Goal: Communication & Community: Answer question/provide support

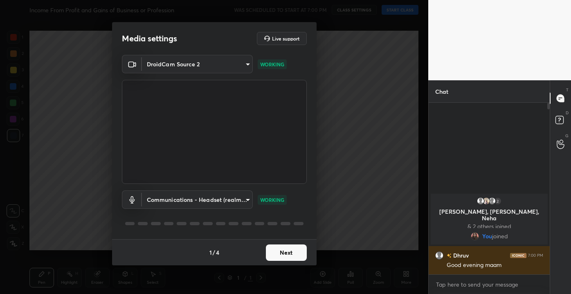
click at [284, 259] on button "Next" at bounding box center [286, 252] width 41 height 16
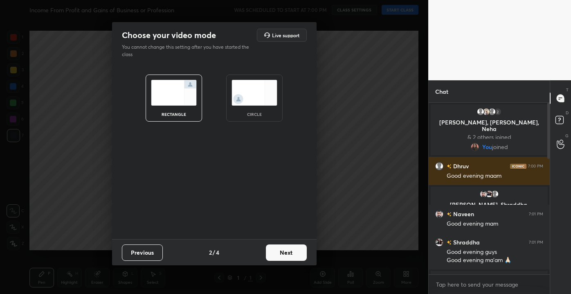
click at [282, 249] on button "Next" at bounding box center [286, 252] width 41 height 16
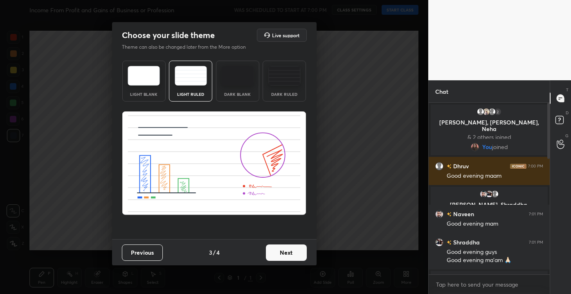
click at [282, 249] on button "Next" at bounding box center [286, 252] width 41 height 16
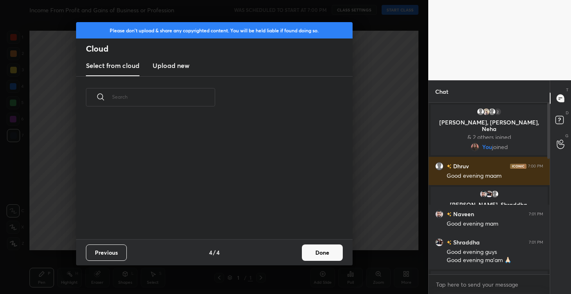
scroll to position [121, 263]
click at [313, 250] on button "Done" at bounding box center [322, 252] width 41 height 16
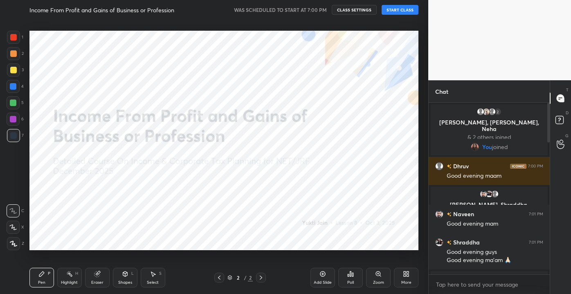
click at [397, 9] on button "START CLASS" at bounding box center [400, 10] width 37 height 10
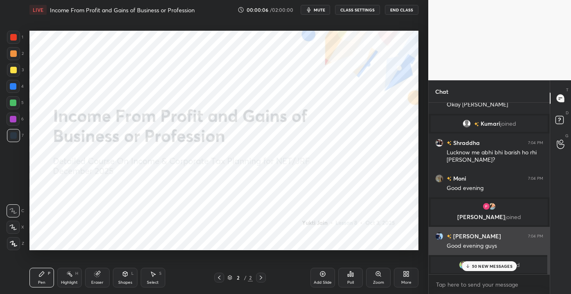
drag, startPoint x: 548, startPoint y: 138, endPoint x: 539, endPoint y: 230, distance: 92.1
click at [540, 235] on div "[PERSON_NAME] 7:04 PM Kaise ho sb [PERSON_NAME] 7:04 PM [PERSON_NAME] joined [P…" at bounding box center [489, 189] width 121 height 172
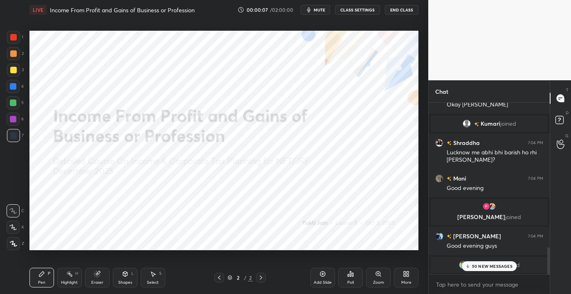
click at [484, 266] on p "50 NEW MESSAGES" at bounding box center [492, 266] width 41 height 5
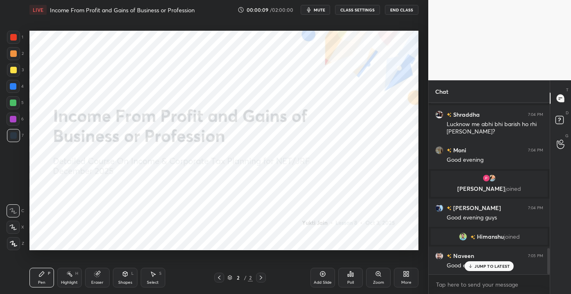
click at [481, 265] on p "JUMP TO LATEST" at bounding box center [492, 266] width 35 height 5
click at [319, 281] on div "Add Slide" at bounding box center [323, 282] width 18 height 4
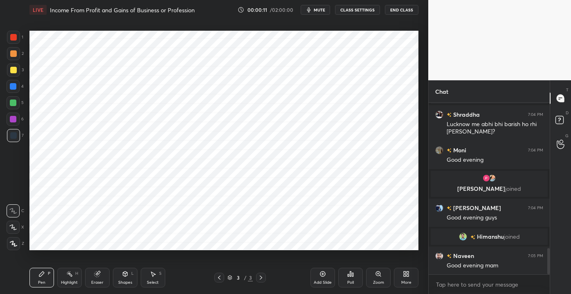
click at [14, 34] on div at bounding box center [13, 37] width 7 height 7
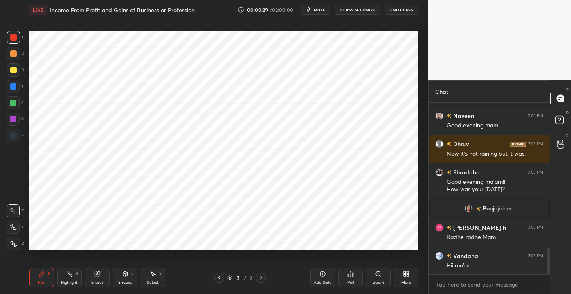
scroll to position [964, 0]
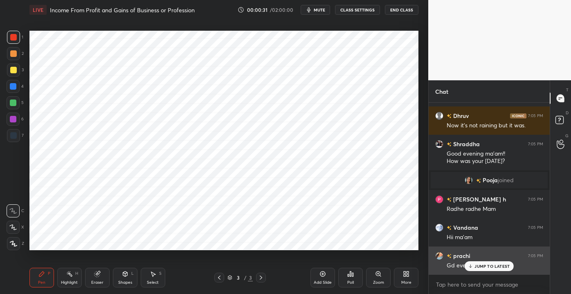
drag, startPoint x: 483, startPoint y: 268, endPoint x: 485, endPoint y: 264, distance: 4.2
click at [484, 267] on p "JUMP TO LATEST" at bounding box center [492, 266] width 35 height 5
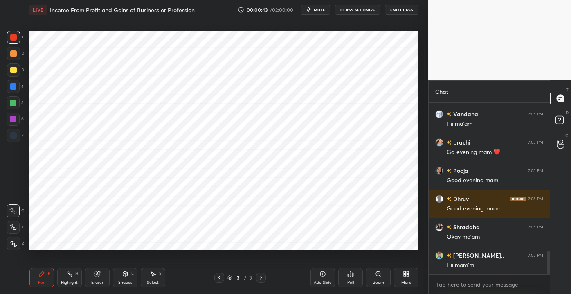
scroll to position [1105, 0]
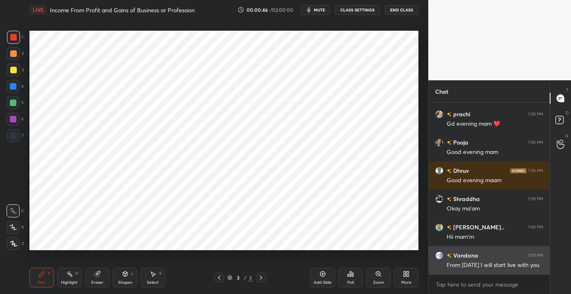
click at [546, 262] on div at bounding box center [547, 189] width 5 height 172
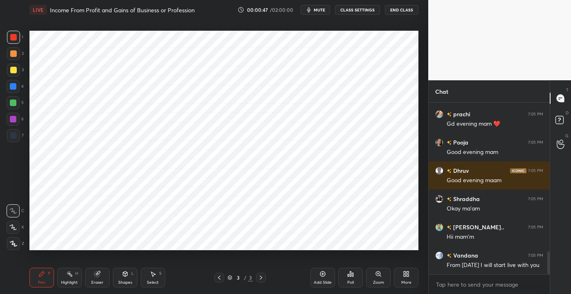
click at [547, 263] on div at bounding box center [547, 189] width 5 height 172
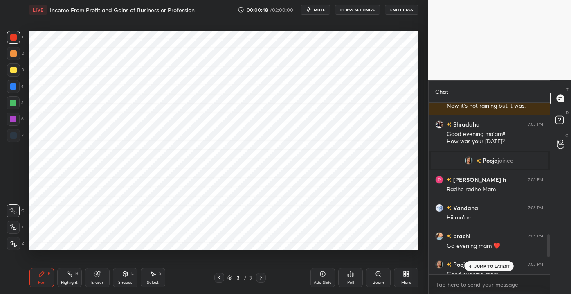
scroll to position [974, 0]
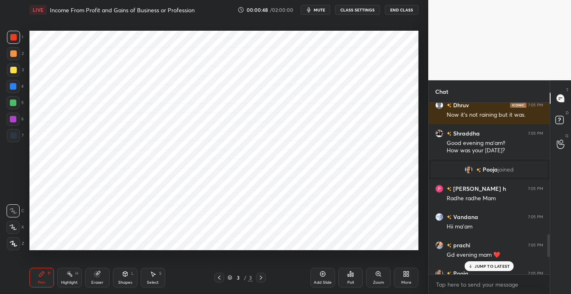
drag, startPoint x: 549, startPoint y: 264, endPoint x: 548, endPoint y: 247, distance: 17.2
click at [548, 247] on div at bounding box center [549, 245] width 2 height 23
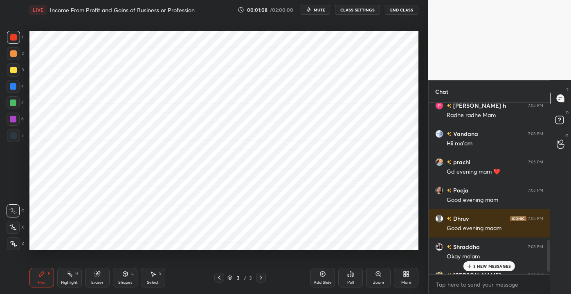
drag, startPoint x: 548, startPoint y: 247, endPoint x: 553, endPoint y: 293, distance: 46.5
click at [555, 0] on html "1 2 3 4 5 6 7 C X Z C X Z E E Erase all H H LIVE Income From Profit and Gains o…" at bounding box center [285, 0] width 571 height 0
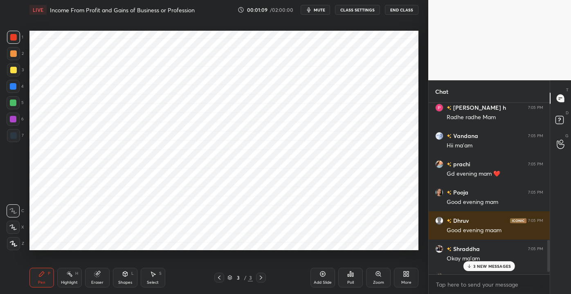
click at [502, 266] on p "3 NEW MESSAGES" at bounding box center [493, 266] width 38 height 5
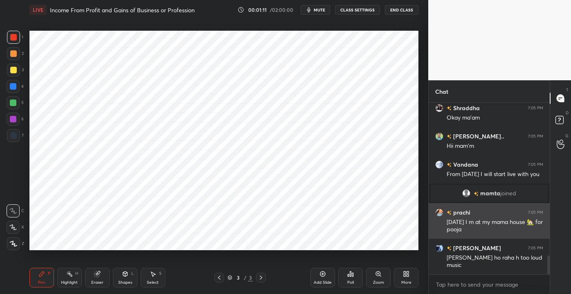
scroll to position [1415, 0]
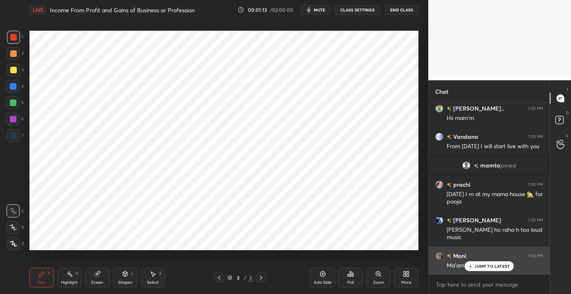
click at [490, 265] on p "JUMP TO LATEST" at bounding box center [492, 266] width 35 height 5
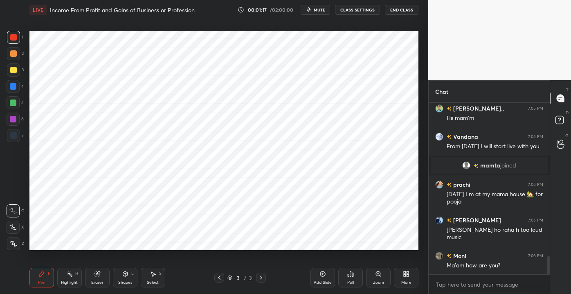
scroll to position [1458, 0]
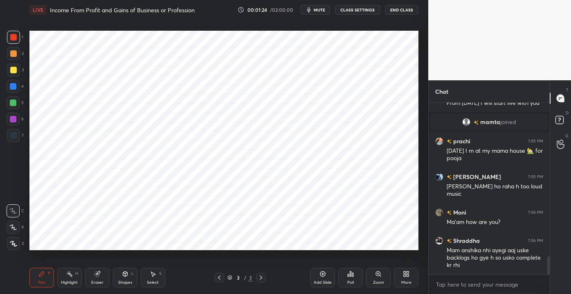
click at [400, 280] on div "More" at bounding box center [406, 278] width 25 height 20
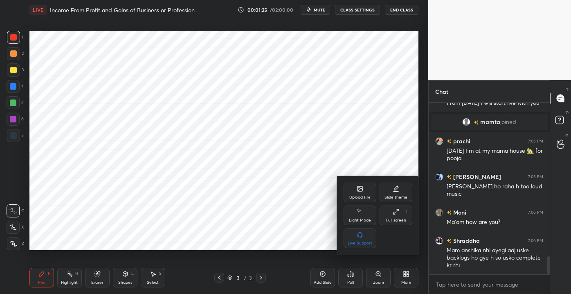
click at [369, 197] on div "Upload File" at bounding box center [360, 197] width 21 height 4
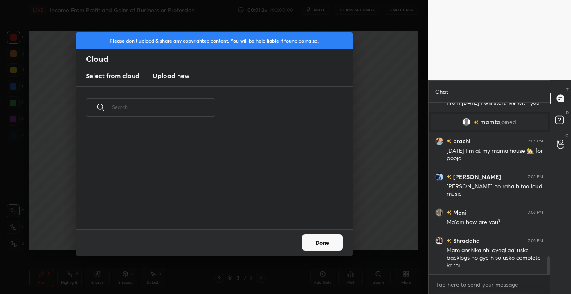
scroll to position [101, 263]
click at [169, 77] on h3 "Upload new" at bounding box center [171, 76] width 37 height 10
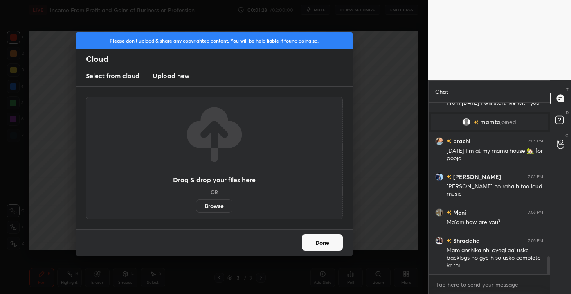
click at [215, 201] on label "Browse" at bounding box center [214, 205] width 36 height 13
click at [196, 201] on input "Browse" at bounding box center [196, 205] width 0 height 13
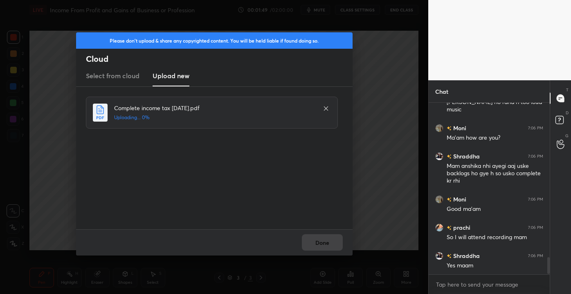
scroll to position [1562, 0]
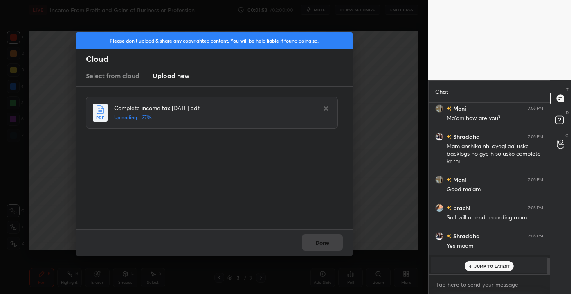
click at [479, 264] on p "JUMP TO LATEST" at bounding box center [492, 266] width 35 height 5
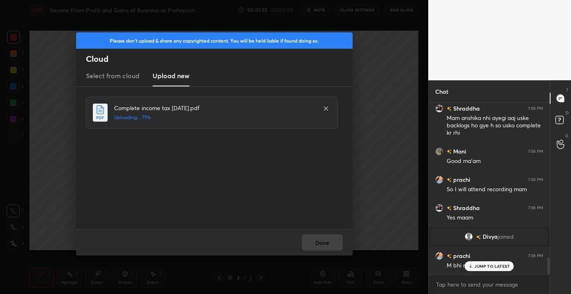
click at [487, 268] on p "JUMP TO LATEST" at bounding box center [492, 266] width 35 height 5
click at [320, 244] on button "Done" at bounding box center [322, 242] width 41 height 16
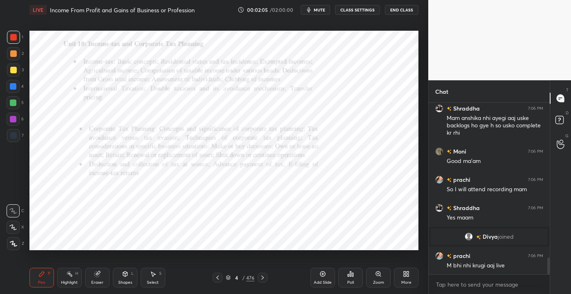
click at [12, 36] on div at bounding box center [13, 37] width 7 height 7
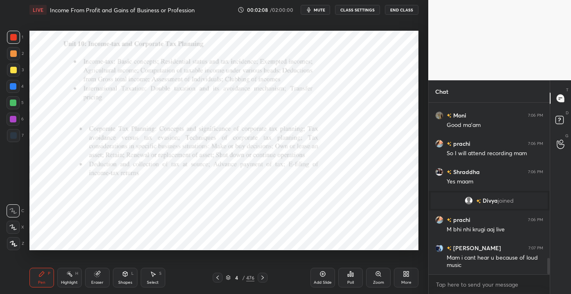
click at [242, 276] on div "4 / 476" at bounding box center [240, 277] width 29 height 7
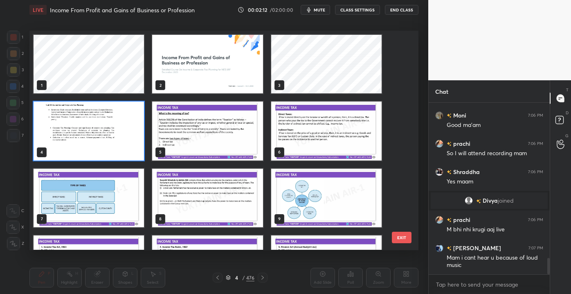
scroll to position [1669, 0]
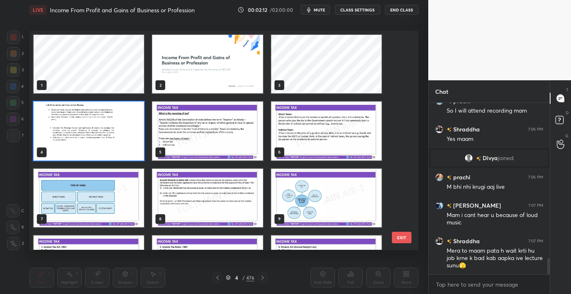
click at [405, 50] on div "1 2 3 4 5 6 7 8 9 10 11 12 13 14 15 EXIT" at bounding box center [223, 140] width 389 height 219
click at [404, 50] on div "1 2 3 4 5 6 7 8 9 10 11 12 13 14 15 EXIT" at bounding box center [223, 140] width 389 height 219
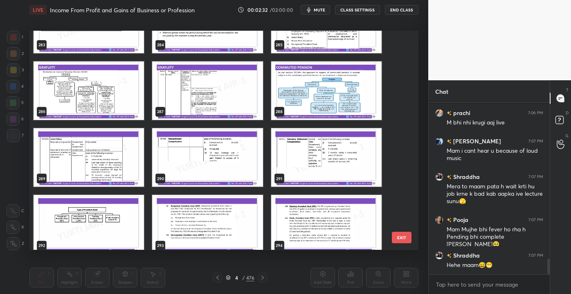
scroll to position [6359, 0]
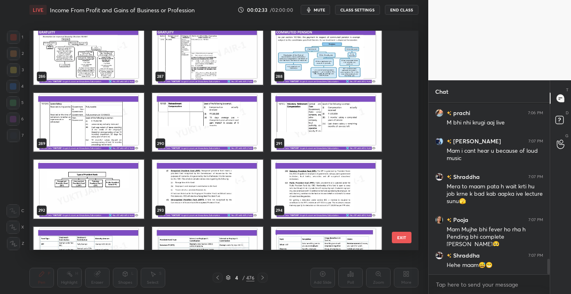
click at [310, 67] on img "grid" at bounding box center [326, 55] width 111 height 59
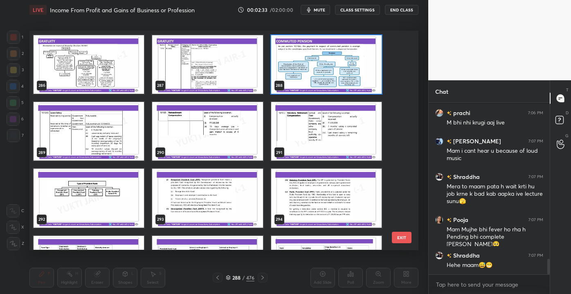
click at [310, 66] on div "286 287 288 289 290 291 292 293 294 295 296 297 298 299 300" at bounding box center [216, 140] width 375 height 219
click at [309, 72] on img "grid" at bounding box center [326, 64] width 111 height 59
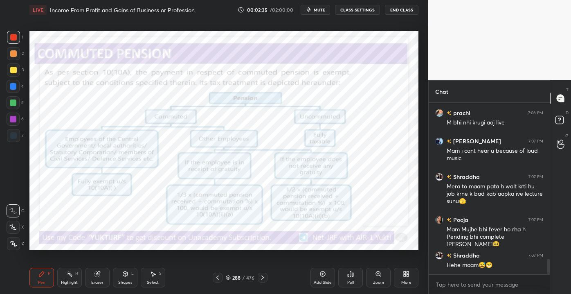
click at [309, 72] on img "grid" at bounding box center [326, 64] width 111 height 59
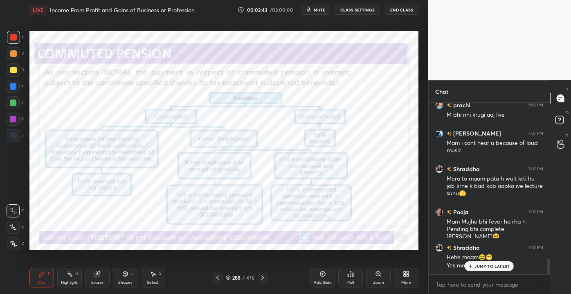
scroll to position [1769, 0]
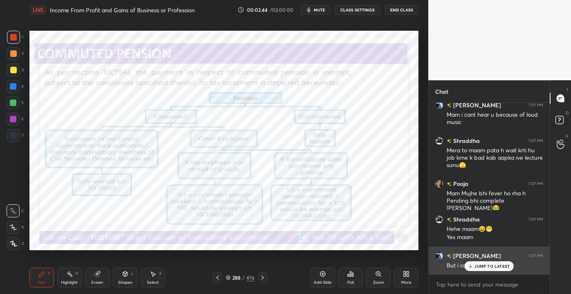
click at [487, 264] on p "JUMP TO LATEST" at bounding box center [492, 266] width 35 height 5
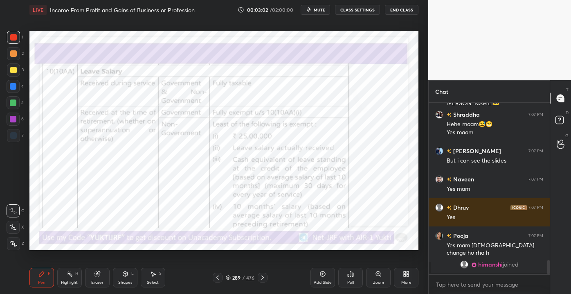
scroll to position [1527, 0]
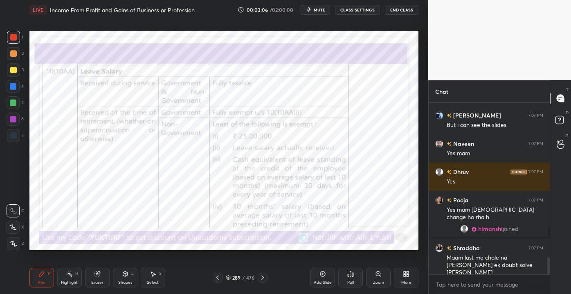
click at [130, 274] on div "Shapes L" at bounding box center [125, 278] width 25 height 20
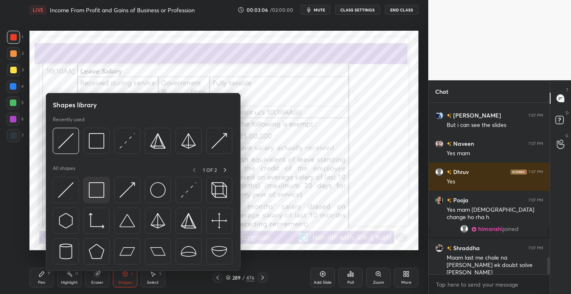
click at [100, 193] on img at bounding box center [97, 190] width 16 height 16
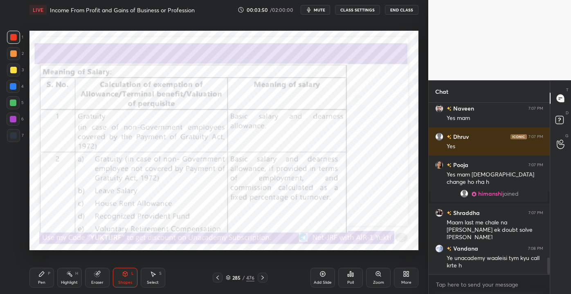
scroll to position [1582, 0]
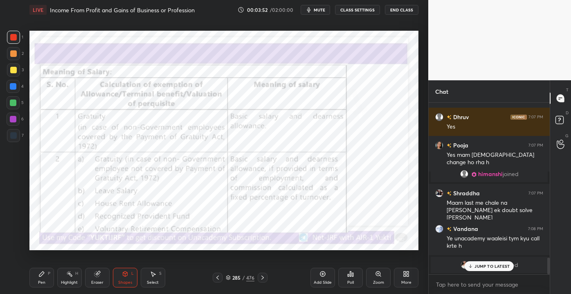
click at [473, 264] on icon at bounding box center [470, 266] width 5 height 5
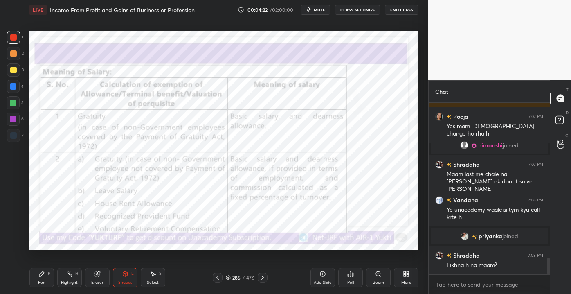
scroll to position [1578, 0]
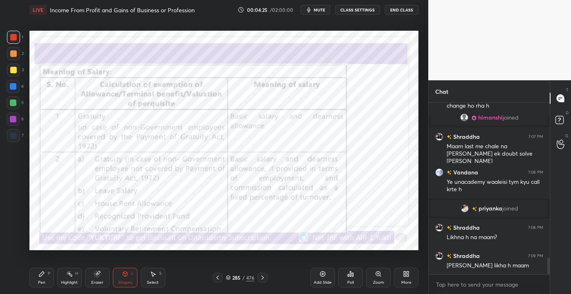
click at [36, 275] on div "Pen P" at bounding box center [41, 278] width 25 height 20
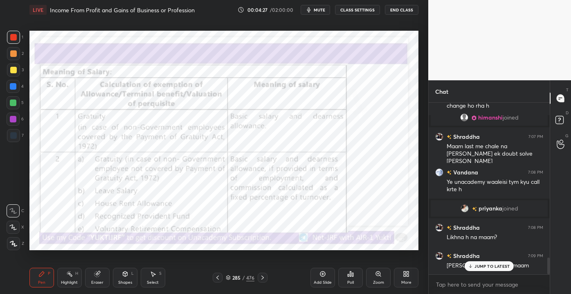
scroll to position [1598, 0]
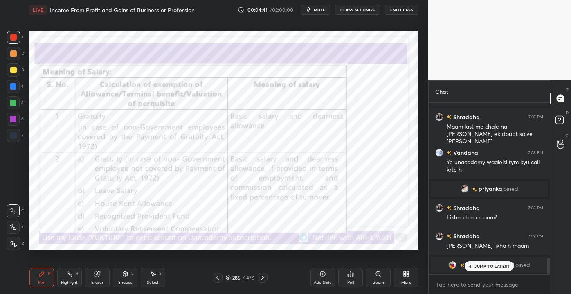
drag, startPoint x: 477, startPoint y: 268, endPoint x: 436, endPoint y: 259, distance: 42.7
click at [476, 269] on div "JUMP TO LATEST" at bounding box center [489, 266] width 49 height 10
drag, startPoint x: 121, startPoint y: 281, endPoint x: 126, endPoint y: 272, distance: 10.1
click at [122, 280] on div "Shapes" at bounding box center [125, 282] width 14 height 4
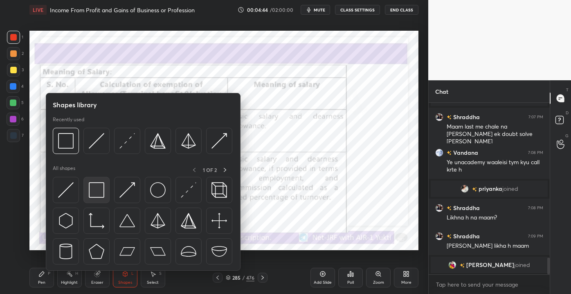
click at [95, 195] on img at bounding box center [97, 190] width 16 height 16
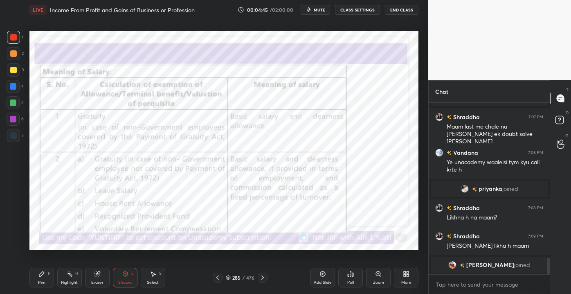
scroll to position [1608, 0]
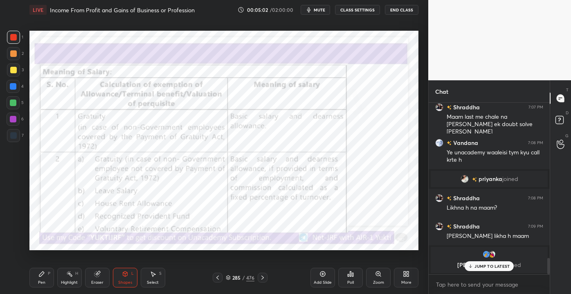
click at [482, 266] on p "JUMP TO LATEST" at bounding box center [492, 266] width 35 height 5
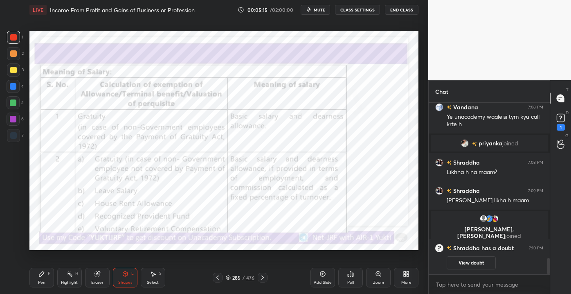
click at [95, 281] on div "Eraser" at bounding box center [97, 282] width 12 height 4
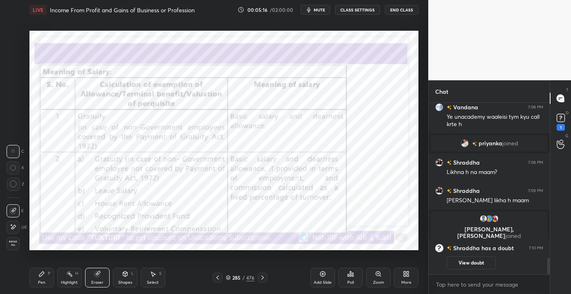
click at [11, 249] on div "Erase all" at bounding box center [13, 243] width 13 height 13
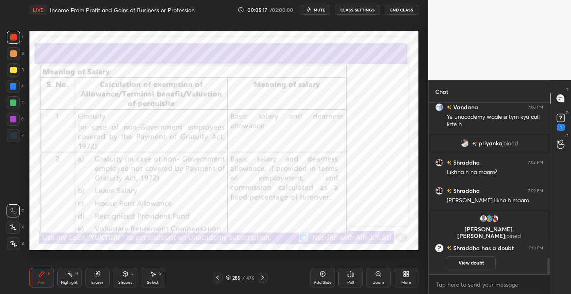
click at [568, 125] on div "1" at bounding box center [561, 121] width 16 height 15
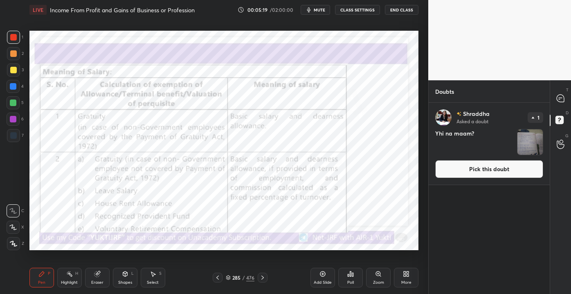
click at [483, 169] on button "Pick this doubt" at bounding box center [490, 169] width 108 height 18
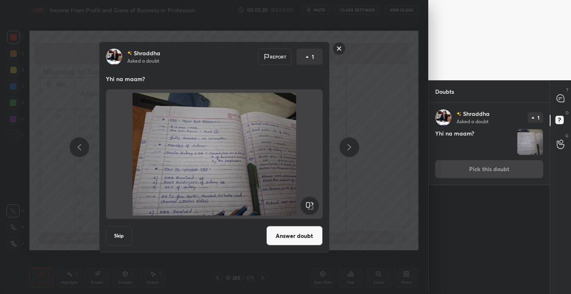
click at [298, 236] on button "Answer doubt" at bounding box center [294, 236] width 56 height 20
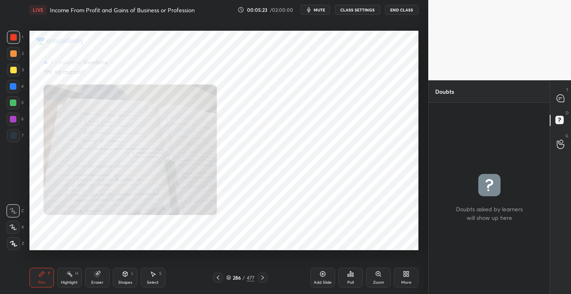
click at [378, 280] on div "Zoom" at bounding box center [378, 282] width 11 height 4
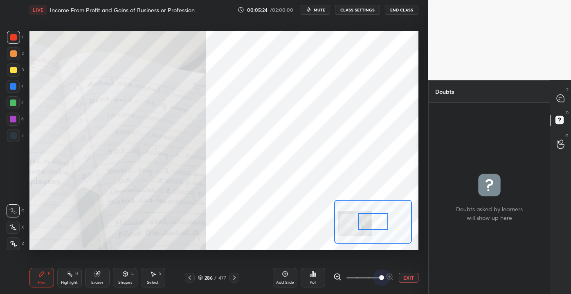
drag, startPoint x: 355, startPoint y: 276, endPoint x: 366, endPoint y: 230, distance: 47.9
click at [384, 275] on span at bounding box center [381, 277] width 5 height 5
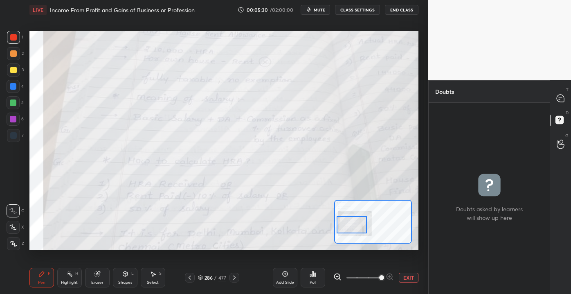
drag, startPoint x: 361, startPoint y: 219, endPoint x: 342, endPoint y: 221, distance: 18.9
click at [342, 221] on div at bounding box center [352, 224] width 31 height 17
click at [561, 103] on div at bounding box center [561, 98] width 16 height 15
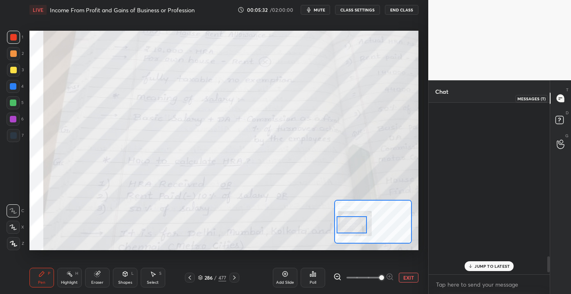
scroll to position [169, 119]
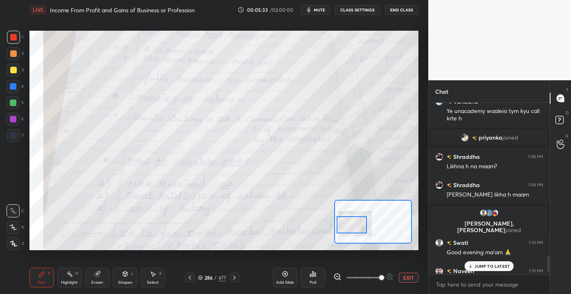
click at [480, 264] on p "JUMP TO LATEST" at bounding box center [492, 266] width 35 height 5
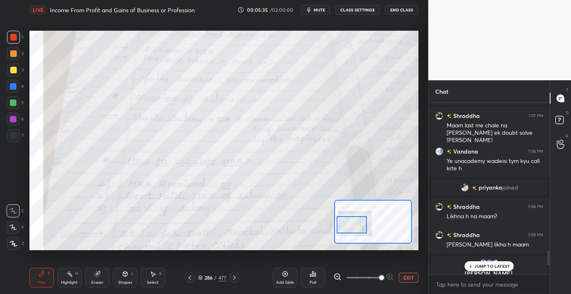
scroll to position [1786, 0]
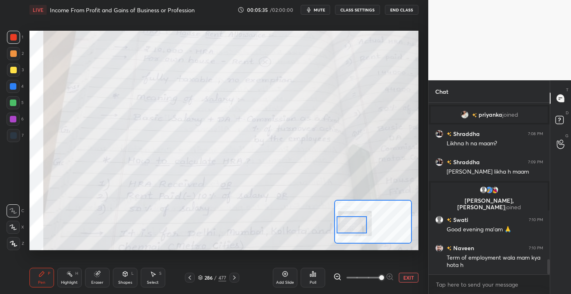
drag, startPoint x: 548, startPoint y: 262, endPoint x: 550, endPoint y: 280, distance: 18.1
click at [550, 280] on div "Chat [PERSON_NAME] 7:07 PM Maam last me chale na [PERSON_NAME] ek doubt solve k…" at bounding box center [500, 187] width 143 height 214
click at [415, 273] on button "EXIT" at bounding box center [409, 278] width 20 height 10
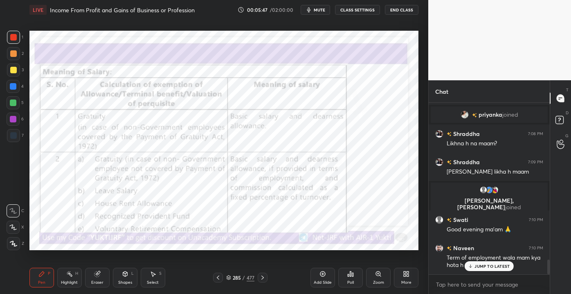
scroll to position [1814, 0]
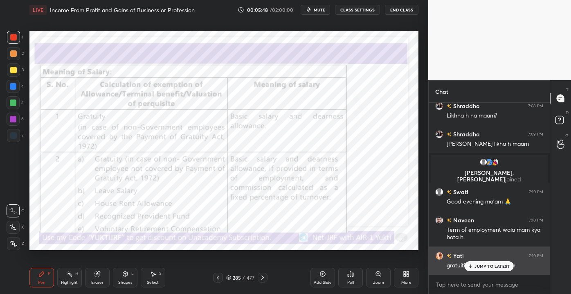
click at [475, 272] on div "Yati 7:10 PM gratuitity topic k just upr h" at bounding box center [489, 260] width 121 height 28
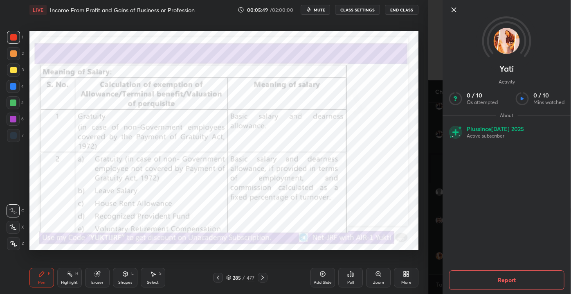
click at [454, 10] on icon at bounding box center [454, 10] width 10 height 10
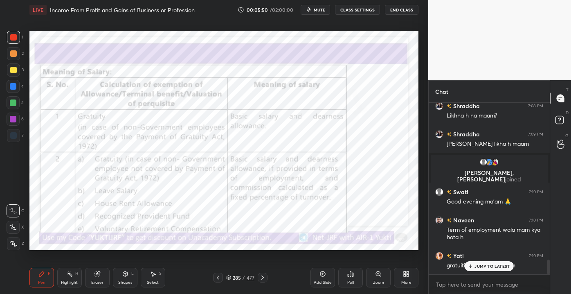
click at [473, 268] on icon at bounding box center [470, 266] width 5 height 5
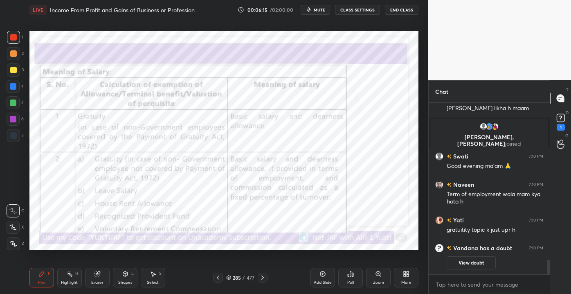
click at [559, 129] on div "1" at bounding box center [561, 127] width 8 height 7
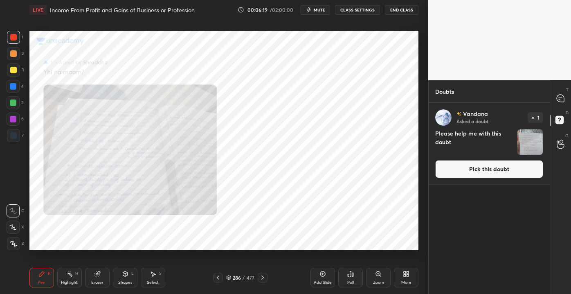
click at [495, 167] on button "Pick this doubt" at bounding box center [490, 169] width 108 height 18
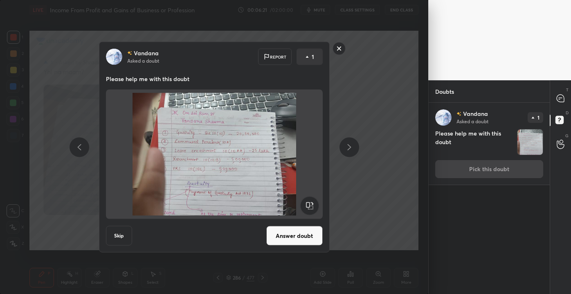
click at [289, 235] on button "Answer doubt" at bounding box center [294, 236] width 56 height 20
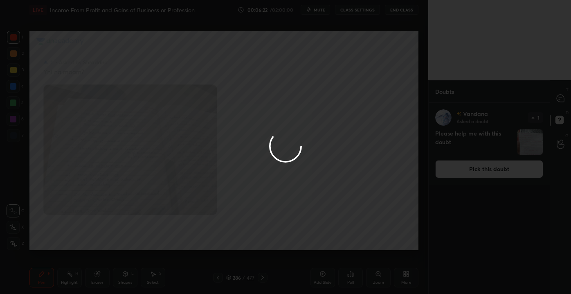
click at [565, 97] on div at bounding box center [285, 147] width 571 height 294
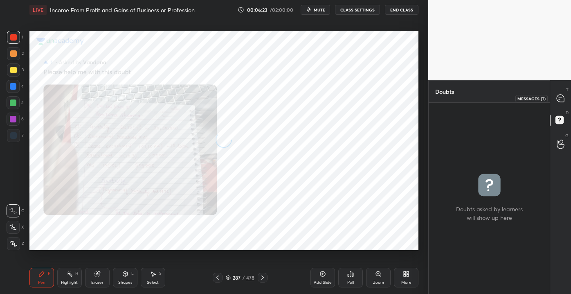
click at [564, 98] on icon at bounding box center [560, 98] width 7 height 7
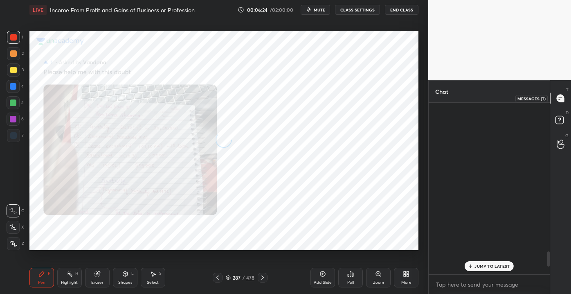
scroll to position [169, 119]
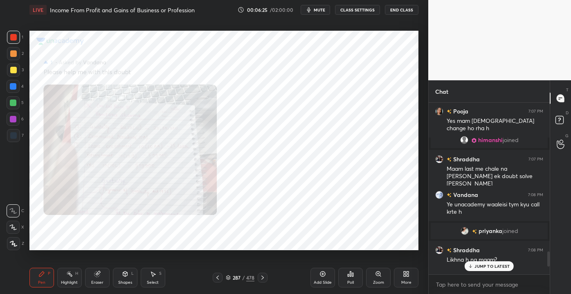
click at [481, 267] on p "JUMP TO LATEST" at bounding box center [492, 266] width 35 height 5
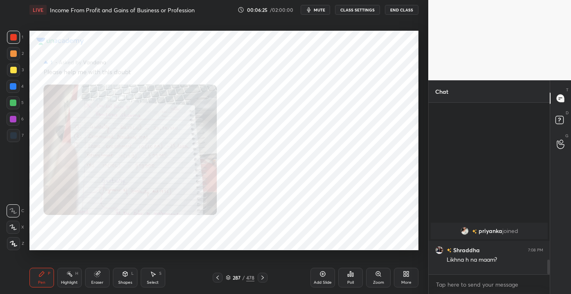
scroll to position [1814, 0]
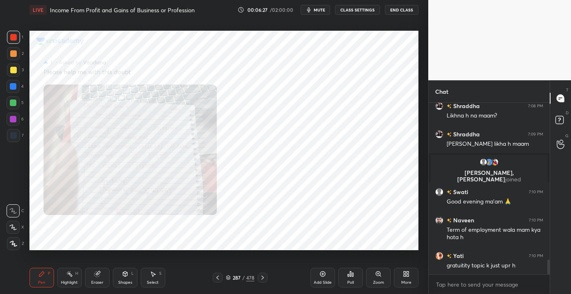
click at [383, 281] on div "Zoom" at bounding box center [378, 282] width 11 height 4
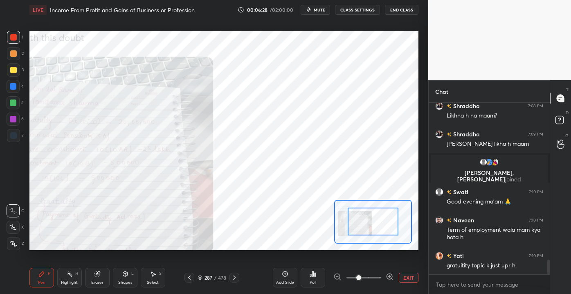
drag, startPoint x: 359, startPoint y: 274, endPoint x: 369, endPoint y: 274, distance: 9.8
click at [361, 275] on span at bounding box center [359, 277] width 5 height 5
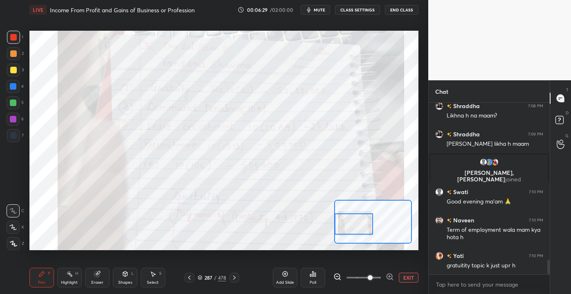
drag, startPoint x: 363, startPoint y: 224, endPoint x: 341, endPoint y: 227, distance: 22.3
click at [341, 227] on div at bounding box center [354, 223] width 38 height 21
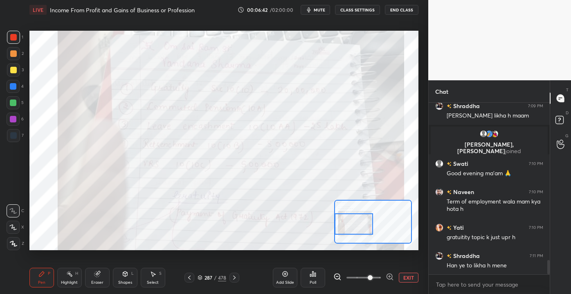
scroll to position [1862, 0]
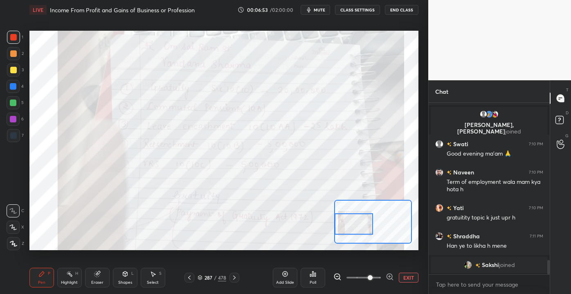
click at [412, 274] on button "EXIT" at bounding box center [409, 278] width 20 height 10
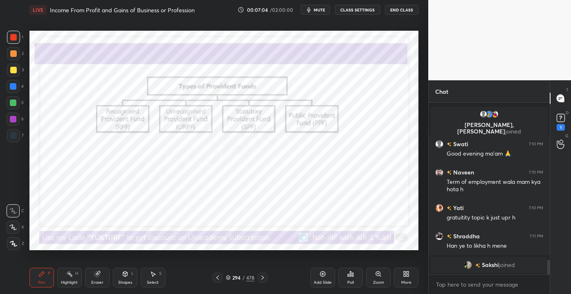
scroll to position [1898, 0]
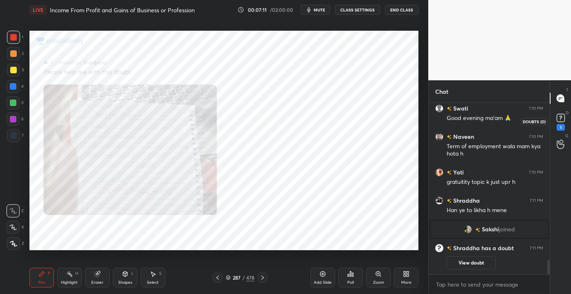
click at [561, 119] on rect at bounding box center [561, 118] width 8 height 8
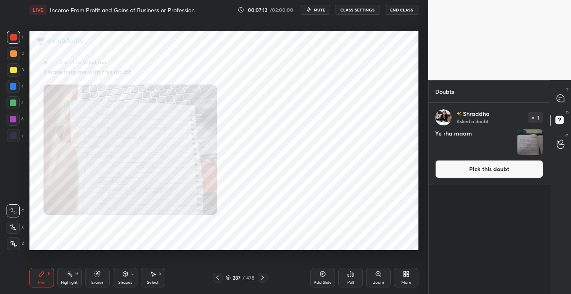
click at [512, 167] on button "Pick this doubt" at bounding box center [490, 169] width 108 height 18
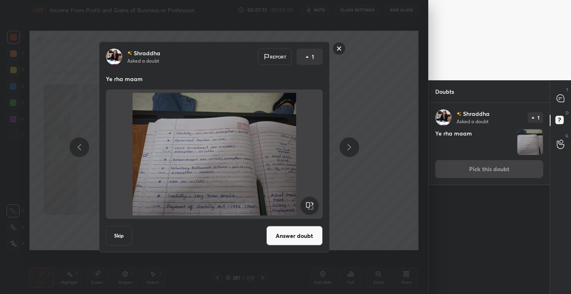
click at [291, 228] on button "Answer doubt" at bounding box center [294, 236] width 56 height 20
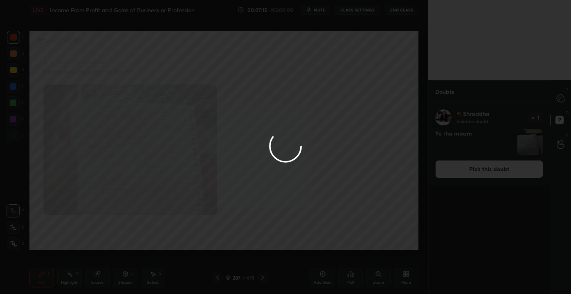
click at [562, 99] on div at bounding box center [285, 147] width 571 height 294
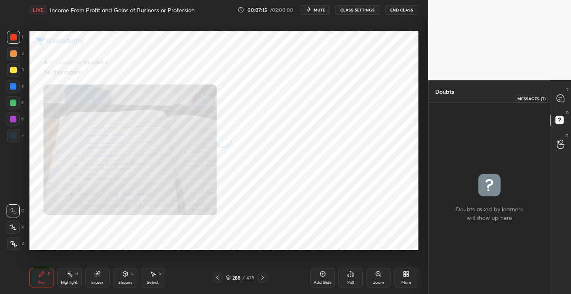
click at [563, 99] on icon at bounding box center [560, 98] width 7 height 7
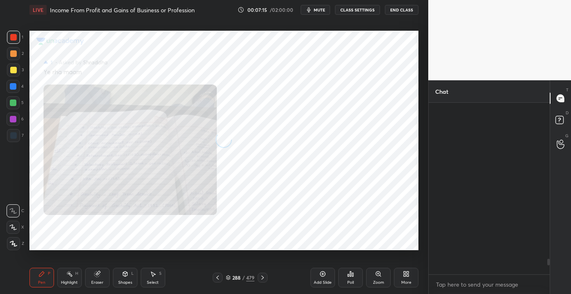
click at [564, 100] on icon at bounding box center [560, 98] width 7 height 7
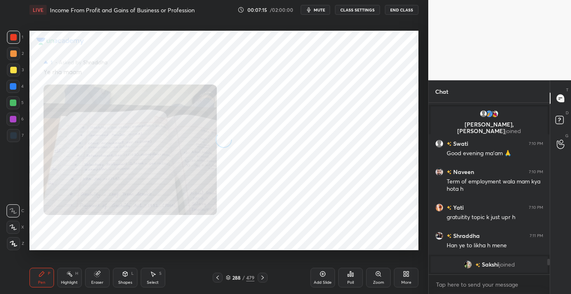
scroll to position [169, 119]
click at [379, 280] on div "Zoom" at bounding box center [378, 282] width 11 height 4
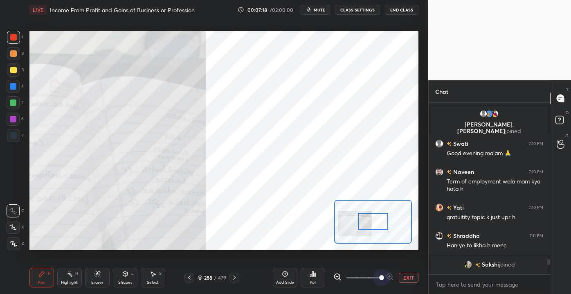
drag, startPoint x: 361, startPoint y: 277, endPoint x: 391, endPoint y: 275, distance: 30.3
click at [391, 275] on div at bounding box center [364, 278] width 61 height 10
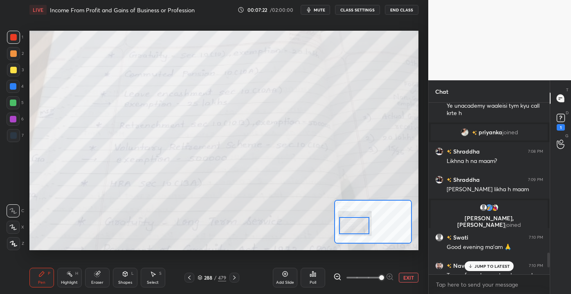
drag, startPoint x: 369, startPoint y: 221, endPoint x: 346, endPoint y: 222, distance: 22.9
click at [352, 226] on div at bounding box center [354, 225] width 31 height 17
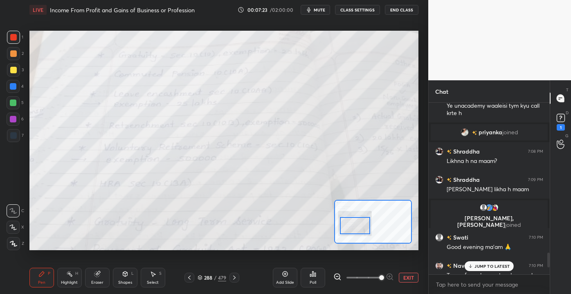
click at [485, 277] on div "x" at bounding box center [489, 284] width 121 height 19
click at [485, 264] on p "JUMP TO LATEST" at bounding box center [492, 266] width 35 height 5
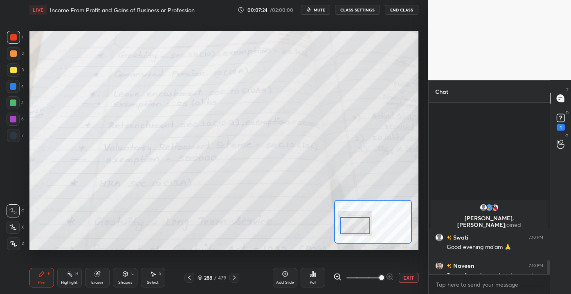
scroll to position [1883, 0]
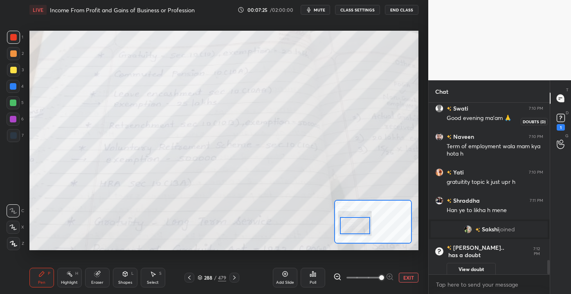
click at [561, 120] on rect at bounding box center [561, 118] width 8 height 8
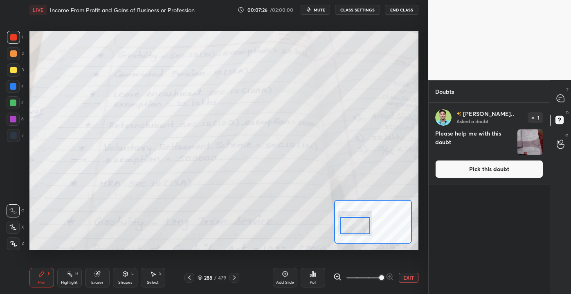
click at [480, 171] on button "Pick this doubt" at bounding box center [490, 169] width 108 height 18
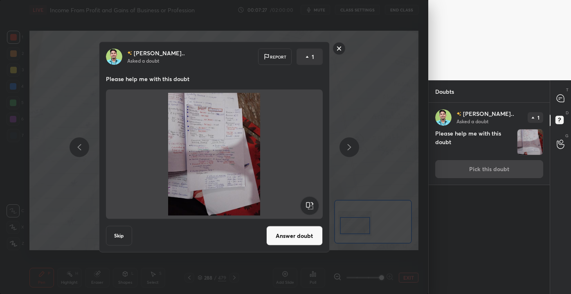
click at [297, 237] on button "Answer doubt" at bounding box center [294, 236] width 56 height 20
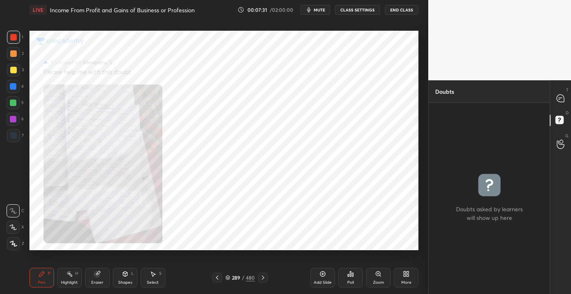
click at [379, 279] on div "Zoom" at bounding box center [378, 278] width 25 height 20
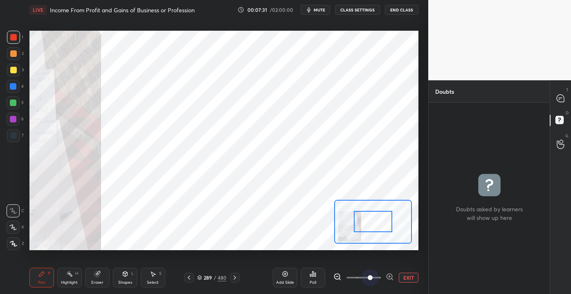
drag, startPoint x: 359, startPoint y: 275, endPoint x: 404, endPoint y: 274, distance: 44.2
click at [404, 275] on div "EXIT" at bounding box center [376, 278] width 85 height 10
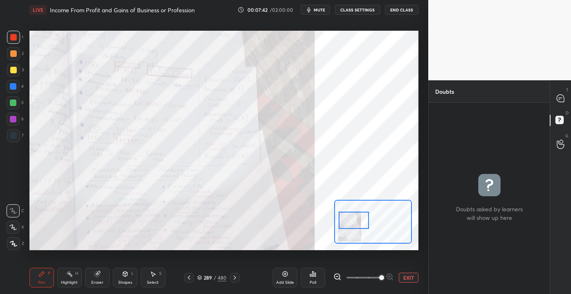
drag, startPoint x: 358, startPoint y: 218, endPoint x: 344, endPoint y: 217, distance: 14.0
click at [344, 217] on div at bounding box center [354, 220] width 31 height 17
click at [414, 271] on div "Add Slide Poll EXIT" at bounding box center [346, 278] width 146 height 46
click at [415, 266] on div "Add Slide Poll EXIT" at bounding box center [346, 278] width 146 height 46
click at [415, 267] on div "Add Slide Poll EXIT" at bounding box center [346, 278] width 146 height 46
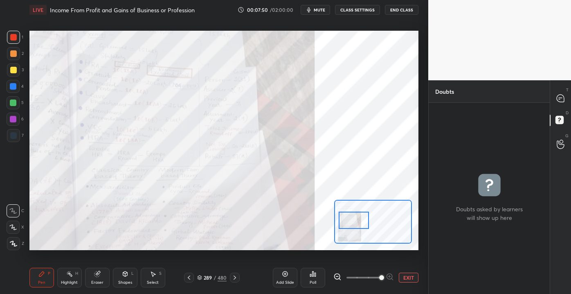
click at [416, 266] on div "Add Slide Poll EXIT" at bounding box center [346, 278] width 146 height 46
click at [413, 274] on button "EXIT" at bounding box center [409, 278] width 20 height 10
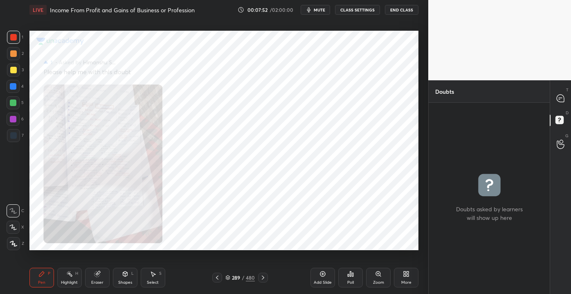
click at [564, 100] on icon at bounding box center [560, 98] width 7 height 7
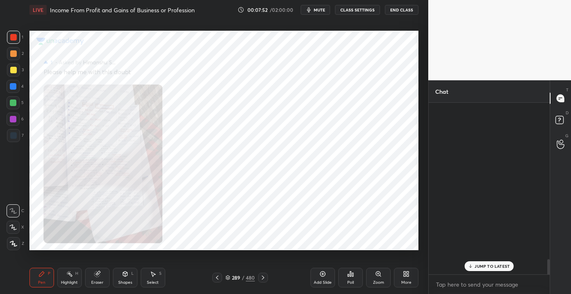
scroll to position [169, 119]
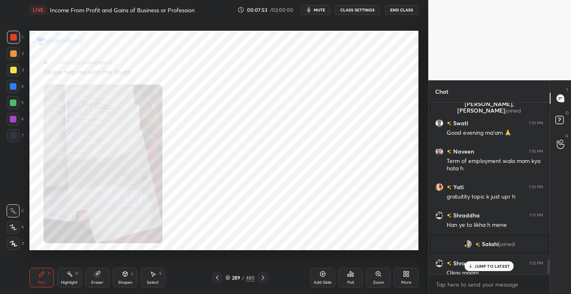
click at [493, 268] on p "JUMP TO LATEST" at bounding box center [492, 266] width 35 height 5
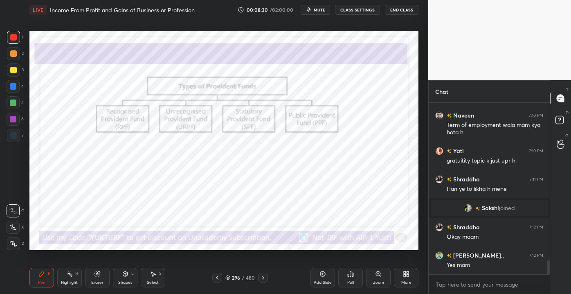
scroll to position [1932, 0]
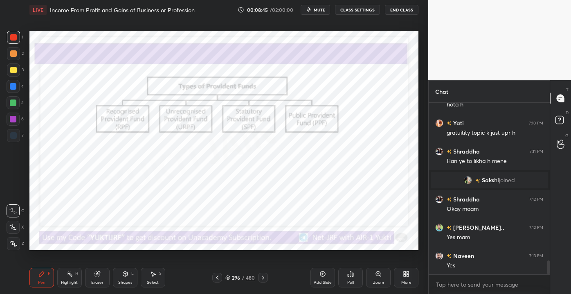
drag, startPoint x: 102, startPoint y: 274, endPoint x: 100, endPoint y: 260, distance: 14.8
click at [101, 272] on div "Eraser" at bounding box center [97, 278] width 25 height 20
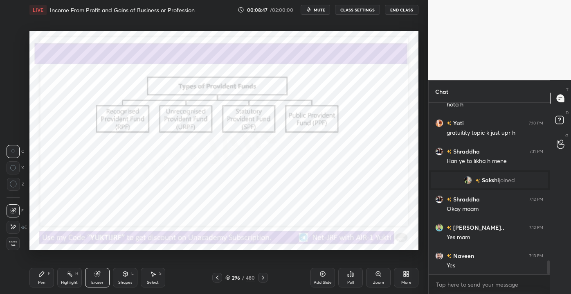
click at [43, 272] on icon at bounding box center [41, 273] width 5 height 5
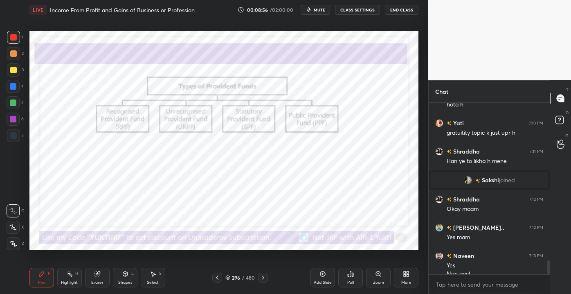
scroll to position [1941, 0]
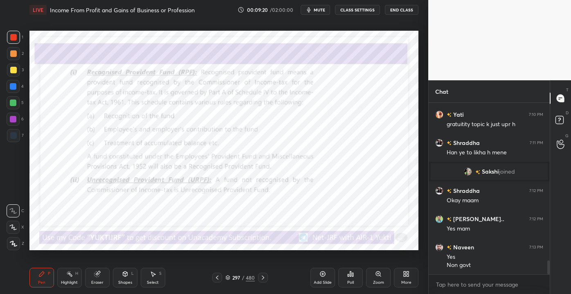
click at [127, 280] on div "Shapes" at bounding box center [125, 282] width 14 height 4
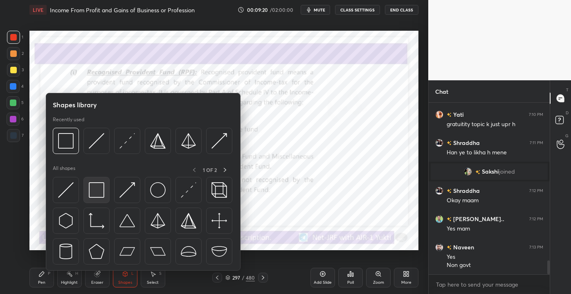
click at [93, 184] on img at bounding box center [97, 190] width 16 height 16
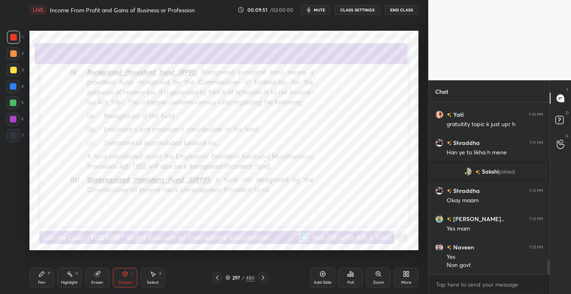
scroll to position [1960, 0]
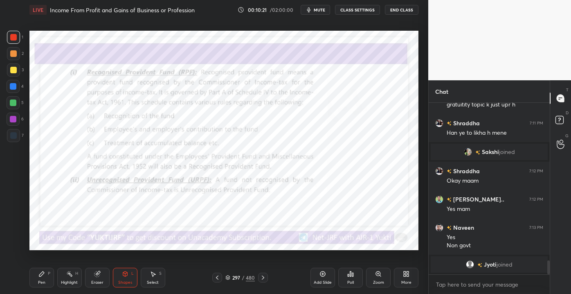
click at [52, 282] on div "Pen P" at bounding box center [41, 278] width 25 height 20
click at [126, 270] on div "Shapes L" at bounding box center [125, 278] width 25 height 20
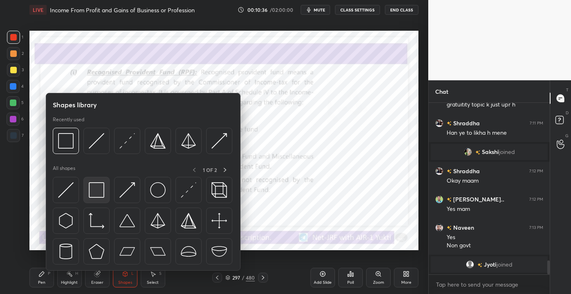
click at [97, 197] on img at bounding box center [97, 190] width 16 height 16
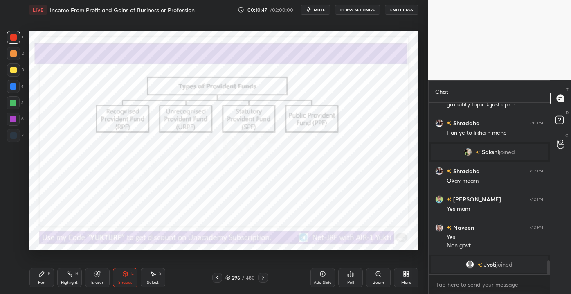
click at [95, 278] on div "Eraser" at bounding box center [97, 278] width 25 height 20
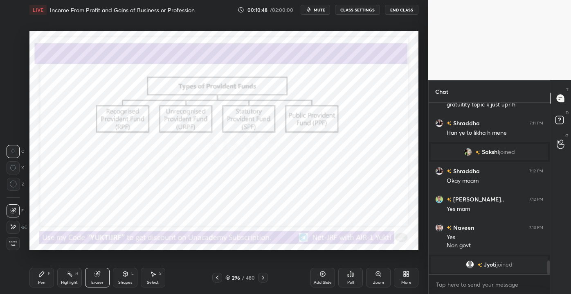
click at [11, 241] on span "Erase all" at bounding box center [13, 243] width 12 height 6
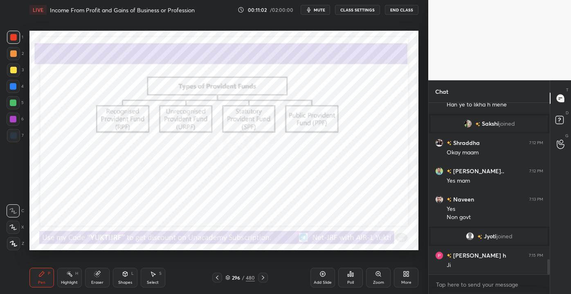
scroll to position [1774, 0]
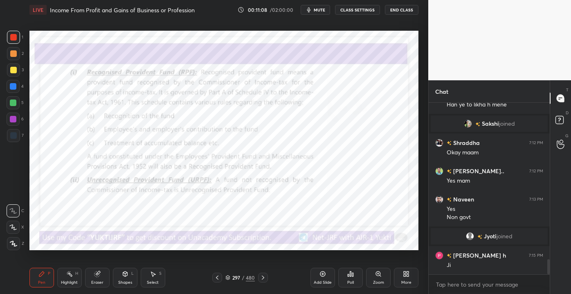
click at [107, 279] on div "Eraser" at bounding box center [97, 278] width 25 height 20
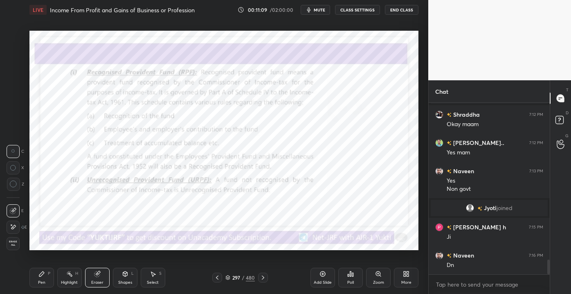
click at [119, 277] on div "Shapes L" at bounding box center [125, 278] width 25 height 20
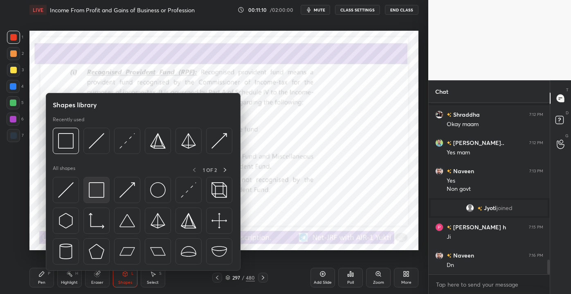
click at [94, 193] on img at bounding box center [97, 190] width 16 height 16
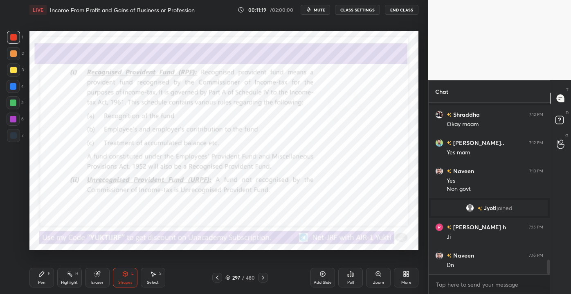
click at [43, 282] on div "Pen" at bounding box center [41, 282] width 7 height 4
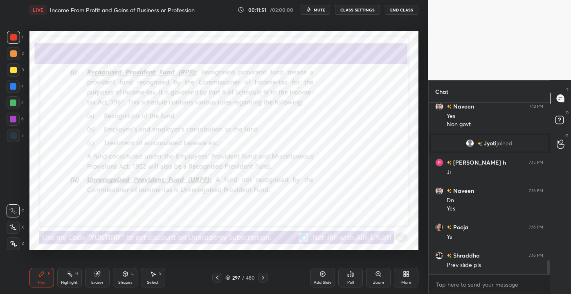
scroll to position [1875, 0]
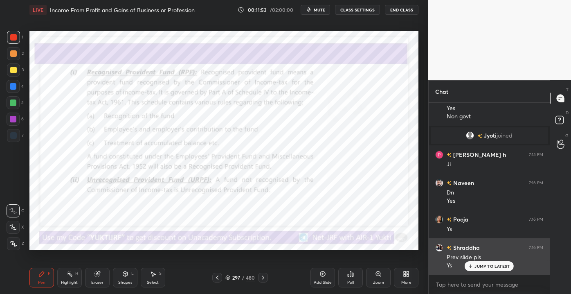
drag, startPoint x: 470, startPoint y: 268, endPoint x: 444, endPoint y: 239, distance: 39.1
click at [469, 268] on icon at bounding box center [470, 266] width 5 height 5
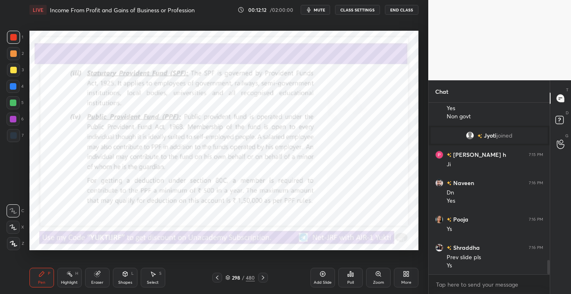
drag, startPoint x: 123, startPoint y: 279, endPoint x: 117, endPoint y: 276, distance: 6.2
click at [122, 278] on div "Shapes L" at bounding box center [125, 278] width 25 height 20
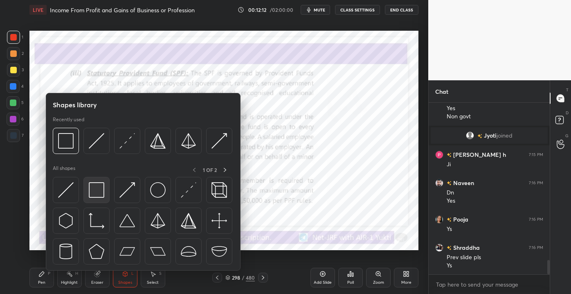
click at [96, 194] on img at bounding box center [97, 190] width 16 height 16
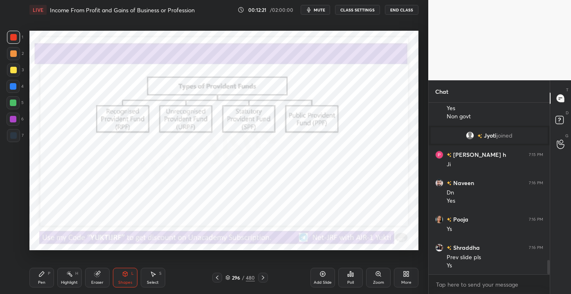
click at [47, 263] on div "Pen P Highlight H Eraser Shapes L Select S 296 / 480 Add Slide Poll Zoom More" at bounding box center [223, 277] width 389 height 33
drag, startPoint x: 44, startPoint y: 269, endPoint x: 55, endPoint y: 251, distance: 20.4
click at [44, 268] on div "Pen P" at bounding box center [41, 278] width 25 height 20
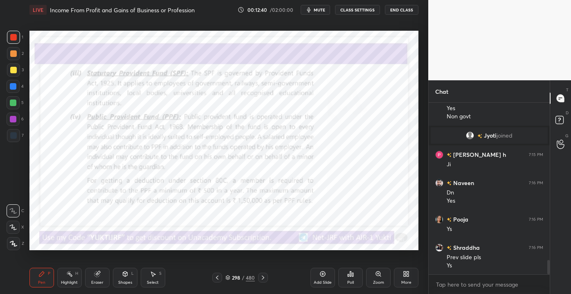
click at [129, 278] on div "Shapes L" at bounding box center [125, 278] width 25 height 20
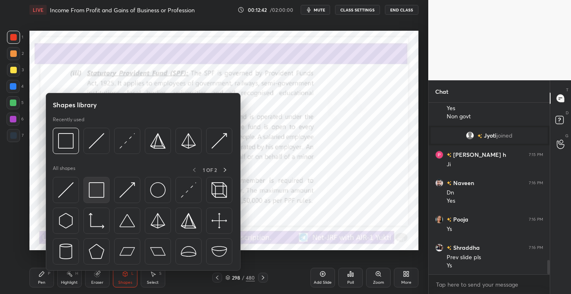
click at [97, 185] on img at bounding box center [97, 190] width 16 height 16
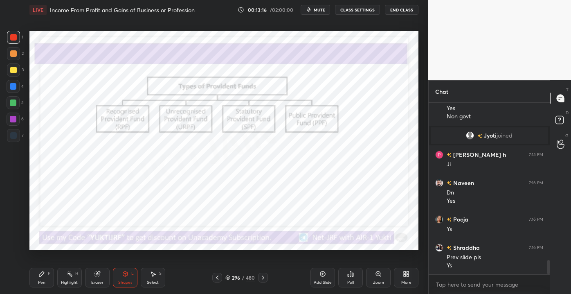
drag, startPoint x: 51, startPoint y: 273, endPoint x: 80, endPoint y: 255, distance: 34.2
click at [52, 270] on div "Pen P" at bounding box center [41, 278] width 25 height 20
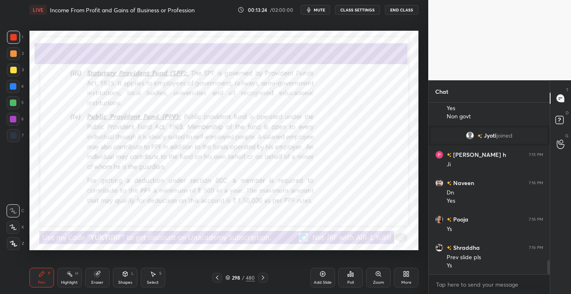
click at [109, 276] on div "Pen P Highlight H Eraser Shapes L Select S" at bounding box center [99, 278] width 141 height 20
click at [123, 284] on div "Shapes" at bounding box center [125, 282] width 14 height 4
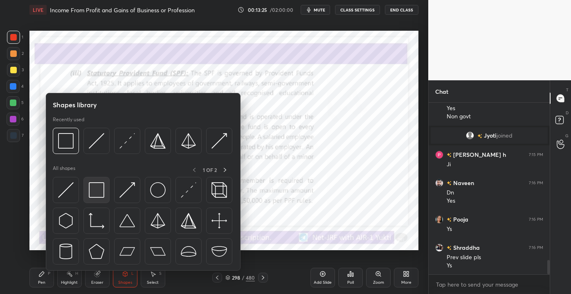
click at [96, 194] on img at bounding box center [97, 190] width 16 height 16
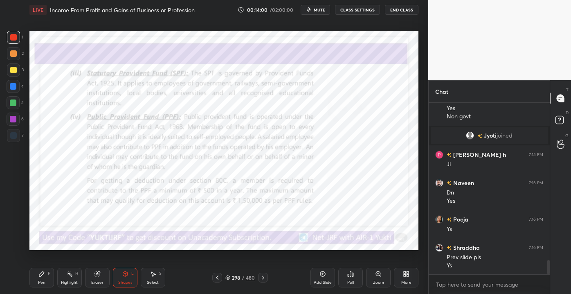
scroll to position [1903, 0]
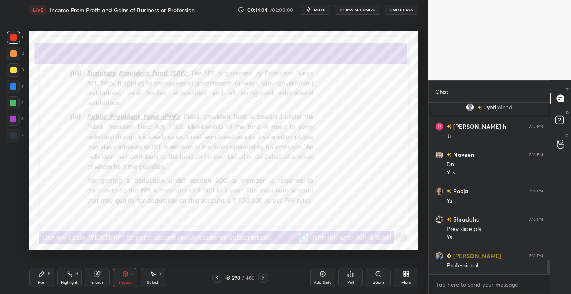
click at [96, 279] on div "Eraser" at bounding box center [97, 278] width 25 height 20
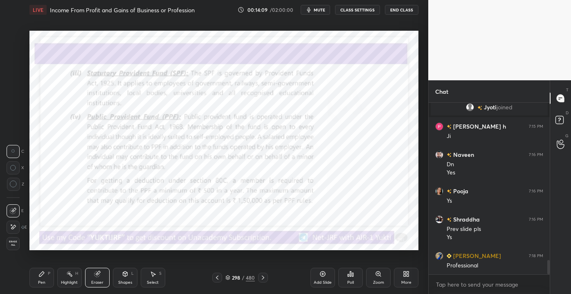
click at [43, 280] on div "Pen" at bounding box center [41, 282] width 7 height 4
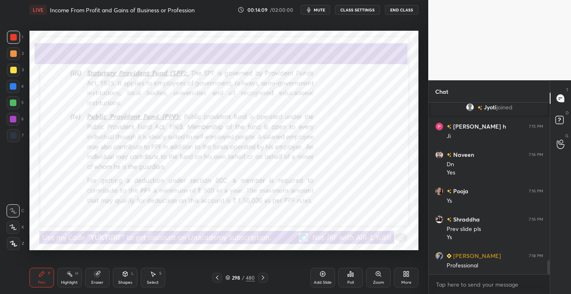
click at [112, 278] on div "Pen P Highlight H Eraser Shapes L Select S" at bounding box center [99, 278] width 141 height 20
click at [124, 289] on div "Pen P Highlight H Eraser Shapes L Select S 298 / 480 Add Slide Poll Zoom More" at bounding box center [223, 277] width 389 height 33
click at [124, 285] on div "Shapes L" at bounding box center [125, 278] width 25 height 20
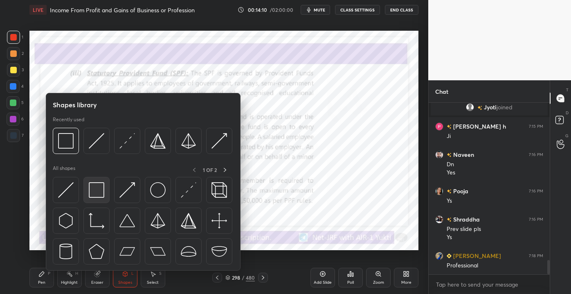
click at [99, 193] on img at bounding box center [97, 190] width 16 height 16
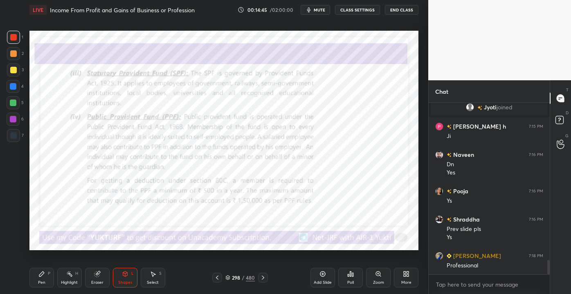
scroll to position [1938, 0]
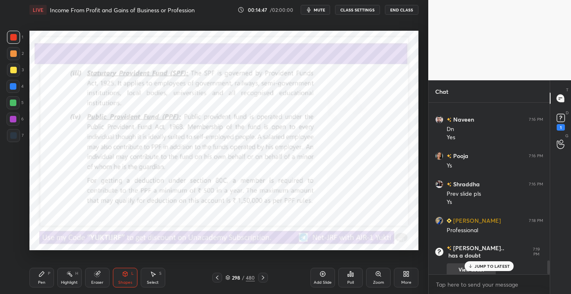
click at [476, 264] on p "JUMP TO LATEST" at bounding box center [492, 266] width 35 height 5
click at [561, 120] on rect at bounding box center [561, 118] width 8 height 8
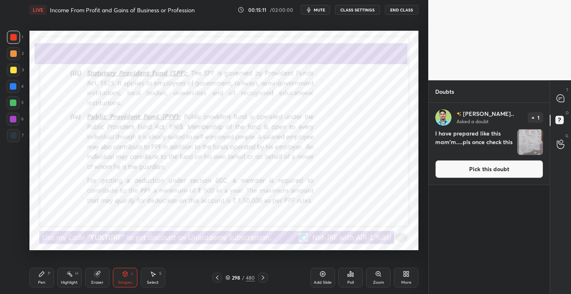
click at [487, 171] on button "Pick this doubt" at bounding box center [490, 169] width 108 height 18
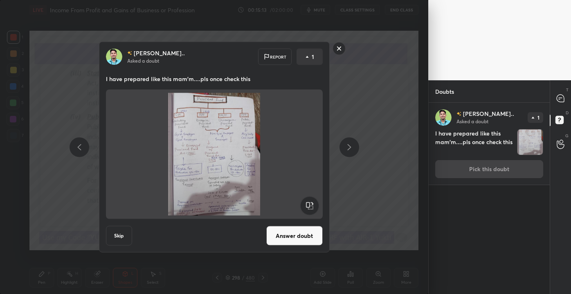
click at [299, 236] on button "Answer doubt" at bounding box center [294, 236] width 56 height 20
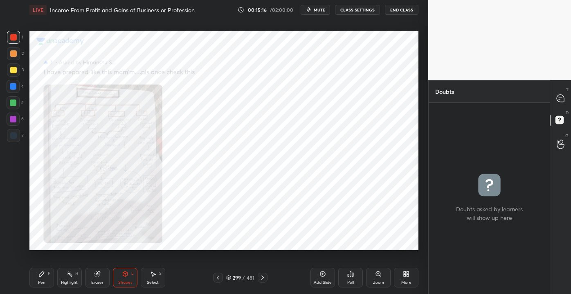
click at [563, 87] on div "T Messages (T)" at bounding box center [561, 98] width 21 height 23
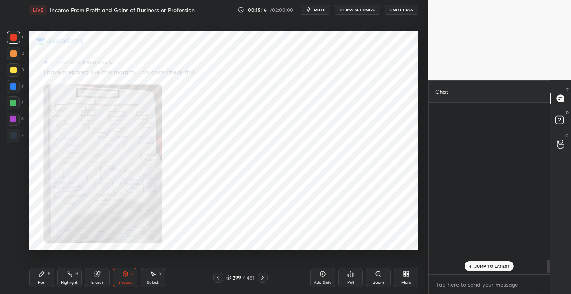
scroll to position [169, 119]
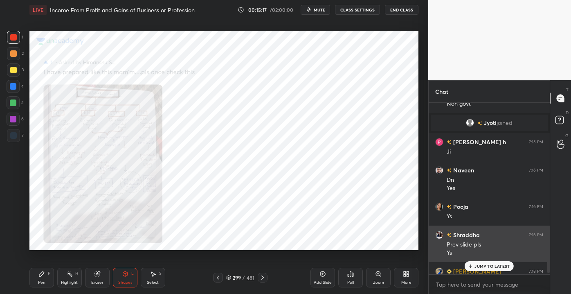
click at [485, 260] on div "[PERSON_NAME] 7:16 PM Prev slide pls Ys" at bounding box center [489, 244] width 121 height 36
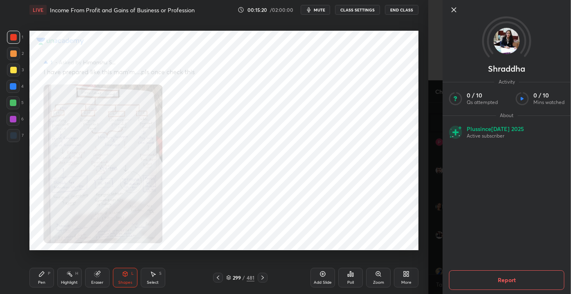
click at [454, 16] on div at bounding box center [507, 23] width 129 height 47
click at [458, 13] on icon at bounding box center [454, 10] width 10 height 10
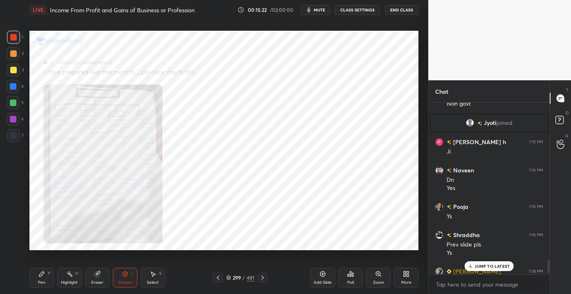
click at [478, 266] on p "JUMP TO LATEST" at bounding box center [492, 266] width 35 height 5
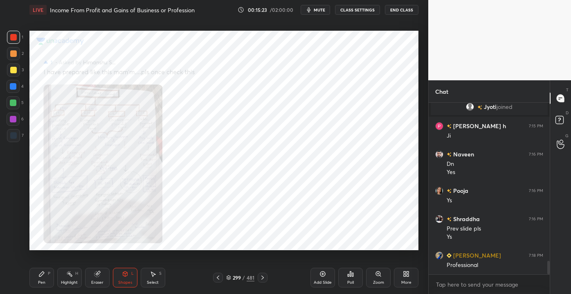
click at [375, 280] on div "Zoom" at bounding box center [378, 282] width 11 height 4
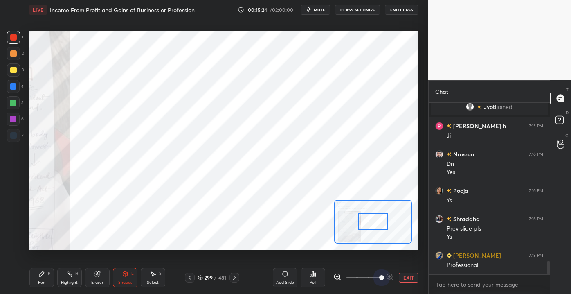
drag, startPoint x: 363, startPoint y: 278, endPoint x: 381, endPoint y: 250, distance: 32.8
click at [395, 276] on div "EXIT" at bounding box center [376, 278] width 85 height 10
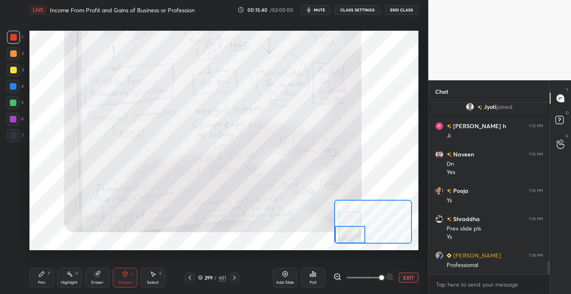
drag, startPoint x: 367, startPoint y: 222, endPoint x: 351, endPoint y: 241, distance: 25.3
click at [351, 241] on div at bounding box center [350, 234] width 31 height 17
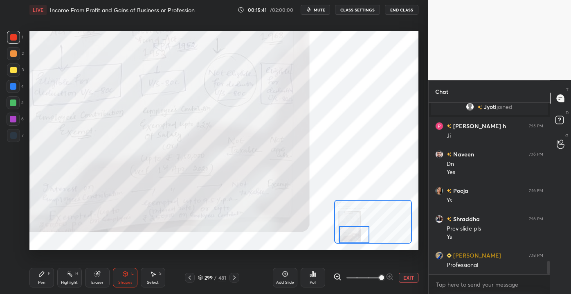
click at [418, 279] on button "EXIT" at bounding box center [409, 278] width 20 height 10
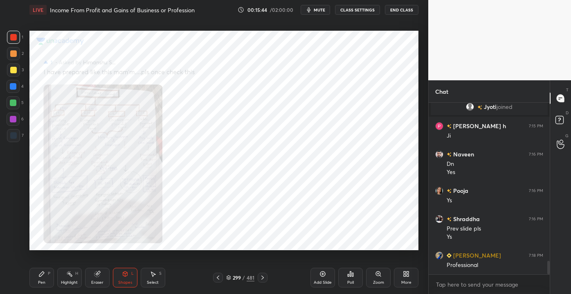
drag, startPoint x: 43, startPoint y: 277, endPoint x: 45, endPoint y: 271, distance: 5.9
click at [43, 275] on icon at bounding box center [41, 274] width 7 height 7
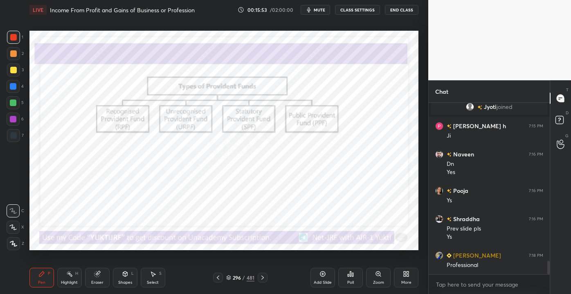
scroll to position [2017, 0]
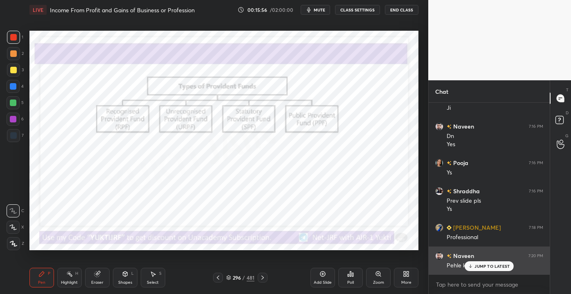
click at [490, 265] on p "JUMP TO LATEST" at bounding box center [492, 266] width 35 height 5
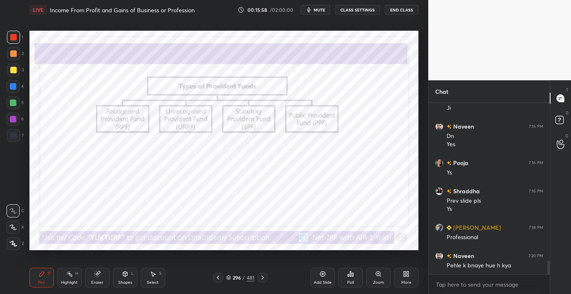
click at [103, 276] on div "Eraser" at bounding box center [97, 278] width 25 height 20
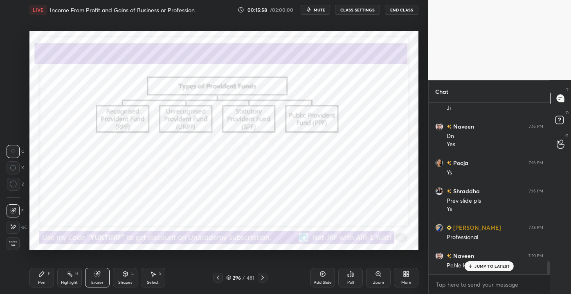
scroll to position [2045, 0]
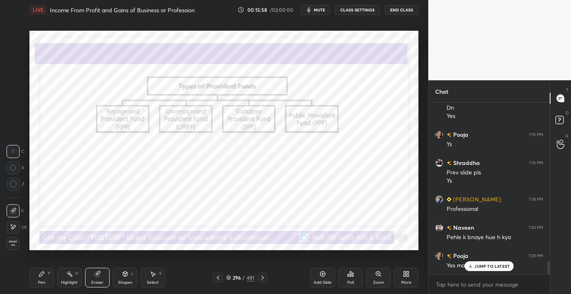
click at [15, 243] on span "Erase all" at bounding box center [13, 243] width 12 height 6
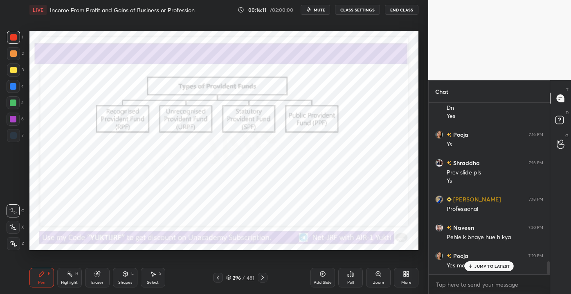
click at [477, 262] on div "JUMP TO LATEST" at bounding box center [489, 266] width 49 height 10
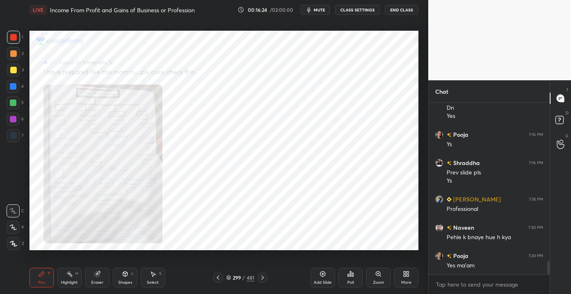
click at [325, 276] on icon at bounding box center [323, 274] width 7 height 7
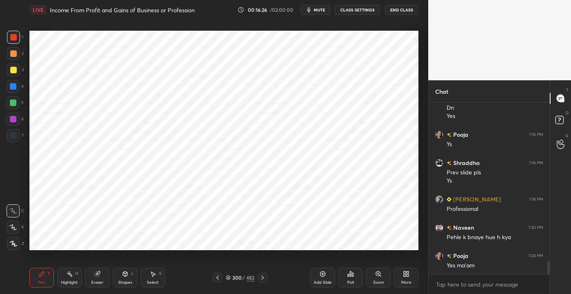
click at [126, 279] on div "Shapes L" at bounding box center [125, 278] width 25 height 20
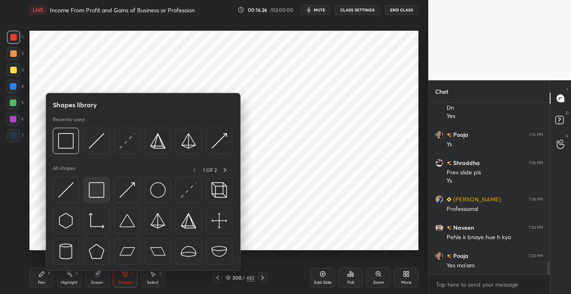
click at [100, 186] on img at bounding box center [97, 190] width 16 height 16
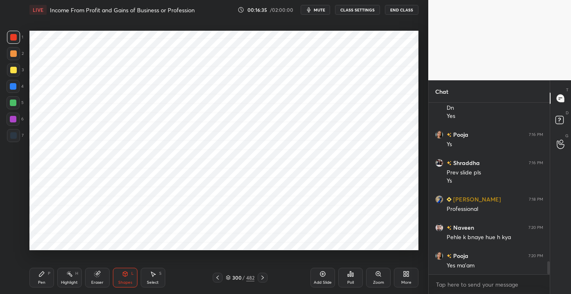
drag, startPoint x: 99, startPoint y: 279, endPoint x: 90, endPoint y: 271, distance: 12.8
click at [101, 278] on div "Eraser" at bounding box center [97, 278] width 25 height 20
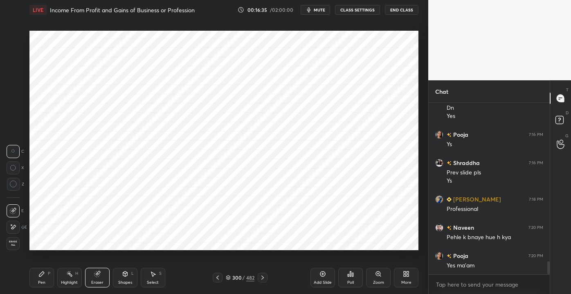
click at [15, 244] on span "Erase all" at bounding box center [13, 243] width 12 height 6
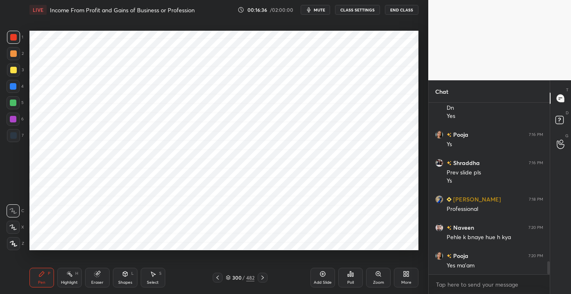
click at [122, 275] on icon at bounding box center [125, 274] width 7 height 7
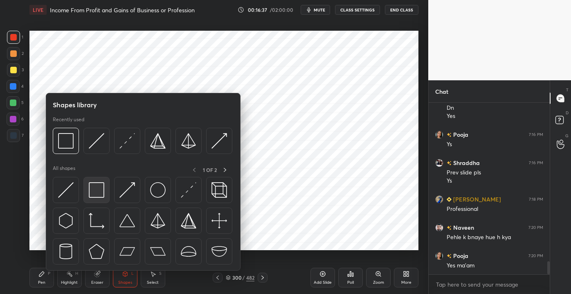
click at [103, 195] on img at bounding box center [97, 190] width 16 height 16
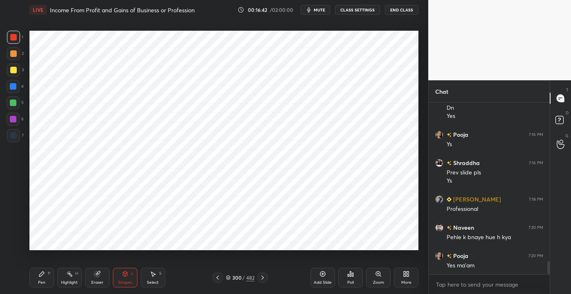
click at [130, 278] on div "Shapes L" at bounding box center [125, 278] width 25 height 20
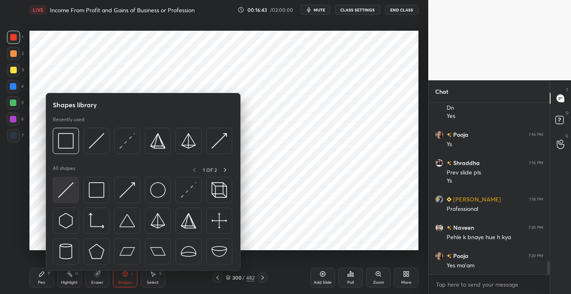
click at [75, 189] on div at bounding box center [66, 190] width 26 height 26
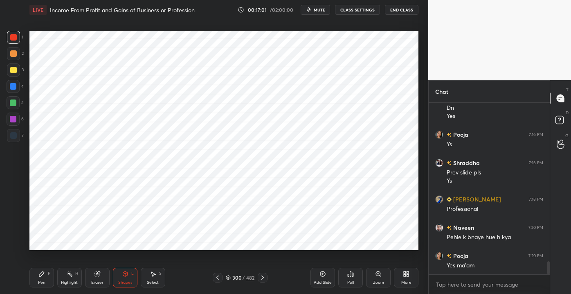
click at [14, 80] on div at bounding box center [13, 86] width 13 height 13
click at [41, 280] on div "Pen" at bounding box center [41, 282] width 7 height 4
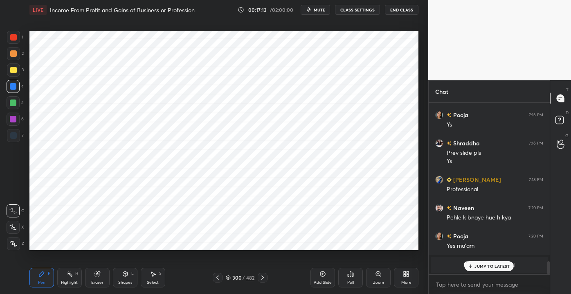
click at [486, 266] on p "JUMP TO LATEST" at bounding box center [492, 266] width 35 height 5
click at [133, 283] on div "Shapes L" at bounding box center [125, 278] width 25 height 20
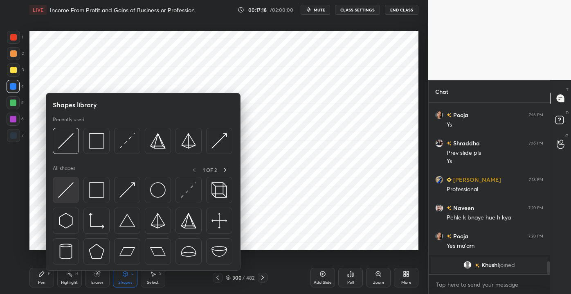
click at [71, 193] on img at bounding box center [66, 190] width 16 height 16
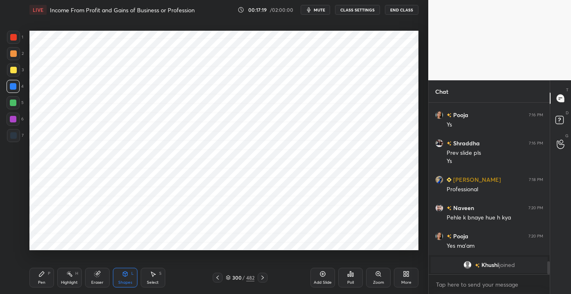
click at [9, 37] on div at bounding box center [13, 37] width 13 height 13
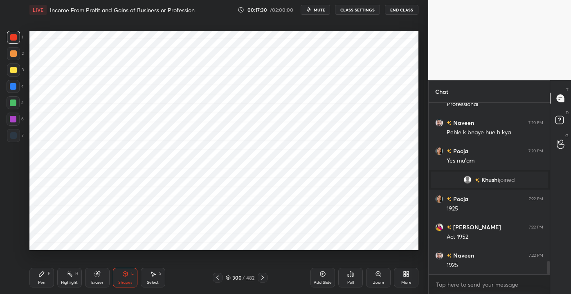
scroll to position [2024, 0]
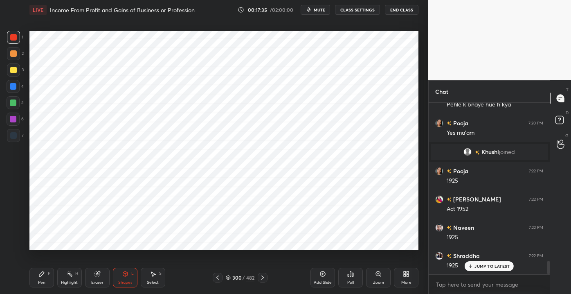
click at [45, 272] on icon at bounding box center [41, 274] width 7 height 7
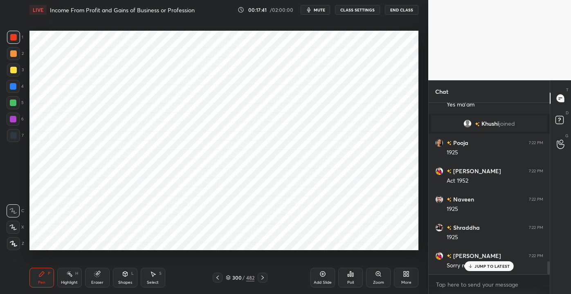
click at [12, 88] on div at bounding box center [13, 86] width 7 height 7
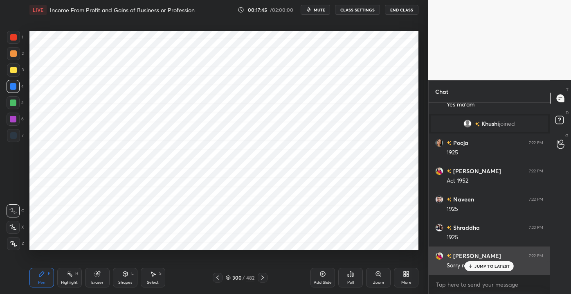
click at [476, 262] on div "Sorry ma'am" at bounding box center [495, 266] width 97 height 8
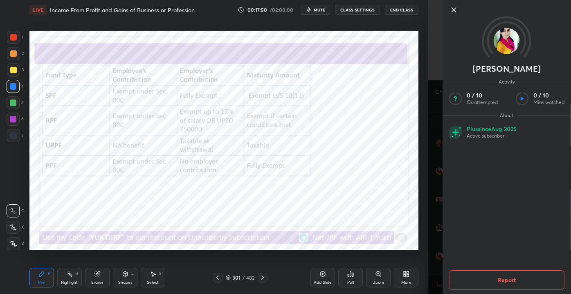
click at [455, 12] on icon at bounding box center [454, 10] width 10 height 10
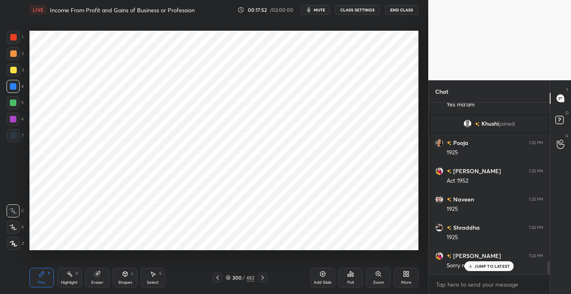
click at [13, 40] on div at bounding box center [13, 37] width 7 height 7
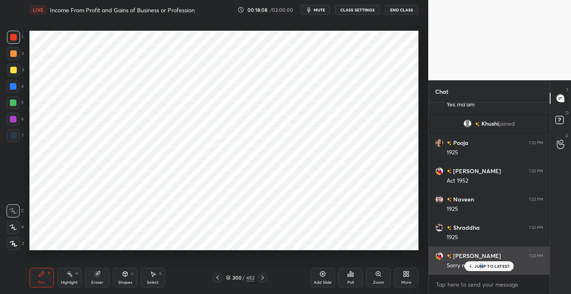
click at [481, 269] on div "JUMP TO LATEST" at bounding box center [489, 266] width 49 height 10
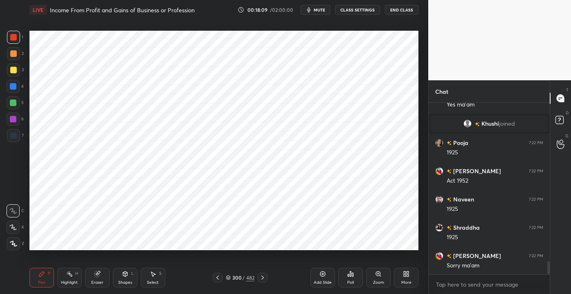
click at [17, 83] on div at bounding box center [13, 86] width 13 height 13
click at [74, 285] on div "Highlight H" at bounding box center [69, 278] width 25 height 20
click at [49, 281] on div "Pen P" at bounding box center [41, 278] width 25 height 20
click at [15, 41] on div at bounding box center [13, 37] width 13 height 13
click at [16, 84] on div at bounding box center [13, 86] width 13 height 13
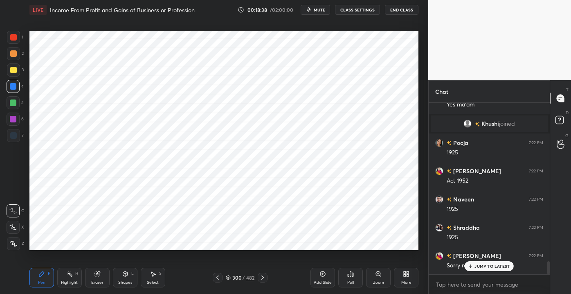
scroll to position [2080, 0]
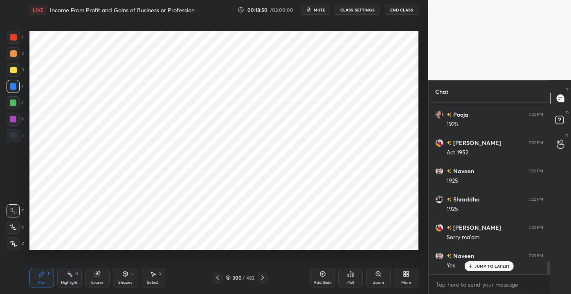
click at [122, 280] on div "Shapes" at bounding box center [125, 282] width 14 height 4
click at [90, 280] on div "Eraser" at bounding box center [97, 278] width 25 height 20
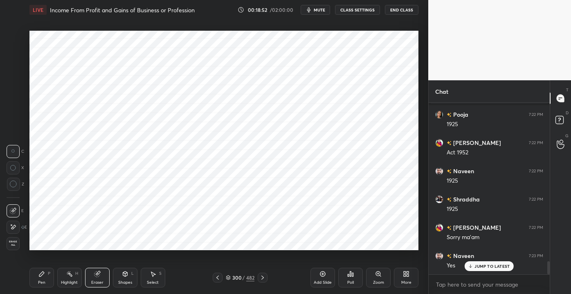
click at [120, 280] on div "Shapes" at bounding box center [125, 282] width 14 height 4
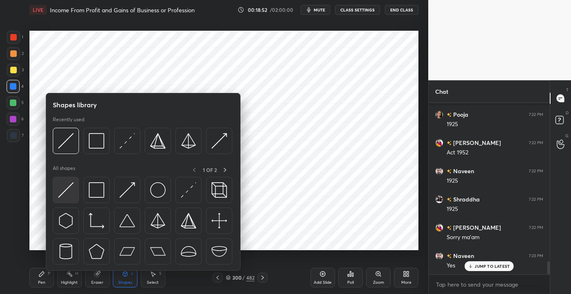
click at [68, 190] on img at bounding box center [66, 190] width 16 height 16
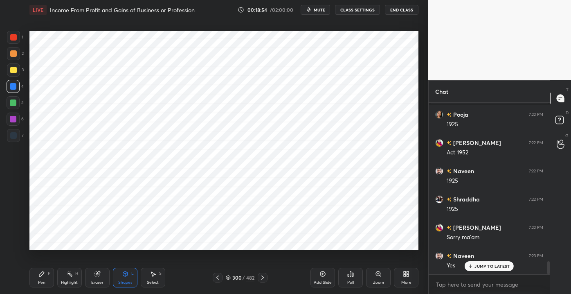
drag, startPoint x: 7, startPoint y: 34, endPoint x: 3, endPoint y: 36, distance: 4.8
click at [8, 34] on div at bounding box center [13, 37] width 13 height 13
click at [47, 275] on div "Pen P" at bounding box center [41, 278] width 25 height 20
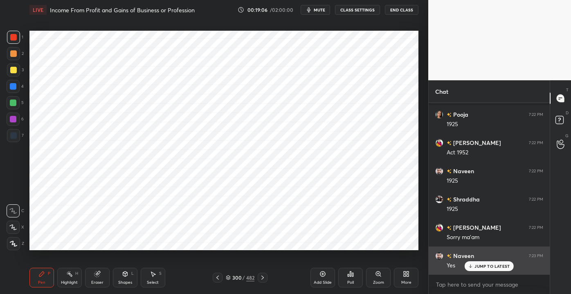
click at [477, 268] on p "JUMP TO LATEST" at bounding box center [492, 266] width 35 height 5
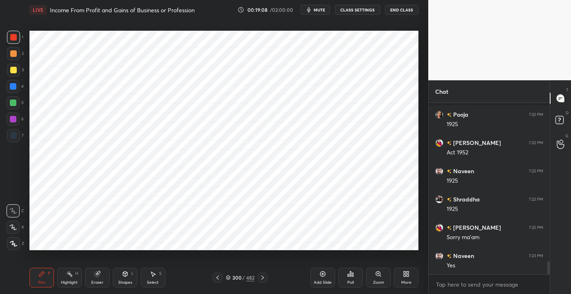
click at [7, 85] on div at bounding box center [13, 86] width 13 height 13
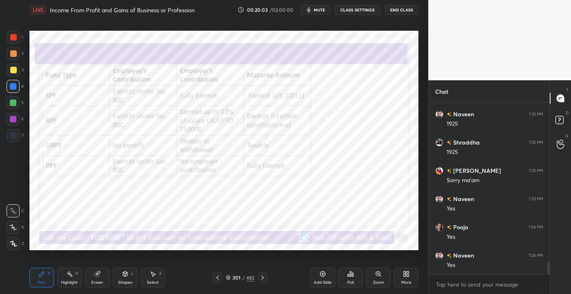
scroll to position [2173, 0]
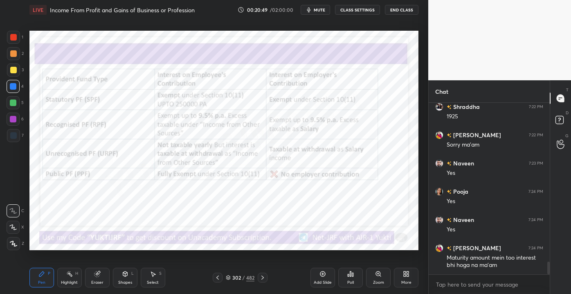
click at [327, 280] on div "Add Slide" at bounding box center [323, 282] width 18 height 4
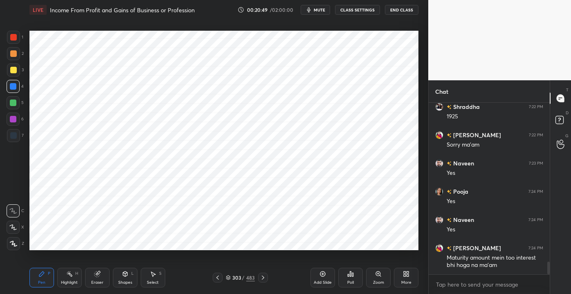
drag, startPoint x: 15, startPoint y: 29, endPoint x: 13, endPoint y: 34, distance: 5.2
click at [15, 29] on div "1 2 3 4 5 6 7 C X Z C X Z E E Erase all H H LIVE Income From Profit and Gains o…" at bounding box center [211, 147] width 422 height 294
click at [16, 36] on div at bounding box center [13, 37] width 7 height 7
click at [16, 103] on div at bounding box center [13, 102] width 13 height 13
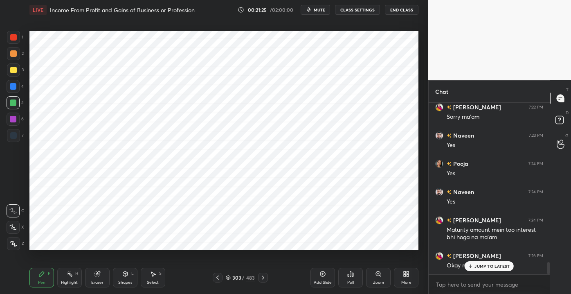
click at [488, 267] on p "JUMP TO LATEST" at bounding box center [492, 266] width 35 height 5
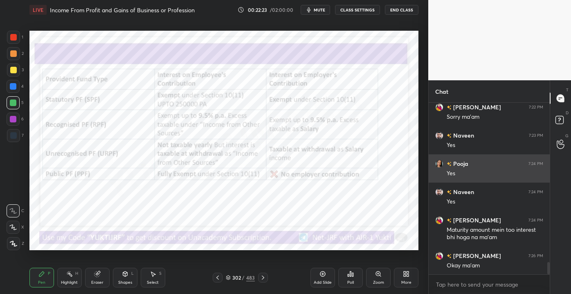
scroll to position [2229, 0]
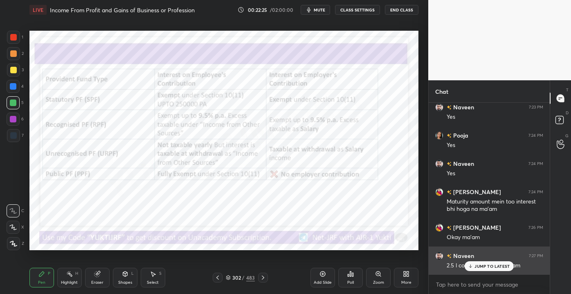
click at [487, 264] on p "JUMP TO LATEST" at bounding box center [492, 266] width 35 height 5
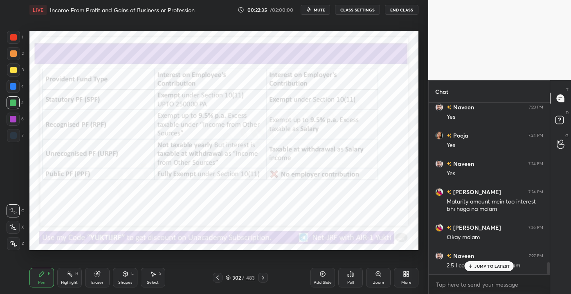
scroll to position [2257, 0]
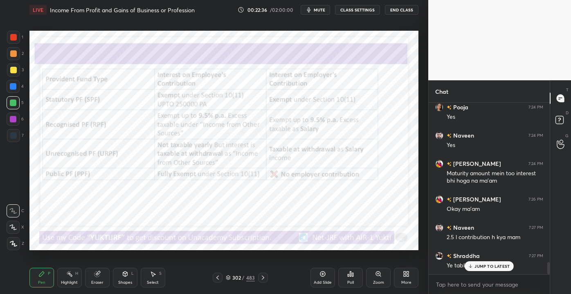
click at [477, 268] on p "JUMP TO LATEST" at bounding box center [492, 266] width 35 height 5
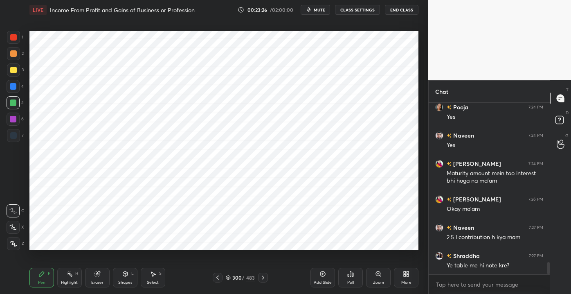
click at [9, 35] on div at bounding box center [13, 37] width 13 height 13
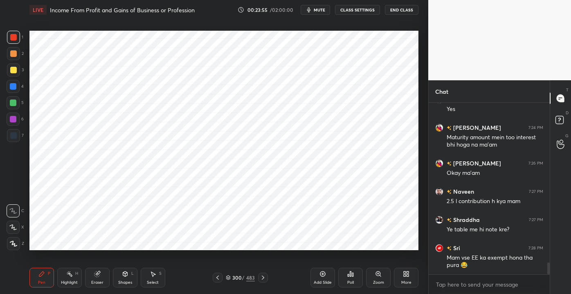
click at [14, 86] on div at bounding box center [13, 86] width 7 height 7
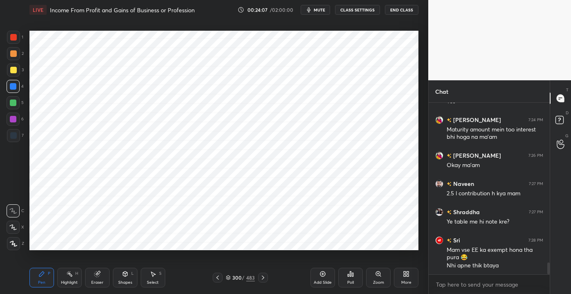
click at [7, 38] on div "1 2 3 4 5 6 7 C X Z C X Z E E Erase all H H" at bounding box center [13, 140] width 26 height 219
click at [2, 42] on div "1 2 3 4 5 6 7 C X Z C X Z E E Erase all H H" at bounding box center [13, 140] width 26 height 219
click at [12, 38] on div at bounding box center [13, 37] width 7 height 7
drag, startPoint x: 16, startPoint y: 83, endPoint x: 21, endPoint y: 86, distance: 5.7
click at [16, 83] on div at bounding box center [13, 86] width 13 height 13
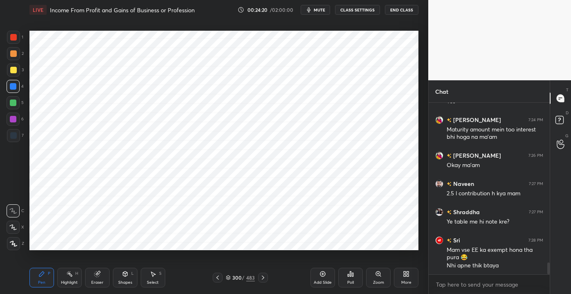
click at [117, 281] on div "Shapes L" at bounding box center [125, 278] width 25 height 20
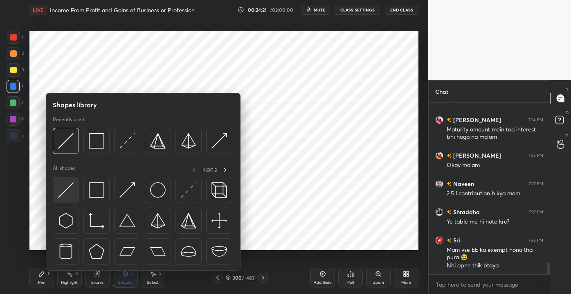
click at [70, 190] on img at bounding box center [66, 190] width 16 height 16
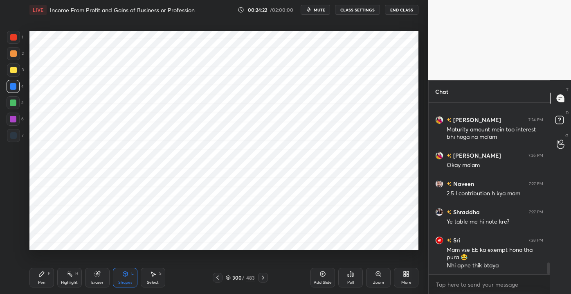
click at [9, 36] on div at bounding box center [13, 37] width 13 height 13
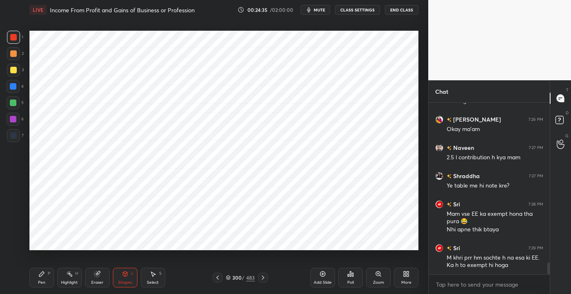
click at [12, 90] on div at bounding box center [13, 86] width 13 height 13
click at [39, 290] on div "Pen P Highlight H Eraser Shapes L Select S 300 / 483 Add Slide Poll Zoom More" at bounding box center [223, 277] width 389 height 33
click at [38, 280] on div "Pen P" at bounding box center [41, 278] width 25 height 20
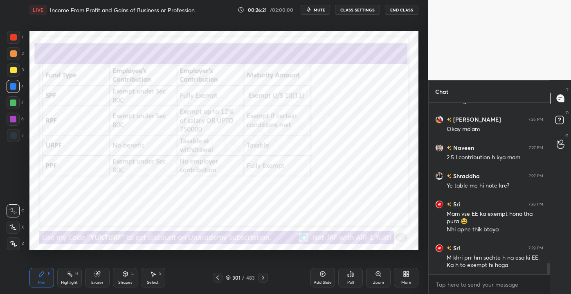
scroll to position [2365, 0]
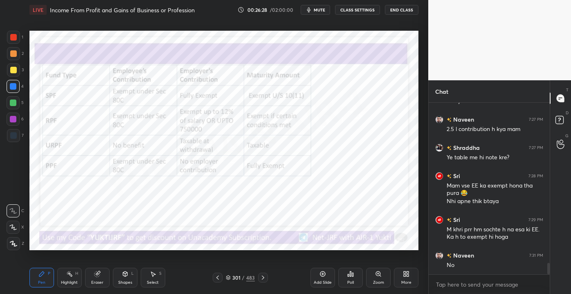
click at [94, 287] on div "Eraser" at bounding box center [97, 278] width 25 height 20
click at [99, 282] on div "Eraser" at bounding box center [97, 282] width 12 height 4
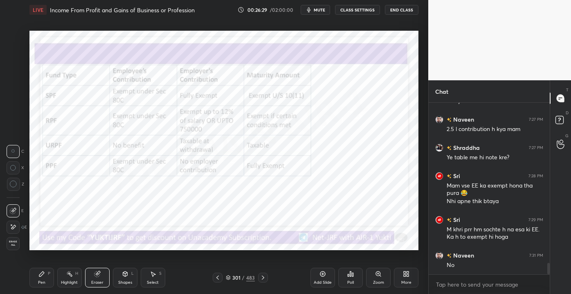
drag, startPoint x: 16, startPoint y: 245, endPoint x: 26, endPoint y: 238, distance: 12.0
click at [17, 244] on span "Erase all" at bounding box center [13, 243] width 12 height 6
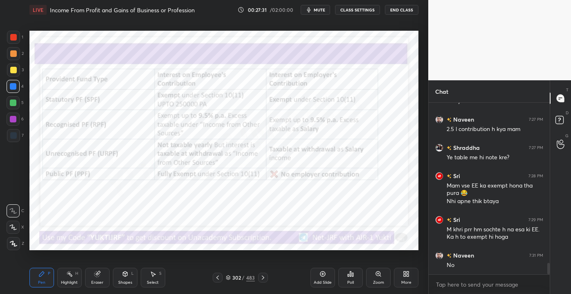
scroll to position [2393, 0]
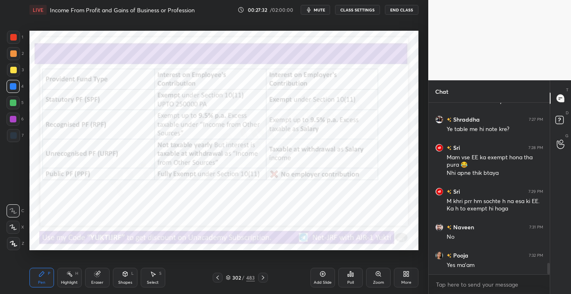
click at [99, 282] on div "Eraser" at bounding box center [97, 282] width 12 height 4
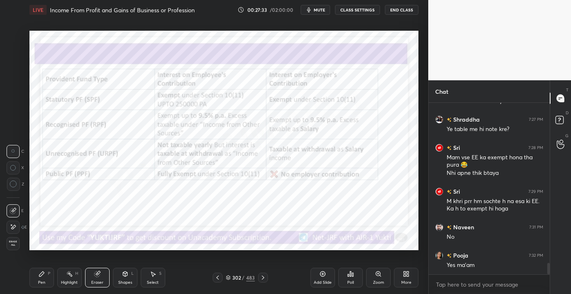
click at [8, 244] on span "Erase all" at bounding box center [13, 243] width 12 height 6
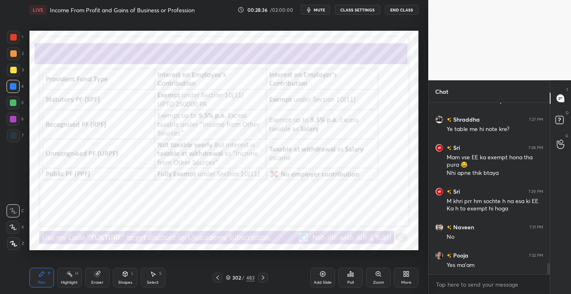
click at [98, 274] on icon at bounding box center [97, 273] width 5 height 5
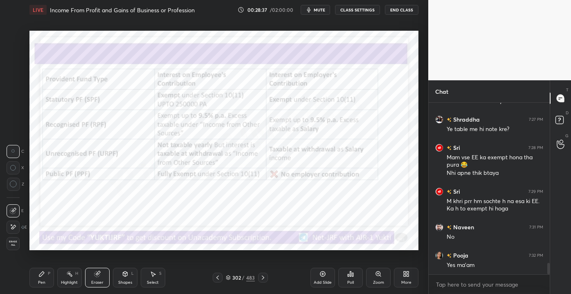
click at [9, 245] on div "Erase all" at bounding box center [13, 243] width 13 height 13
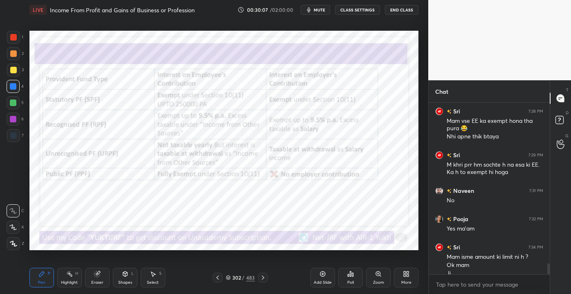
scroll to position [2438, 0]
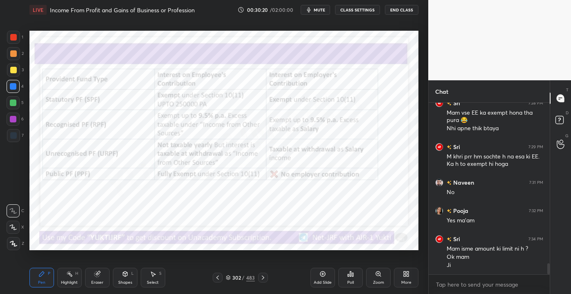
drag, startPoint x: 95, startPoint y: 280, endPoint x: 106, endPoint y: 271, distance: 14.2
click at [95, 280] on div "Eraser" at bounding box center [97, 282] width 12 height 4
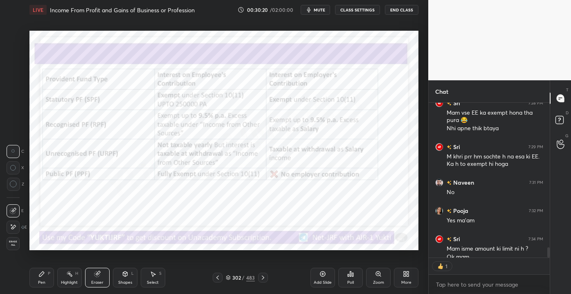
click at [11, 246] on span "Erase all" at bounding box center [13, 243] width 12 height 6
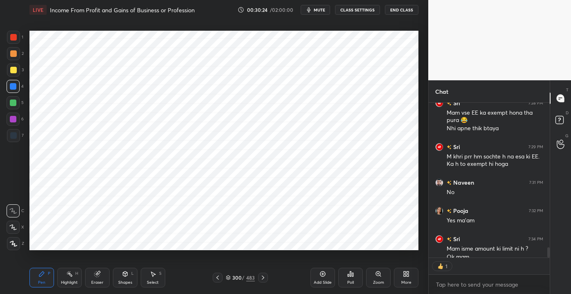
click at [18, 38] on div at bounding box center [13, 37] width 13 height 13
click at [15, 104] on div at bounding box center [13, 102] width 7 height 7
click at [124, 279] on div "Shapes L" at bounding box center [125, 278] width 25 height 20
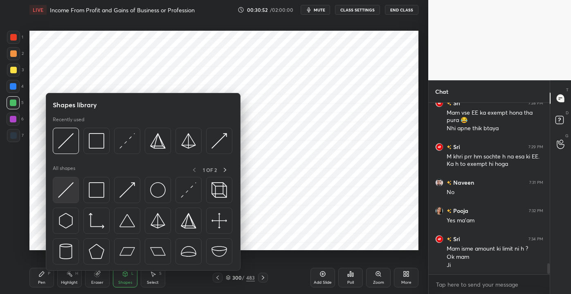
click at [61, 189] on img at bounding box center [66, 190] width 16 height 16
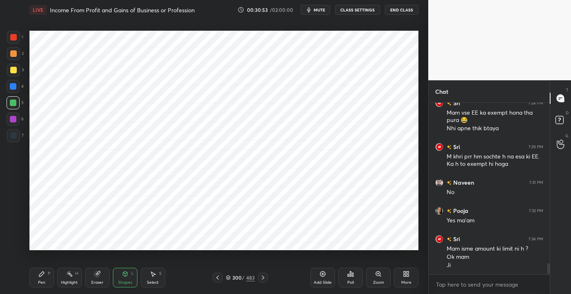
click at [11, 38] on div at bounding box center [13, 37] width 7 height 7
click at [340, 251] on div "Setting up your live class Poll for secs No correct answer Start poll" at bounding box center [224, 140] width 396 height 241
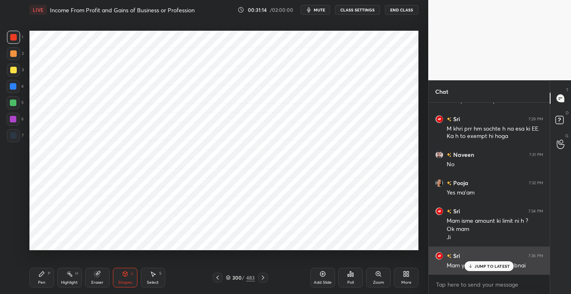
drag, startPoint x: 476, startPoint y: 268, endPoint x: 465, endPoint y: 268, distance: 10.6
click at [476, 268] on p "JUMP TO LATEST" at bounding box center [492, 266] width 35 height 5
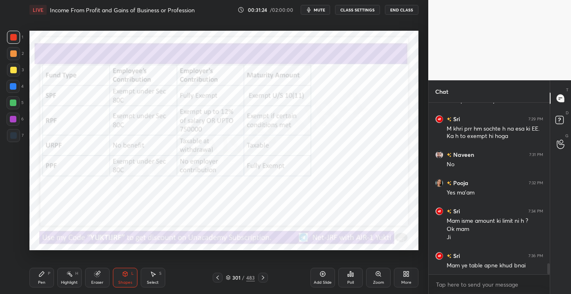
drag, startPoint x: 38, startPoint y: 278, endPoint x: 43, endPoint y: 287, distance: 10.3
click at [38, 278] on div "Pen P" at bounding box center [41, 278] width 25 height 20
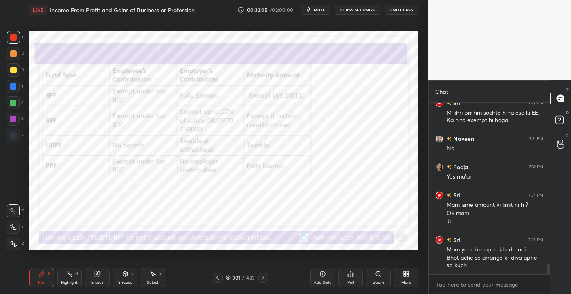
click at [323, 271] on icon at bounding box center [323, 274] width 7 height 7
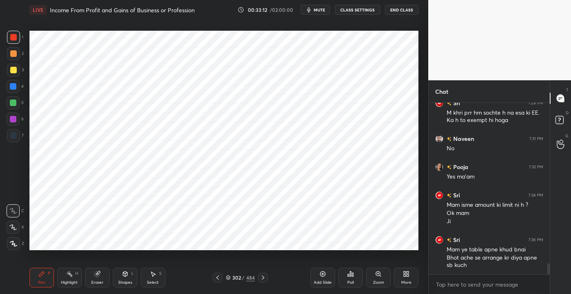
drag, startPoint x: 17, startPoint y: 138, endPoint x: 18, endPoint y: 146, distance: 8.2
click at [17, 137] on div at bounding box center [13, 135] width 13 height 13
click at [29, 145] on div "Setting up your live class Poll for secs No correct answer Start poll" at bounding box center [224, 140] width 396 height 241
click at [375, 182] on div "Setting up your live class Poll for secs No correct answer Start poll" at bounding box center [224, 140] width 396 height 241
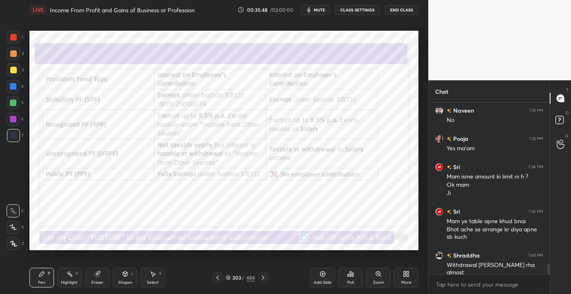
scroll to position [2538, 0]
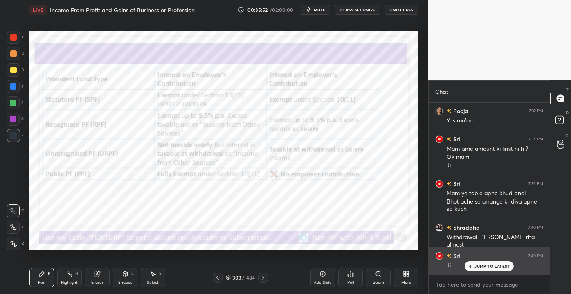
click at [474, 264] on div "JUMP TO LATEST" at bounding box center [489, 266] width 49 height 10
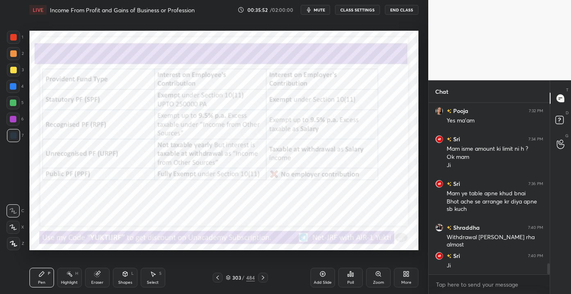
click at [95, 283] on div "Eraser" at bounding box center [97, 282] width 12 height 4
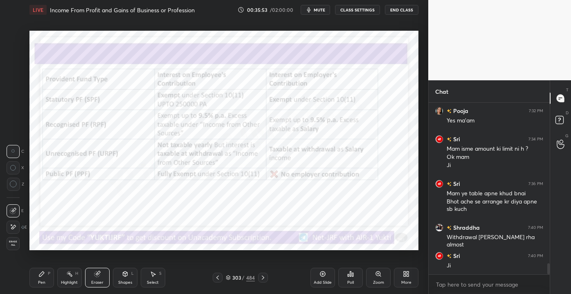
click at [17, 244] on span "Erase all" at bounding box center [13, 243] width 12 height 6
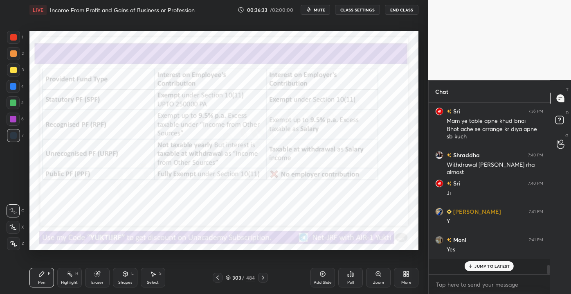
scroll to position [2594, 0]
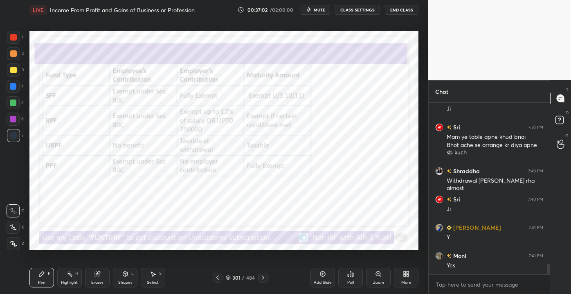
click at [96, 278] on div "Eraser" at bounding box center [97, 278] width 25 height 20
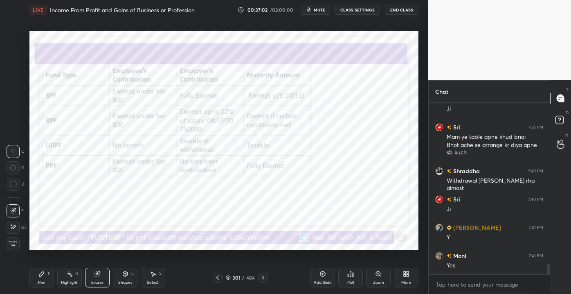
click at [11, 248] on div "Erase all" at bounding box center [13, 243] width 13 height 13
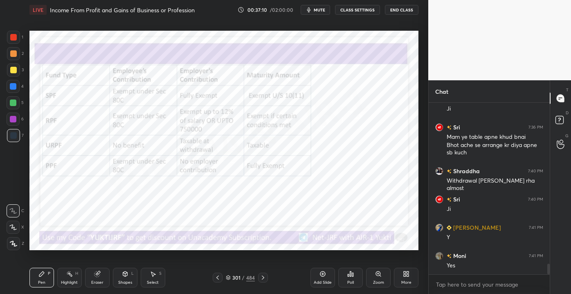
drag, startPoint x: 237, startPoint y: 277, endPoint x: 240, endPoint y: 268, distance: 9.6
click at [237, 276] on div "301" at bounding box center [236, 277] width 8 height 5
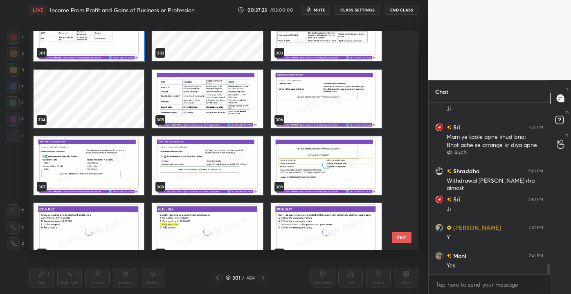
scroll to position [6681, 0]
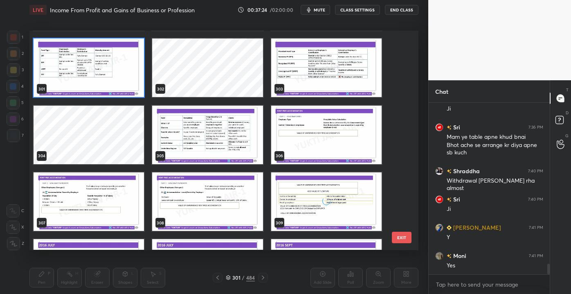
click at [409, 235] on button "EXIT" at bounding box center [402, 237] width 20 height 11
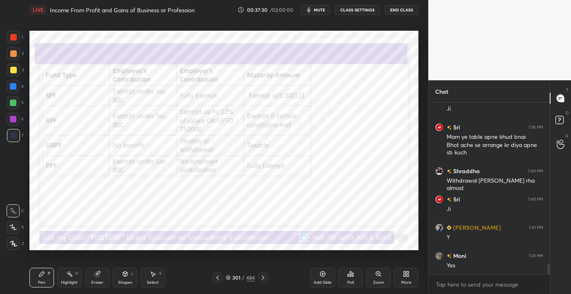
scroll to position [2623, 0]
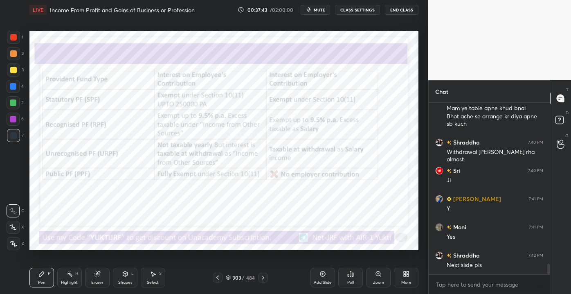
click at [239, 279] on div "303" at bounding box center [236, 277] width 8 height 5
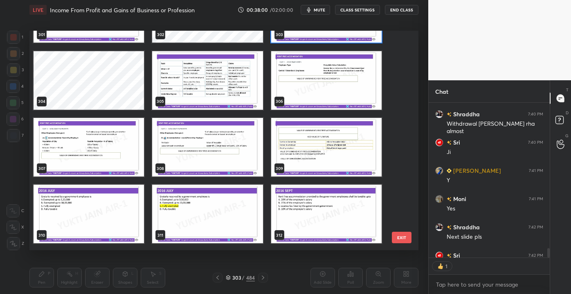
scroll to position [2696, 0]
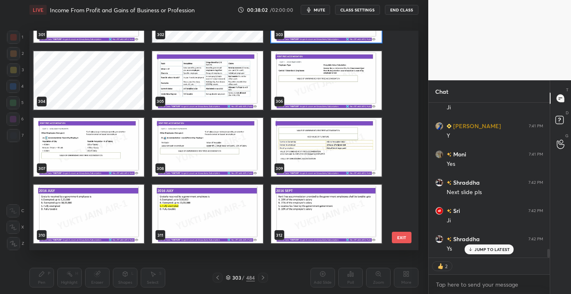
click at [115, 215] on img "grid" at bounding box center [89, 214] width 111 height 59
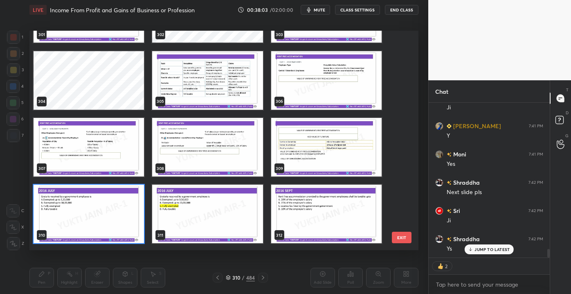
click at [113, 215] on img "grid" at bounding box center [89, 214] width 111 height 59
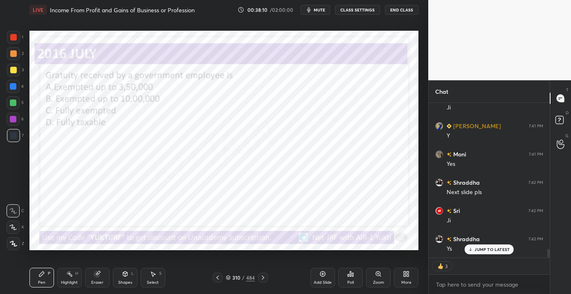
click at [237, 277] on div "310" at bounding box center [236, 277] width 8 height 5
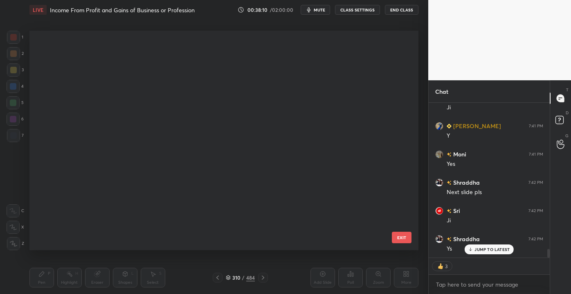
scroll to position [217, 385]
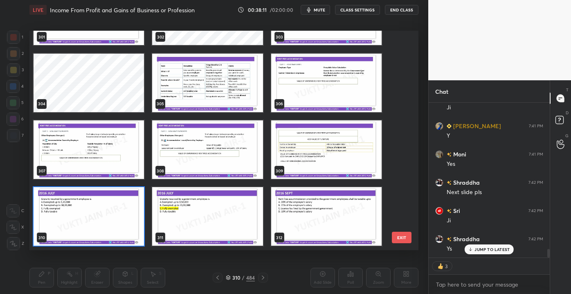
click at [402, 239] on button "EXIT" at bounding box center [402, 237] width 20 height 11
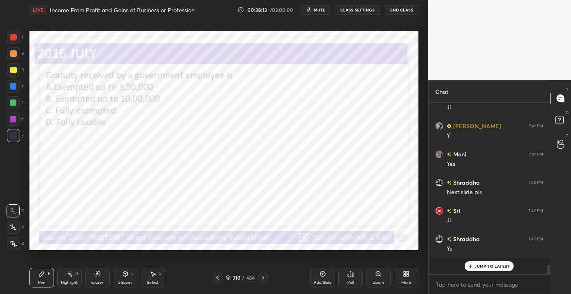
scroll to position [2679, 0]
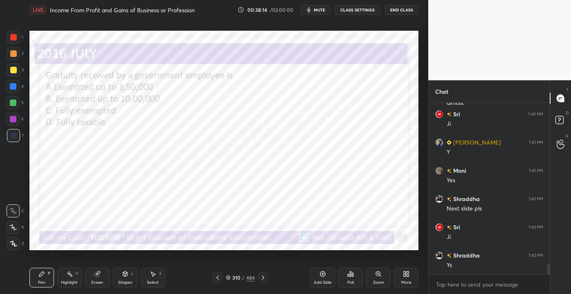
click at [235, 276] on div "310" at bounding box center [236, 277] width 8 height 5
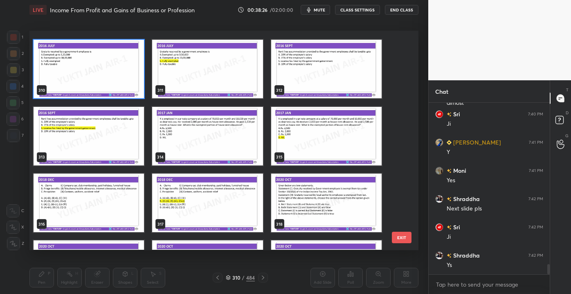
scroll to position [6916, 0]
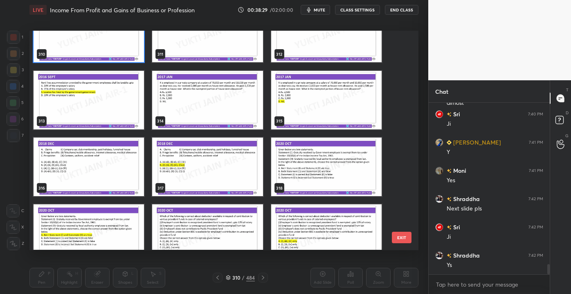
click at [405, 237] on button "EXIT" at bounding box center [402, 237] width 20 height 11
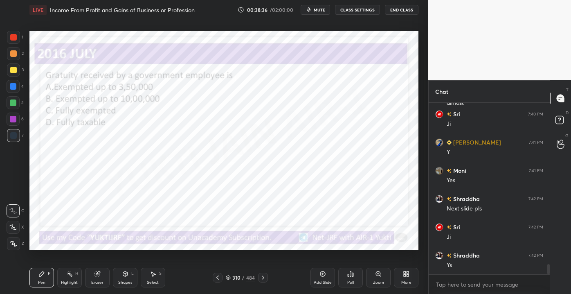
click at [346, 274] on div "Poll" at bounding box center [350, 278] width 25 height 20
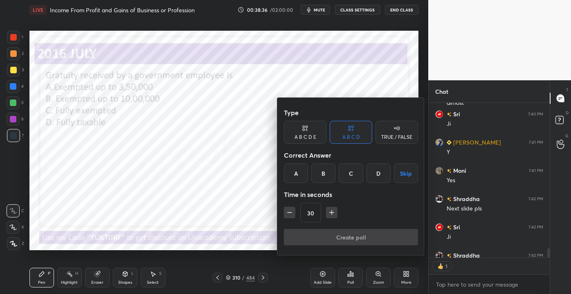
scroll to position [2, 2]
click at [349, 172] on div "C" at bounding box center [351, 173] width 24 height 20
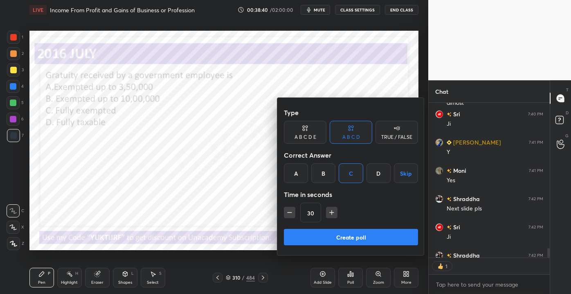
click at [355, 237] on button "Create poll" at bounding box center [351, 237] width 134 height 16
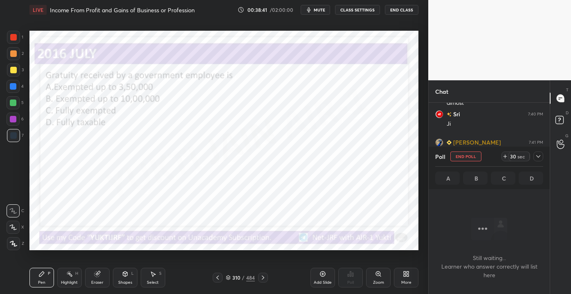
scroll to position [146, 119]
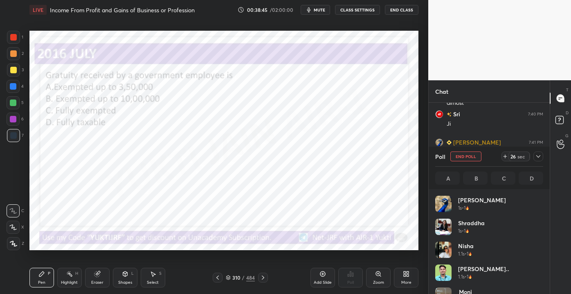
drag, startPoint x: 544, startPoint y: 211, endPoint x: 547, endPoint y: 223, distance: 12.7
click at [547, 224] on div "[PERSON_NAME] 1s • 1 [PERSON_NAME] 1s • 1 Nisha 1.1s • 1 [PERSON_NAME].. 1.1s •…" at bounding box center [489, 241] width 121 height 105
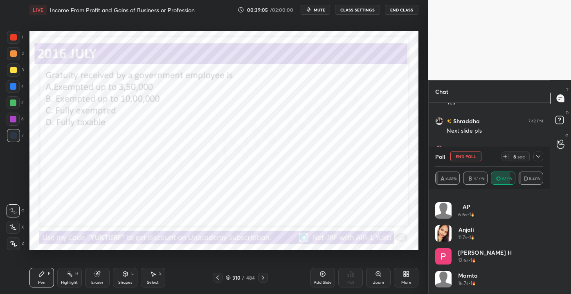
click at [539, 156] on icon at bounding box center [538, 156] width 7 height 7
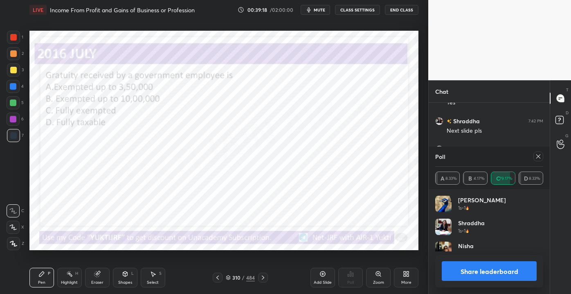
click at [90, 278] on div "Eraser" at bounding box center [97, 278] width 25 height 20
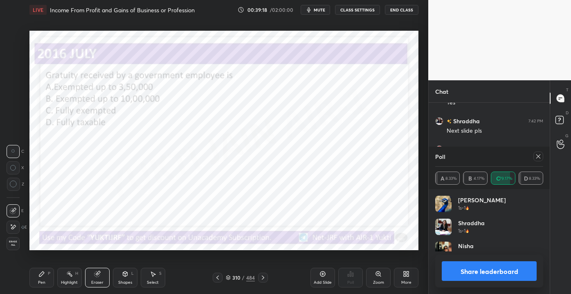
click at [14, 244] on span "Erase all" at bounding box center [13, 243] width 12 height 6
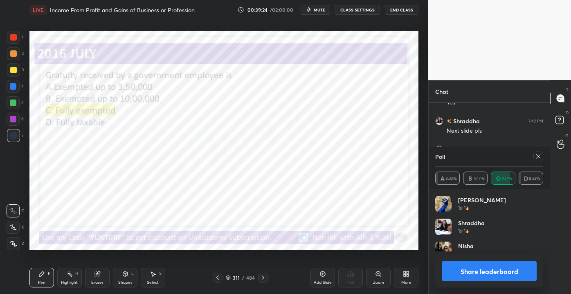
drag, startPoint x: 240, startPoint y: 271, endPoint x: 234, endPoint y: 273, distance: 6.5
click at [240, 271] on div "Pen P Highlight H Eraser Shapes L Select S 311 / 484 Add Slide Poll Zoom More" at bounding box center [223, 277] width 389 height 33
click at [244, 277] on div "/" at bounding box center [243, 277] width 2 height 5
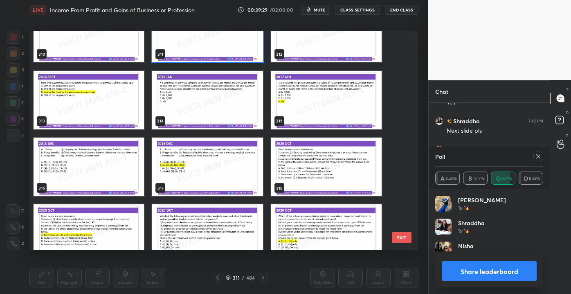
click at [195, 112] on img "grid" at bounding box center [207, 100] width 111 height 59
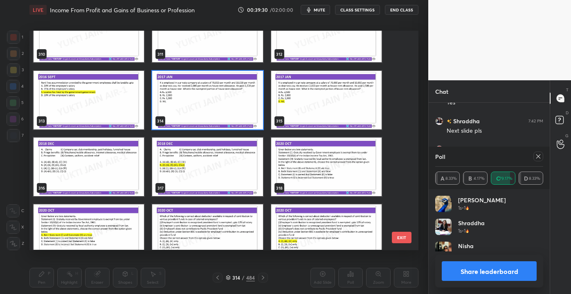
click at [199, 112] on img "grid" at bounding box center [207, 100] width 111 height 59
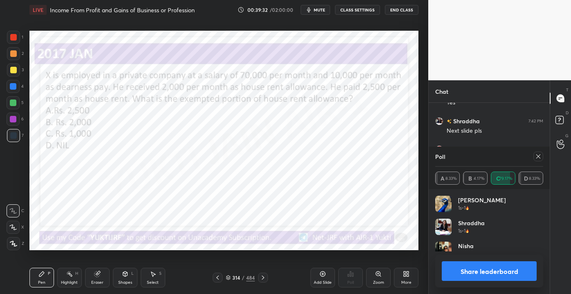
click at [542, 150] on div "Poll" at bounding box center [490, 157] width 108 height 20
click at [542, 160] on div at bounding box center [539, 156] width 10 height 10
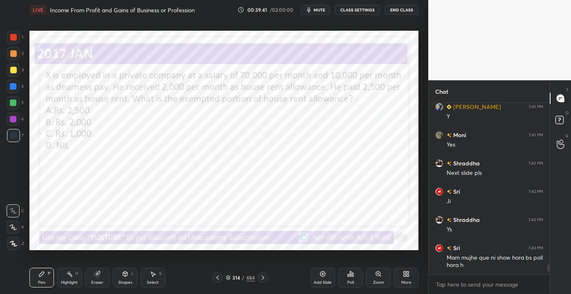
click at [97, 291] on div "Pen P Highlight H Eraser Shapes L Select S 314 / 484 Add Slide Poll Zoom More" at bounding box center [223, 277] width 389 height 33
click at [93, 284] on div "Eraser" at bounding box center [97, 282] width 12 height 4
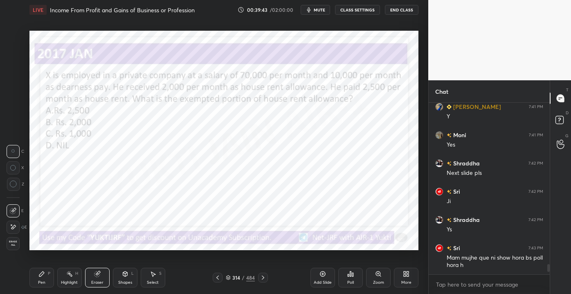
click at [14, 243] on span "Erase all" at bounding box center [13, 243] width 12 height 6
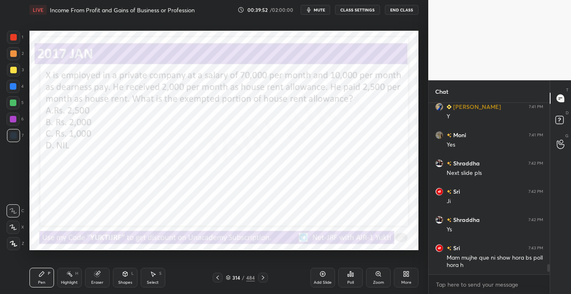
click at [350, 278] on div "Poll" at bounding box center [350, 278] width 25 height 20
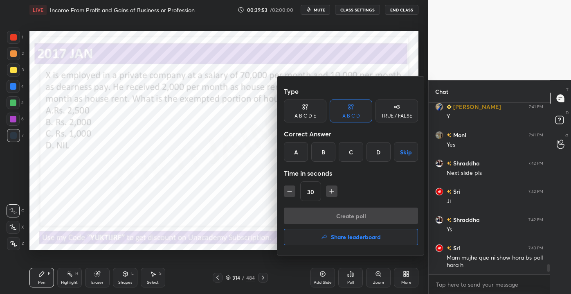
scroll to position [2743, 0]
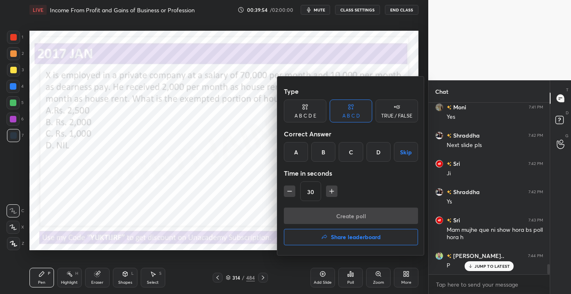
click at [376, 153] on div "D" at bounding box center [379, 152] width 24 height 20
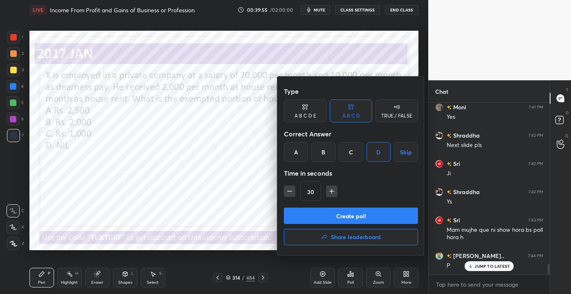
click at [369, 213] on button "Create poll" at bounding box center [351, 216] width 134 height 16
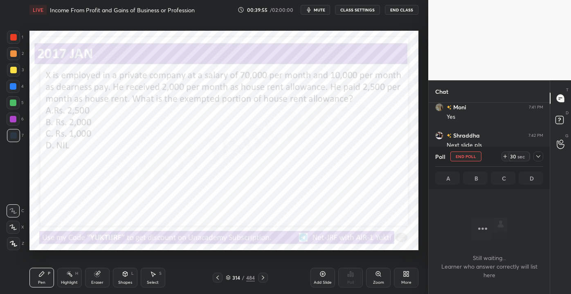
click at [369, 213] on div "Type A B C D E A B C D TRUE / FALSE Correct Answer A B C D Skip Time in seconds…" at bounding box center [351, 199] width 111 height 88
click at [542, 154] on div at bounding box center [539, 156] width 10 height 10
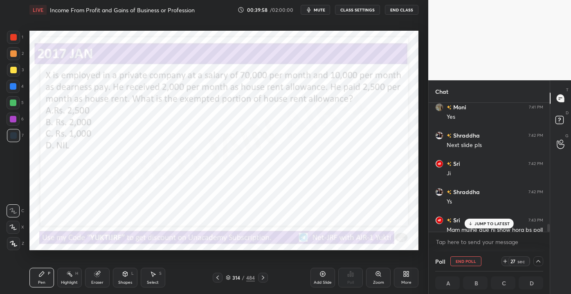
click at [501, 224] on p "JUMP TO LATEST" at bounding box center [492, 223] width 35 height 5
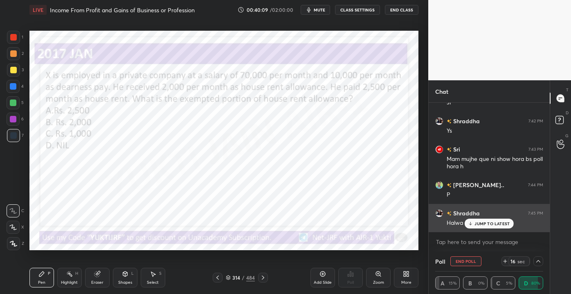
click at [485, 218] on div "Halwa" at bounding box center [495, 222] width 97 height 10
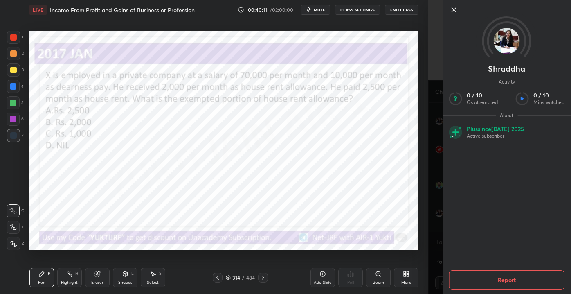
click at [452, 11] on icon at bounding box center [454, 10] width 10 height 10
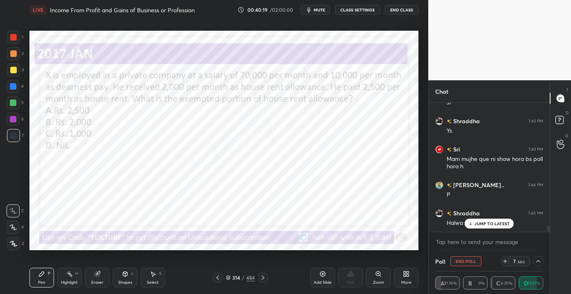
click at [484, 223] on p "JUMP TO LATEST" at bounding box center [492, 223] width 35 height 5
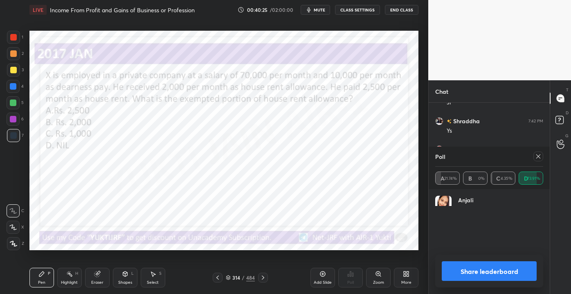
scroll to position [0, 0]
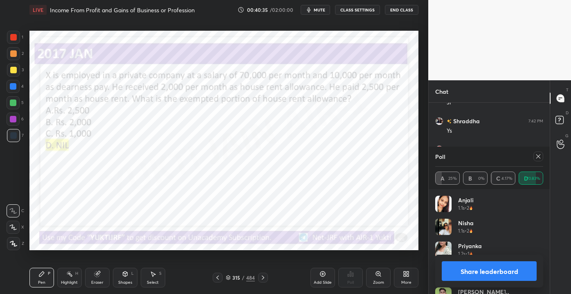
click at [540, 158] on icon at bounding box center [538, 156] width 7 height 7
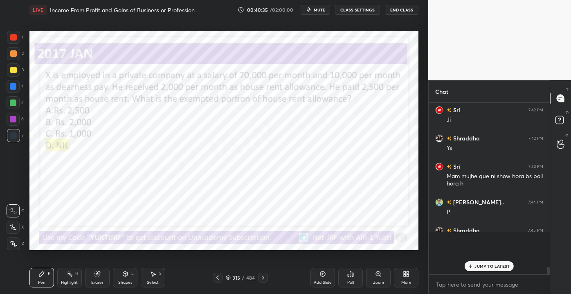
scroll to position [3, 2]
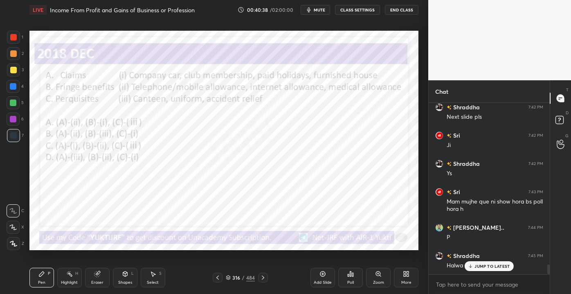
click at [239, 275] on div "316" at bounding box center [236, 277] width 8 height 5
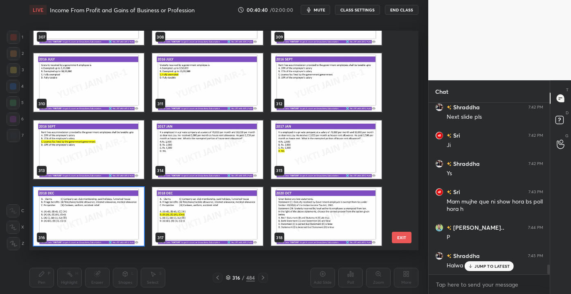
click at [348, 218] on img "grid" at bounding box center [326, 216] width 111 height 59
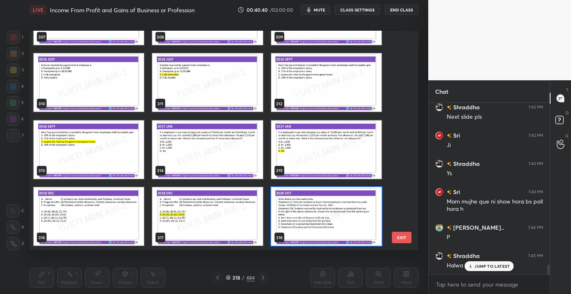
click at [347, 214] on img "grid" at bounding box center [326, 216] width 111 height 59
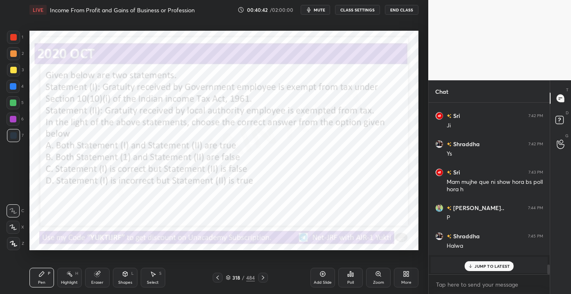
drag, startPoint x: 479, startPoint y: 266, endPoint x: 475, endPoint y: 266, distance: 4.5
click at [479, 266] on p "JUMP TO LATEST" at bounding box center [492, 266] width 35 height 5
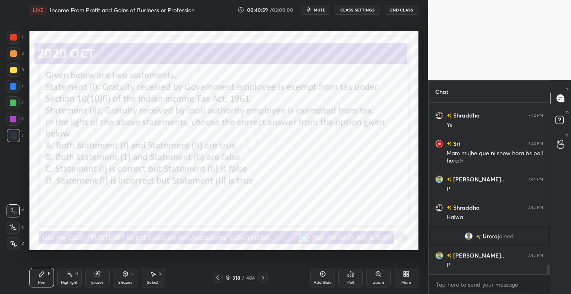
click at [234, 278] on div "318" at bounding box center [236, 277] width 8 height 5
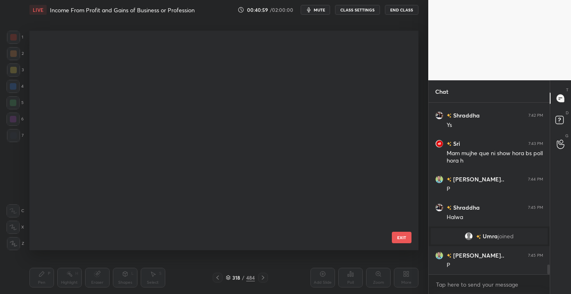
scroll to position [6867, 0]
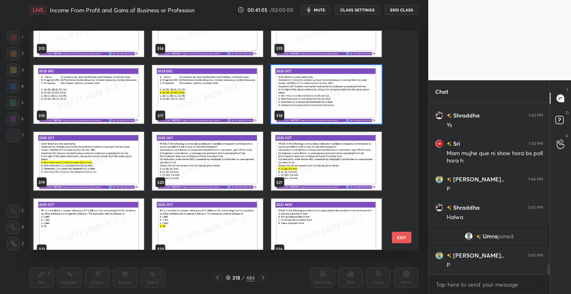
click at [403, 235] on button "EXIT" at bounding box center [402, 237] width 20 height 11
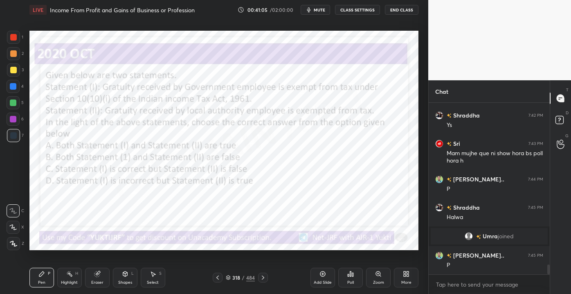
click at [342, 277] on div "Poll" at bounding box center [350, 278] width 25 height 20
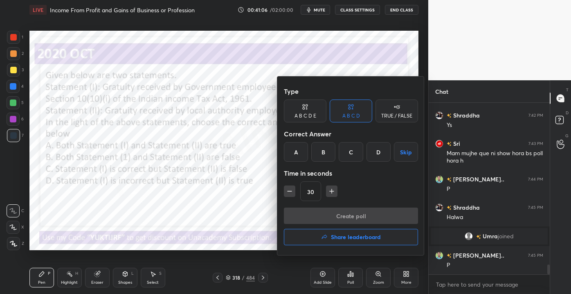
click at [296, 155] on div "A" at bounding box center [296, 152] width 24 height 20
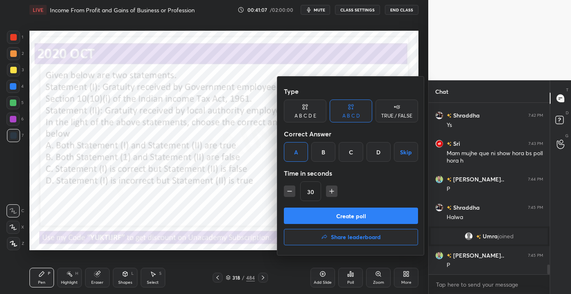
click at [327, 214] on button "Create poll" at bounding box center [351, 216] width 134 height 16
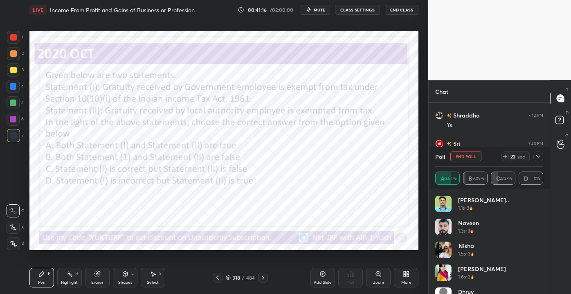
drag, startPoint x: 544, startPoint y: 236, endPoint x: 546, endPoint y: 244, distance: 7.9
click at [546, 244] on div "[PERSON_NAME].. 1.1s • 3 Naveen 1.3s • 3 Nisha 1.5s • 3 [PERSON_NAME] 1.6s • 2 …" at bounding box center [489, 241] width 121 height 105
click at [538, 151] on div "Poll End Poll 8 sec" at bounding box center [490, 157] width 108 height 20
click at [542, 152] on div at bounding box center [539, 156] width 10 height 10
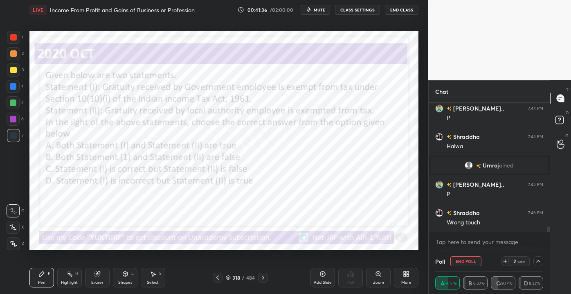
click at [107, 284] on div "Pen P Highlight H Eraser Shapes L Select S" at bounding box center [99, 278] width 141 height 20
click at [90, 282] on div "Eraser" at bounding box center [97, 278] width 25 height 20
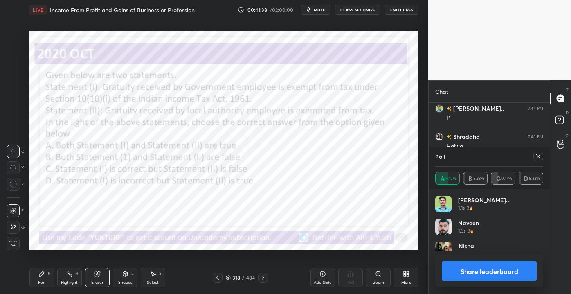
click at [25, 241] on div "1 2 3 4 5 6 7 C X Z C X Z E E Erase all H H LIVE Income From Profit and Gains o…" at bounding box center [211, 147] width 422 height 294
click at [25, 239] on div "E E Erase all" at bounding box center [17, 225] width 20 height 49
click at [14, 244] on span "Erase all" at bounding box center [13, 243] width 12 height 6
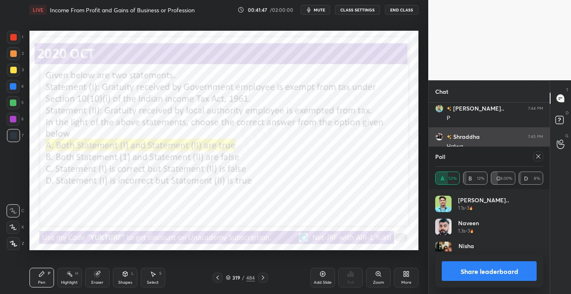
click at [535, 154] on div at bounding box center [539, 156] width 10 height 10
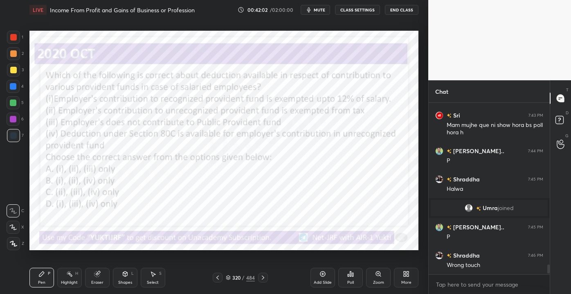
click at [102, 282] on div "Eraser" at bounding box center [97, 282] width 12 height 4
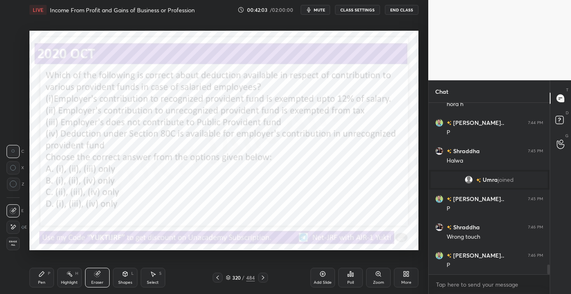
click at [14, 245] on span "Erase all" at bounding box center [13, 243] width 12 height 6
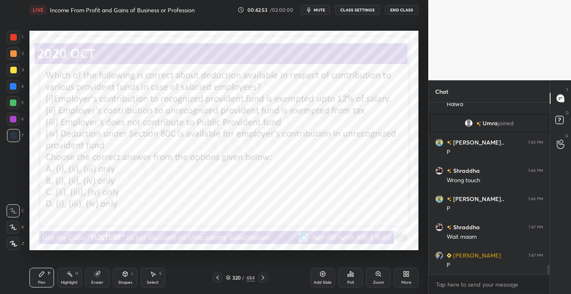
scroll to position [2960, 0]
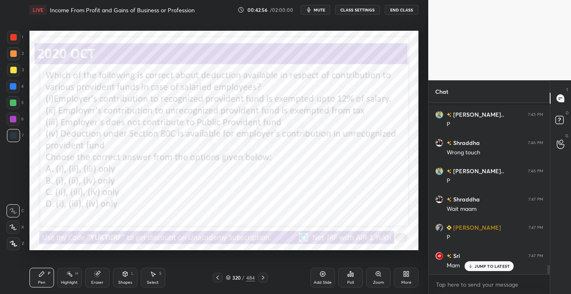
click at [473, 264] on icon at bounding box center [470, 266] width 5 height 5
click at [95, 280] on div "Eraser" at bounding box center [97, 278] width 25 height 20
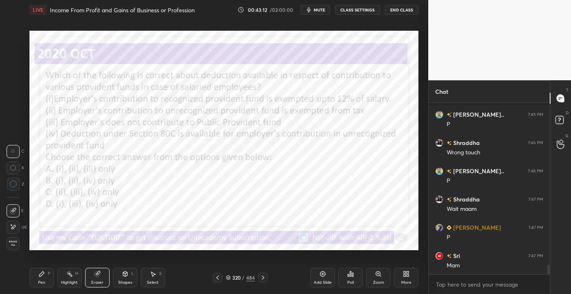
click at [15, 241] on span "Erase all" at bounding box center [13, 243] width 12 height 6
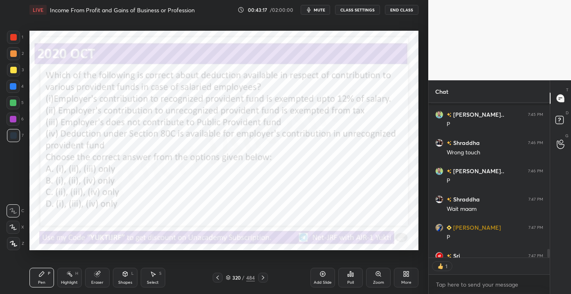
scroll to position [2, 2]
drag, startPoint x: 95, startPoint y: 280, endPoint x: 88, endPoint y: 279, distance: 7.4
click at [95, 281] on div "Eraser" at bounding box center [97, 282] width 12 height 4
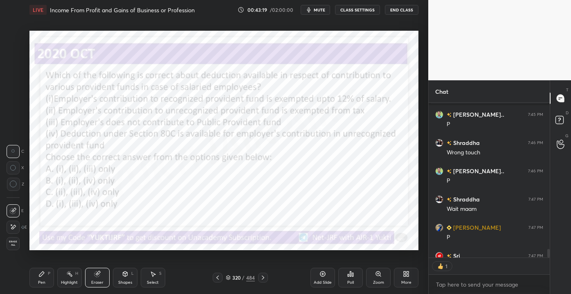
click at [13, 253] on div "1 2 3 4 5 6 7 C X Z C X Z E E Erase all H H LIVE Income From Profit and Gains o…" at bounding box center [211, 147] width 422 height 294
click at [13, 246] on span "Erase all" at bounding box center [13, 243] width 12 height 6
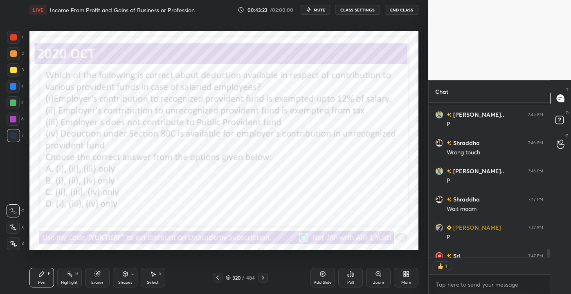
click at [236, 278] on div "320" at bounding box center [236, 277] width 8 height 5
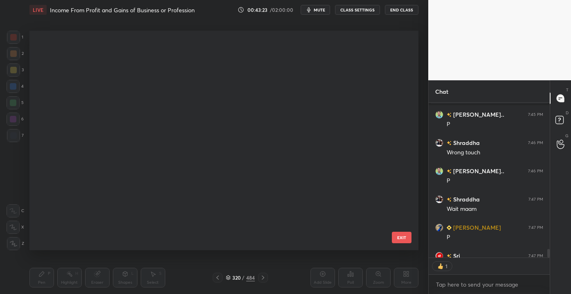
scroll to position [217, 385]
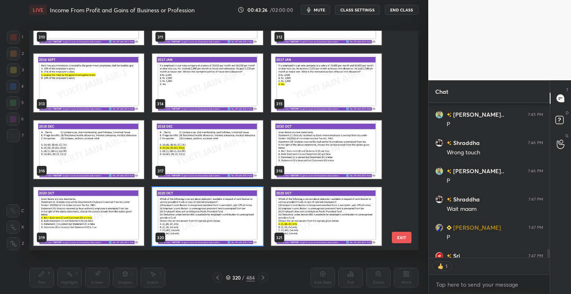
click at [403, 238] on button "EXIT" at bounding box center [402, 237] width 20 height 11
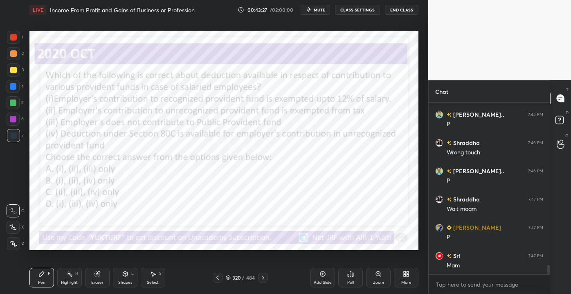
scroll to position [169, 119]
click at [241, 276] on div "320 / 484" at bounding box center [240, 277] width 29 height 7
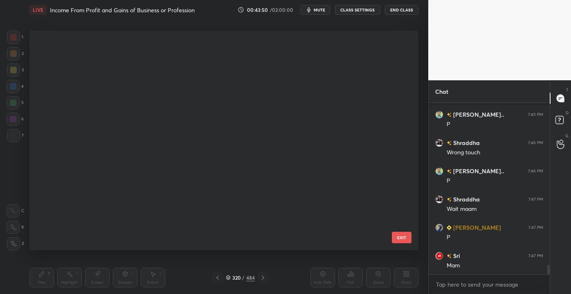
scroll to position [217, 385]
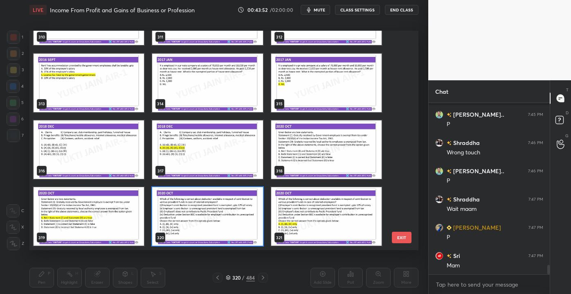
click at [407, 236] on button "EXIT" at bounding box center [402, 237] width 20 height 11
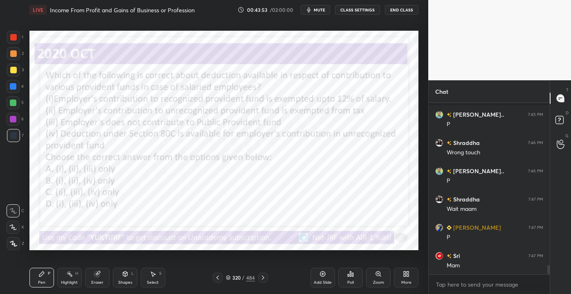
click at [346, 279] on div "Poll" at bounding box center [350, 278] width 25 height 20
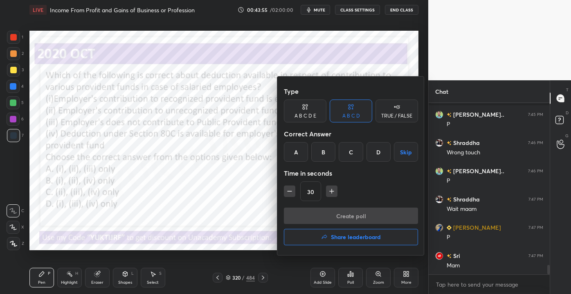
click at [312, 111] on div "A B C D E" at bounding box center [305, 110] width 43 height 23
click at [390, 154] on div "E" at bounding box center [386, 152] width 20 height 20
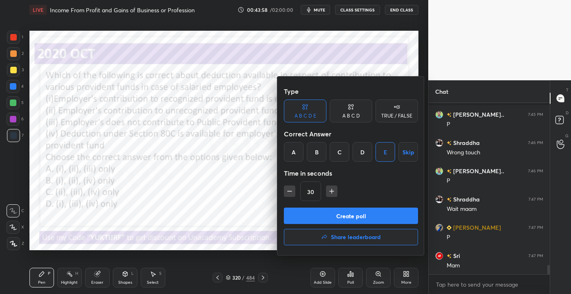
click at [381, 217] on button "Create poll" at bounding box center [351, 216] width 134 height 16
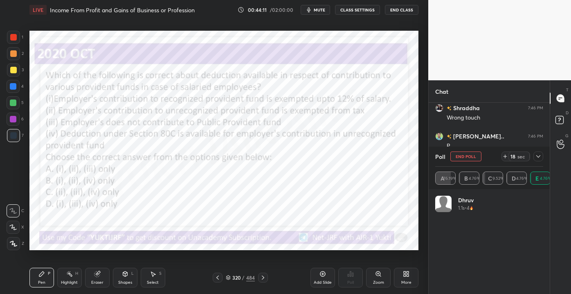
scroll to position [3059, 0]
click at [539, 156] on icon at bounding box center [538, 156] width 7 height 7
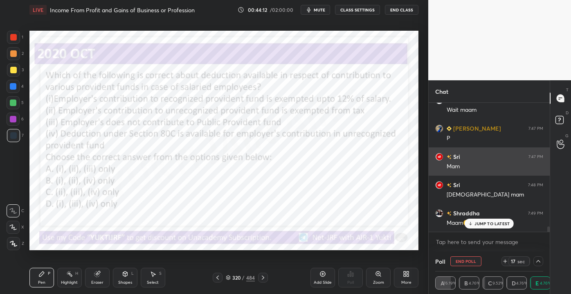
scroll to position [0, 2]
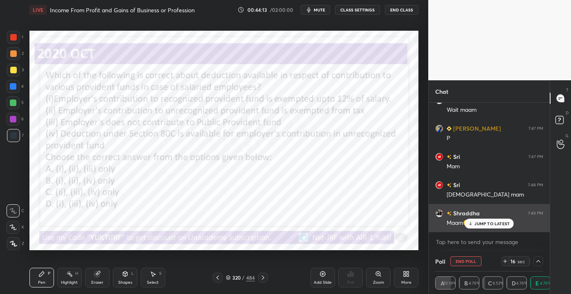
drag, startPoint x: 486, startPoint y: 227, endPoint x: 490, endPoint y: 224, distance: 4.8
click at [486, 228] on div "JUMP TO LATEST" at bounding box center [489, 224] width 49 height 10
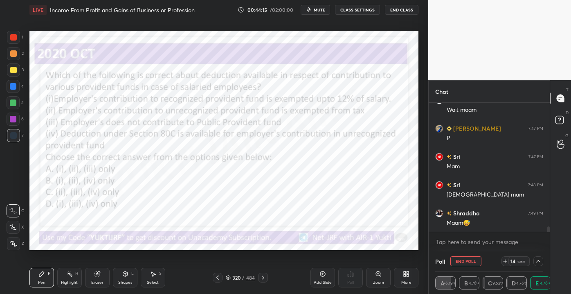
scroll to position [3088, 0]
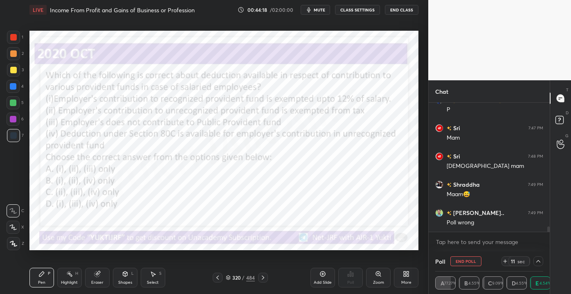
click at [542, 258] on div at bounding box center [539, 261] width 10 height 10
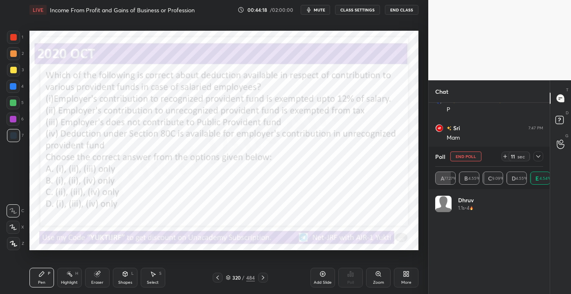
scroll to position [3116, 0]
click at [540, 152] on div at bounding box center [539, 156] width 10 height 10
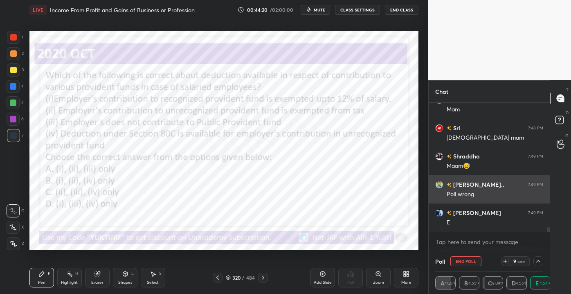
scroll to position [0, 0]
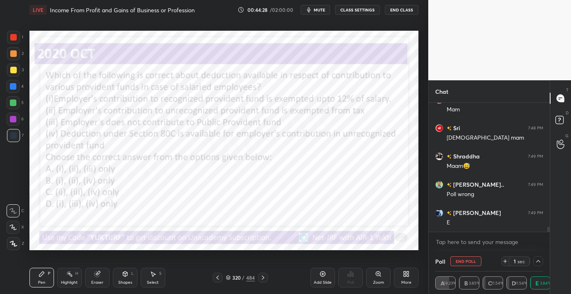
click at [422, 191] on div "1 2 3 4 5 6 7 C X Z C X Z E E Erase all H H LIVE Income From Profit and Gains o…" at bounding box center [214, 147] width 429 height 294
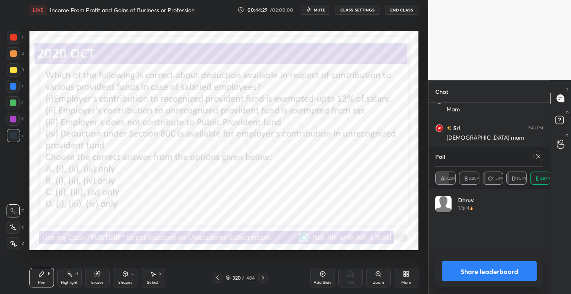
scroll to position [96, 106]
click at [539, 156] on icon at bounding box center [538, 156] width 7 height 7
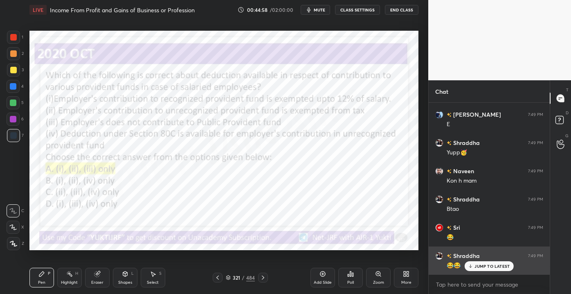
click at [483, 264] on p "JUMP TO LATEST" at bounding box center [492, 266] width 35 height 5
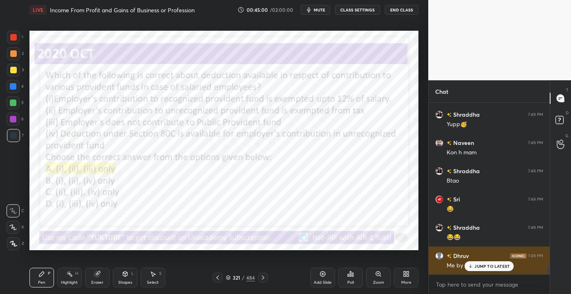
click at [491, 268] on p "JUMP TO LATEST" at bounding box center [492, 266] width 35 height 5
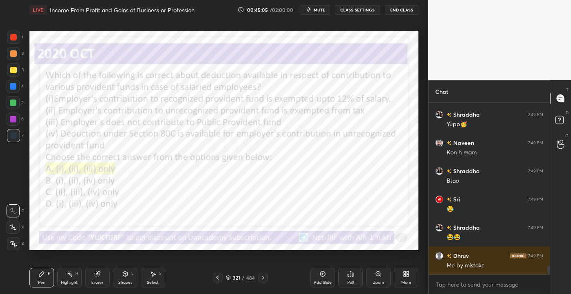
click at [96, 280] on div "Eraser" at bounding box center [97, 282] width 12 height 4
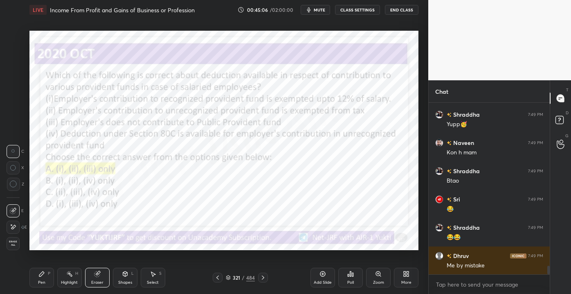
click at [9, 243] on span "Erase all" at bounding box center [13, 243] width 12 height 6
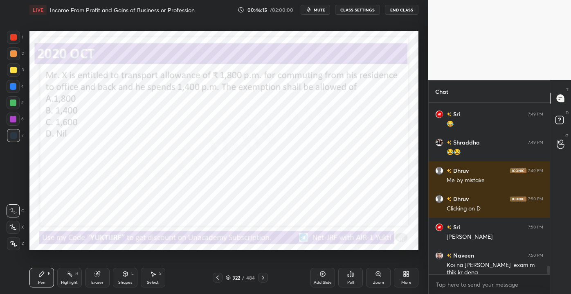
scroll to position [3356, 0]
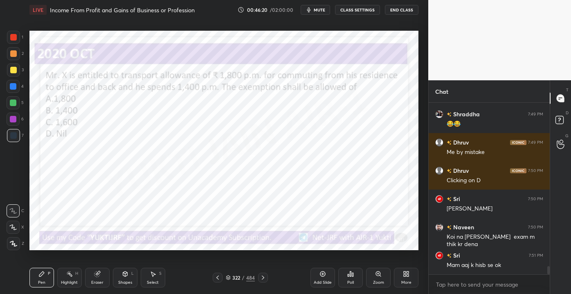
click at [244, 278] on div "/" at bounding box center [243, 277] width 2 height 5
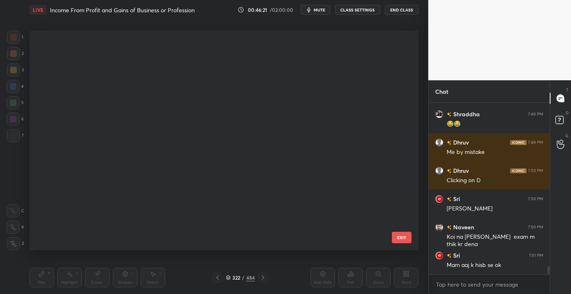
scroll to position [217, 385]
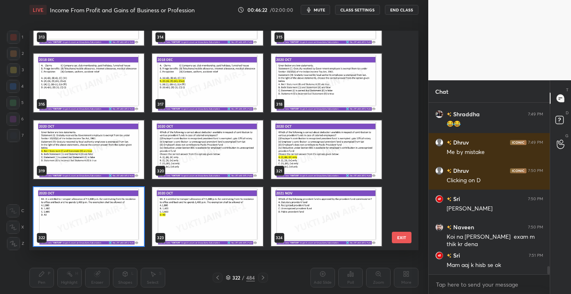
click at [402, 236] on button "EXIT" at bounding box center [402, 237] width 20 height 11
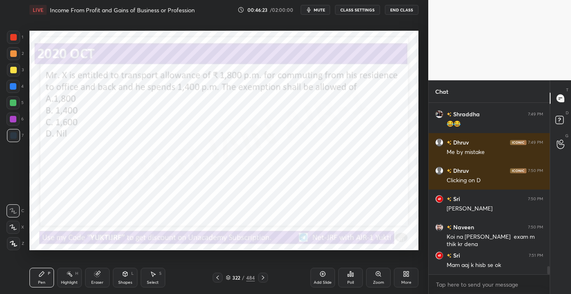
scroll to position [0, 0]
click at [354, 282] on div "Poll" at bounding box center [350, 278] width 25 height 20
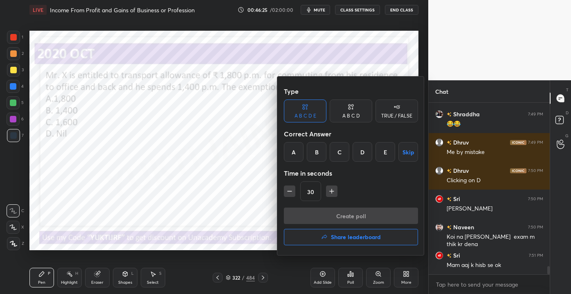
click at [351, 121] on div "A B C D" at bounding box center [351, 110] width 43 height 23
click at [377, 153] on div "D" at bounding box center [379, 152] width 24 height 20
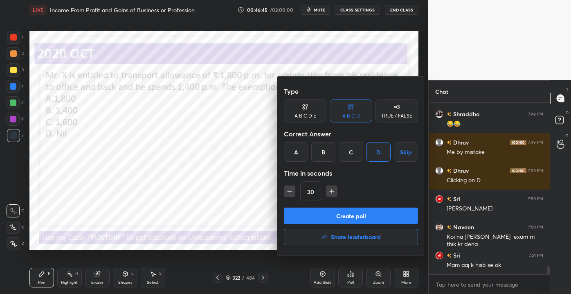
scroll to position [3364, 0]
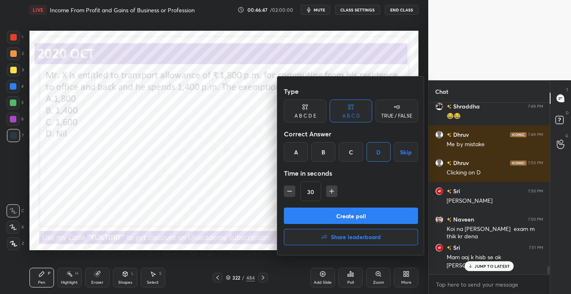
click at [347, 214] on button "Create poll" at bounding box center [351, 216] width 134 height 16
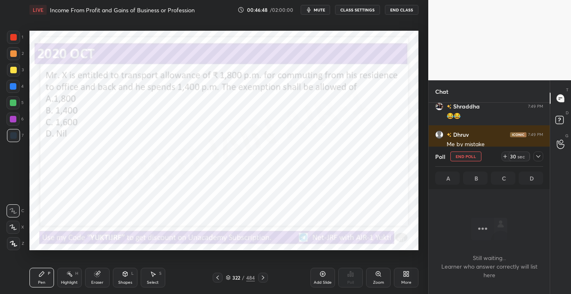
scroll to position [146, 119]
click at [537, 149] on div "Poll End Poll 30 sec" at bounding box center [490, 157] width 108 height 20
click at [536, 151] on div "Poll End Poll 29 sec" at bounding box center [490, 157] width 108 height 20
click at [535, 158] on div at bounding box center [539, 156] width 10 height 10
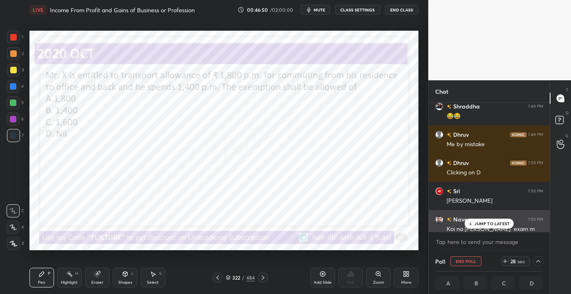
scroll to position [0, 2]
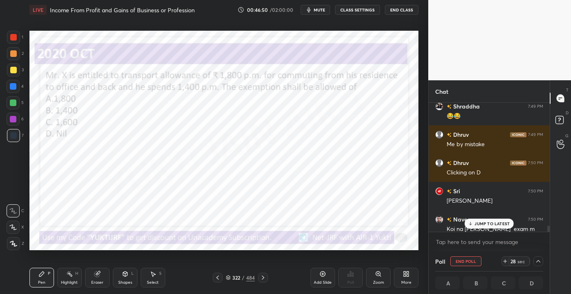
click at [491, 223] on p "JUMP TO LATEST" at bounding box center [492, 223] width 35 height 5
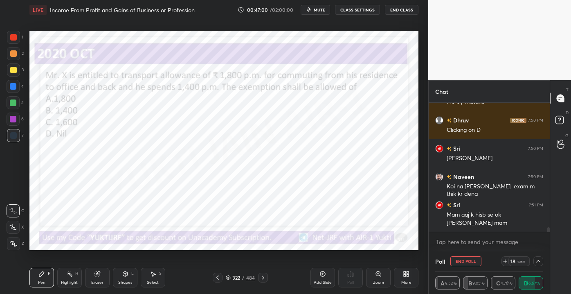
click at [94, 267] on div "Pen P Highlight H Eraser Shapes L Select S 322 / 484 Add Slide Poll Zoom More" at bounding box center [223, 277] width 389 height 33
drag, startPoint x: 88, startPoint y: 274, endPoint x: 25, endPoint y: 249, distance: 67.2
click at [87, 274] on div "Eraser" at bounding box center [97, 278] width 25 height 20
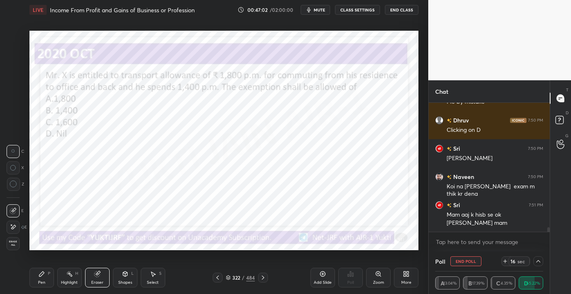
click at [6, 236] on div "1 2 3 4 5 6 7 C X Z C X Z E E Erase all H H" at bounding box center [13, 140] width 26 height 219
click at [7, 240] on span "Erase all" at bounding box center [13, 243] width 12 height 6
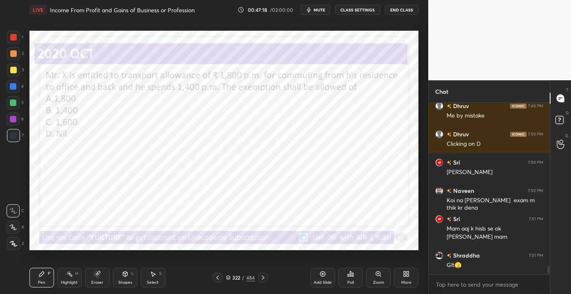
scroll to position [2, 2]
click at [552, 270] on div "T Messages (T) D Doubts (D) G Raise Hand (G)" at bounding box center [560, 187] width 21 height 214
click at [549, 269] on div "Chat Sri 7:47 PM Mam Sri 7:48 PM Deo mam [PERSON_NAME] 7:49 PM Maam😅 [PERSON_NA…" at bounding box center [500, 187] width 143 height 214
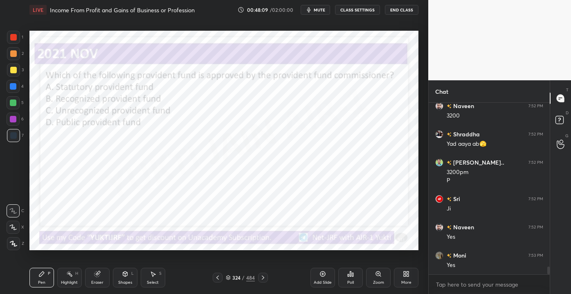
scroll to position [3626, 0]
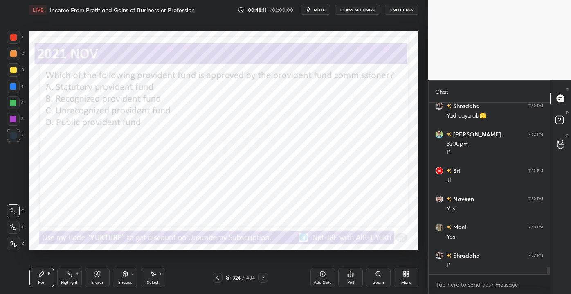
click at [235, 277] on div "324" at bounding box center [236, 277] width 8 height 5
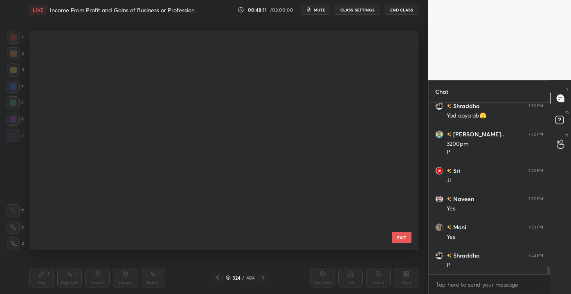
scroll to position [217, 385]
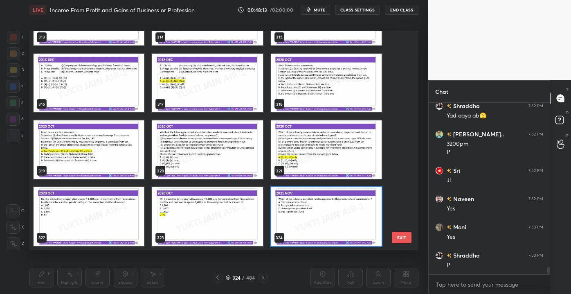
click at [400, 160] on div "310 311 312 313 314 315 316 317 318 319 320 321 322 323 324" at bounding box center [216, 140] width 375 height 219
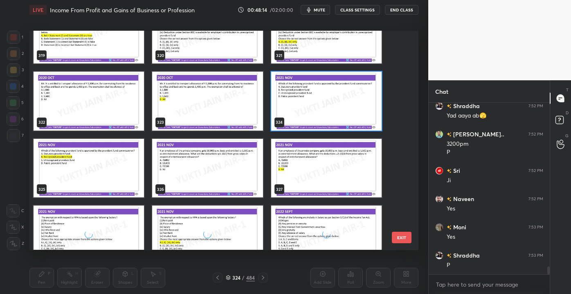
scroll to position [3654, 0]
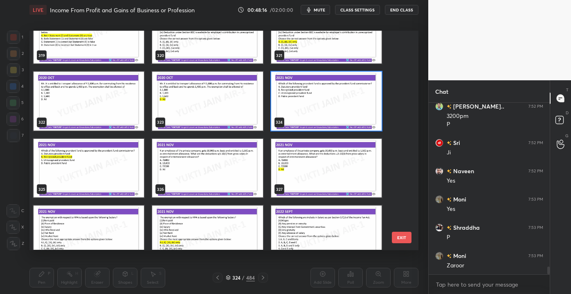
click at [408, 236] on button "EXIT" at bounding box center [402, 237] width 20 height 11
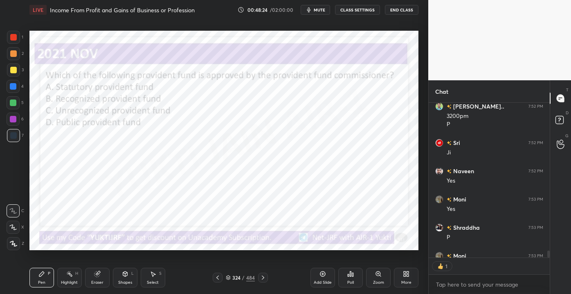
scroll to position [2, 2]
click at [348, 275] on icon at bounding box center [351, 274] width 7 height 7
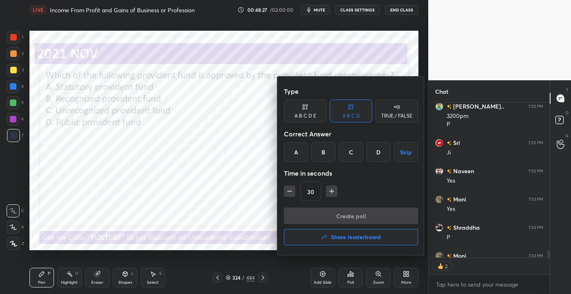
drag, startPoint x: 324, startPoint y: 153, endPoint x: 321, endPoint y: 158, distance: 5.3
click at [324, 153] on div "B" at bounding box center [323, 152] width 24 height 20
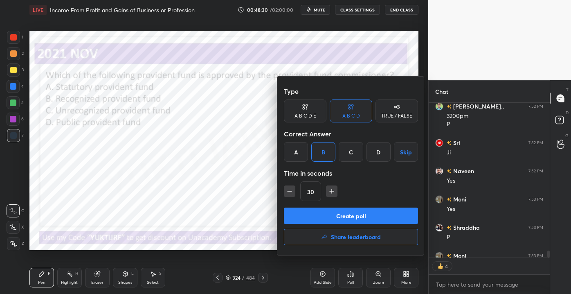
click at [337, 211] on button "Create poll" at bounding box center [351, 216] width 134 height 16
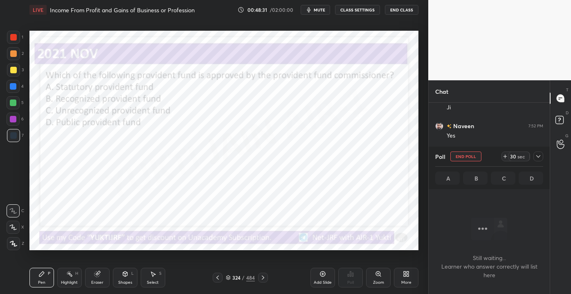
scroll to position [110, 119]
click at [545, 156] on div "Poll End Poll 29 sec A B C D" at bounding box center [489, 168] width 121 height 43
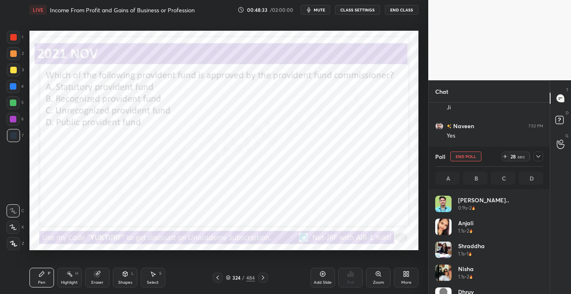
click at [542, 156] on icon at bounding box center [538, 156] width 7 height 7
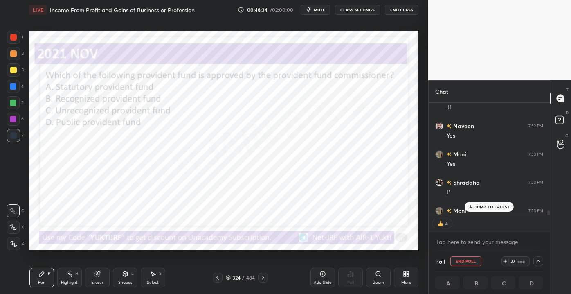
click at [492, 206] on p "JUMP TO LATEST" at bounding box center [492, 206] width 35 height 5
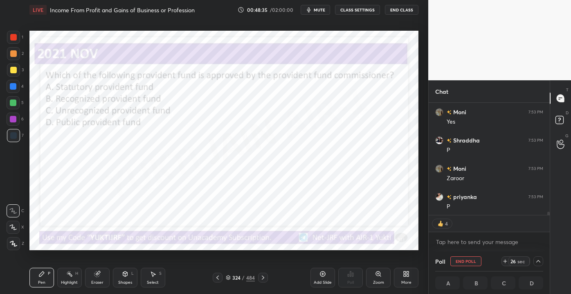
click at [539, 259] on icon at bounding box center [538, 261] width 7 height 7
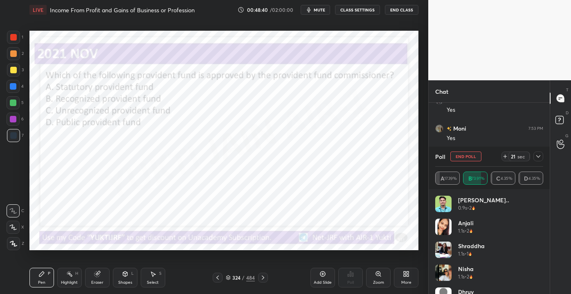
click at [12, 88] on div at bounding box center [13, 86] width 7 height 7
click at [103, 276] on div "Eraser" at bounding box center [97, 278] width 25 height 20
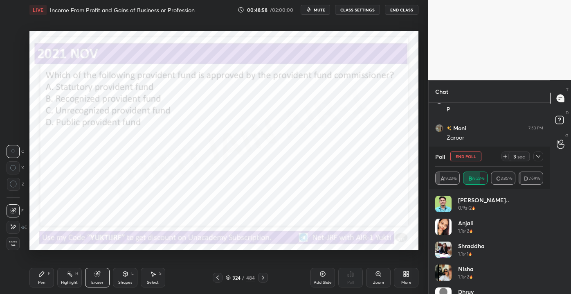
click at [42, 280] on div "Pen" at bounding box center [41, 282] width 7 height 4
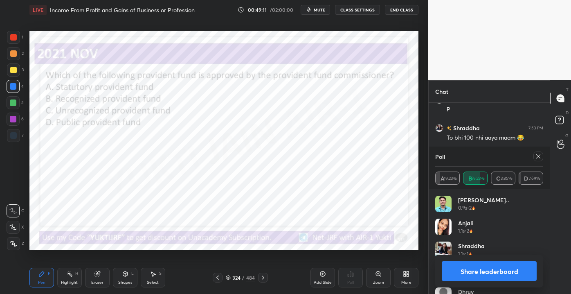
click at [539, 157] on icon at bounding box center [538, 156] width 7 height 7
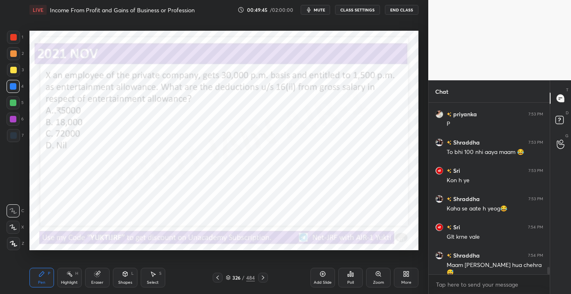
scroll to position [3852, 0]
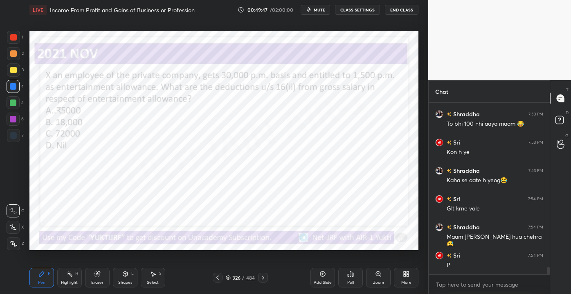
drag, startPoint x: 240, startPoint y: 275, endPoint x: 237, endPoint y: 260, distance: 15.0
click at [240, 275] on div "326" at bounding box center [236, 277] width 8 height 5
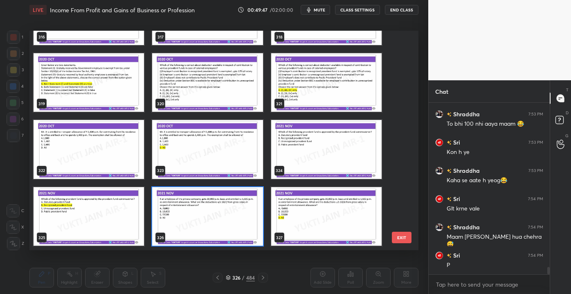
scroll to position [217, 385]
click at [400, 236] on button "EXIT" at bounding box center [402, 237] width 20 height 11
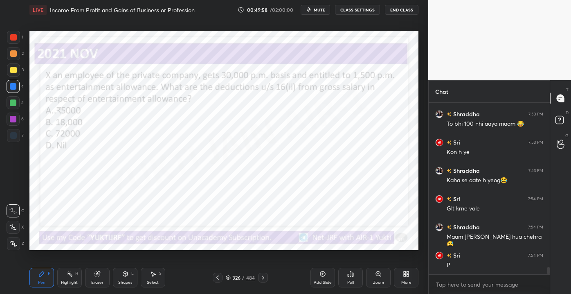
scroll to position [3880, 0]
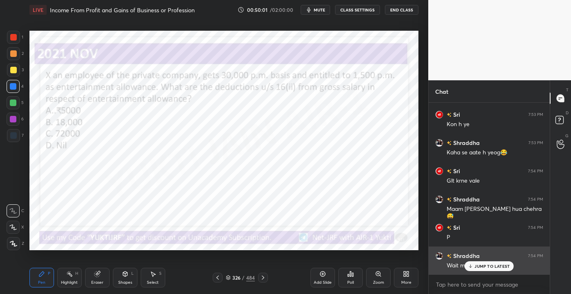
click at [496, 267] on p "JUMP TO LATEST" at bounding box center [492, 266] width 35 height 5
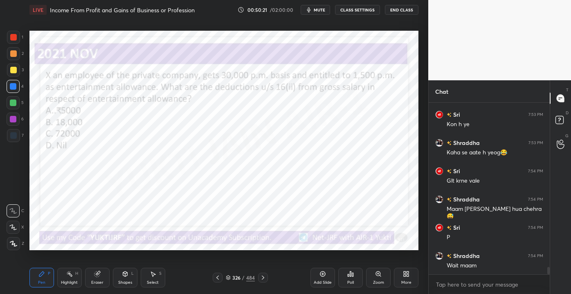
scroll to position [3908, 0]
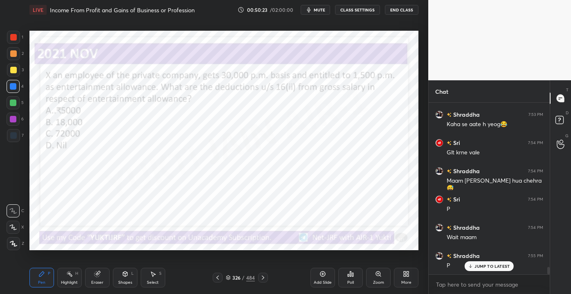
click at [355, 282] on div "Poll" at bounding box center [350, 278] width 25 height 20
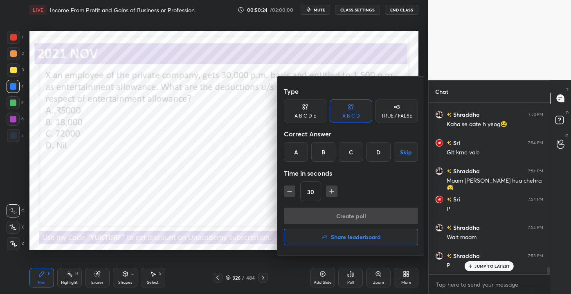
click at [384, 156] on div "D" at bounding box center [379, 152] width 24 height 20
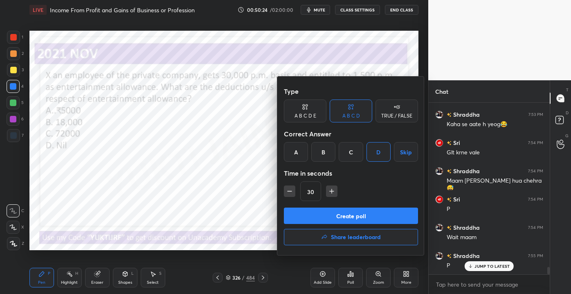
click at [341, 218] on button "Create poll" at bounding box center [351, 216] width 134 height 16
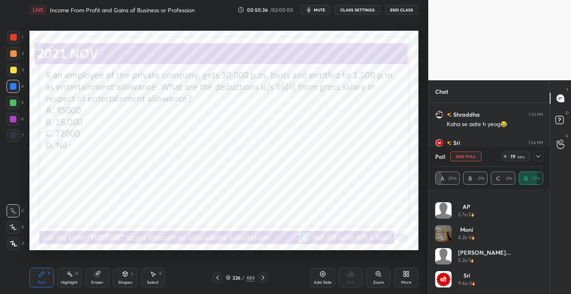
scroll to position [3960, 0]
drag, startPoint x: 544, startPoint y: 263, endPoint x: 542, endPoint y: 275, distance: 11.9
click at [542, 278] on div "[PERSON_NAME] 2.4s • 3 [PERSON_NAME] 2.7s • 1 AP 2.7s • 2 Moni 4.2s • 3 [PERSON…" at bounding box center [490, 245] width 108 height 98
drag, startPoint x: 544, startPoint y: 271, endPoint x: 542, endPoint y: 275, distance: 4.4
click at [544, 281] on div "[PERSON_NAME] 2.4s • 3 [PERSON_NAME] 2.7s • 1 AP 2.7s • 2 Moni 4.2s • 3 [PERSON…" at bounding box center [489, 241] width 121 height 105
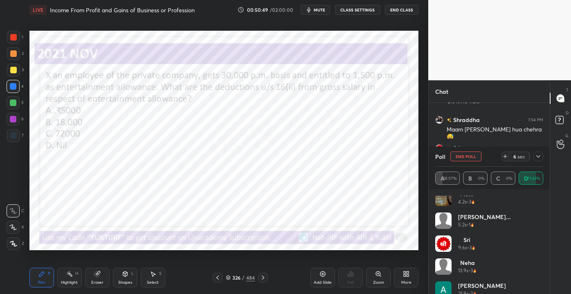
scroll to position [246, 0]
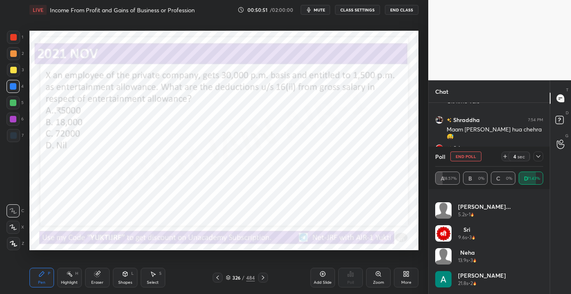
click at [540, 150] on div "Poll End Poll 4 sec" at bounding box center [490, 157] width 108 height 20
click at [537, 156] on icon at bounding box center [539, 156] width 4 height 2
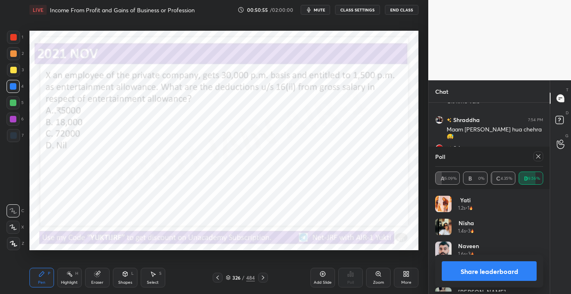
scroll to position [96, 106]
click at [540, 158] on icon at bounding box center [538, 156] width 7 height 7
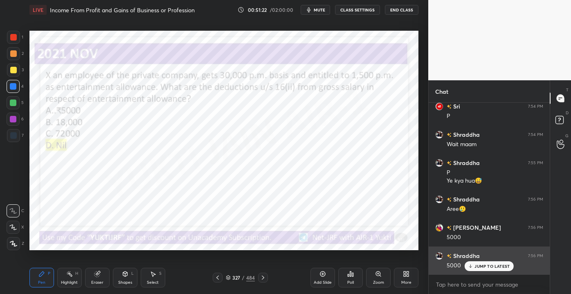
click at [483, 267] on p "JUMP TO LATEST" at bounding box center [492, 266] width 35 height 5
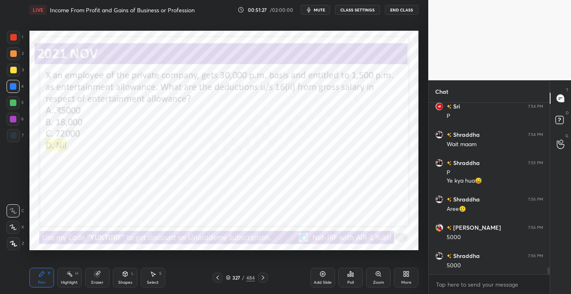
click at [95, 284] on div "Eraser" at bounding box center [97, 282] width 12 height 4
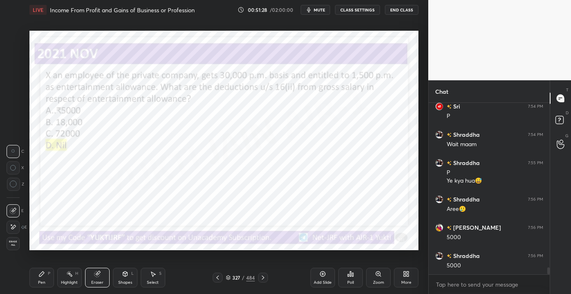
drag, startPoint x: 16, startPoint y: 249, endPoint x: 23, endPoint y: 246, distance: 7.7
click at [16, 248] on div "Erase all" at bounding box center [13, 243] width 13 height 13
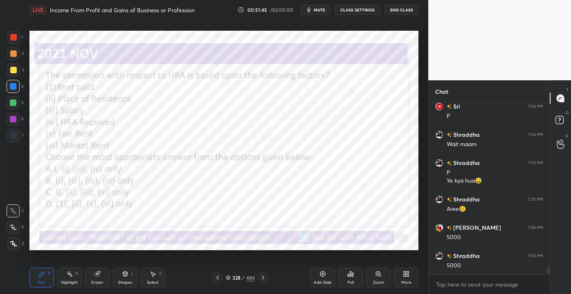
scroll to position [4030, 0]
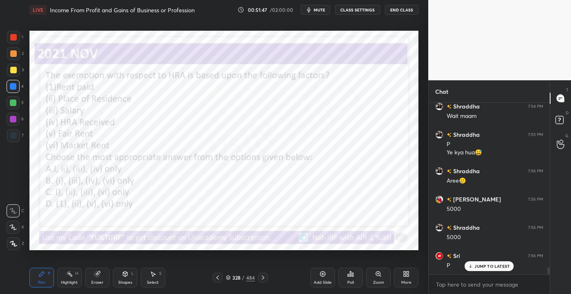
click at [476, 264] on p "JUMP TO LATEST" at bounding box center [492, 266] width 35 height 5
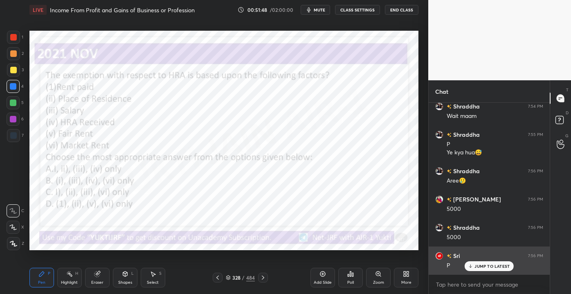
scroll to position [4058, 0]
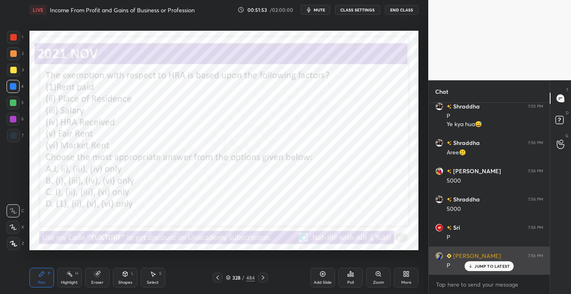
click at [486, 267] on p "JUMP TO LATEST" at bounding box center [492, 266] width 35 height 5
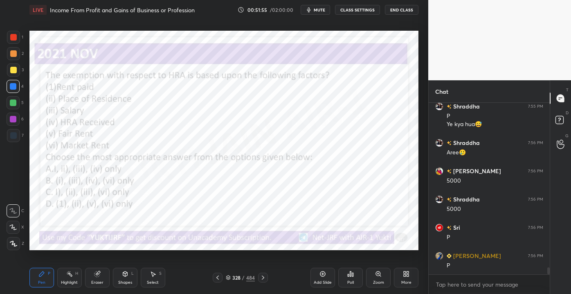
click at [243, 275] on div "/" at bounding box center [243, 277] width 2 height 5
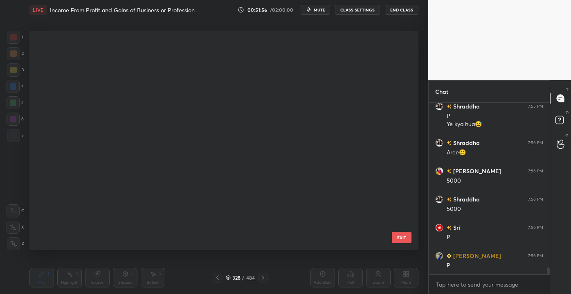
scroll to position [217, 385]
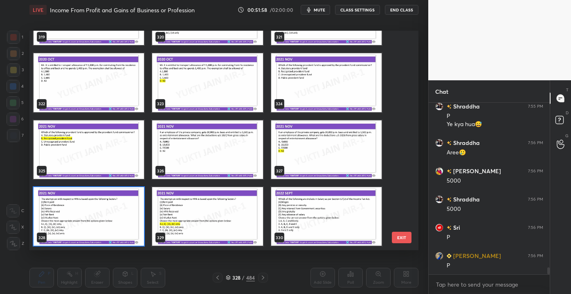
click at [408, 237] on button "EXIT" at bounding box center [402, 237] width 20 height 11
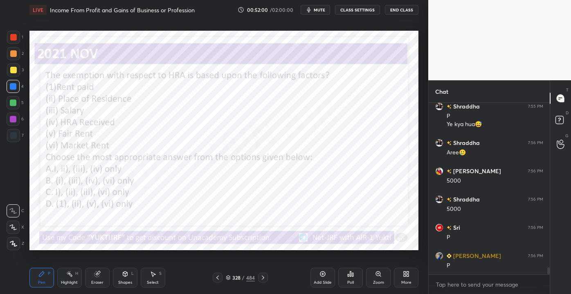
click at [348, 279] on div "Poll" at bounding box center [350, 278] width 25 height 20
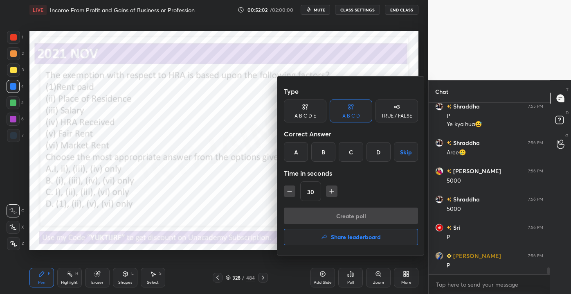
click at [296, 154] on div "A" at bounding box center [296, 152] width 24 height 20
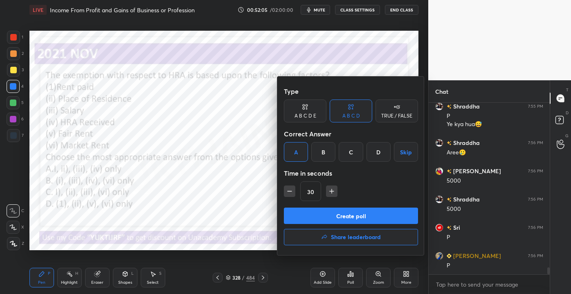
click at [329, 218] on button "Create poll" at bounding box center [351, 216] width 134 height 16
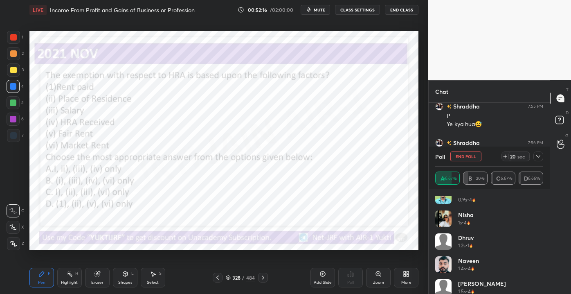
scroll to position [0, 0]
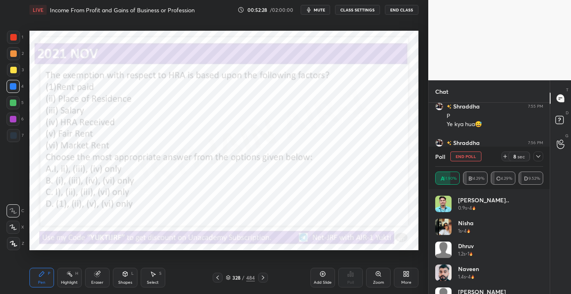
drag, startPoint x: 544, startPoint y: 212, endPoint x: 544, endPoint y: 223, distance: 10.6
click at [544, 223] on div "[PERSON_NAME].. 0.9s • 4 Nisha 1s • 4 [PERSON_NAME] 1.2s • 1 [PERSON_NAME] 1.4s…" at bounding box center [490, 245] width 108 height 98
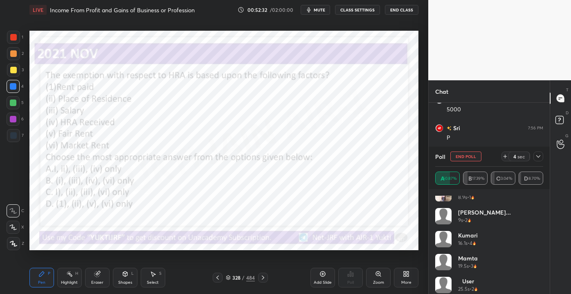
scroll to position [246, 0]
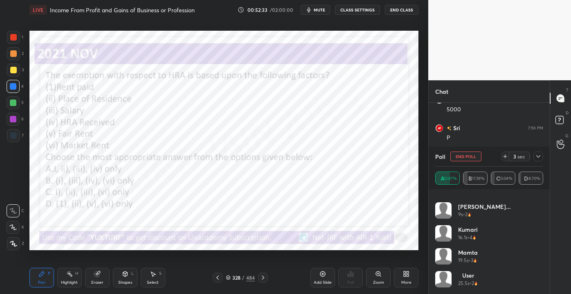
click at [550, 223] on div "Chat [PERSON_NAME] 7:56 PM 5000 [PERSON_NAME] 7:56 PM 5000 Sri 7:56 PM P [PERSO…" at bounding box center [500, 187] width 143 height 214
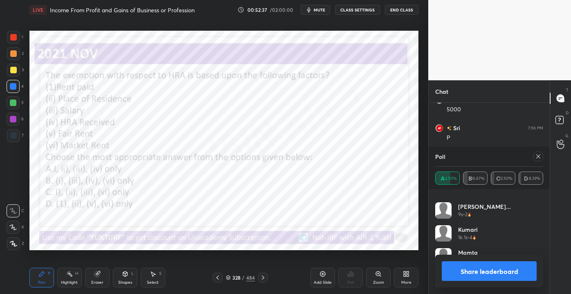
click at [538, 157] on icon at bounding box center [538, 156] width 7 height 7
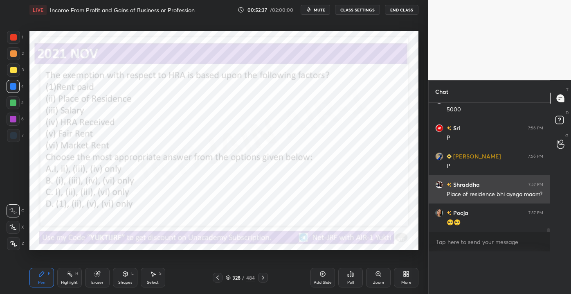
scroll to position [0, 0]
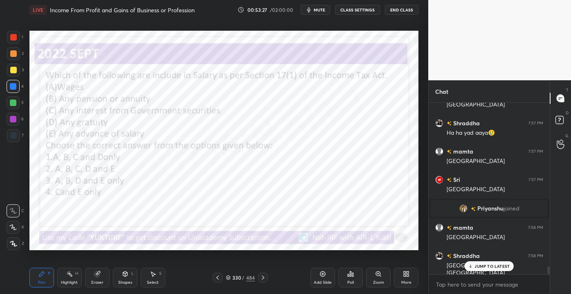
click at [496, 269] on div "JUMP TO LATEST" at bounding box center [489, 266] width 49 height 10
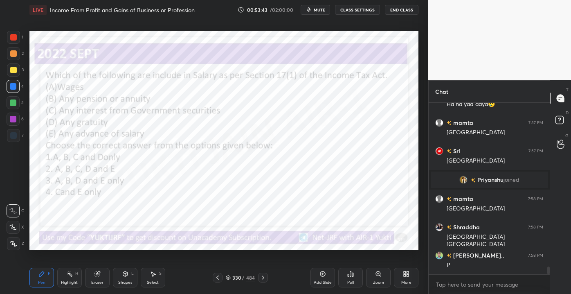
scroll to position [3663, 0]
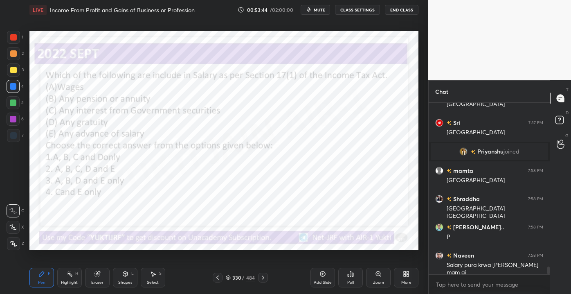
click at [95, 277] on icon at bounding box center [97, 274] width 7 height 7
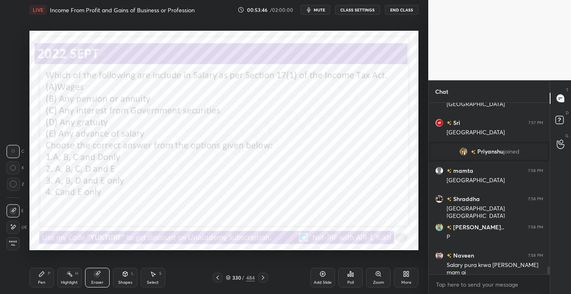
click at [13, 243] on span "Erase all" at bounding box center [13, 243] width 12 height 6
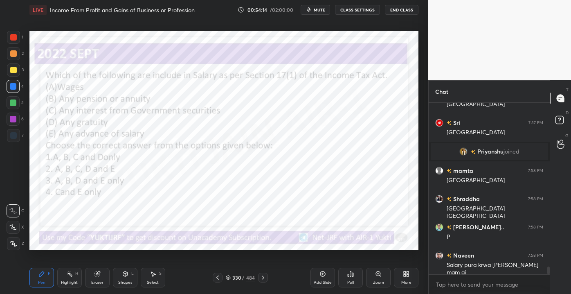
drag, startPoint x: 97, startPoint y: 283, endPoint x: 74, endPoint y: 271, distance: 25.3
click at [95, 282] on div "Eraser" at bounding box center [97, 282] width 12 height 4
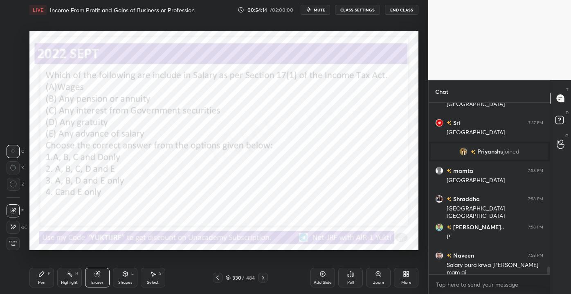
click at [18, 239] on div "Erase all" at bounding box center [13, 243] width 13 height 13
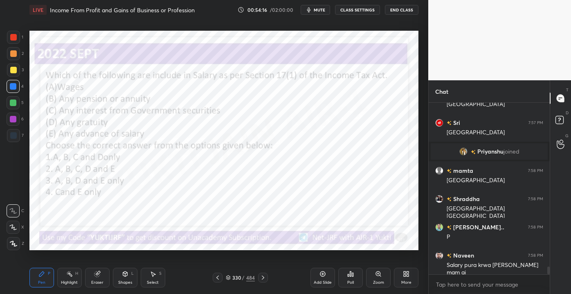
click at [355, 278] on div "Poll" at bounding box center [350, 278] width 25 height 20
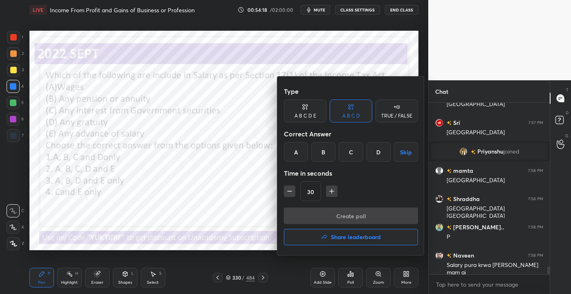
drag, startPoint x: 322, startPoint y: 153, endPoint x: 323, endPoint y: 158, distance: 4.2
click at [322, 154] on div "B" at bounding box center [323, 152] width 24 height 20
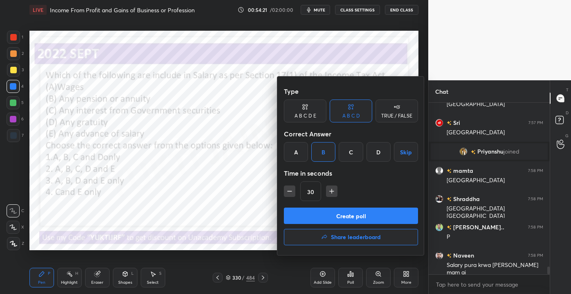
drag, startPoint x: 334, startPoint y: 220, endPoint x: 340, endPoint y: 220, distance: 5.3
click at [336, 220] on button "Create poll" at bounding box center [351, 216] width 134 height 16
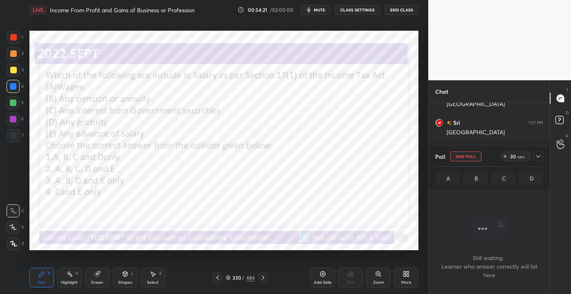
scroll to position [2, 2]
click at [243, 277] on div "/" at bounding box center [243, 277] width 2 height 5
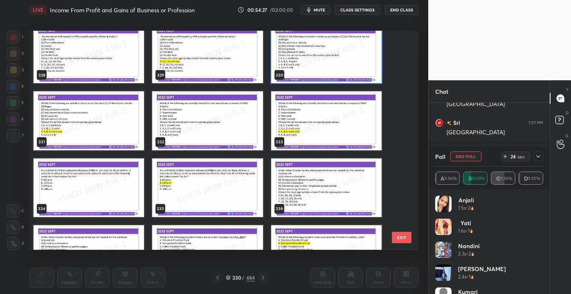
scroll to position [7314, 0]
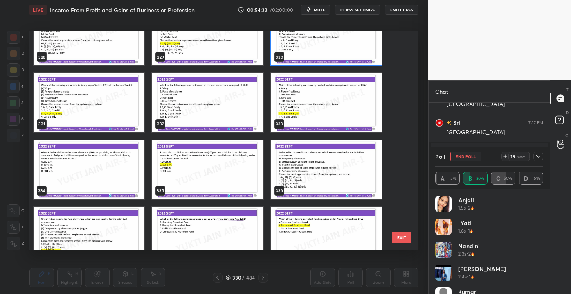
click at [406, 235] on button "EXIT" at bounding box center [402, 237] width 20 height 11
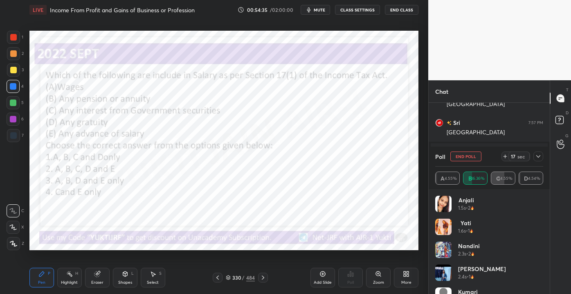
scroll to position [3734, 0]
click at [464, 157] on button "End Poll" at bounding box center [466, 156] width 31 height 10
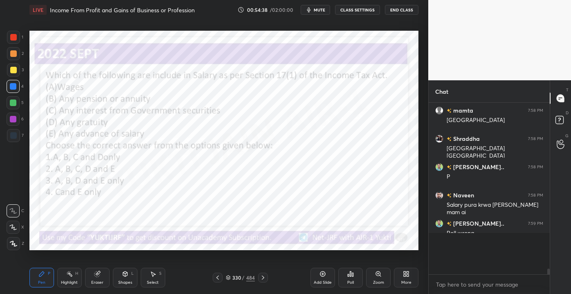
scroll to position [165, 119]
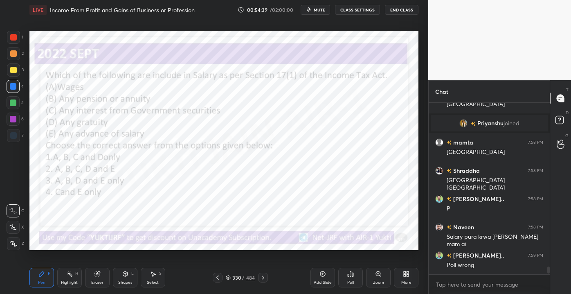
click at [349, 281] on div "Poll" at bounding box center [351, 282] width 7 height 4
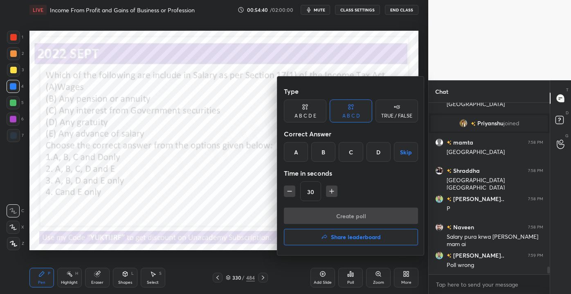
click at [350, 155] on div "C" at bounding box center [351, 152] width 24 height 20
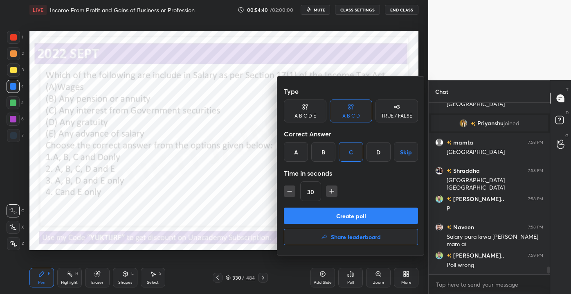
click at [341, 216] on button "Create poll" at bounding box center [351, 216] width 134 height 16
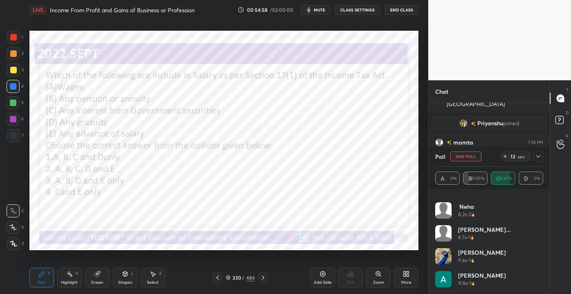
click at [538, 152] on div at bounding box center [539, 156] width 10 height 10
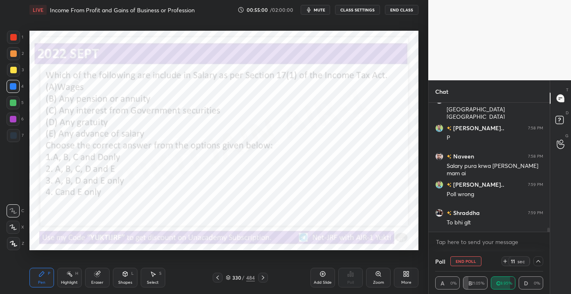
click at [548, 238] on div "mamta 7:58 PM [GEOGRAPHIC_DATA] [PERSON_NAME] 7:58 PM [GEOGRAPHIC_DATA] [GEOGRA…" at bounding box center [489, 177] width 121 height 149
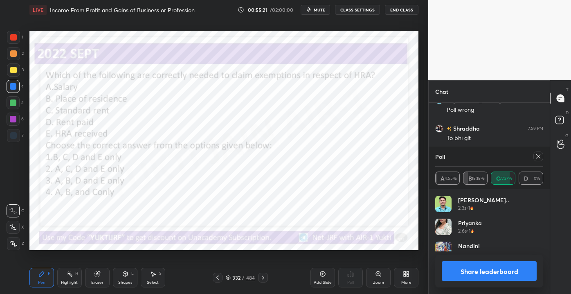
click at [535, 163] on div "Poll" at bounding box center [490, 157] width 108 height 20
click at [536, 161] on div "Poll" at bounding box center [490, 157] width 108 height 20
click at [536, 156] on icon at bounding box center [538, 156] width 7 height 7
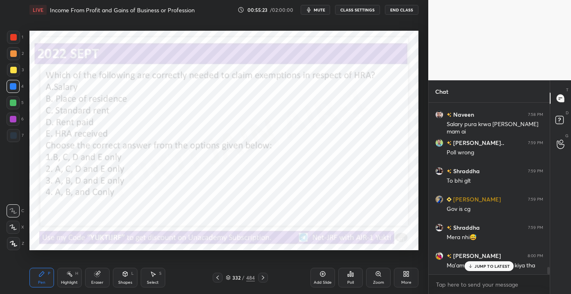
click at [480, 264] on p "JUMP TO LATEST" at bounding box center [492, 266] width 35 height 5
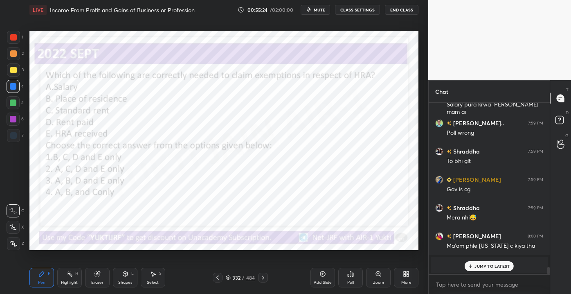
click at [482, 262] on div "JUMP TO LATEST" at bounding box center [489, 266] width 49 height 10
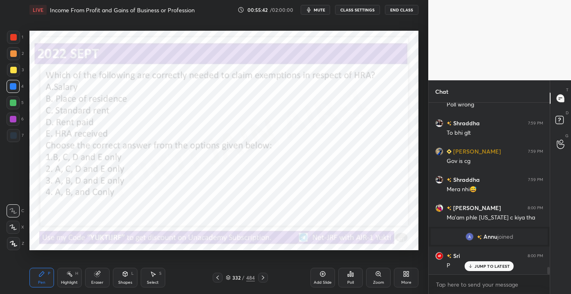
click at [234, 278] on div "332" at bounding box center [236, 277] width 8 height 5
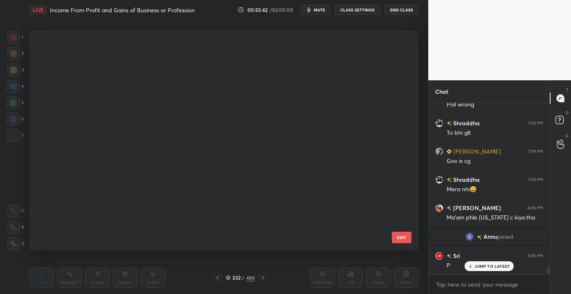
scroll to position [2, 4]
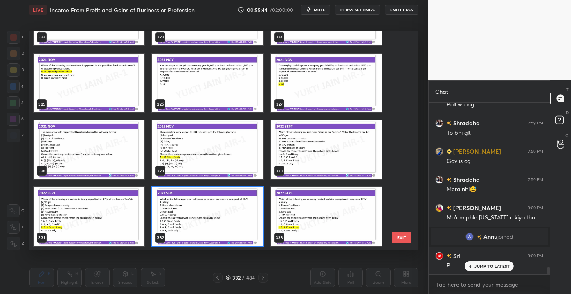
click at [404, 239] on button "EXIT" at bounding box center [402, 237] width 20 height 11
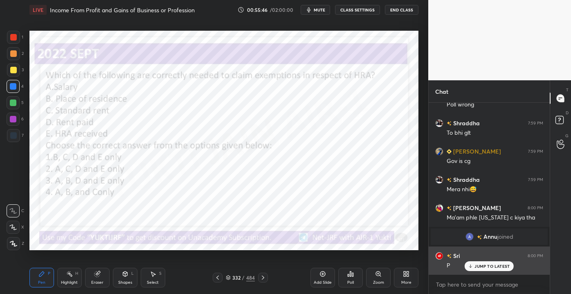
click at [481, 270] on div "JUMP TO LATEST" at bounding box center [489, 266] width 49 height 10
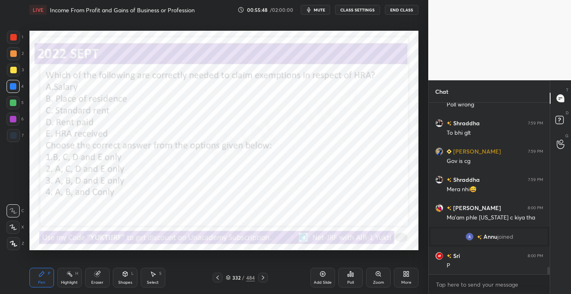
click at [348, 280] on div "Poll" at bounding box center [351, 282] width 7 height 4
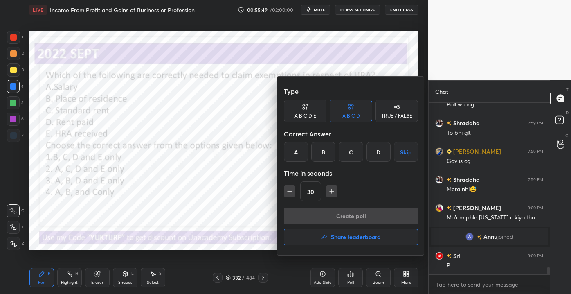
click at [353, 156] on div "C" at bounding box center [351, 152] width 24 height 20
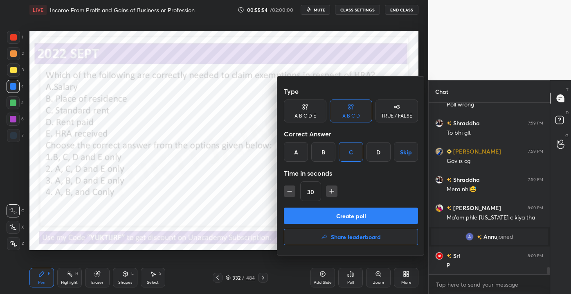
click at [352, 215] on button "Create poll" at bounding box center [351, 216] width 134 height 16
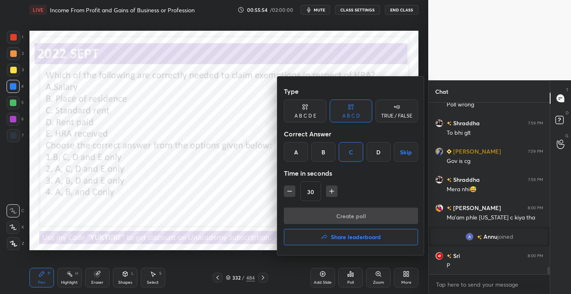
scroll to position [156, 119]
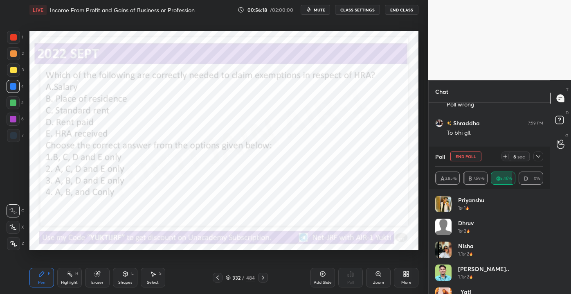
click at [537, 156] on icon at bounding box center [538, 156] width 7 height 7
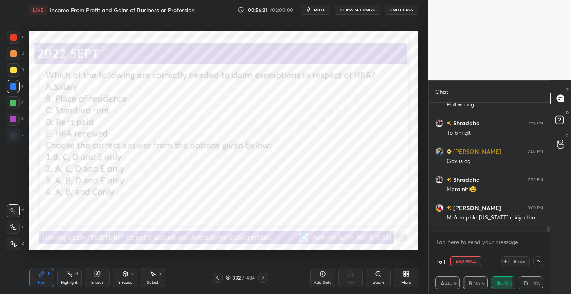
drag, startPoint x: 85, startPoint y: 270, endPoint x: 86, endPoint y: 274, distance: 4.3
click at [87, 273] on div "Pen P Highlight H Eraser Shapes L Select S" at bounding box center [99, 278] width 141 height 20
click at [97, 277] on icon at bounding box center [97, 273] width 5 height 5
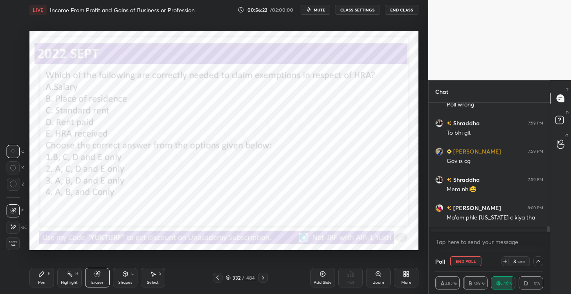
click at [18, 245] on span "Erase all" at bounding box center [13, 243] width 12 height 6
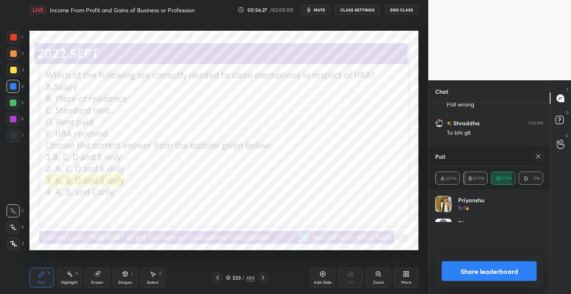
scroll to position [3836, 0]
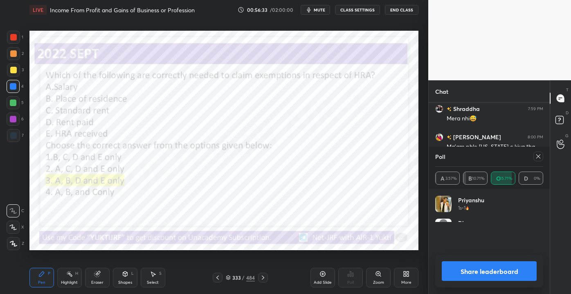
click at [542, 156] on div at bounding box center [539, 156] width 10 height 10
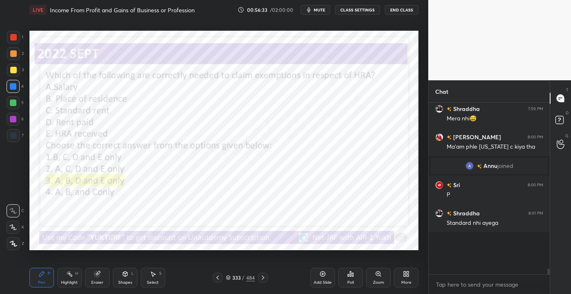
scroll to position [2, 2]
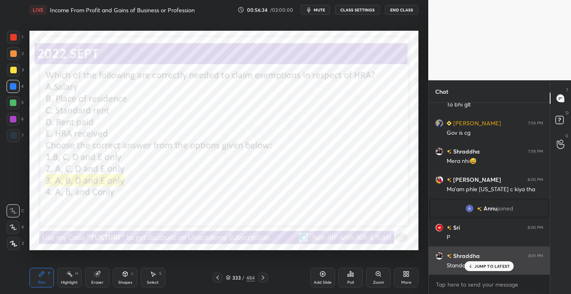
click at [485, 263] on div "JUMP TO LATEST" at bounding box center [489, 266] width 49 height 10
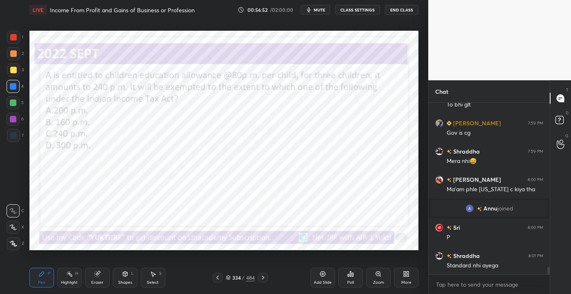
drag, startPoint x: 92, startPoint y: 278, endPoint x: 81, endPoint y: 269, distance: 13.6
click at [91, 277] on div "Eraser" at bounding box center [97, 278] width 25 height 20
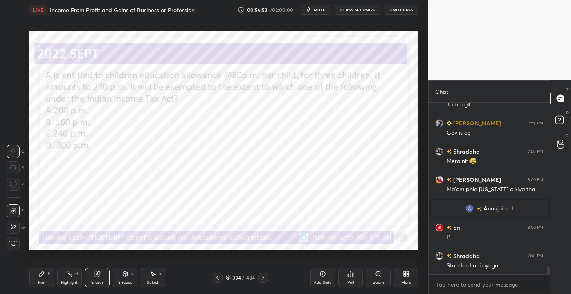
drag, startPoint x: 18, startPoint y: 246, endPoint x: 25, endPoint y: 246, distance: 7.0
click at [19, 247] on div "Erase all" at bounding box center [13, 243] width 13 height 13
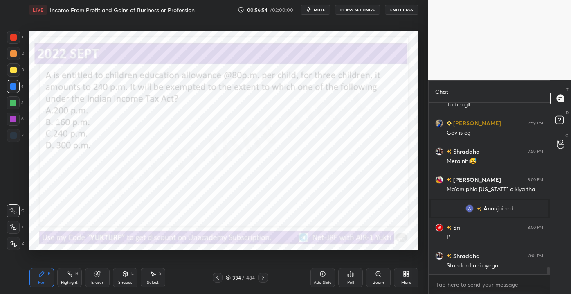
click at [235, 277] on div "334" at bounding box center [236, 277] width 8 height 5
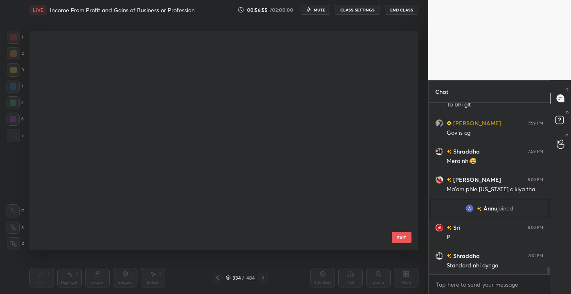
scroll to position [2, 4]
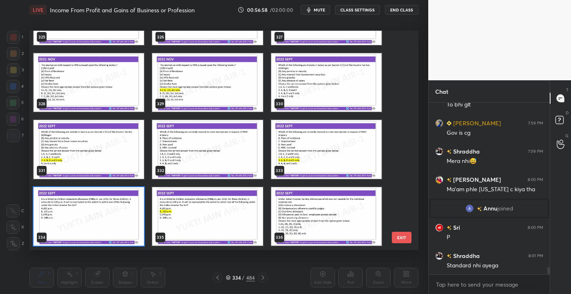
click at [402, 237] on button "EXIT" at bounding box center [402, 237] width 20 height 11
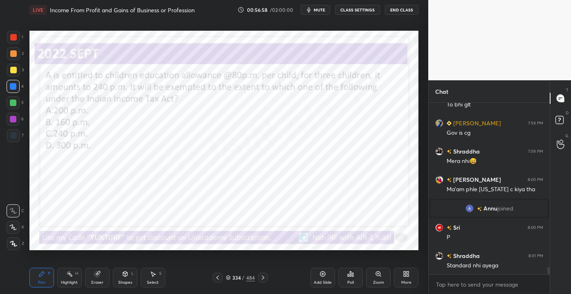
scroll to position [0, 0]
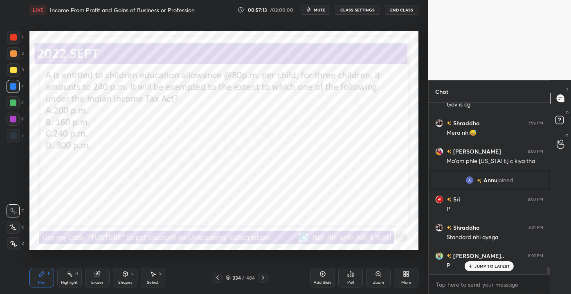
click at [355, 280] on div "Poll" at bounding box center [350, 278] width 25 height 20
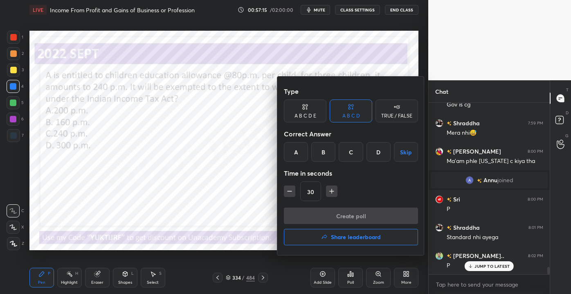
click at [480, 266] on div at bounding box center [285, 147] width 571 height 294
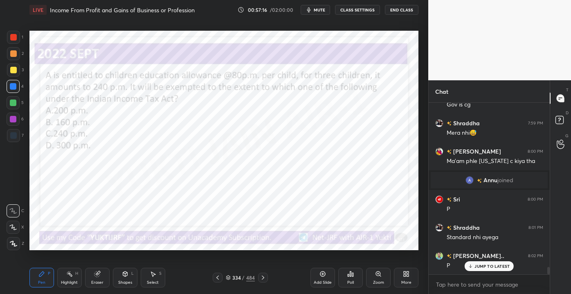
click at [477, 267] on p "JUMP TO LATEST" at bounding box center [492, 266] width 35 height 5
click at [357, 278] on div "Poll" at bounding box center [350, 278] width 25 height 20
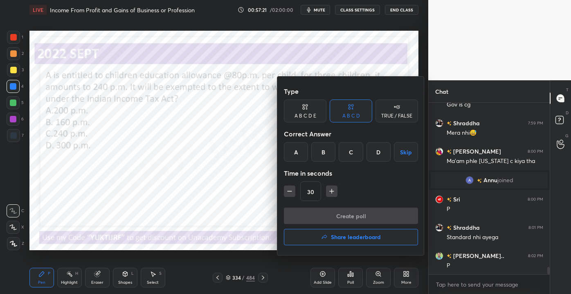
click at [323, 153] on div "B" at bounding box center [323, 152] width 24 height 20
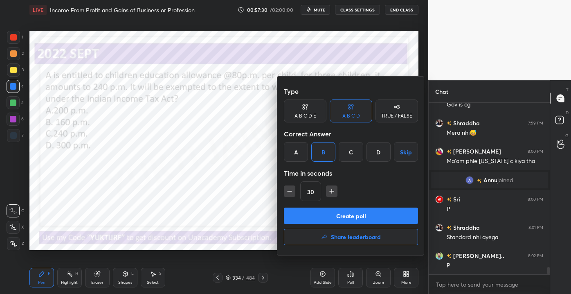
click at [354, 215] on button "Create poll" at bounding box center [351, 216] width 134 height 16
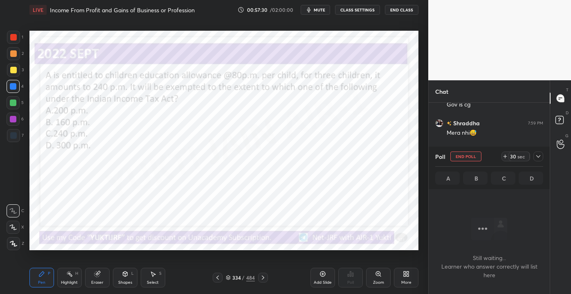
scroll to position [3, 2]
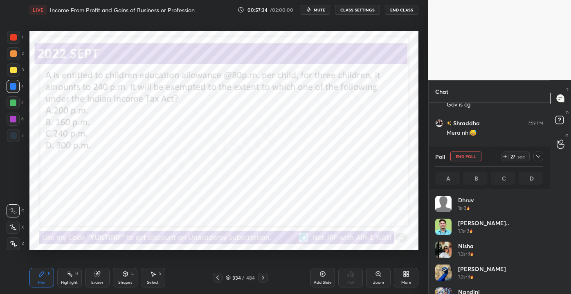
drag, startPoint x: 544, startPoint y: 209, endPoint x: 546, endPoint y: 218, distance: 9.2
click at [546, 218] on div "[PERSON_NAME] 1s • 3 [PERSON_NAME].. 1.1s • 3 Nisha 1.2s • 3 [PERSON_NAME] 1.2s…" at bounding box center [489, 241] width 121 height 105
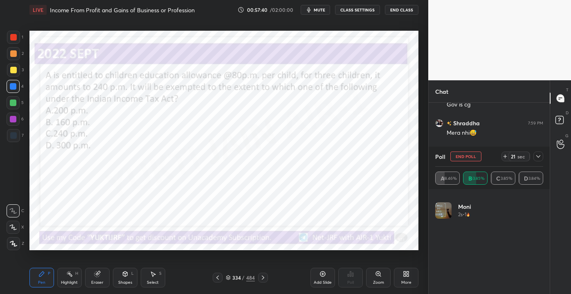
scroll to position [0, 0]
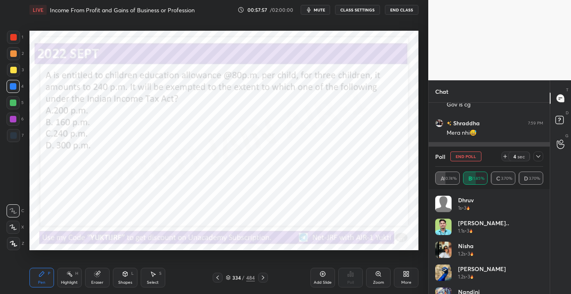
click at [542, 153] on div at bounding box center [539, 156] width 10 height 10
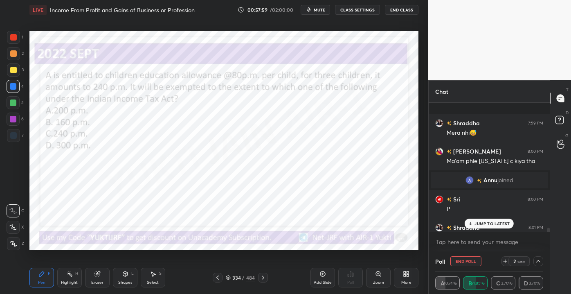
scroll to position [3865, 0]
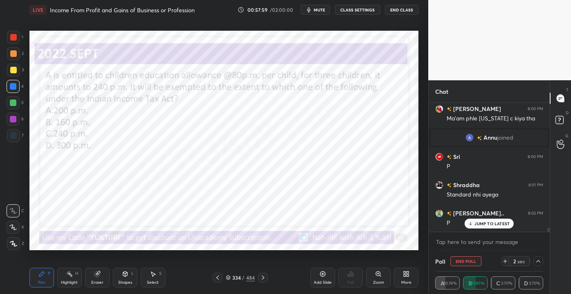
drag, startPoint x: 549, startPoint y: 227, endPoint x: 551, endPoint y: 234, distance: 7.1
click at [551, 234] on div "Chat [PERSON_NAME] 7:59 PM Mera nhi😅 [PERSON_NAME] 8:00 PM Ma'am phle [US_STATE…" at bounding box center [500, 187] width 143 height 214
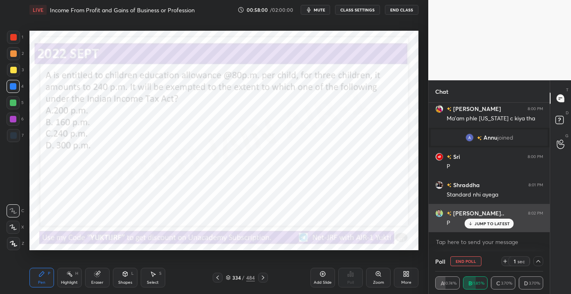
click at [485, 225] on p "JUMP TO LATEST" at bounding box center [492, 223] width 35 height 5
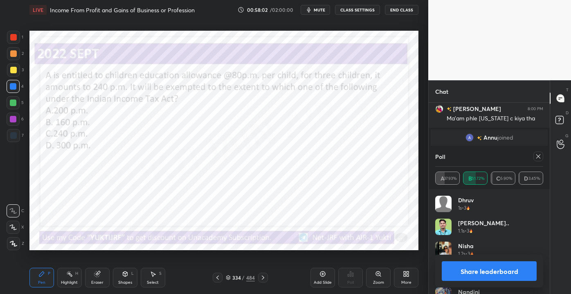
click at [541, 157] on icon at bounding box center [538, 156] width 7 height 7
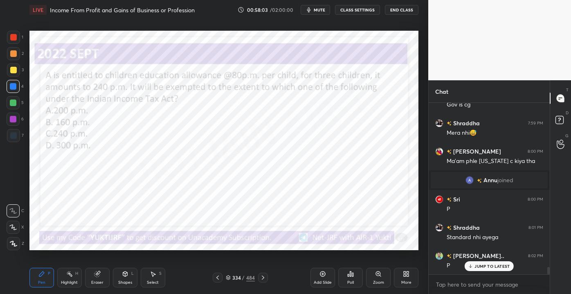
click at [490, 262] on div "JUMP TO LATEST" at bounding box center [489, 266] width 49 height 10
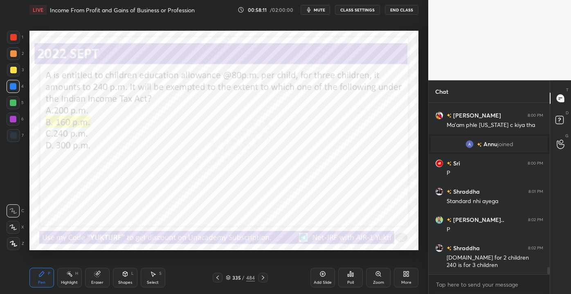
drag, startPoint x: 92, startPoint y: 282, endPoint x: 104, endPoint y: 264, distance: 21.0
click at [93, 282] on div "Eraser" at bounding box center [97, 282] width 12 height 4
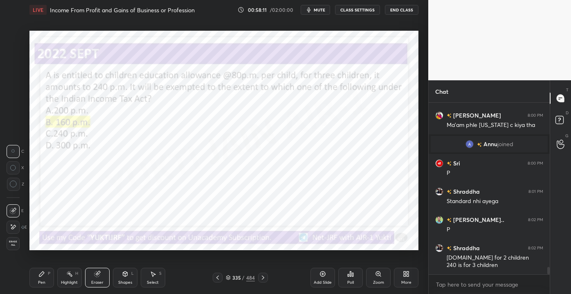
click at [25, 239] on div "E E Erase all" at bounding box center [17, 225] width 20 height 49
click at [17, 241] on span "Erase all" at bounding box center [13, 243] width 12 height 6
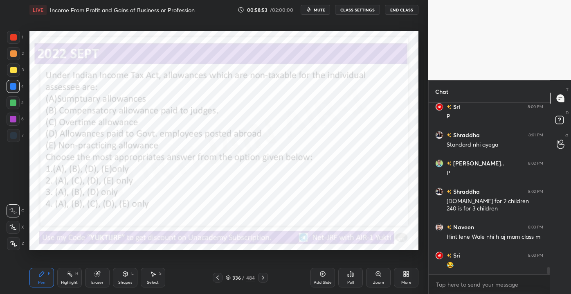
click at [99, 286] on div "Eraser" at bounding box center [97, 278] width 25 height 20
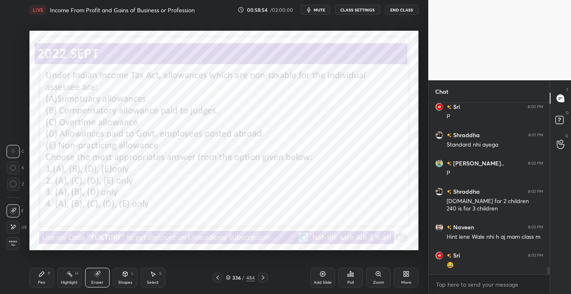
click at [20, 243] on div "Erase all" at bounding box center [14, 243] width 15 height 13
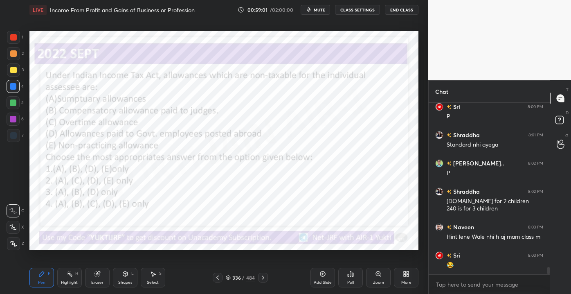
click at [236, 278] on div "336" at bounding box center [236, 277] width 8 height 5
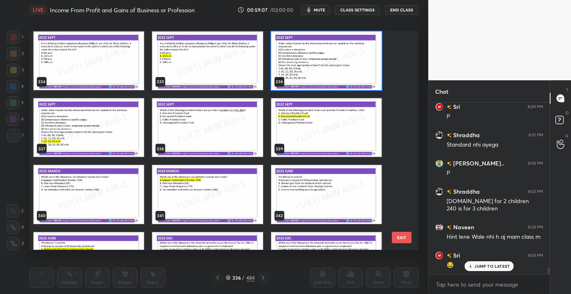
scroll to position [3942, 0]
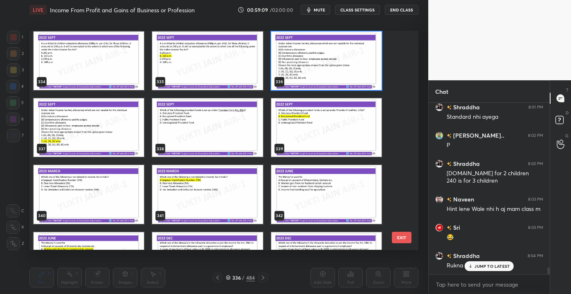
click at [480, 264] on p "JUMP TO LATEST" at bounding box center [492, 266] width 35 height 5
click at [404, 238] on button "EXIT" at bounding box center [402, 237] width 20 height 11
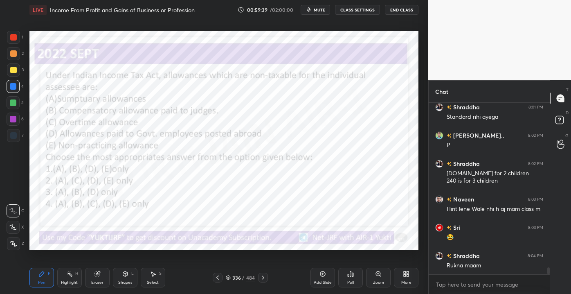
click at [352, 279] on div "Poll" at bounding box center [350, 278] width 25 height 20
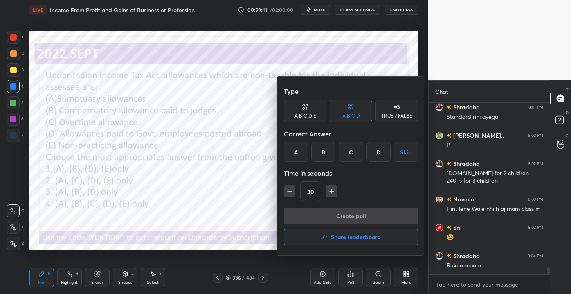
click at [350, 151] on div "C" at bounding box center [351, 152] width 24 height 20
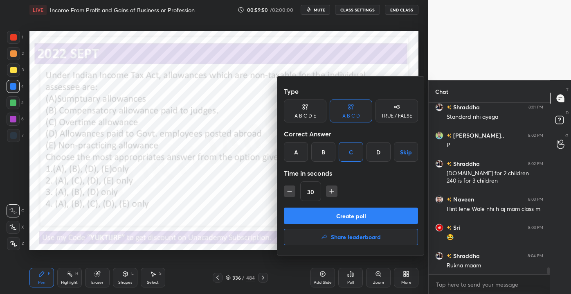
click at [359, 215] on button "Create poll" at bounding box center [351, 216] width 134 height 16
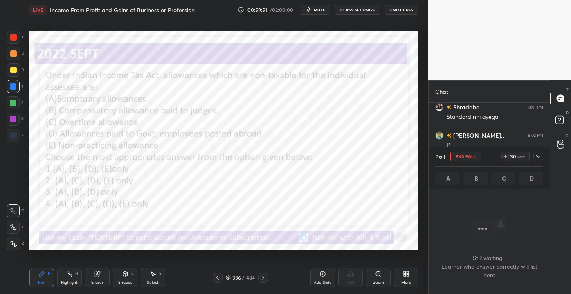
scroll to position [2, 2]
click at [238, 278] on div "336" at bounding box center [236, 277] width 8 height 5
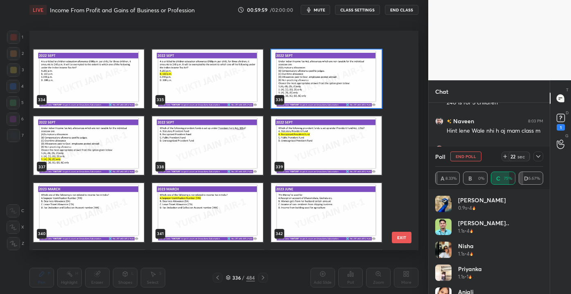
scroll to position [7441, 0]
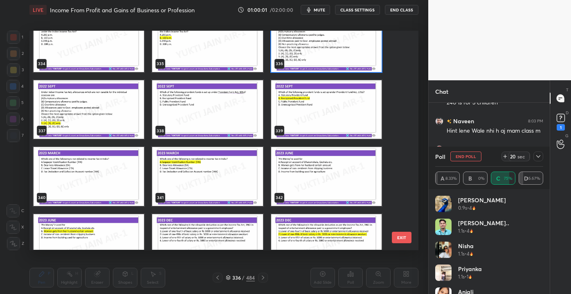
click at [401, 235] on button "EXIT" at bounding box center [402, 237] width 20 height 11
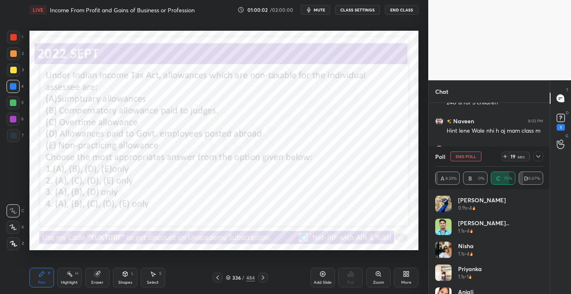
click at [556, 126] on div "1" at bounding box center [561, 121] width 12 height 19
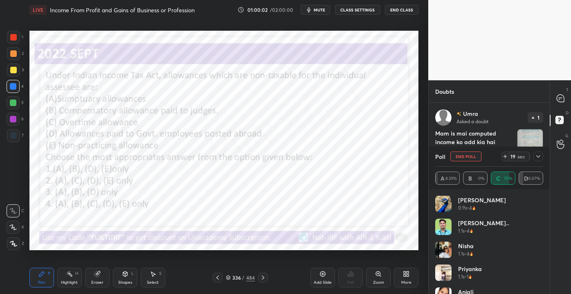
click at [527, 158] on div "19 sec" at bounding box center [519, 156] width 21 height 10
click at [544, 153] on div at bounding box center [539, 156] width 10 height 10
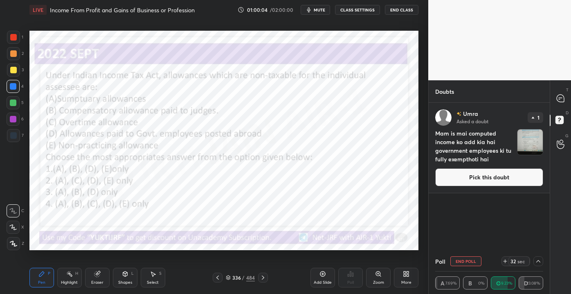
scroll to position [0, 2]
click at [515, 176] on button "Pick this doubt" at bounding box center [490, 177] width 108 height 18
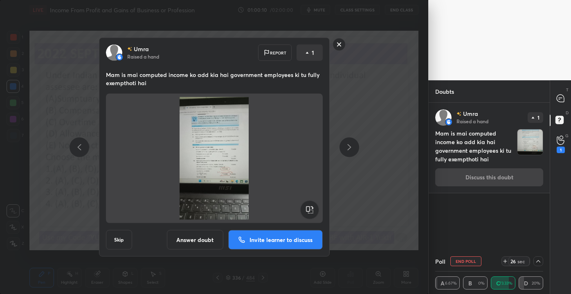
click at [401, 188] on div "Umra Raised a hand Report 1 Mam is mai computed income ko add kia hai governmen…" at bounding box center [214, 147] width 429 height 294
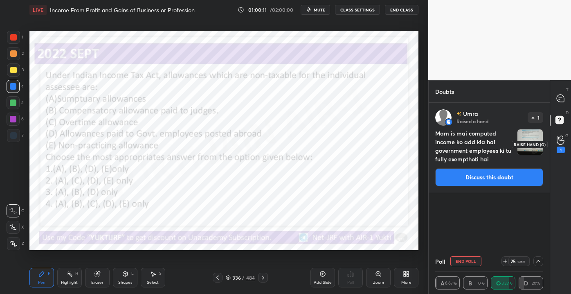
click at [559, 150] on div "1" at bounding box center [561, 150] width 8 height 7
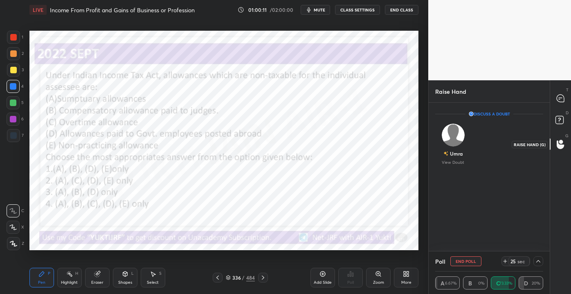
scroll to position [2, 2]
click at [567, 97] on div at bounding box center [561, 98] width 16 height 15
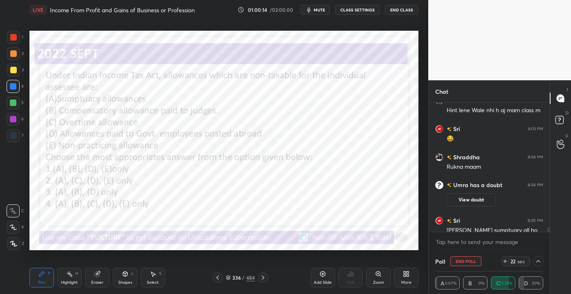
scroll to position [4109, 0]
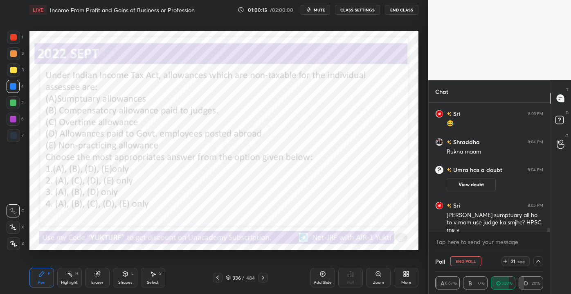
drag, startPoint x: 549, startPoint y: 231, endPoint x: 550, endPoint y: 237, distance: 6.6
click at [550, 237] on div "Chat [PERSON_NAME] 8:02 PM [DOMAIN_NAME] for 2 children 240 is for 3 children […" at bounding box center [500, 187] width 143 height 214
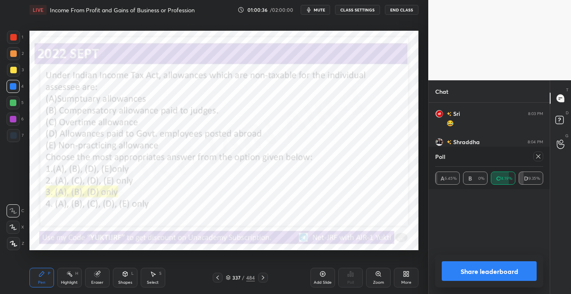
scroll to position [24, 106]
click at [541, 156] on icon at bounding box center [538, 156] width 7 height 7
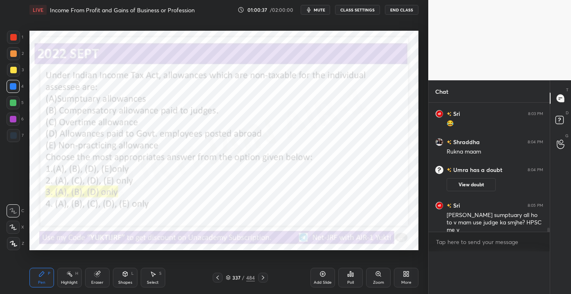
scroll to position [0, 0]
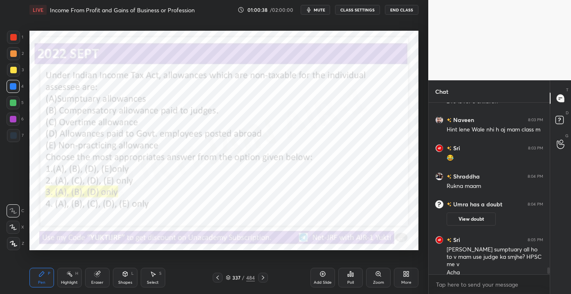
drag, startPoint x: 457, startPoint y: 185, endPoint x: 420, endPoint y: 181, distance: 37.1
click at [420, 181] on div "1 2 3 4 5 6 7 C X Z C X Z E E Erase all H H LIVE Income From Profit and Gains o…" at bounding box center [285, 147] width 571 height 294
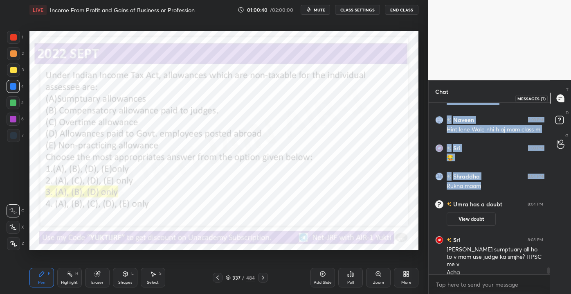
click at [561, 97] on icon at bounding box center [560, 98] width 7 height 7
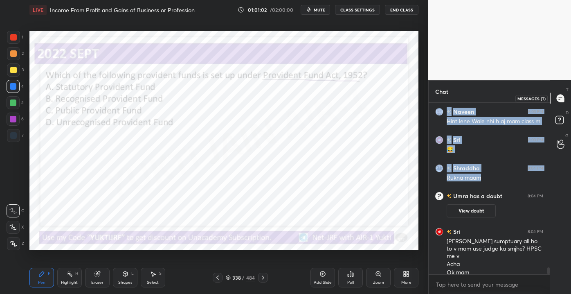
click at [558, 99] on icon at bounding box center [560, 98] width 7 height 7
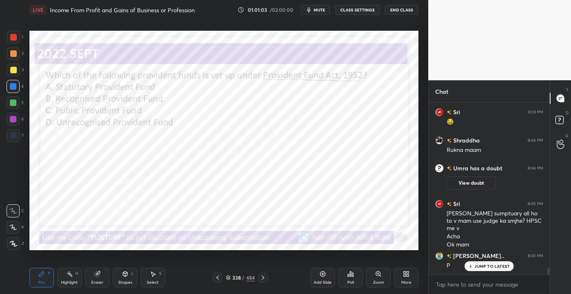
click at [489, 268] on p "JUMP TO LATEST" at bounding box center [492, 266] width 35 height 5
click at [236, 277] on div "338" at bounding box center [236, 277] width 8 height 5
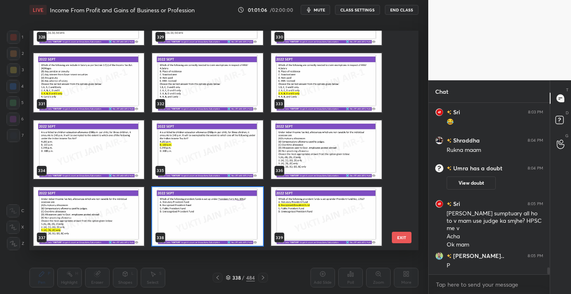
scroll to position [217, 385]
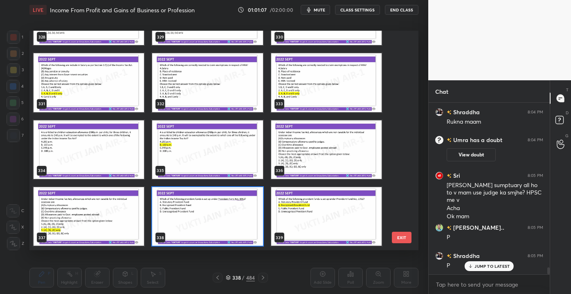
click at [400, 239] on button "EXIT" at bounding box center [402, 237] width 20 height 11
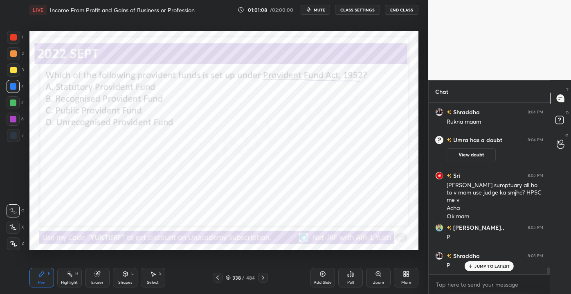
click at [352, 279] on div "Poll" at bounding box center [350, 278] width 25 height 20
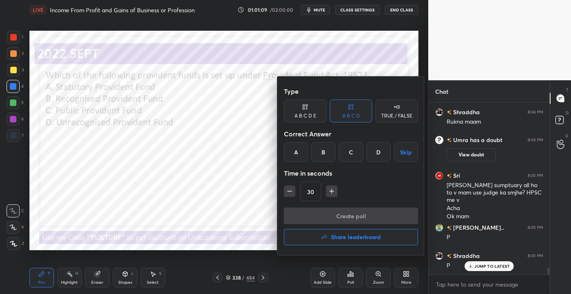
click at [320, 150] on div "B" at bounding box center [323, 152] width 24 height 20
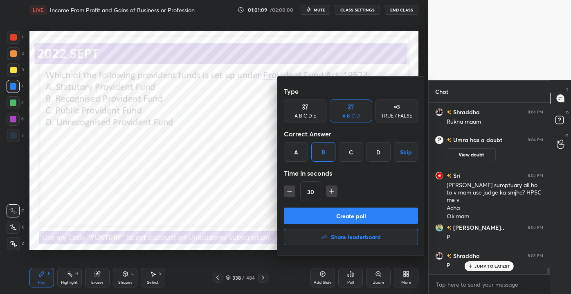
click at [334, 215] on button "Create poll" at bounding box center [351, 216] width 134 height 16
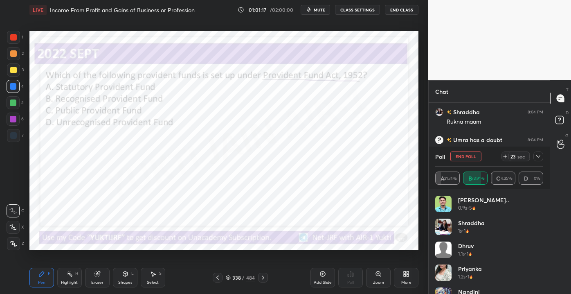
drag, startPoint x: 534, startPoint y: 216, endPoint x: 541, endPoint y: 212, distance: 7.7
click at [536, 216] on div "[PERSON_NAME].. 0.9s • 5" at bounding box center [490, 207] width 108 height 23
drag, startPoint x: 544, startPoint y: 209, endPoint x: 545, endPoint y: 233, distance: 24.2
click at [545, 234] on div "[PERSON_NAME].. 0.9s • 5 [PERSON_NAME] 1s • 1 [PERSON_NAME] 1.1s • 1 priyanka 1…" at bounding box center [489, 241] width 121 height 105
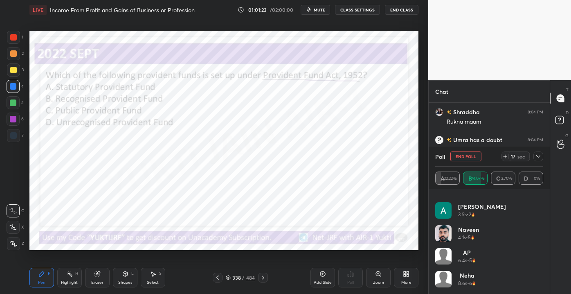
click at [534, 157] on div "17 sec" at bounding box center [523, 156] width 42 height 10
click at [531, 156] on div "16 sec" at bounding box center [523, 156] width 42 height 10
click at [535, 153] on div at bounding box center [539, 156] width 10 height 10
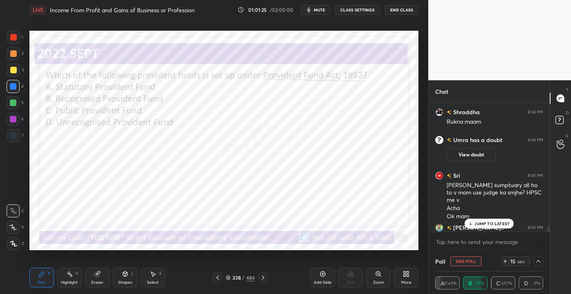
click at [485, 222] on p "JUMP TO LATEST" at bounding box center [492, 223] width 35 height 5
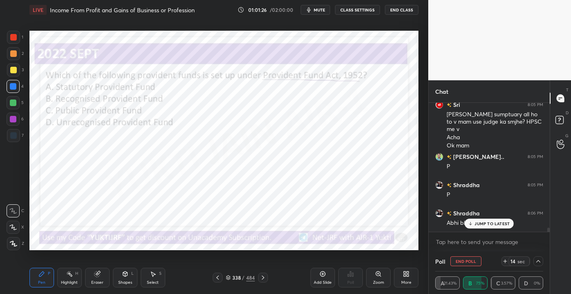
click at [474, 221] on div "JUMP TO LATEST" at bounding box center [489, 224] width 49 height 10
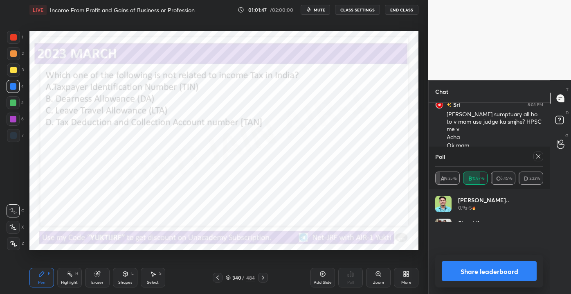
click at [538, 163] on div "Poll" at bounding box center [490, 157] width 108 height 20
click at [538, 165] on div "Poll" at bounding box center [490, 157] width 108 height 20
click at [535, 163] on div "Poll" at bounding box center [490, 157] width 108 height 20
click at [536, 160] on div at bounding box center [539, 156] width 10 height 10
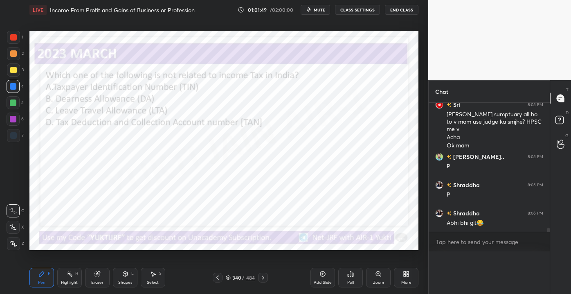
scroll to position [4074, 0]
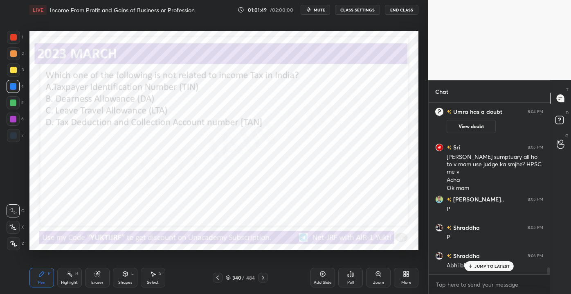
click at [476, 264] on p "JUMP TO LATEST" at bounding box center [492, 266] width 35 height 5
click at [246, 275] on div "340 / 484" at bounding box center [240, 277] width 29 height 7
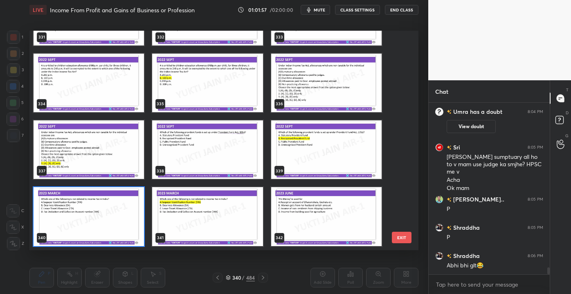
click at [406, 236] on button "EXIT" at bounding box center [402, 237] width 20 height 11
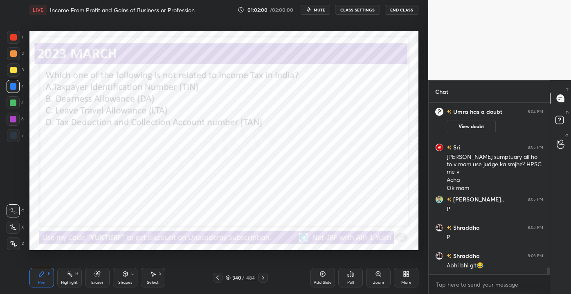
click at [352, 281] on div "Poll" at bounding box center [350, 278] width 25 height 20
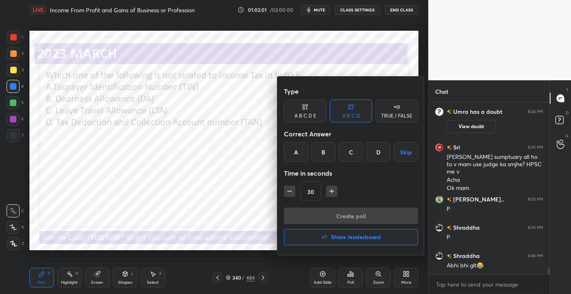
click at [304, 145] on div "A" at bounding box center [296, 152] width 24 height 20
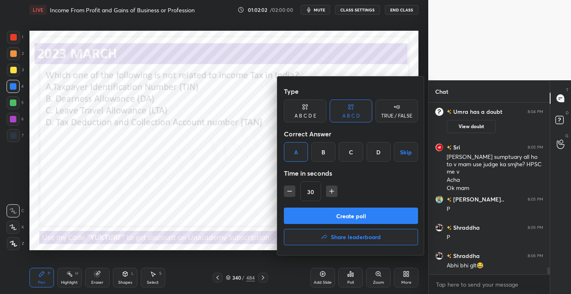
drag, startPoint x: 316, startPoint y: 218, endPoint x: 308, endPoint y: 200, distance: 19.4
click at [316, 215] on button "Create poll" at bounding box center [351, 216] width 134 height 16
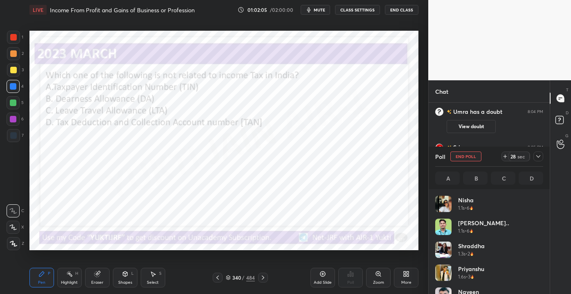
click at [247, 276] on div "484" at bounding box center [250, 277] width 9 height 7
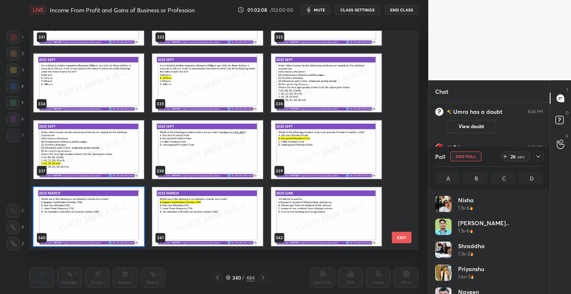
click at [404, 243] on button "EXIT" at bounding box center [402, 237] width 20 height 11
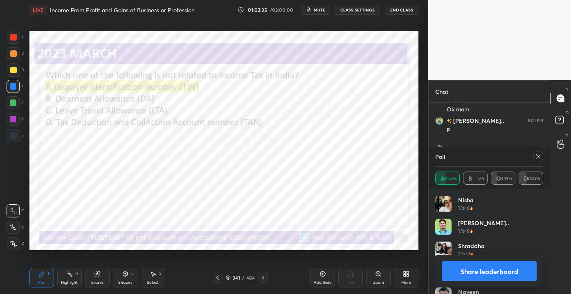
click at [538, 157] on icon at bounding box center [538, 156] width 7 height 7
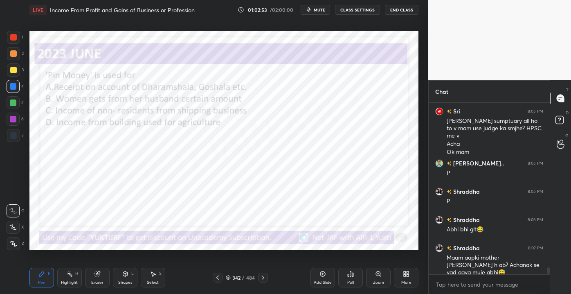
click at [239, 279] on div "342" at bounding box center [236, 277] width 8 height 5
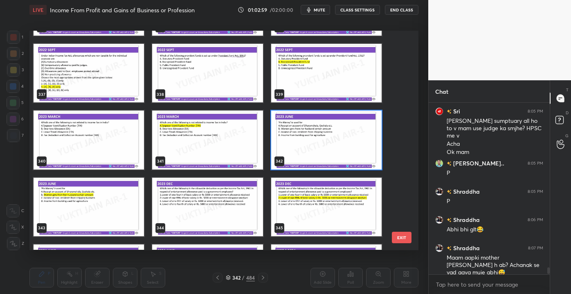
click at [403, 234] on button "EXIT" at bounding box center [402, 237] width 20 height 11
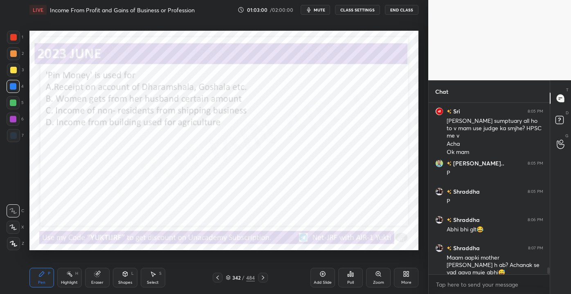
click at [345, 280] on div "Poll" at bounding box center [350, 278] width 25 height 20
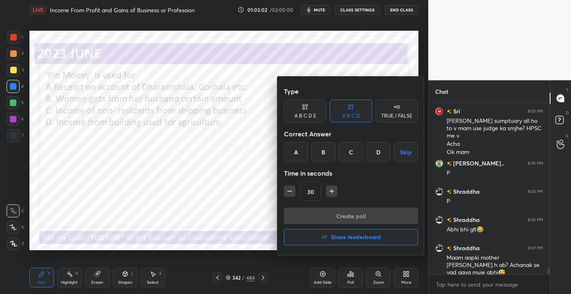
click at [326, 149] on div "B" at bounding box center [323, 152] width 24 height 20
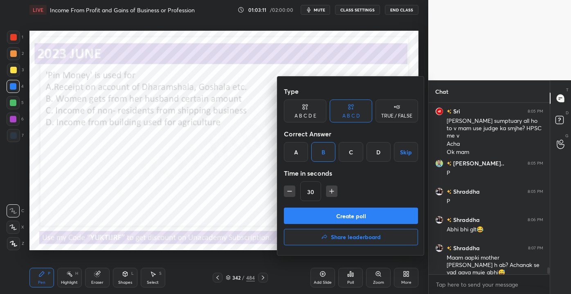
click at [363, 217] on button "Create poll" at bounding box center [351, 216] width 134 height 16
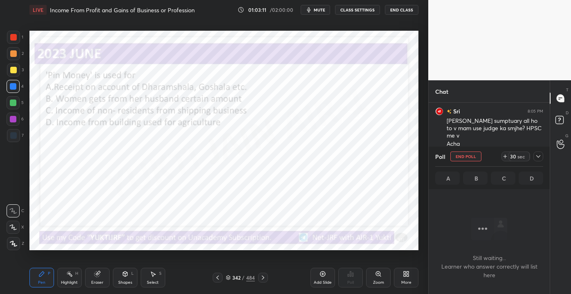
scroll to position [126, 119]
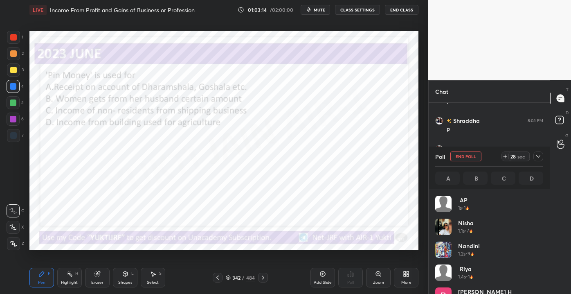
click at [242, 276] on div "/" at bounding box center [243, 277] width 2 height 5
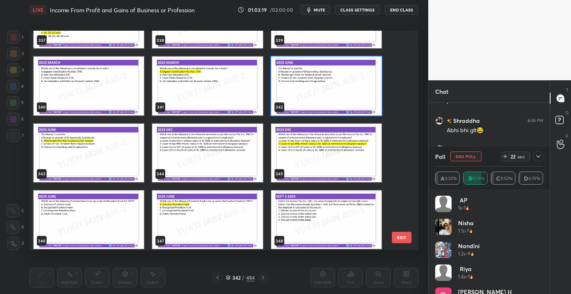
click at [405, 237] on button "EXIT" at bounding box center [402, 237] width 20 height 11
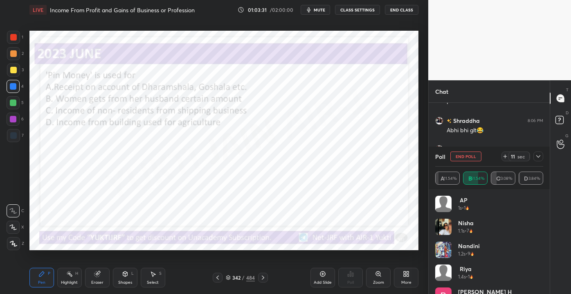
click at [97, 279] on div "Eraser" at bounding box center [97, 278] width 25 height 20
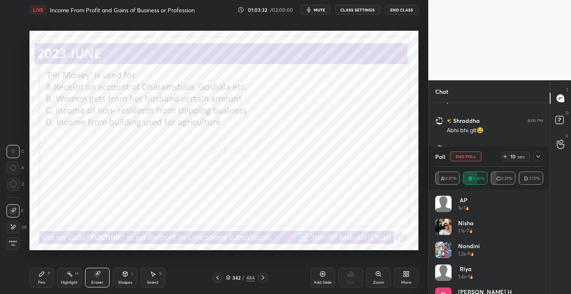
click at [15, 243] on span "Erase all" at bounding box center [13, 243] width 12 height 6
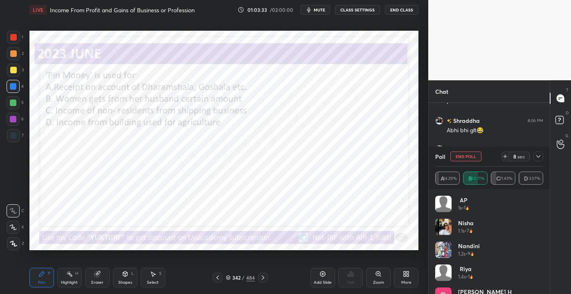
click at [540, 156] on icon at bounding box center [539, 156] width 4 height 2
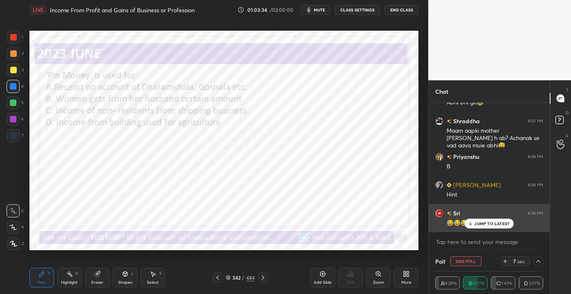
click at [498, 230] on div "Sri 8:08 PM 😂😂😂" at bounding box center [489, 218] width 121 height 28
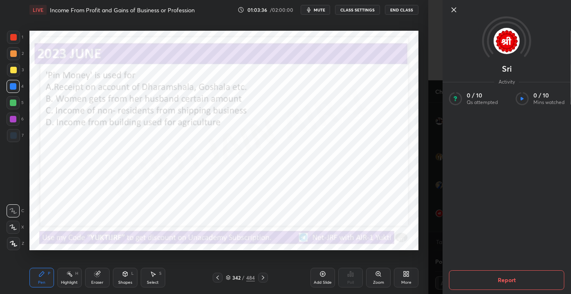
click at [451, 11] on icon at bounding box center [454, 10] width 10 height 10
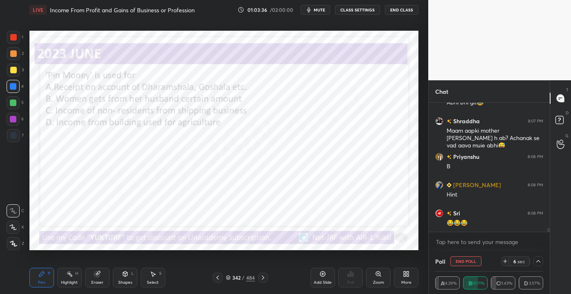
scroll to position [4236, 0]
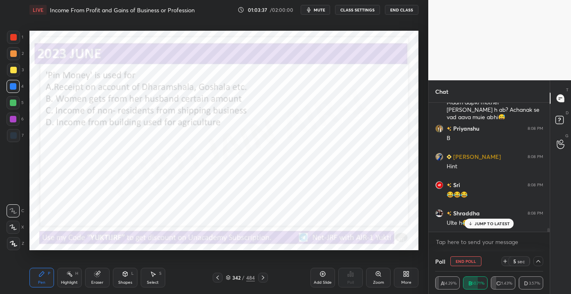
click at [485, 219] on div "JUMP TO LATEST" at bounding box center [489, 224] width 49 height 10
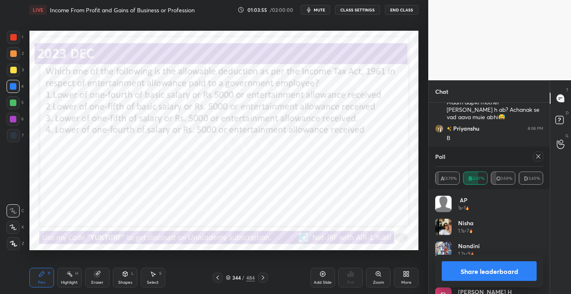
click at [543, 151] on div "Poll" at bounding box center [490, 157] width 108 height 20
click at [538, 156] on icon at bounding box center [538, 156] width 7 height 7
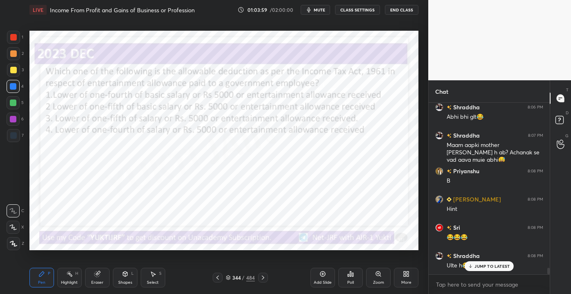
click at [481, 266] on p "JUMP TO LATEST" at bounding box center [492, 266] width 35 height 5
click at [240, 277] on div "344" at bounding box center [236, 277] width 8 height 5
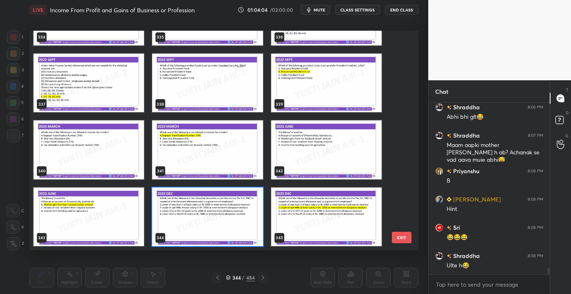
click at [406, 238] on button "EXIT" at bounding box center [402, 237] width 20 height 11
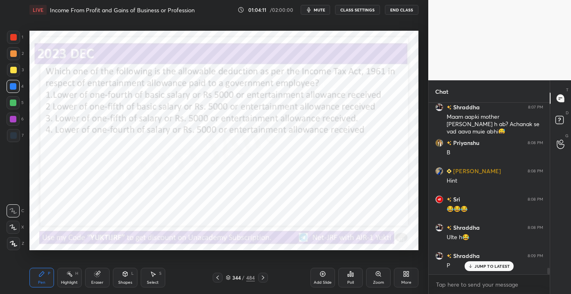
click at [491, 267] on p "JUMP TO LATEST" at bounding box center [492, 266] width 35 height 5
click at [348, 274] on icon at bounding box center [348, 275] width 1 height 2
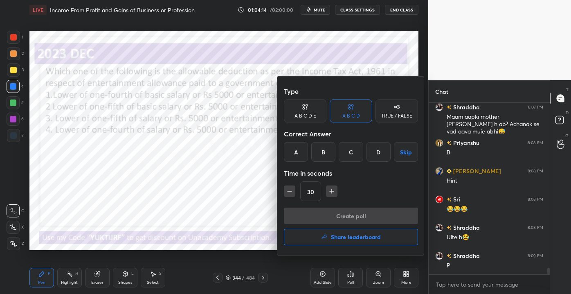
click at [324, 150] on div "B" at bounding box center [323, 152] width 24 height 20
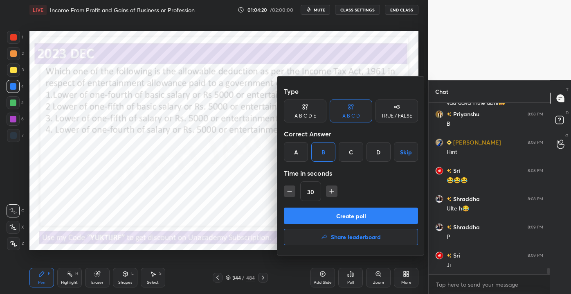
click at [357, 219] on button "Create poll" at bounding box center [351, 216] width 134 height 16
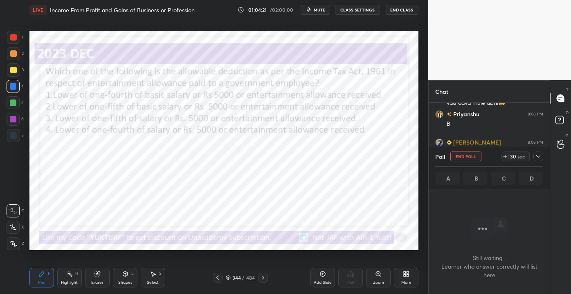
click at [243, 280] on div "/" at bounding box center [243, 277] width 2 height 5
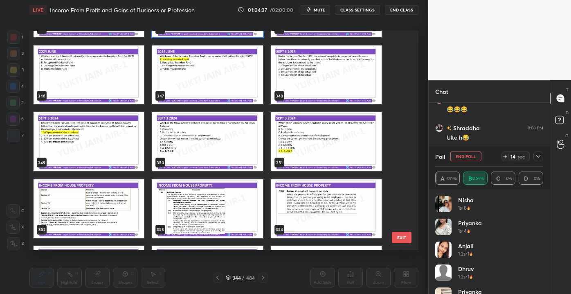
click at [413, 241] on div "343 344 345 346 347 348 349 350 351 352 353 354 355 356 357 358 359 360 EXIT" at bounding box center [223, 140] width 389 height 219
click at [408, 236] on button "EXIT" at bounding box center [402, 237] width 20 height 11
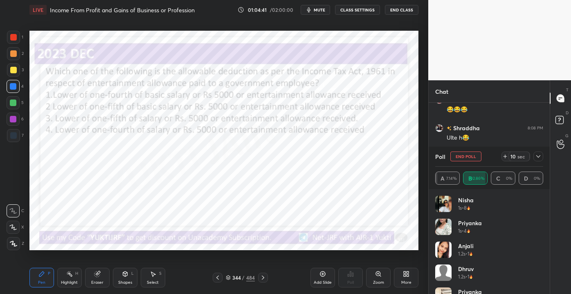
click at [544, 207] on div "Nisha 1s • 8 priyanka 1s • 4 Anjali 1.2s • 1 [PERSON_NAME] 1.2s • 1 priyanka 1.…" at bounding box center [490, 245] width 108 height 98
drag, startPoint x: 544, startPoint y: 200, endPoint x: 544, endPoint y: 206, distance: 6.2
click at [544, 206] on div "Nisha 1s • 8 priyanka 1s • 4 Anjali 1.2s • 1 [PERSON_NAME] 1.2s • 1 priyanka 1.…" at bounding box center [489, 241] width 121 height 105
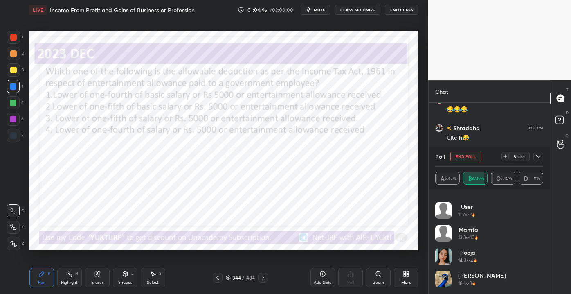
click at [537, 156] on icon at bounding box center [539, 156] width 4 height 2
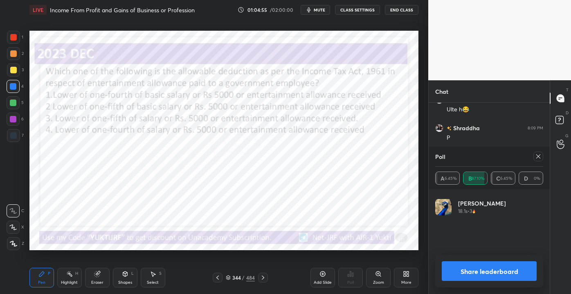
click at [539, 157] on icon at bounding box center [538, 156] width 7 height 7
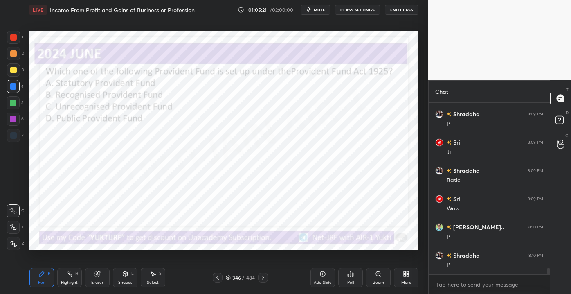
click at [349, 279] on div "Poll" at bounding box center [350, 278] width 25 height 20
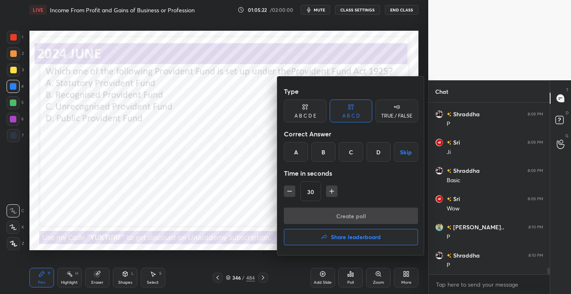
drag, startPoint x: 293, startPoint y: 153, endPoint x: 296, endPoint y: 164, distance: 11.3
click at [293, 152] on div "A" at bounding box center [296, 152] width 24 height 20
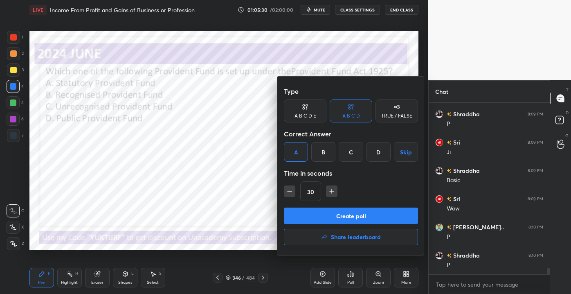
click at [325, 217] on button "Create poll" at bounding box center [351, 216] width 134 height 16
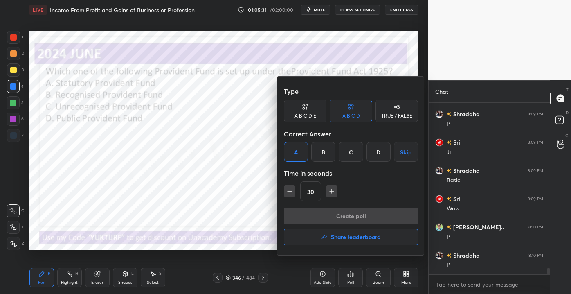
scroll to position [2, 2]
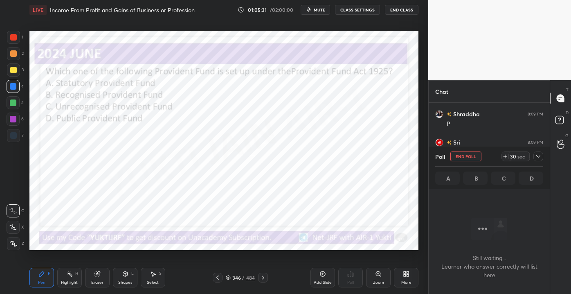
click at [237, 275] on div "346" at bounding box center [236, 277] width 8 height 5
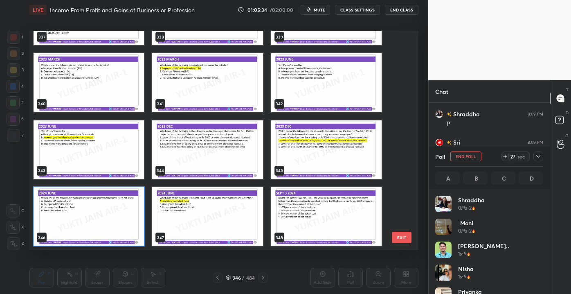
click at [401, 237] on button "EXIT" at bounding box center [402, 237] width 20 height 11
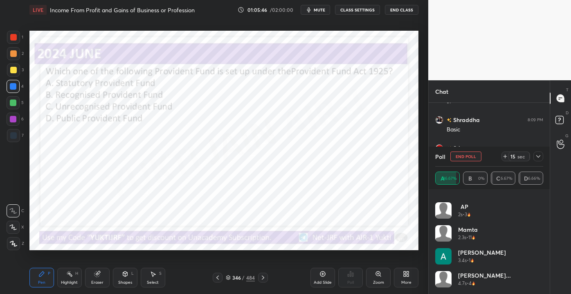
click at [539, 155] on icon at bounding box center [538, 156] width 7 height 7
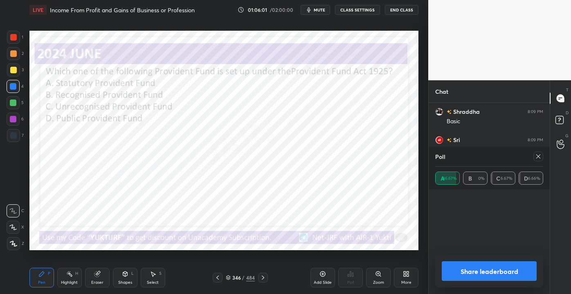
scroll to position [53, 106]
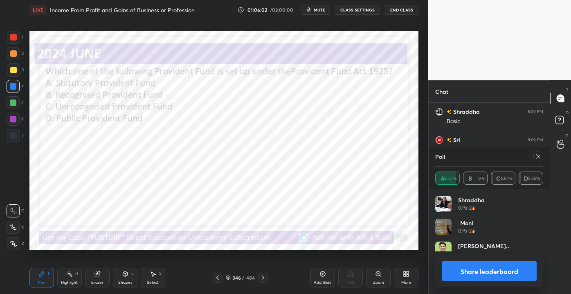
click at [538, 154] on icon at bounding box center [538, 156] width 7 height 7
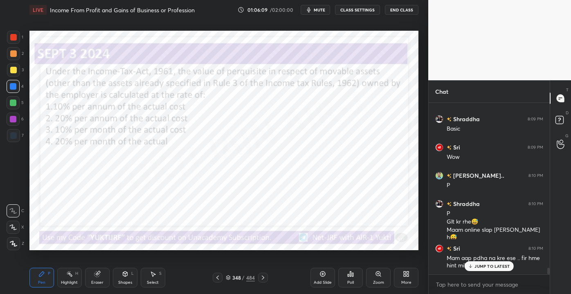
click at [476, 270] on div "JUMP TO LATEST" at bounding box center [489, 266] width 49 height 10
click at [242, 274] on div "348 / 484" at bounding box center [240, 277] width 29 height 7
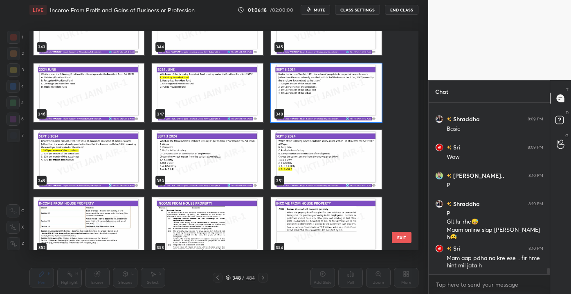
click at [207, 160] on img "grid" at bounding box center [207, 160] width 111 height 59
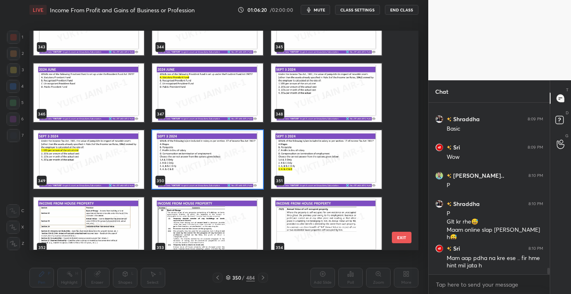
click at [224, 159] on img "grid" at bounding box center [207, 160] width 111 height 59
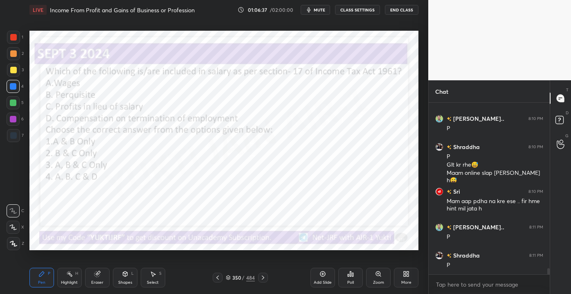
click at [353, 282] on div "Poll" at bounding box center [351, 282] width 7 height 4
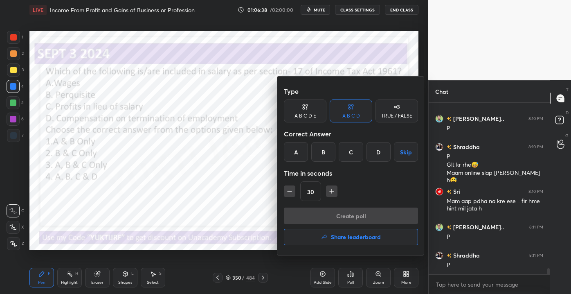
drag, startPoint x: 374, startPoint y: 154, endPoint x: 375, endPoint y: 166, distance: 11.9
click at [374, 155] on div "D" at bounding box center [379, 152] width 24 height 20
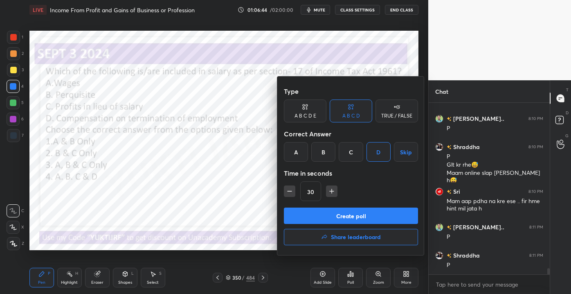
click at [364, 221] on button "Create poll" at bounding box center [351, 216] width 134 height 16
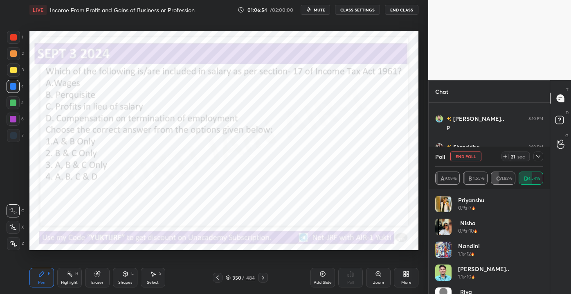
drag, startPoint x: 545, startPoint y: 210, endPoint x: 545, endPoint y: 221, distance: 11.1
click at [548, 225] on div "[PERSON_NAME] 0.9s • 7 Nisha 0.9s • 10 [PERSON_NAME] 1.1s • 12 [PERSON_NAME].. …" at bounding box center [489, 241] width 121 height 105
drag, startPoint x: 544, startPoint y: 215, endPoint x: 547, endPoint y: 227, distance: 12.2
click at [547, 227] on div "[PERSON_NAME] 0.9s • 7 Nisha 0.9s • 10 [PERSON_NAME] 1.1s • 12 [PERSON_NAME].. …" at bounding box center [489, 241] width 121 height 105
click at [539, 155] on icon at bounding box center [538, 156] width 7 height 7
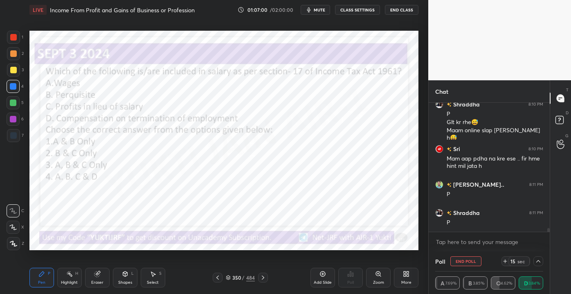
drag, startPoint x: 548, startPoint y: 227, endPoint x: 551, endPoint y: 234, distance: 7.8
click at [551, 234] on div "Chat [PERSON_NAME].. 8:10 PM P [PERSON_NAME] 8:10 PM P Glt kr rhe😅 Maam online …" at bounding box center [500, 187] width 143 height 214
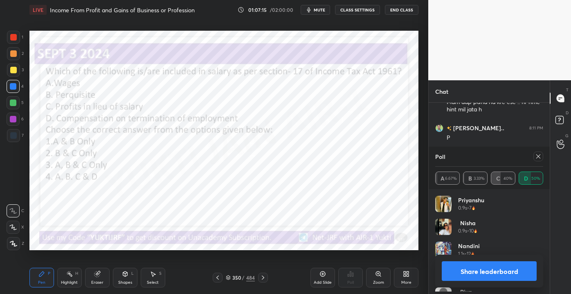
scroll to position [96, 106]
drag, startPoint x: 104, startPoint y: 274, endPoint x: 110, endPoint y: 264, distance: 11.4
click at [104, 273] on div "Eraser" at bounding box center [97, 278] width 25 height 20
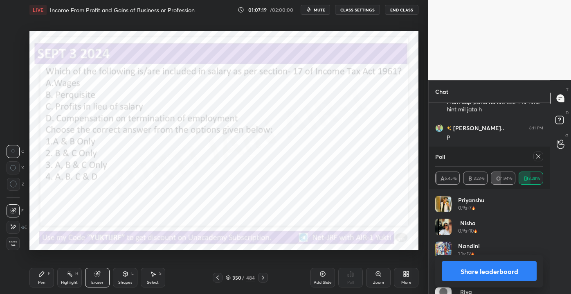
click at [13, 240] on div "Erase all" at bounding box center [13, 243] width 13 height 13
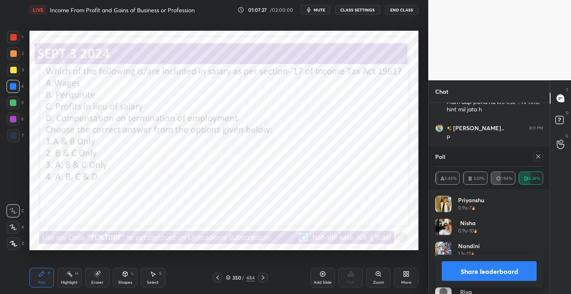
drag, startPoint x: 536, startPoint y: 154, endPoint x: 541, endPoint y: 156, distance: 4.9
click at [539, 156] on icon at bounding box center [538, 156] width 7 height 7
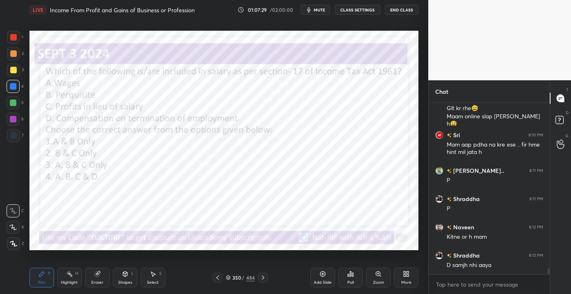
click at [96, 274] on icon at bounding box center [97, 273] width 5 height 5
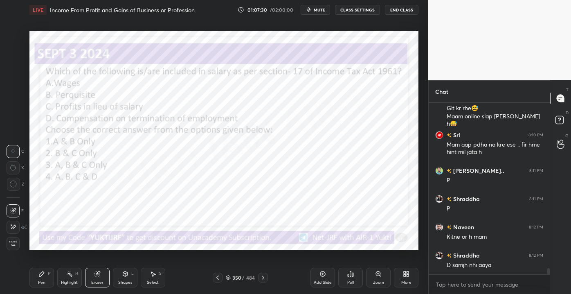
click at [15, 248] on div "Erase all" at bounding box center [13, 243] width 13 height 13
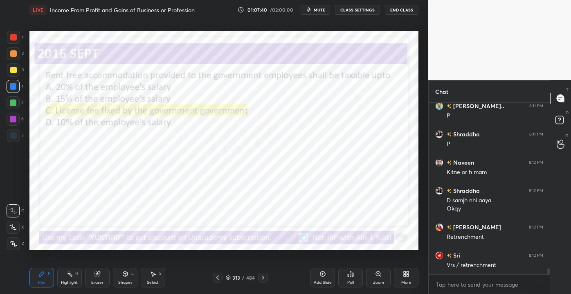
drag, startPoint x: 232, startPoint y: 278, endPoint x: 237, endPoint y: 280, distance: 5.9
click at [233, 278] on div "313 / 484" at bounding box center [240, 277] width 29 height 7
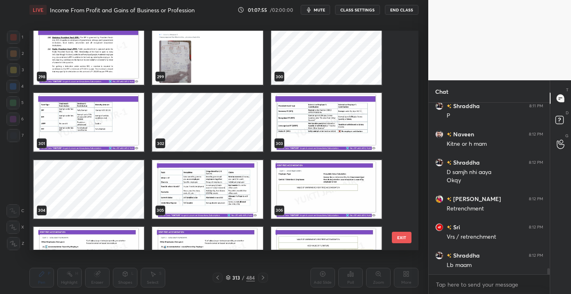
click at [343, 126] on img "grid" at bounding box center [326, 122] width 111 height 59
click at [349, 128] on img "grid" at bounding box center [326, 122] width 111 height 59
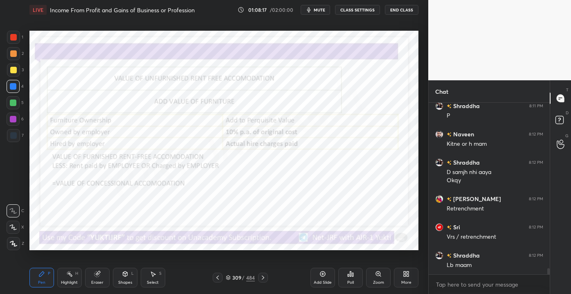
scroll to position [4649, 0]
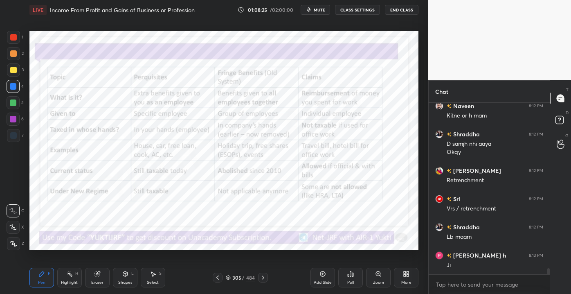
click at [96, 278] on div "Eraser" at bounding box center [97, 278] width 25 height 20
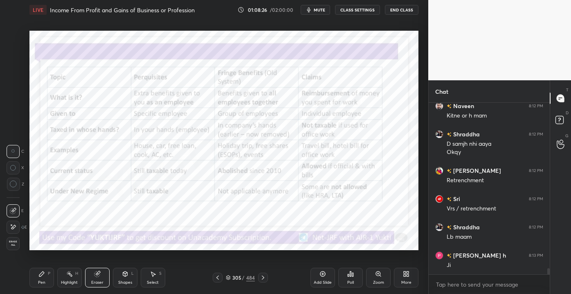
click at [12, 244] on span "Erase all" at bounding box center [13, 243] width 12 height 6
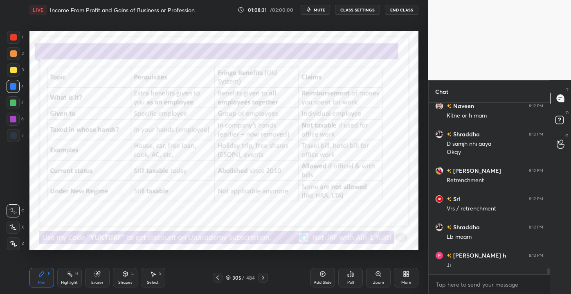
scroll to position [4678, 0]
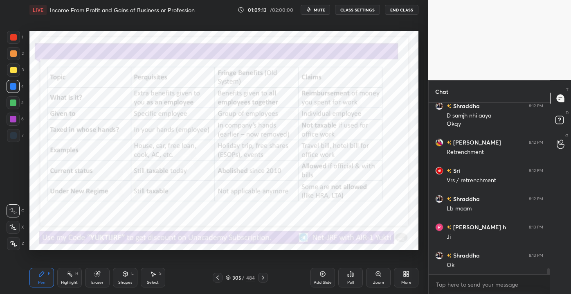
drag, startPoint x: 100, startPoint y: 282, endPoint x: 89, endPoint y: 270, distance: 15.6
click at [100, 283] on div "Eraser" at bounding box center [97, 282] width 12 height 4
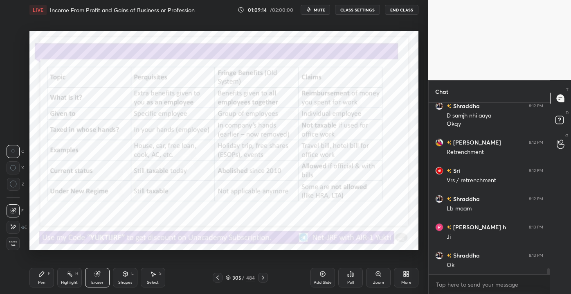
click at [16, 241] on span "Erase all" at bounding box center [13, 243] width 12 height 6
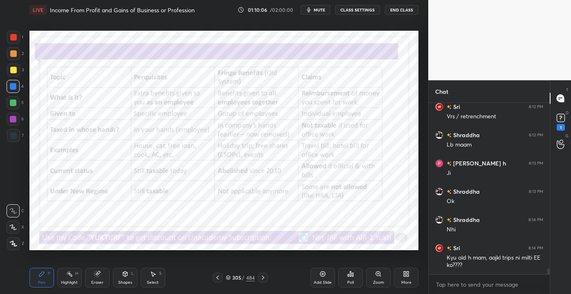
scroll to position [4776, 0]
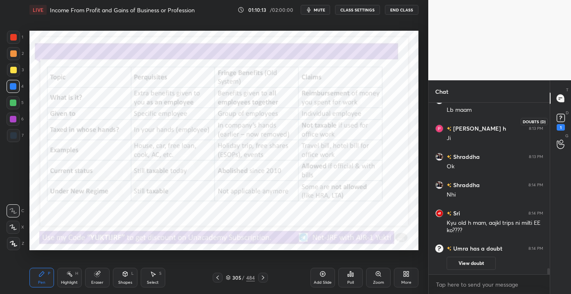
click at [568, 117] on div "1" at bounding box center [561, 121] width 16 height 15
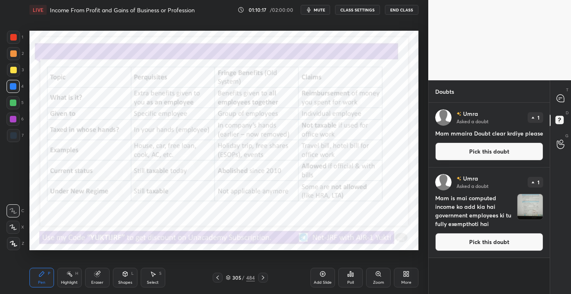
click at [525, 195] on img "grid" at bounding box center [530, 206] width 25 height 25
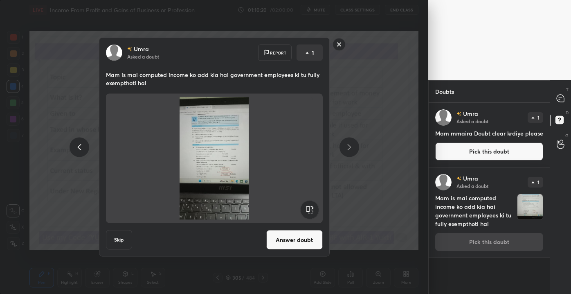
click at [343, 47] on rect at bounding box center [339, 44] width 13 height 13
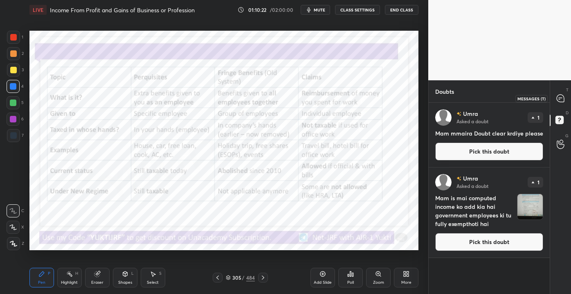
click at [564, 97] on icon at bounding box center [560, 98] width 7 height 7
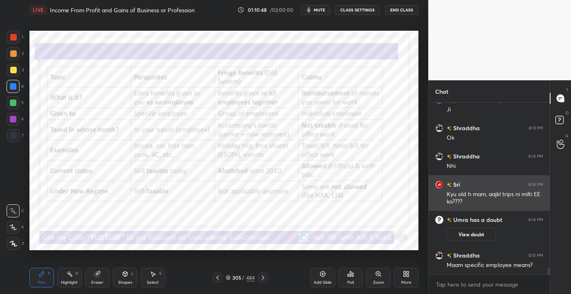
scroll to position [4688, 0]
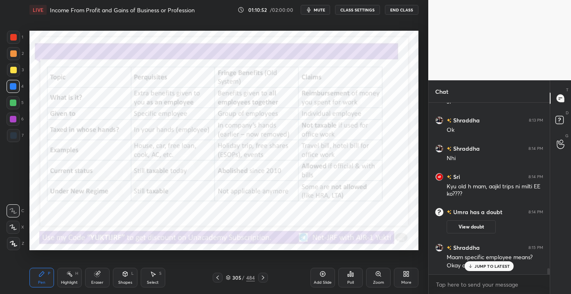
click at [480, 266] on p "JUMP TO LATEST" at bounding box center [492, 266] width 35 height 5
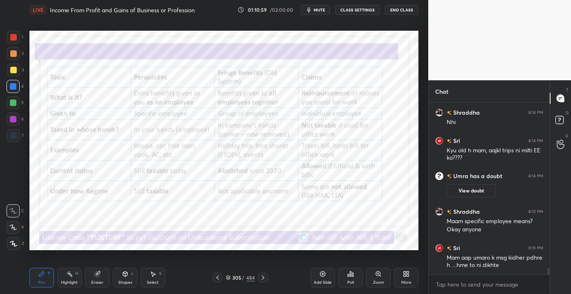
click at [95, 281] on div "Eraser" at bounding box center [97, 282] width 12 height 4
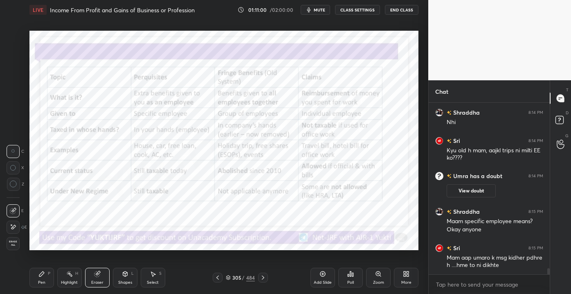
click at [18, 256] on div "1 2 3 4 5 6 7 C X Z C X Z E E Erase all H H LIVE Income From Profit and Gains o…" at bounding box center [211, 147] width 422 height 294
click at [18, 251] on div "1 2 3 4 5 6 7 C X Z C X Z E E Erase all H H LIVE Income From Profit and Gains o…" at bounding box center [211, 147] width 422 height 294
click at [17, 250] on div "1 2 3 4 5 6 7 C X Z C X Z E E Erase all H H LIVE Income From Profit and Gains o…" at bounding box center [211, 147] width 422 height 294
click at [13, 246] on span "Erase all" at bounding box center [13, 243] width 12 height 6
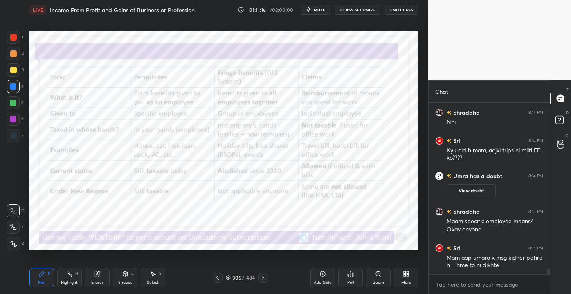
scroll to position [4752, 0]
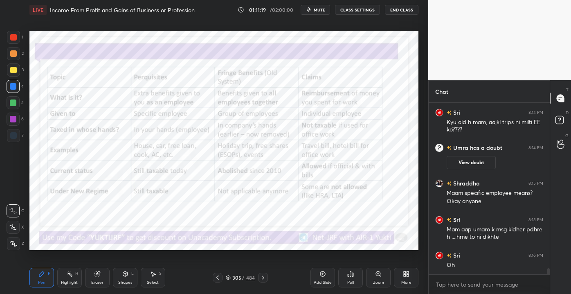
click at [90, 281] on div "Eraser" at bounding box center [97, 278] width 25 height 20
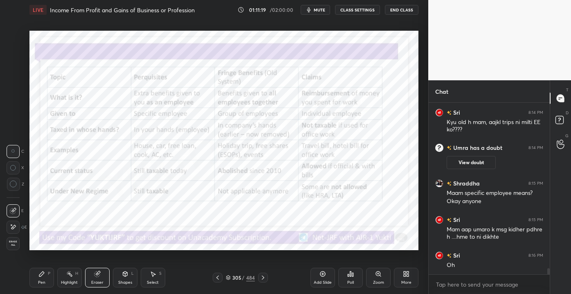
click at [0, 238] on div "1 2 3 4 5 6 7 C X Z C X Z E E Erase all H H" at bounding box center [13, 140] width 26 height 219
click at [7, 240] on span "Erase all" at bounding box center [13, 243] width 12 height 6
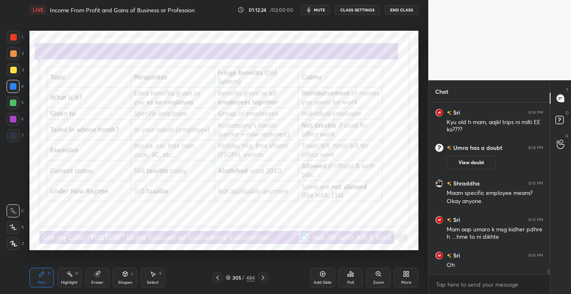
scroll to position [4780, 0]
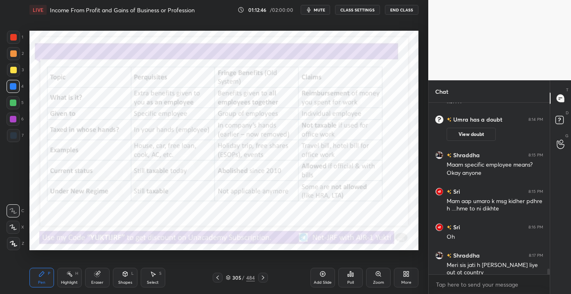
click at [93, 273] on div "Eraser" at bounding box center [97, 278] width 25 height 20
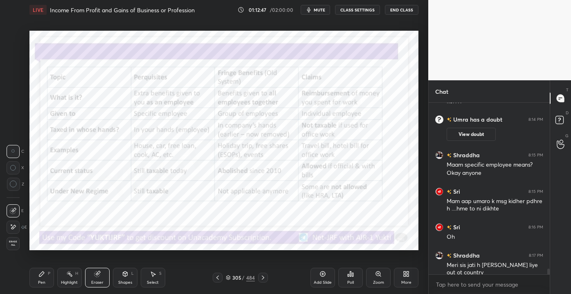
click at [16, 246] on span "Erase all" at bounding box center [13, 243] width 12 height 6
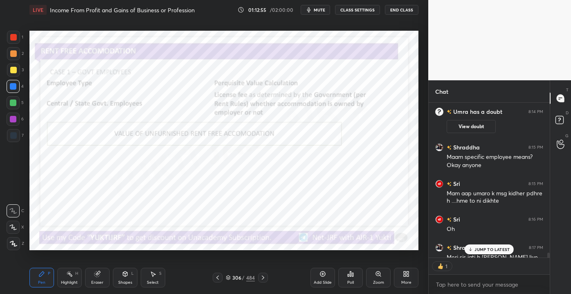
scroll to position [4833, 0]
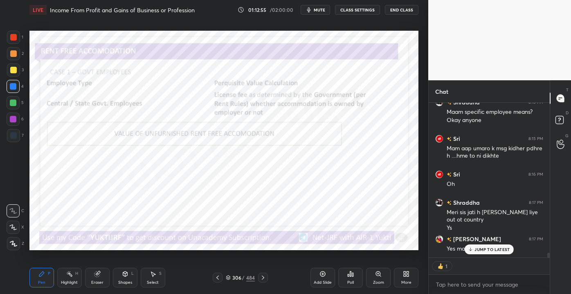
click at [87, 275] on div "Eraser" at bounding box center [97, 278] width 25 height 20
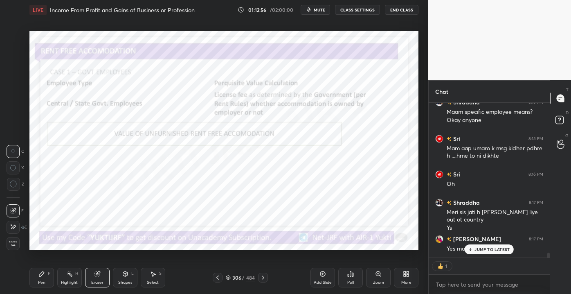
click at [13, 245] on div "Erase all" at bounding box center [13, 243] width 13 height 13
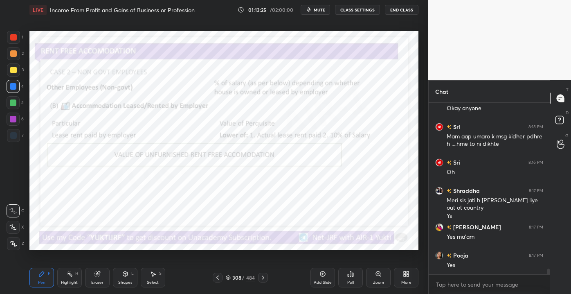
scroll to position [4873, 0]
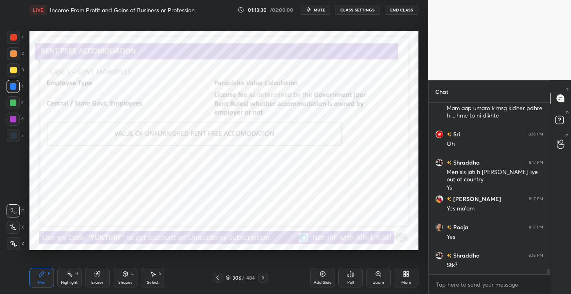
click at [93, 276] on div "Eraser" at bounding box center [97, 278] width 25 height 20
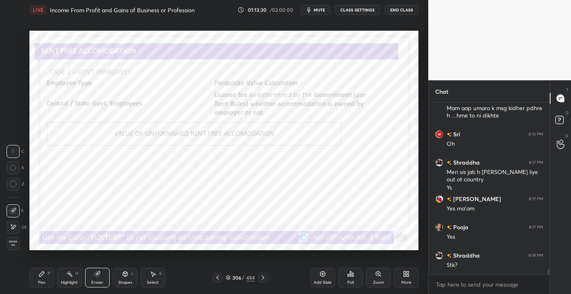
click at [18, 243] on span "Erase all" at bounding box center [13, 243] width 12 height 6
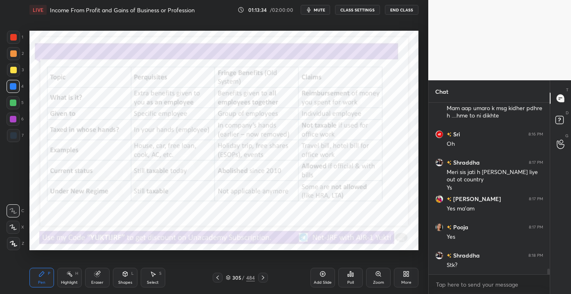
click at [327, 279] on div "Add Slide" at bounding box center [323, 278] width 25 height 20
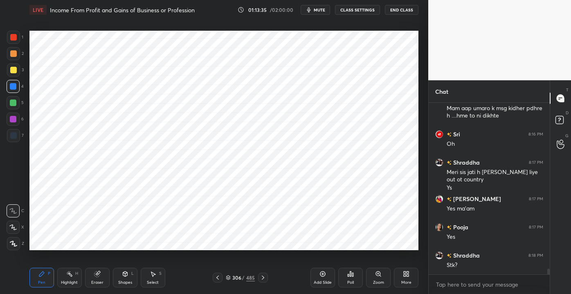
click at [117, 285] on div "Shapes L" at bounding box center [125, 278] width 25 height 20
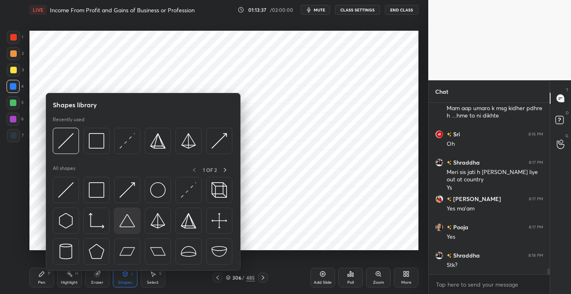
click at [133, 220] on img at bounding box center [128, 221] width 16 height 16
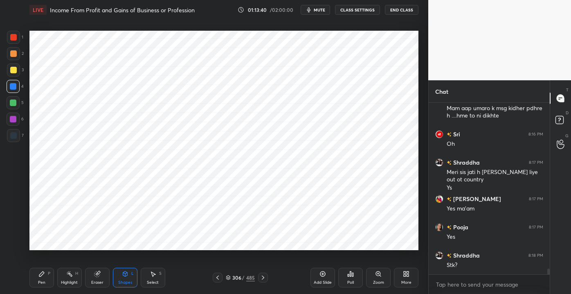
click at [126, 275] on icon at bounding box center [125, 273] width 5 height 5
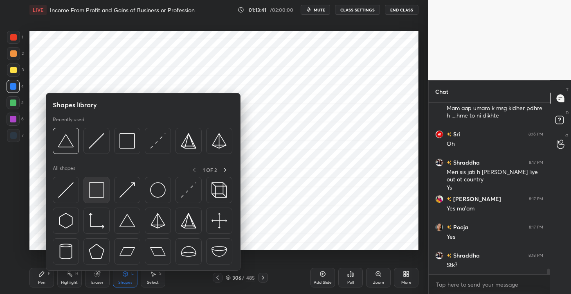
click at [97, 196] on img at bounding box center [97, 190] width 16 height 16
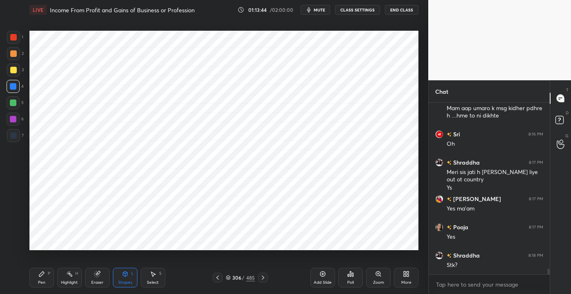
click at [41, 278] on div "Pen P" at bounding box center [41, 278] width 25 height 20
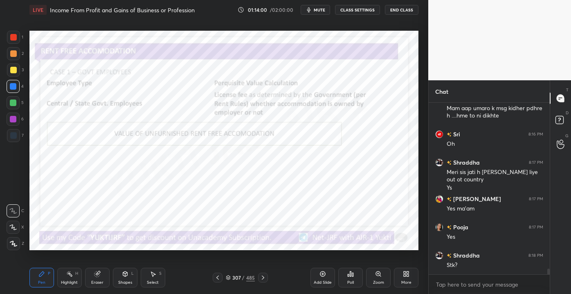
scroll to position [4901, 0]
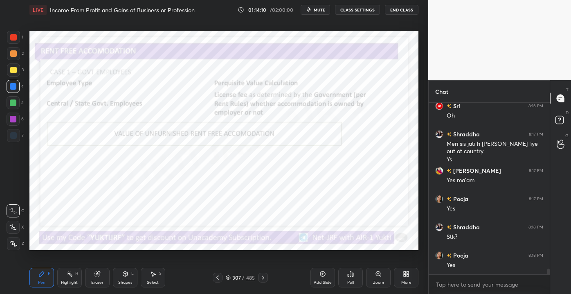
click at [105, 280] on div "Eraser" at bounding box center [97, 278] width 25 height 20
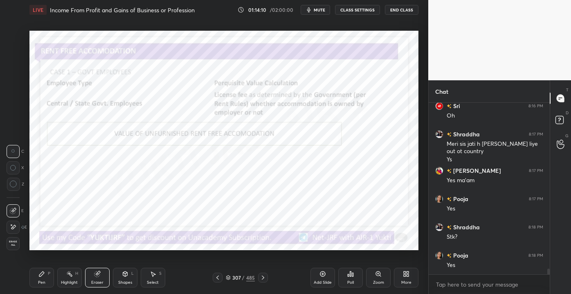
drag, startPoint x: 118, startPoint y: 280, endPoint x: 79, endPoint y: 272, distance: 39.2
click at [118, 280] on div "Shapes L" at bounding box center [125, 278] width 25 height 20
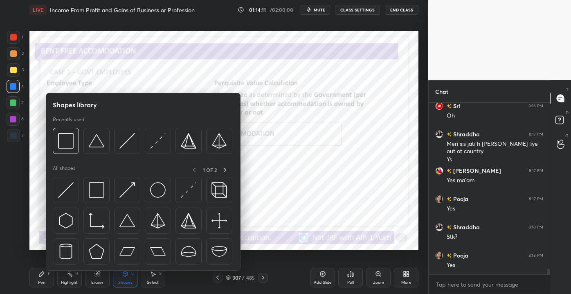
click at [106, 280] on div "Eraser" at bounding box center [97, 278] width 25 height 20
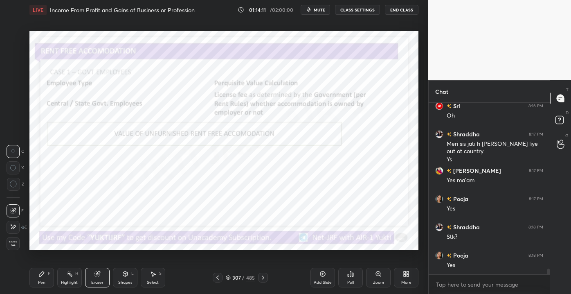
click at [9, 244] on span "Erase all" at bounding box center [13, 243] width 12 height 6
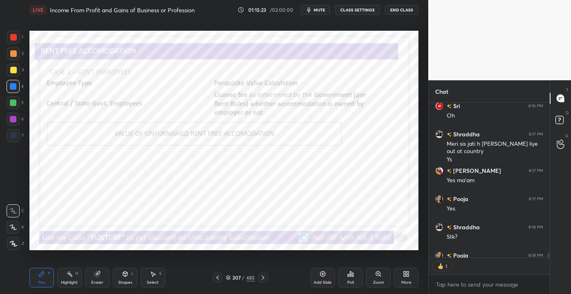
scroll to position [4946, 0]
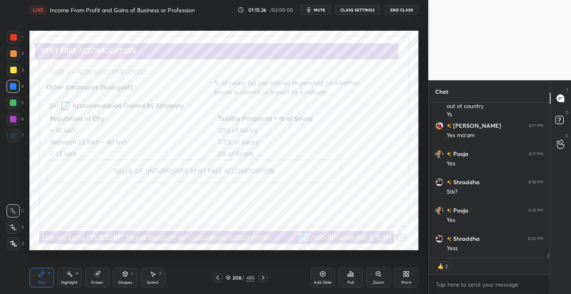
click at [93, 283] on div "Eraser" at bounding box center [97, 282] width 12 height 4
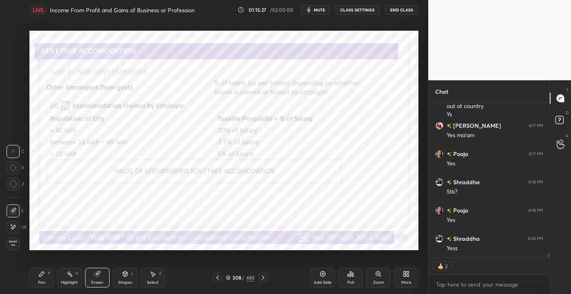
click at [10, 243] on span "Erase all" at bounding box center [13, 243] width 12 height 6
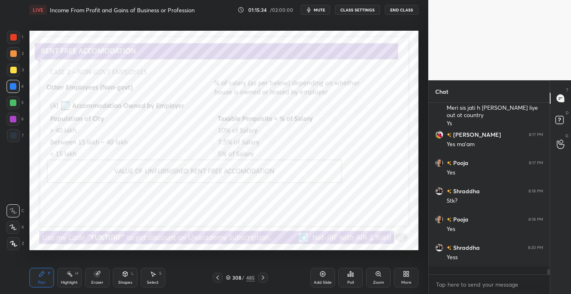
scroll to position [4930, 0]
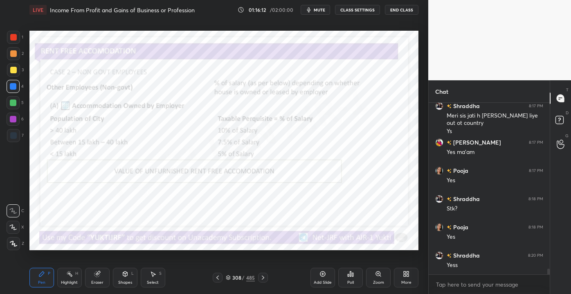
click at [87, 280] on div "Eraser" at bounding box center [97, 278] width 25 height 20
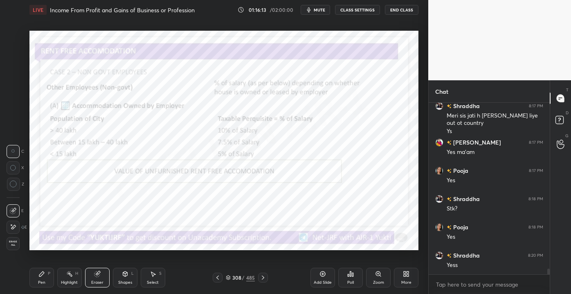
click at [12, 245] on span "Erase all" at bounding box center [13, 243] width 12 height 6
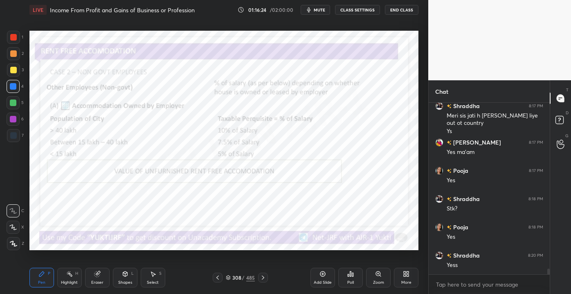
click at [105, 272] on div "Eraser" at bounding box center [97, 278] width 25 height 20
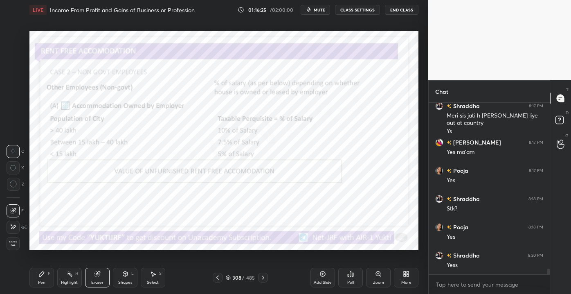
click at [13, 250] on div "Erase all" at bounding box center [13, 243] width 13 height 13
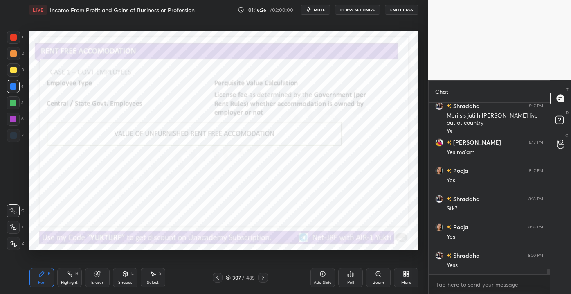
click at [320, 277] on div "Add Slide" at bounding box center [323, 278] width 25 height 20
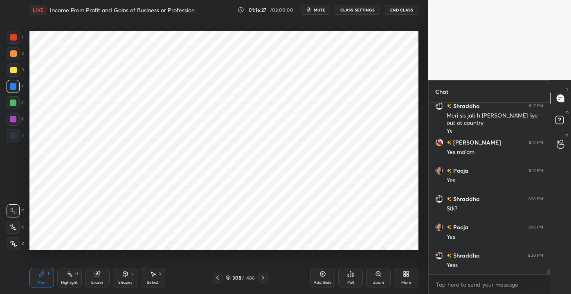
drag, startPoint x: 13, startPoint y: 34, endPoint x: 14, endPoint y: 38, distance: 5.2
click at [13, 33] on div at bounding box center [13, 37] width 13 height 13
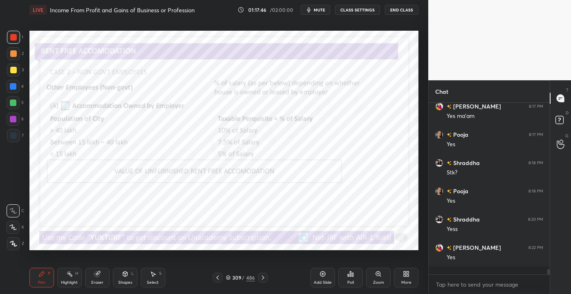
scroll to position [4958, 0]
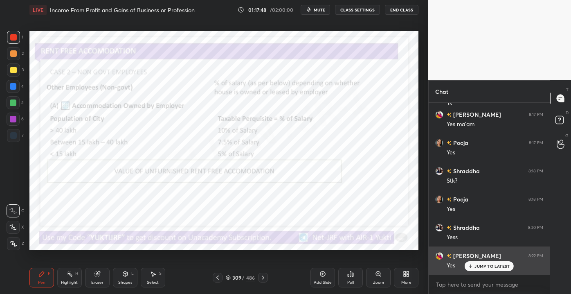
click at [483, 262] on div "JUMP TO LATEST" at bounding box center [489, 266] width 49 height 10
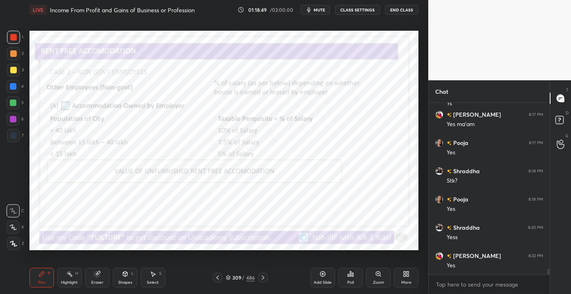
click at [97, 282] on div "Eraser" at bounding box center [97, 282] width 12 height 4
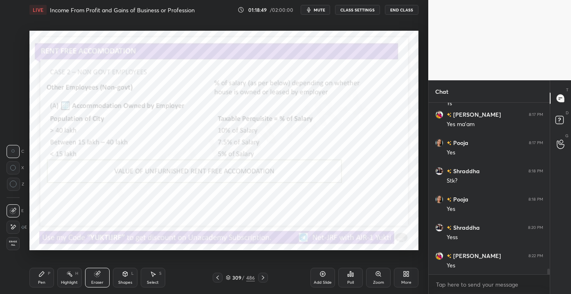
click at [15, 244] on span "Erase all" at bounding box center [13, 243] width 12 height 6
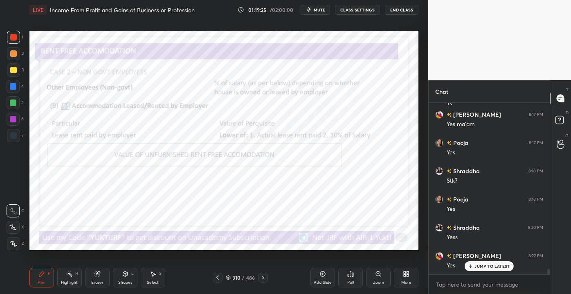
drag, startPoint x: 100, startPoint y: 284, endPoint x: 101, endPoint y: 278, distance: 5.8
click at [98, 282] on div "Eraser" at bounding box center [97, 282] width 12 height 4
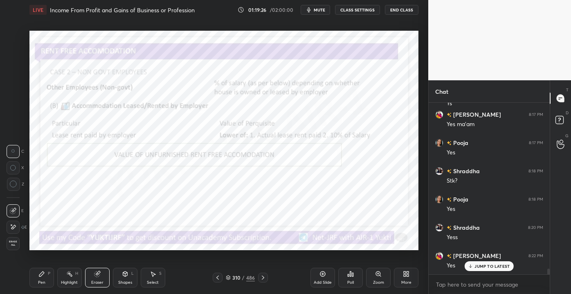
click at [9, 245] on span "Erase all" at bounding box center [13, 243] width 12 height 6
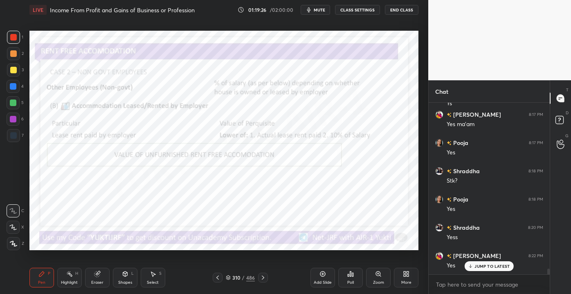
scroll to position [4986, 0]
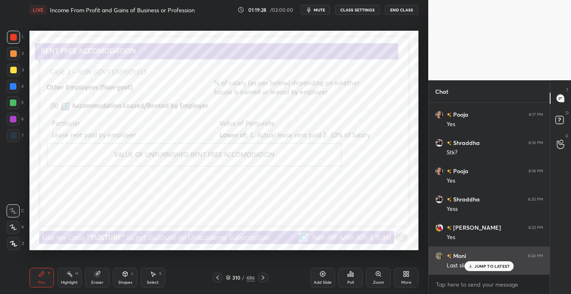
click at [476, 267] on p "JUMP TO LATEST" at bounding box center [492, 266] width 35 height 5
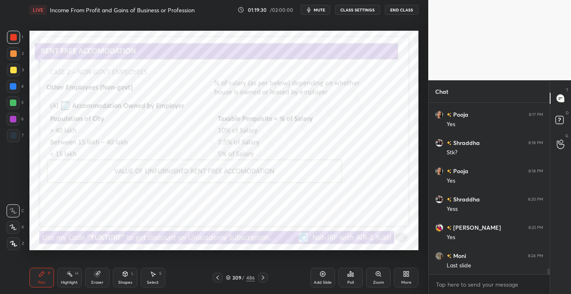
drag, startPoint x: 106, startPoint y: 281, endPoint x: 106, endPoint y: 274, distance: 7.0
click at [106, 280] on div "Eraser" at bounding box center [97, 278] width 25 height 20
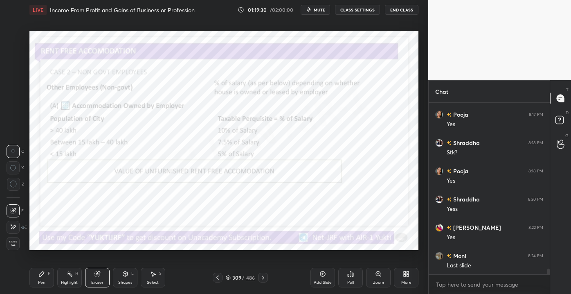
click at [15, 250] on div "1 2 3 4 5 6 7 C X Z C X Z E E Erase all H H LIVE Income From Profit and Gains o…" at bounding box center [211, 147] width 422 height 294
click at [15, 246] on div "Erase all" at bounding box center [13, 243] width 13 height 13
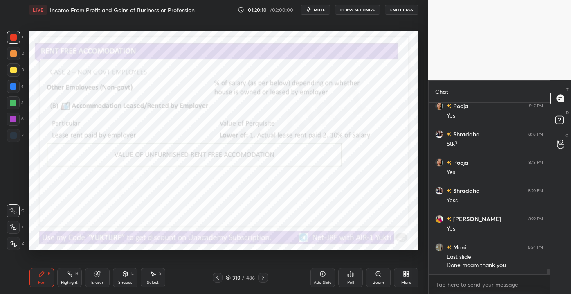
scroll to position [5023, 0]
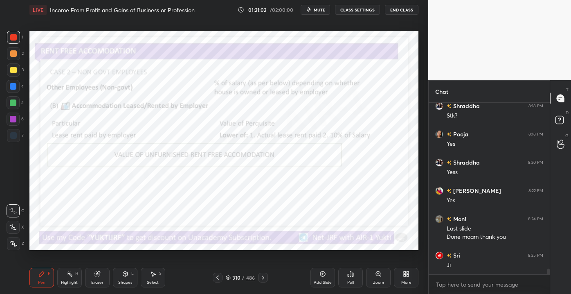
click at [97, 277] on icon at bounding box center [97, 273] width 5 height 5
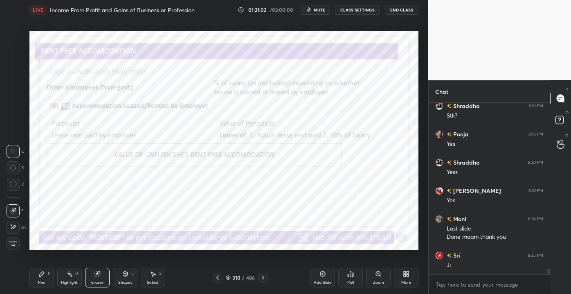
scroll to position [2, 2]
click at [52, 281] on div "Pen P" at bounding box center [41, 278] width 25 height 20
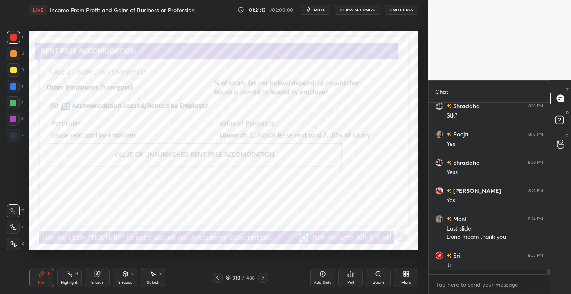
scroll to position [5023, 0]
drag, startPoint x: 102, startPoint y: 283, endPoint x: 111, endPoint y: 279, distance: 9.7
click at [102, 282] on div "Eraser" at bounding box center [97, 282] width 12 height 4
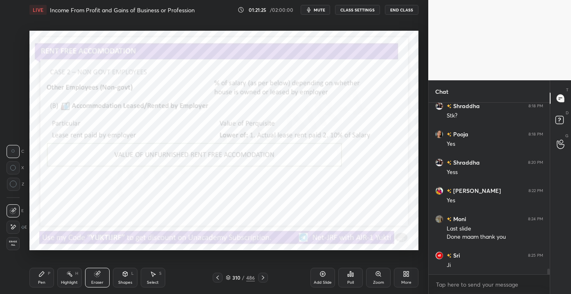
click at [11, 244] on span "Erase all" at bounding box center [13, 243] width 12 height 6
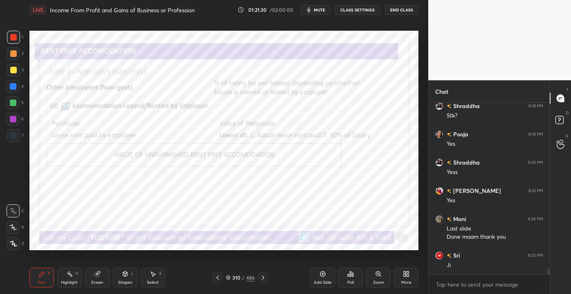
click at [130, 277] on div "Shapes L" at bounding box center [125, 278] width 25 height 20
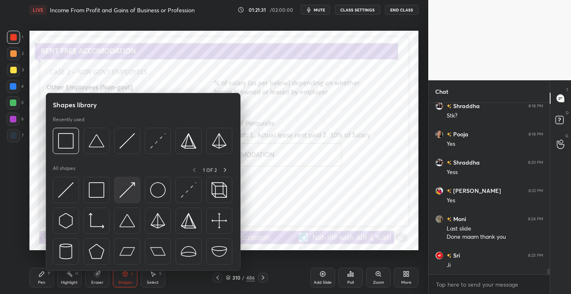
click at [130, 188] on img at bounding box center [128, 190] width 16 height 16
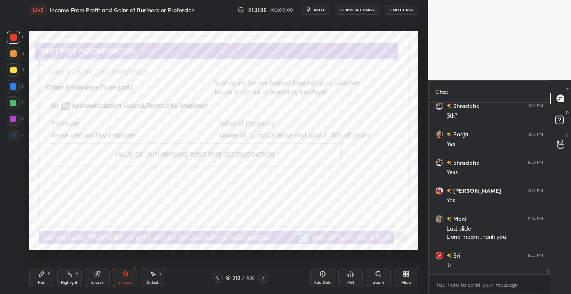
click at [43, 272] on icon at bounding box center [41, 273] width 5 height 5
click at [13, 241] on icon at bounding box center [13, 243] width 7 height 5
click at [128, 273] on div "Shapes L" at bounding box center [125, 278] width 25 height 20
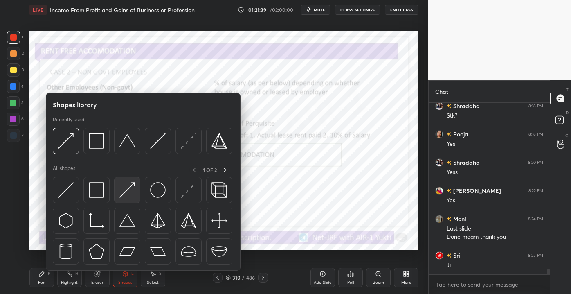
click at [126, 193] on img at bounding box center [128, 190] width 16 height 16
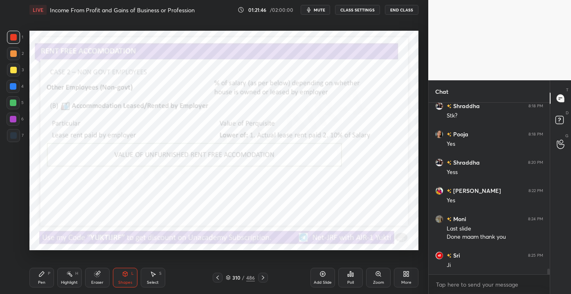
scroll to position [5051, 0]
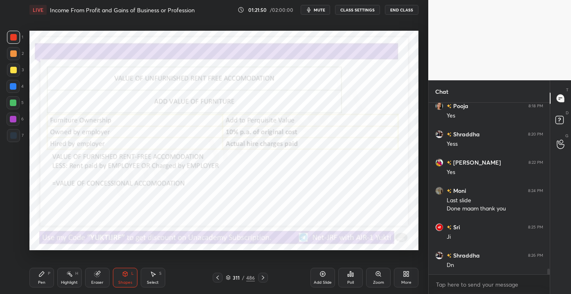
click at [96, 277] on div "Eraser" at bounding box center [97, 278] width 25 height 20
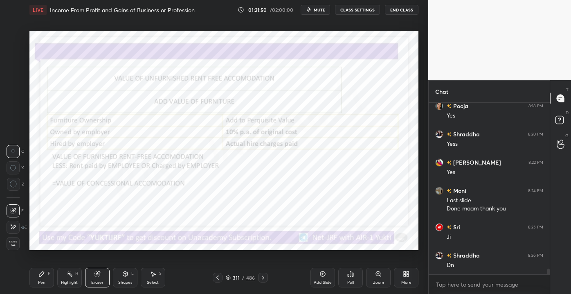
drag, startPoint x: 14, startPoint y: 246, endPoint x: 19, endPoint y: 244, distance: 5.7
click at [15, 246] on span "Erase all" at bounding box center [13, 243] width 12 height 6
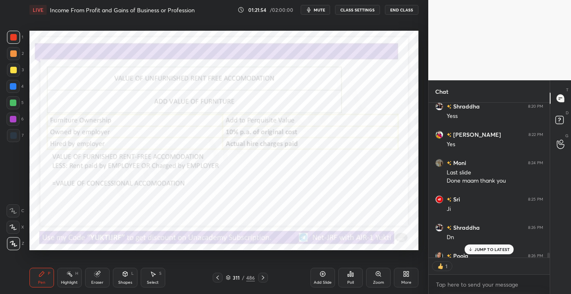
scroll to position [2, 2]
click at [473, 250] on icon at bounding box center [470, 249] width 5 height 5
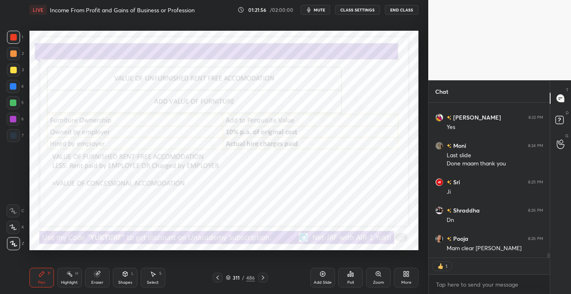
drag, startPoint x: 41, startPoint y: 278, endPoint x: 67, endPoint y: 288, distance: 28.5
click at [41, 278] on div "Pen P" at bounding box center [41, 278] width 25 height 20
click at [42, 280] on div "Pen" at bounding box center [41, 282] width 7 height 4
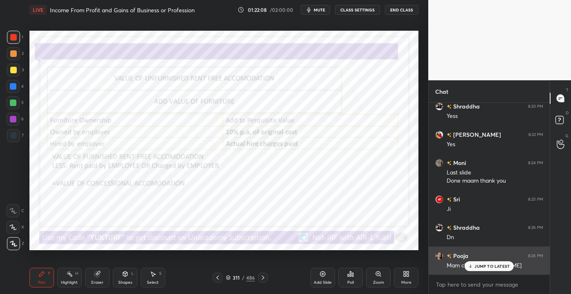
click at [481, 272] on div "Pooja 8:26 PM Mam clear [PERSON_NAME]" at bounding box center [489, 260] width 121 height 28
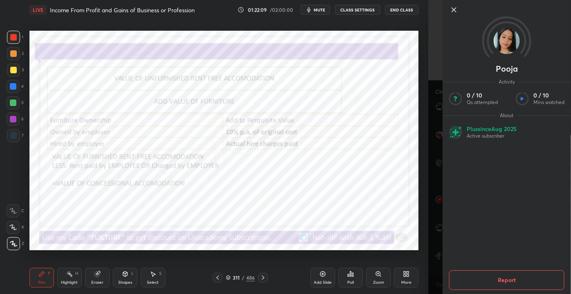
click at [460, 10] on div at bounding box center [513, 10] width 129 height 10
click at [457, 10] on icon at bounding box center [454, 10] width 10 height 10
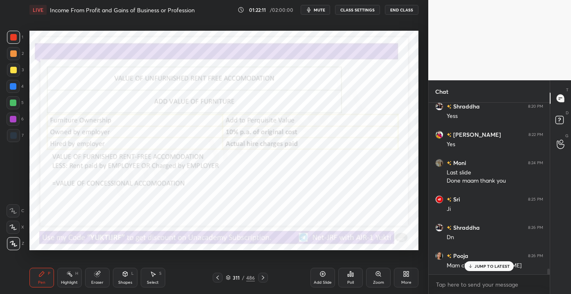
click at [481, 266] on p "JUMP TO LATEST" at bounding box center [492, 266] width 35 height 5
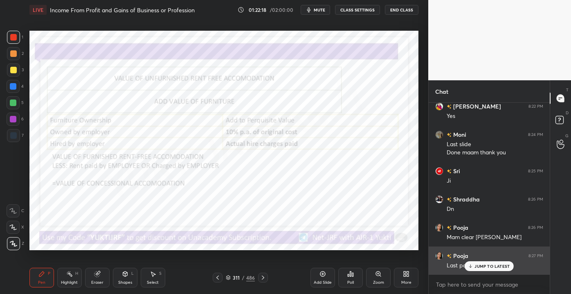
click at [485, 269] on div "JUMP TO LATEST" at bounding box center [489, 266] width 49 height 10
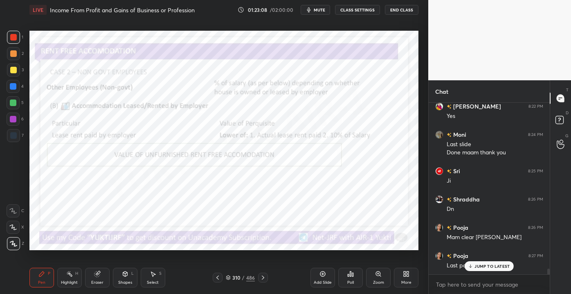
scroll to position [5135, 0]
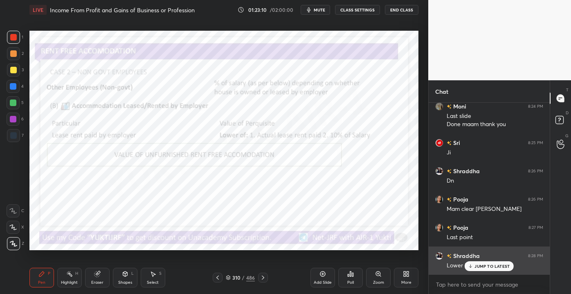
click at [477, 266] on p "JUMP TO LATEST" at bounding box center [492, 266] width 35 height 5
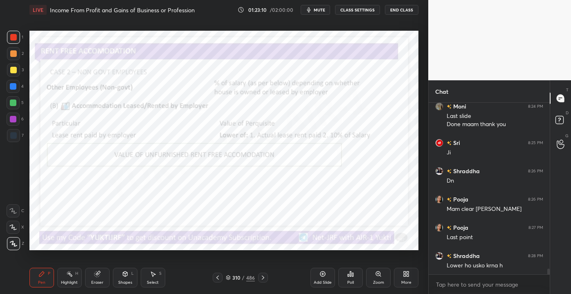
scroll to position [5164, 0]
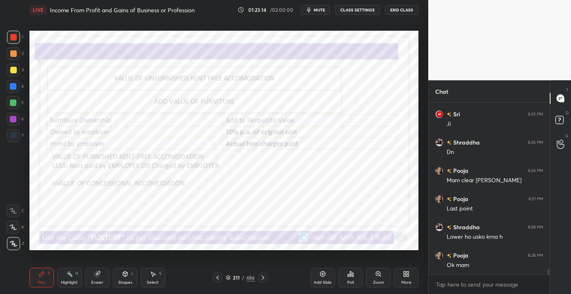
click at [420, 89] on div "Setting up your live class Poll for secs No correct answer Start poll" at bounding box center [224, 140] width 396 height 241
click at [110, 277] on div "Pen P Highlight H Eraser Shapes L Select S" at bounding box center [99, 278] width 141 height 20
click at [115, 278] on div "Shapes L" at bounding box center [125, 278] width 25 height 20
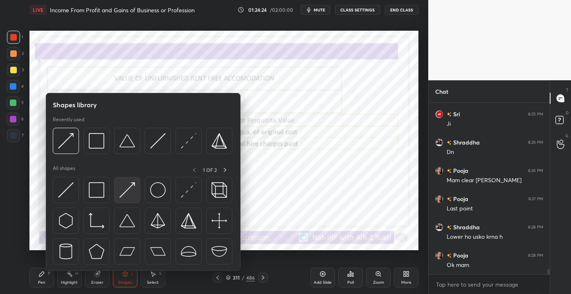
click at [124, 192] on img at bounding box center [128, 190] width 16 height 16
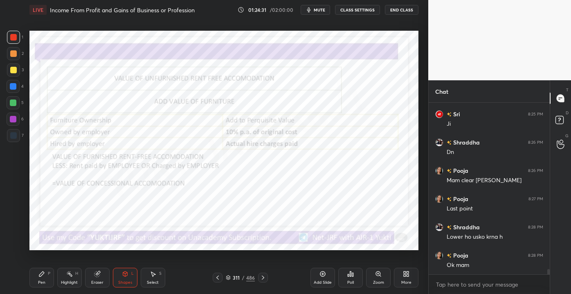
click at [117, 276] on div "Shapes L" at bounding box center [125, 278] width 25 height 20
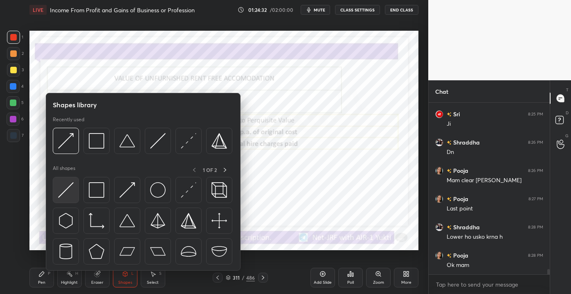
click at [65, 192] on img at bounding box center [66, 190] width 16 height 16
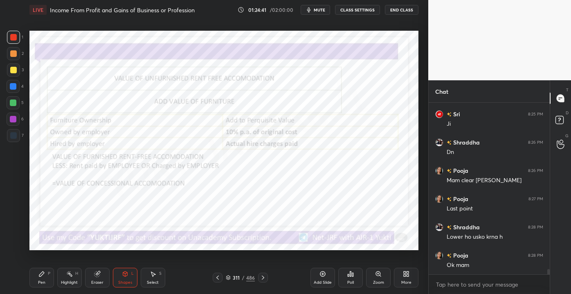
click at [38, 278] on div "Pen P" at bounding box center [41, 278] width 25 height 20
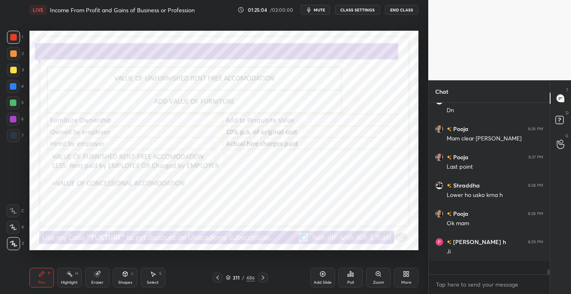
scroll to position [5192, 0]
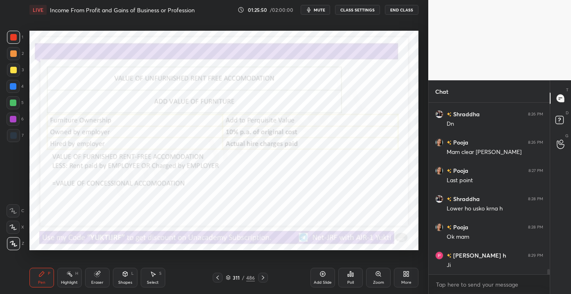
click at [94, 281] on div "Eraser" at bounding box center [97, 282] width 12 height 4
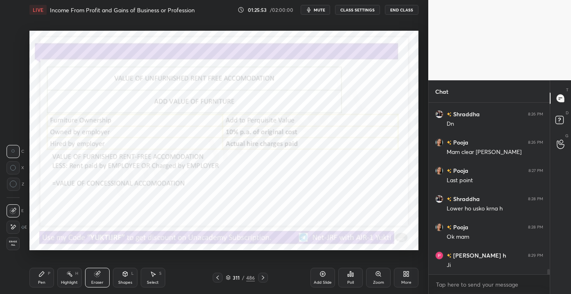
click at [5, 226] on div "1 2 3 4 5 6 7 C X Z C X Z E E Erase all H H" at bounding box center [13, 140] width 26 height 219
click at [18, 227] on div at bounding box center [13, 227] width 13 height 13
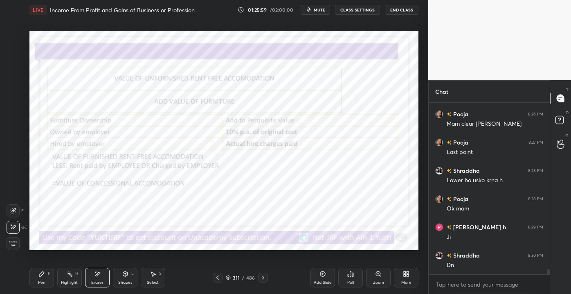
click at [46, 281] on div "Pen P" at bounding box center [41, 278] width 25 height 20
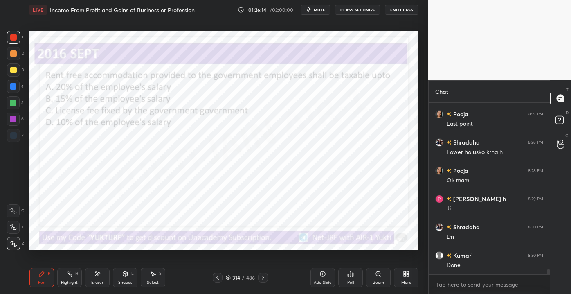
scroll to position [5277, 0]
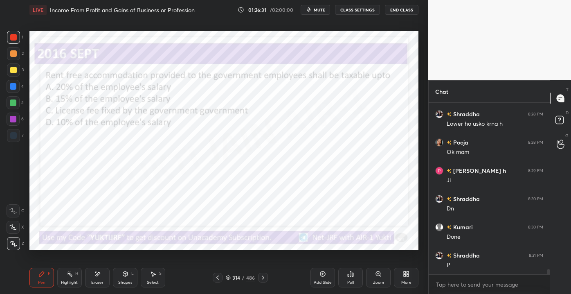
click at [355, 281] on div "Poll" at bounding box center [350, 278] width 25 height 20
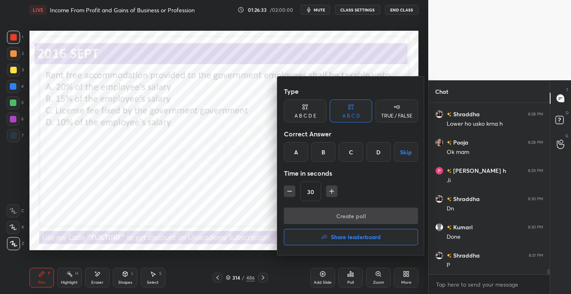
click at [350, 152] on div "C" at bounding box center [351, 152] width 24 height 20
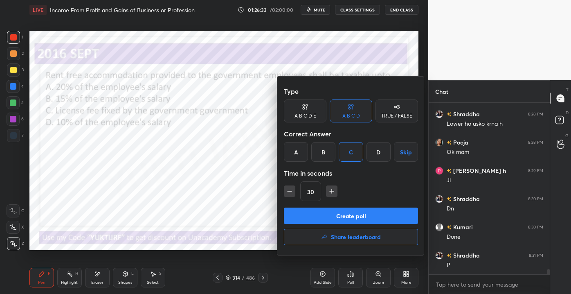
click at [356, 218] on button "Create poll" at bounding box center [351, 216] width 134 height 16
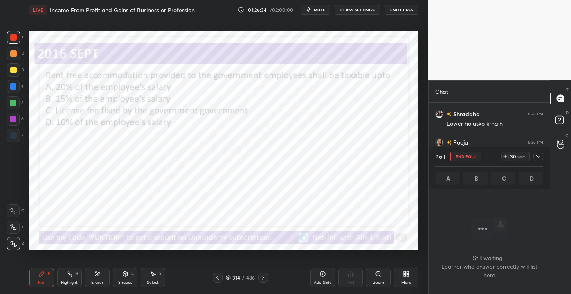
scroll to position [146, 119]
click at [239, 273] on div "314 / 486" at bounding box center [240, 278] width 55 height 10
click at [242, 279] on div "/" at bounding box center [243, 277] width 2 height 5
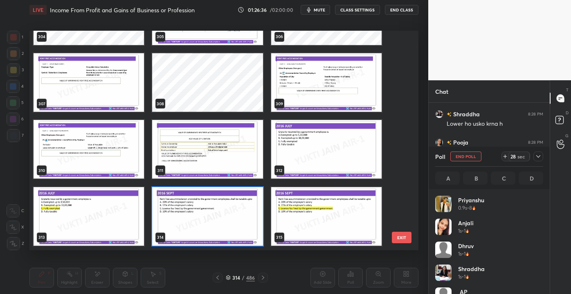
scroll to position [96, 106]
click at [403, 240] on button "EXIT" at bounding box center [402, 237] width 20 height 11
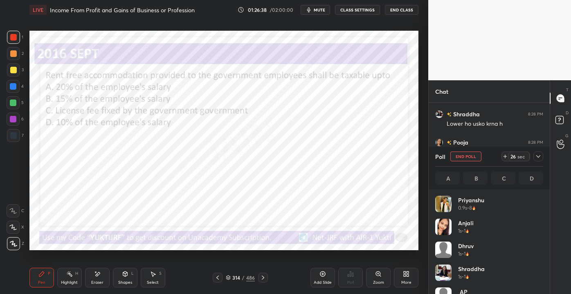
scroll to position [0, 0]
click at [545, 150] on div "Poll End Poll 23 sec A 0% B 4.76% C 90.48% D 4.76%" at bounding box center [489, 168] width 121 height 43
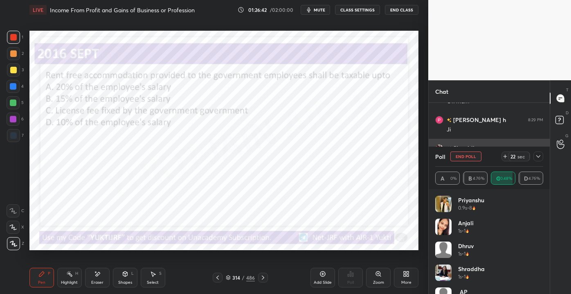
click at [544, 156] on div at bounding box center [539, 156] width 10 height 10
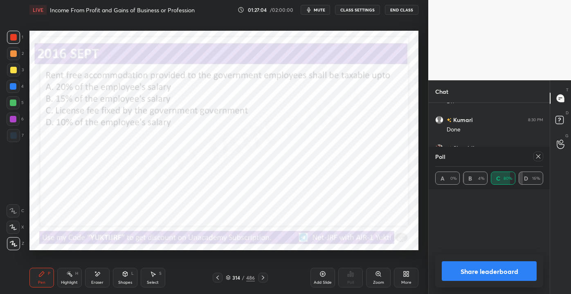
scroll to position [53, 106]
click at [539, 154] on icon at bounding box center [538, 156] width 7 height 7
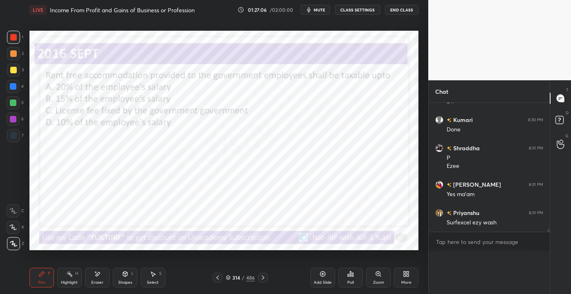
scroll to position [0, 0]
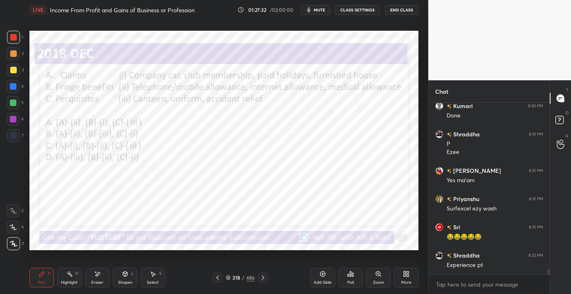
click at [239, 275] on div "318" at bounding box center [236, 277] width 8 height 5
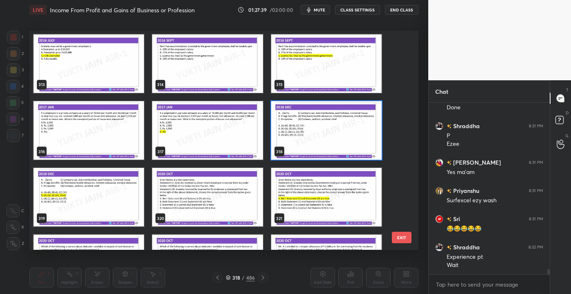
click at [405, 239] on button "EXIT" at bounding box center [402, 237] width 20 height 11
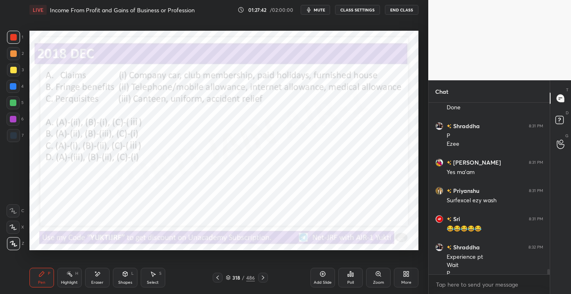
scroll to position [5414, 0]
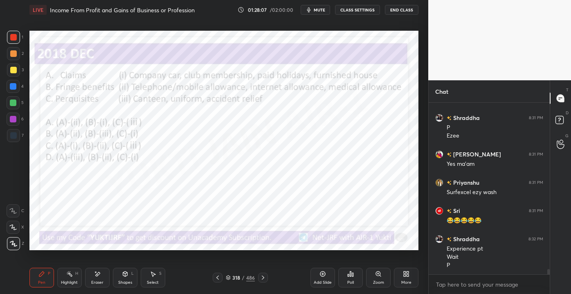
drag, startPoint x: 95, startPoint y: 280, endPoint x: 90, endPoint y: 278, distance: 5.0
click at [94, 280] on div "Eraser" at bounding box center [97, 282] width 12 height 4
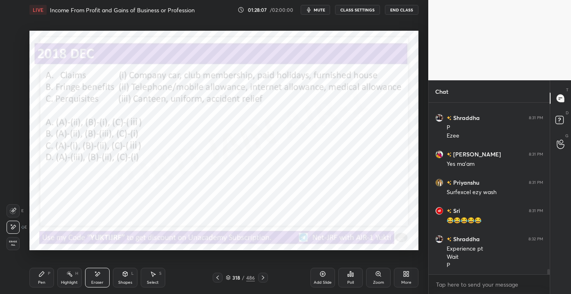
click at [11, 246] on div "Erase all" at bounding box center [13, 243] width 13 height 13
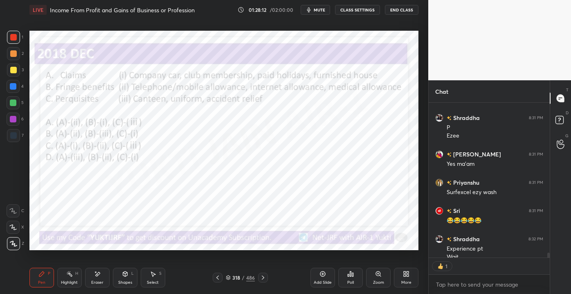
scroll to position [2, 2]
click at [244, 276] on div "/" at bounding box center [243, 277] width 2 height 5
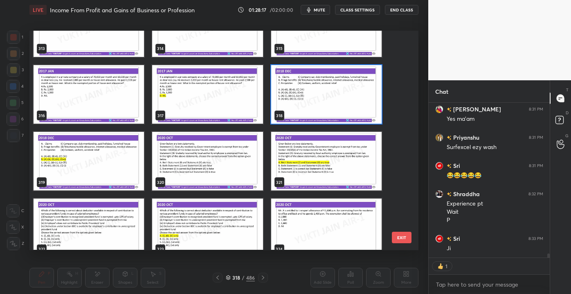
scroll to position [6989, 0]
drag, startPoint x: 403, startPoint y: 236, endPoint x: 400, endPoint y: 232, distance: 5.1
click at [403, 236] on button "EXIT" at bounding box center [402, 237] width 20 height 11
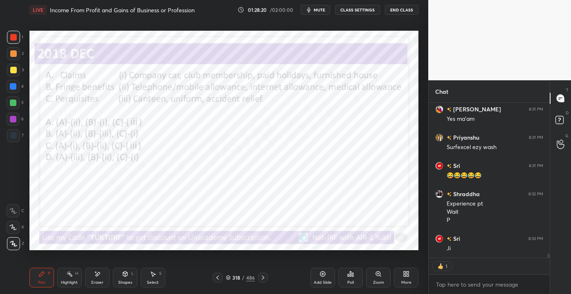
click at [348, 277] on icon at bounding box center [351, 274] width 7 height 7
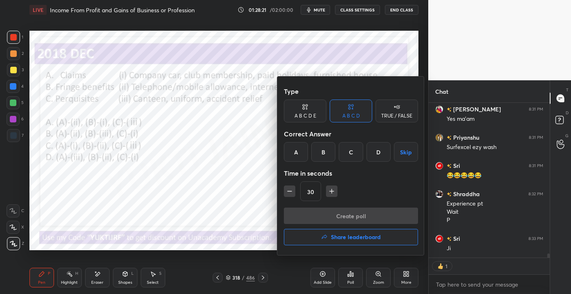
click at [316, 156] on div "B" at bounding box center [323, 152] width 24 height 20
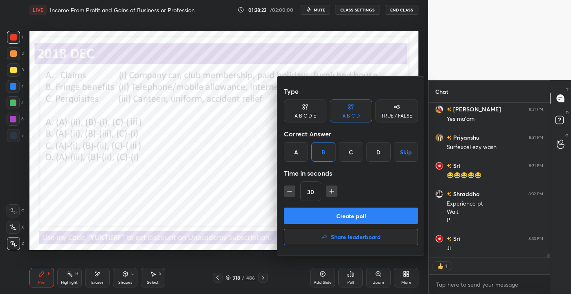
click at [335, 214] on button "Create poll" at bounding box center [351, 216] width 134 height 16
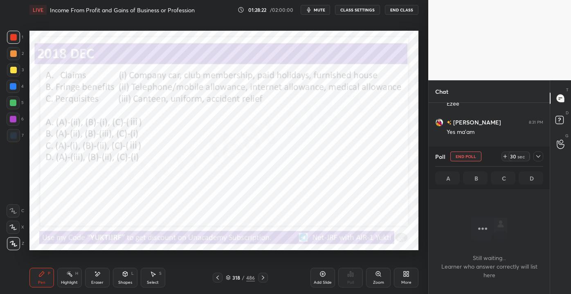
scroll to position [149, 119]
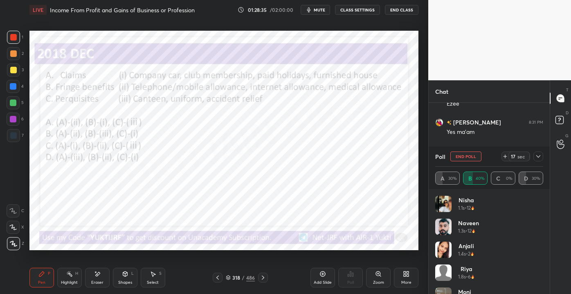
click at [246, 277] on div "486" at bounding box center [250, 277] width 9 height 7
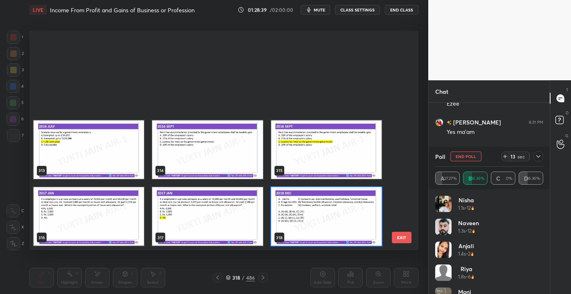
scroll to position [6989, 0]
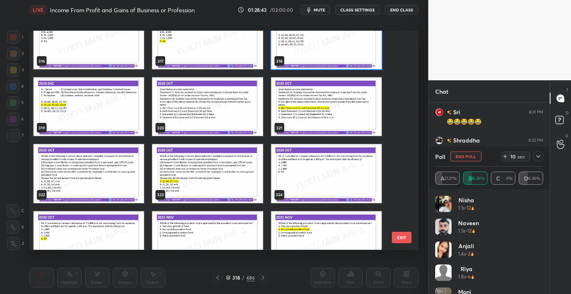
click at [415, 225] on div "316 317 318 319 320 321 322 323 324 325 326 327 328 329 330 EXIT" at bounding box center [223, 140] width 389 height 219
click at [413, 229] on div "316 317 318 319 320 321 322 323 324 325 326 327 328 329 330 EXIT" at bounding box center [223, 140] width 389 height 219
click at [407, 235] on button "EXIT" at bounding box center [402, 237] width 20 height 11
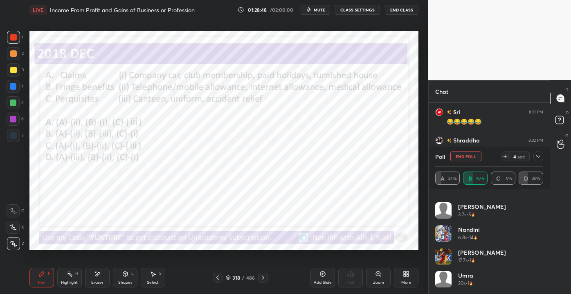
click at [541, 161] on div at bounding box center [539, 156] width 10 height 10
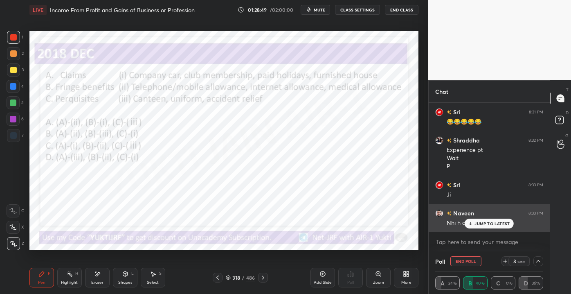
click at [498, 226] on div "JUMP TO LATEST" at bounding box center [489, 224] width 49 height 10
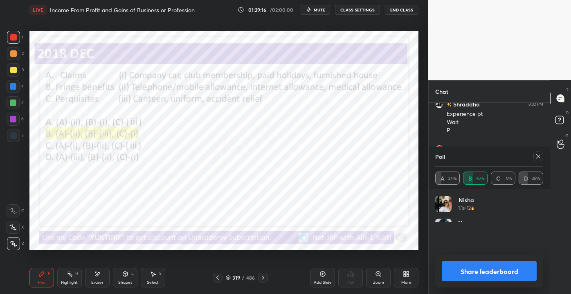
click at [539, 159] on icon at bounding box center [538, 156] width 7 height 7
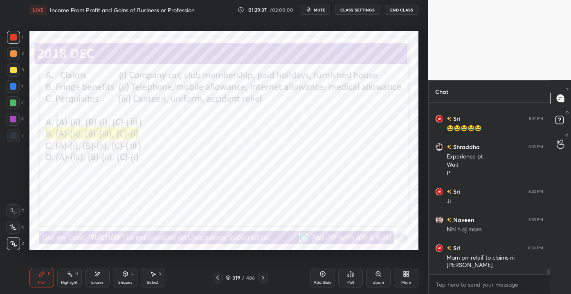
click at [102, 282] on div "Eraser" at bounding box center [97, 282] width 12 height 4
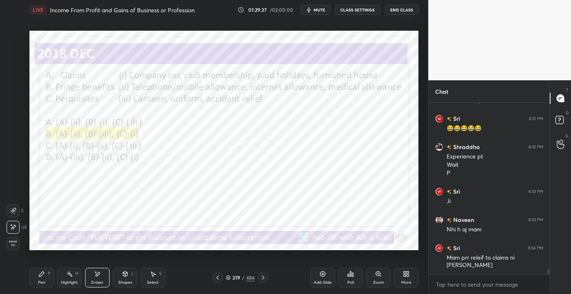
click at [13, 247] on div "Erase all" at bounding box center [13, 243] width 13 height 13
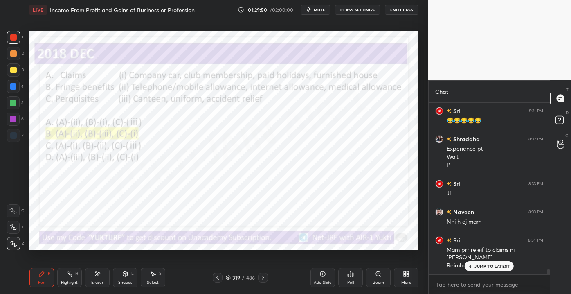
scroll to position [5542, 0]
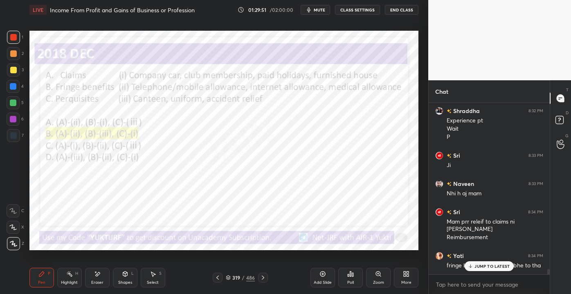
click at [481, 264] on p "JUMP TO LATEST" at bounding box center [492, 266] width 35 height 5
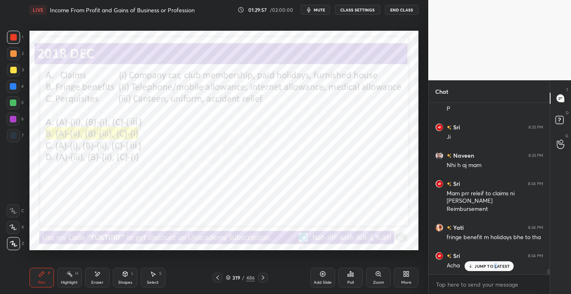
click at [496, 264] on p "JUMP TO LATEST" at bounding box center [492, 266] width 35 height 5
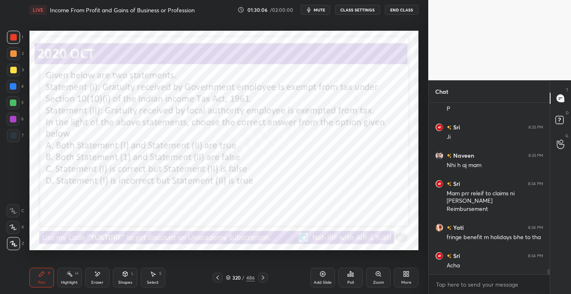
click at [91, 284] on div "Eraser" at bounding box center [97, 278] width 25 height 20
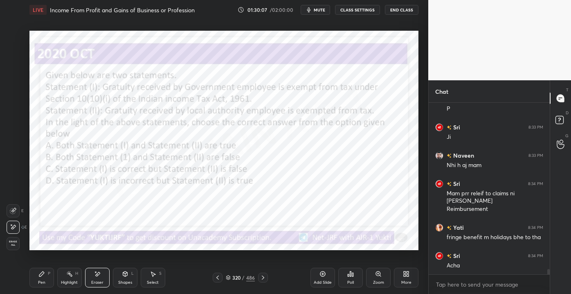
click at [14, 243] on span "Erase all" at bounding box center [13, 243] width 12 height 6
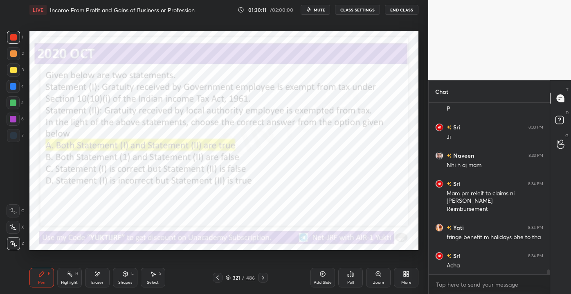
scroll to position [5599, 0]
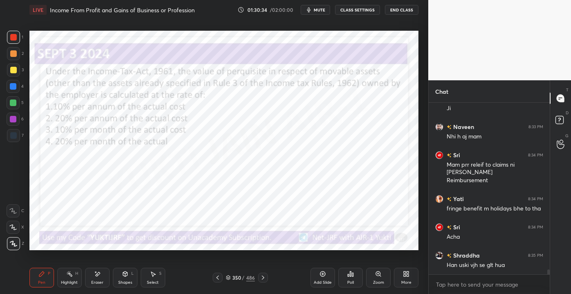
drag, startPoint x: 100, startPoint y: 289, endPoint x: 96, endPoint y: 286, distance: 5.5
click at [102, 290] on div "Pen P Highlight H Eraser Shapes L Select S 350 / 486 Add Slide Poll Zoom More" at bounding box center [223, 277] width 389 height 33
click at [88, 283] on div "Eraser" at bounding box center [97, 278] width 25 height 20
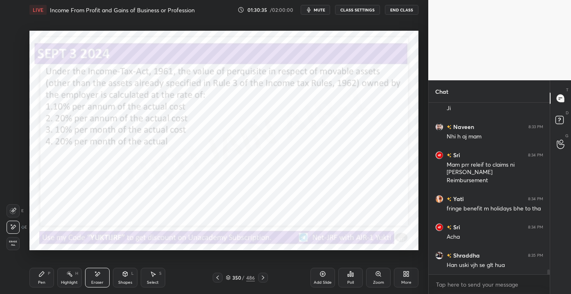
click at [7, 250] on div "1 2 3 4 5 6 7 C X Z E E Erase all H H LIVE Income From Profit and Gains of Busi…" at bounding box center [211, 147] width 422 height 294
click at [7, 247] on div "Erase all" at bounding box center [13, 243] width 13 height 13
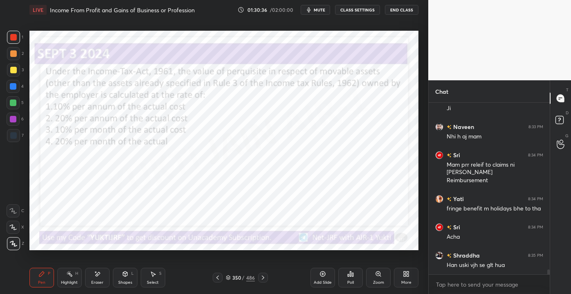
click at [9, 246] on div at bounding box center [13, 243] width 13 height 13
click at [245, 277] on div "350 / 486" at bounding box center [240, 277] width 29 height 7
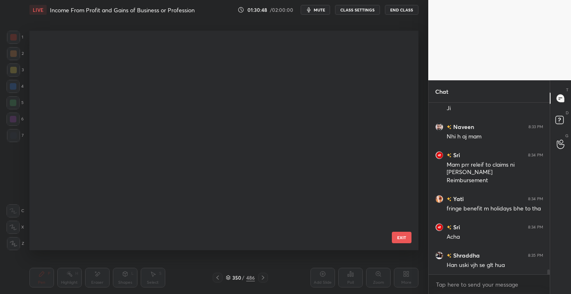
scroll to position [217, 385]
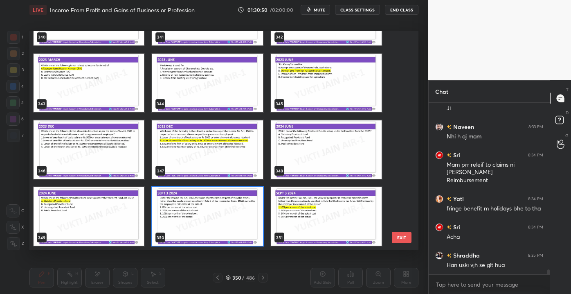
click at [403, 237] on button "EXIT" at bounding box center [402, 237] width 20 height 11
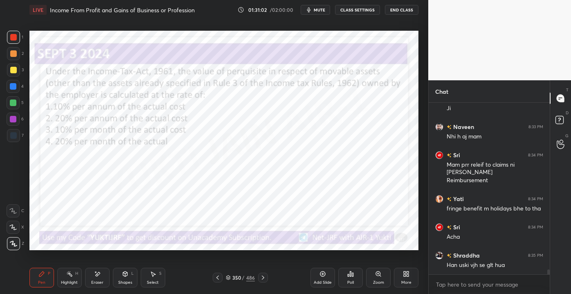
scroll to position [5608, 0]
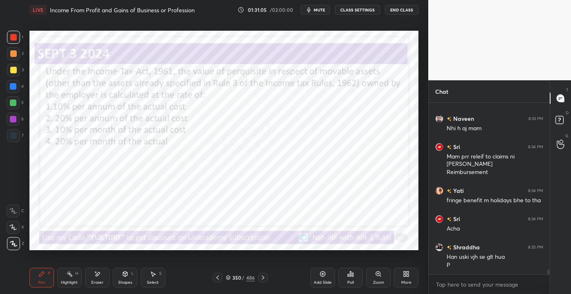
click at [98, 280] on div "Eraser" at bounding box center [97, 282] width 12 height 4
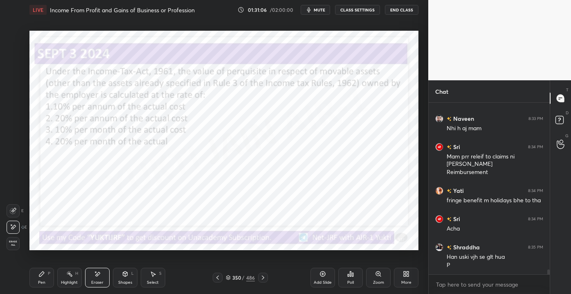
click at [18, 250] on div "1 2 3 4 5 6 7 C X Z E E Erase all H H LIVE Income From Profit and Gains of Busi…" at bounding box center [211, 147] width 422 height 294
click at [8, 250] on div "1 2 3 4 5 6 7 C X Z E E Erase all H H LIVE Income From Profit and Gains of Busi…" at bounding box center [211, 147] width 422 height 294
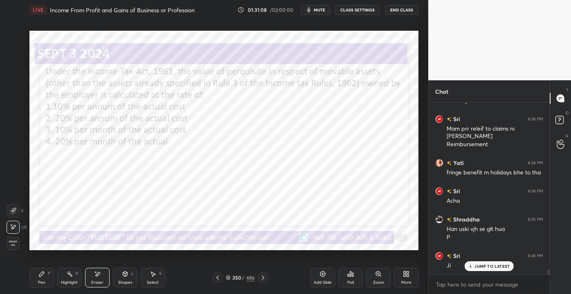
click at [11, 246] on div "Erase all" at bounding box center [13, 243] width 13 height 13
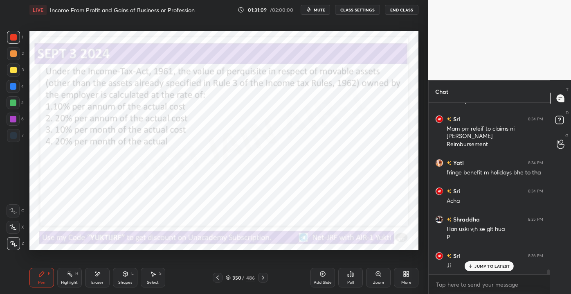
click at [348, 276] on div "Poll" at bounding box center [350, 278] width 25 height 20
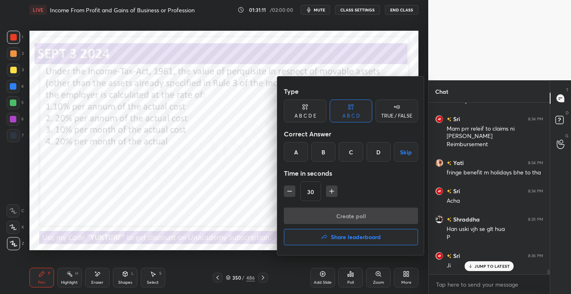
click at [299, 153] on div "A" at bounding box center [296, 152] width 24 height 20
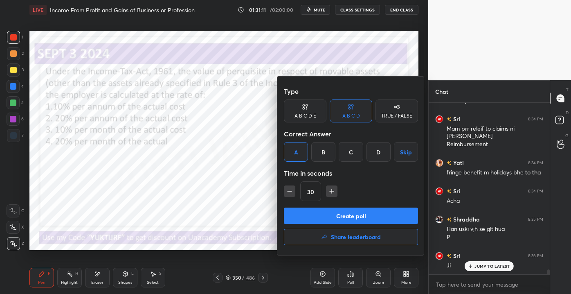
click at [323, 217] on button "Create poll" at bounding box center [351, 216] width 134 height 16
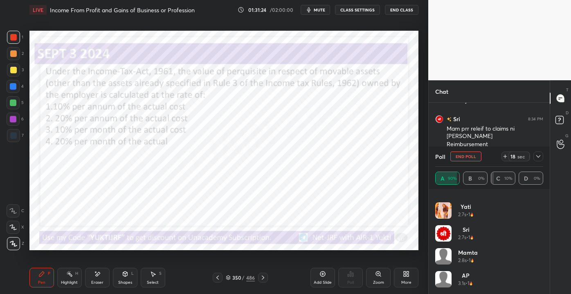
scroll to position [337, 0]
click at [544, 292] on div "[PERSON_NAME] 2.4s • 6 Yati 2.7s • 1 Sri 2.7s • 1 mamta 2.8s • 1 AP 3.1s • 1 [P…" at bounding box center [489, 241] width 121 height 105
click at [541, 154] on icon at bounding box center [538, 156] width 7 height 7
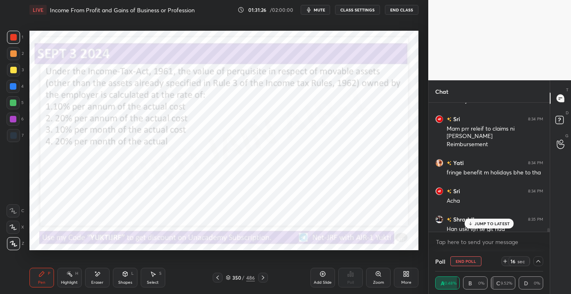
scroll to position [0, 0]
click at [480, 221] on p "JUMP TO LATEST" at bounding box center [492, 223] width 35 height 5
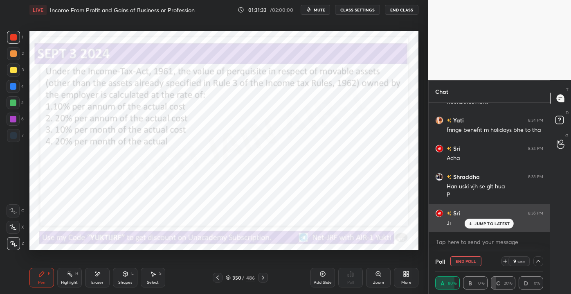
scroll to position [5706, 0]
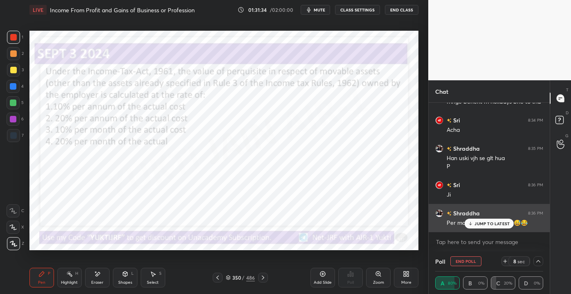
click at [502, 226] on p "JUMP TO LATEST" at bounding box center [492, 223] width 35 height 5
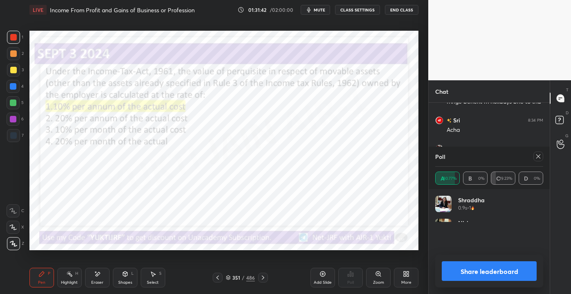
scroll to position [0, 0]
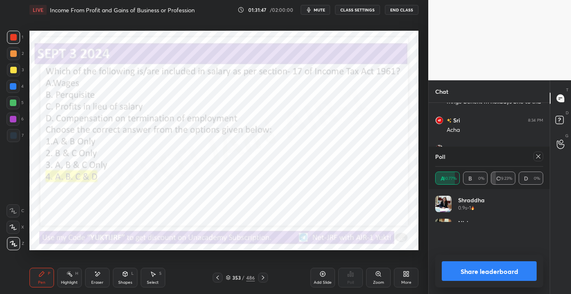
click at [536, 156] on icon at bounding box center [538, 156] width 7 height 7
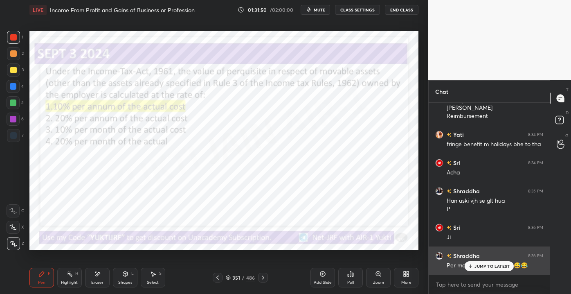
click at [475, 260] on div "Per month kese kr rhe log😅😂" at bounding box center [495, 265] width 97 height 10
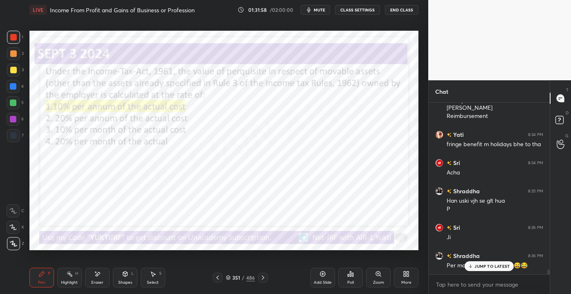
click at [89, 273] on div "Eraser" at bounding box center [97, 278] width 25 height 20
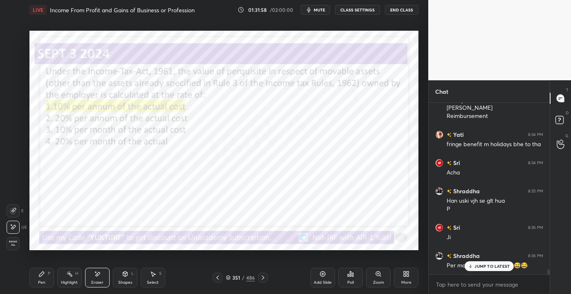
click at [32, 259] on div "Setting up your live class Poll for secs No correct answer Start poll" at bounding box center [224, 140] width 396 height 241
click at [11, 242] on span "Erase all" at bounding box center [13, 243] width 12 height 6
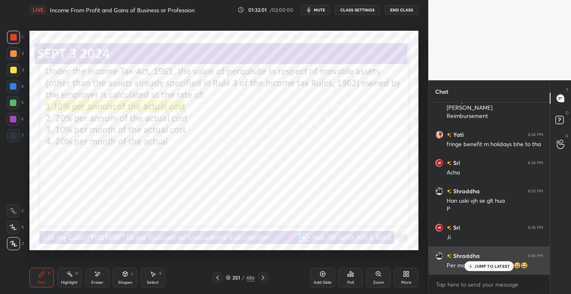
click at [485, 269] on div "JUMP TO LATEST" at bounding box center [489, 266] width 49 height 10
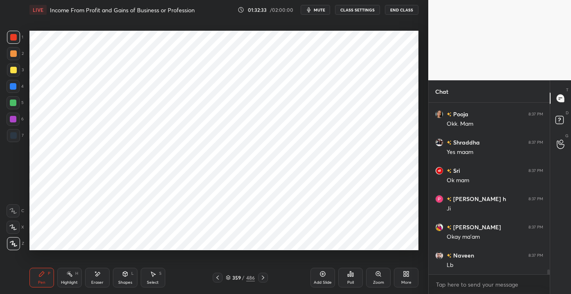
scroll to position [5898, 0]
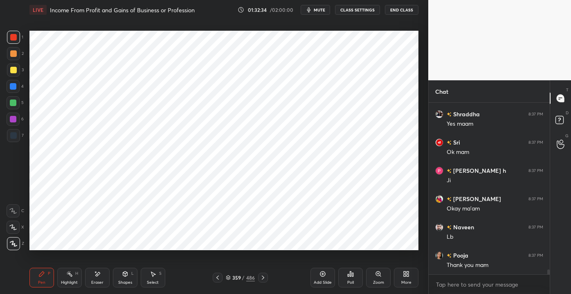
click at [411, 277] on div "More" at bounding box center [406, 278] width 25 height 20
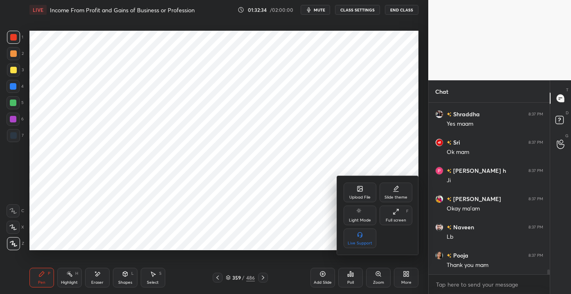
scroll to position [5926, 0]
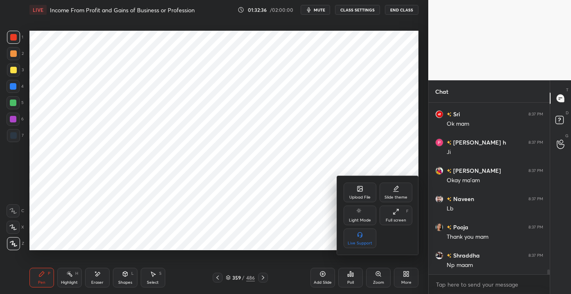
click at [355, 277] on div at bounding box center [285, 147] width 571 height 294
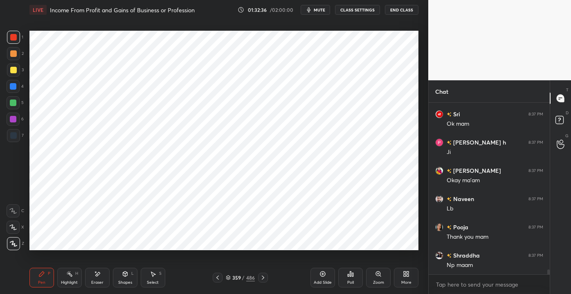
click at [352, 275] on icon at bounding box center [351, 274] width 7 height 7
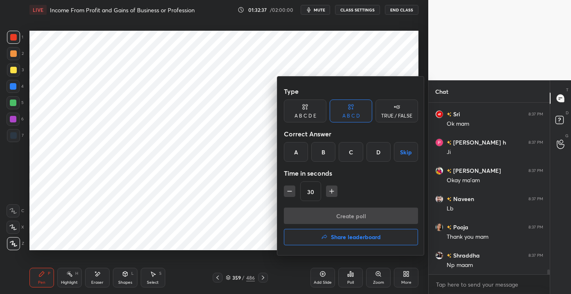
click at [352, 234] on h4 "Share leaderboard" at bounding box center [356, 237] width 50 height 6
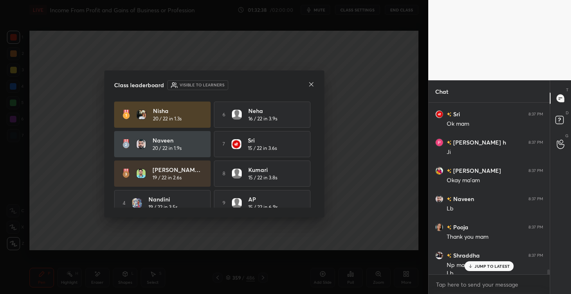
scroll to position [5934, 0]
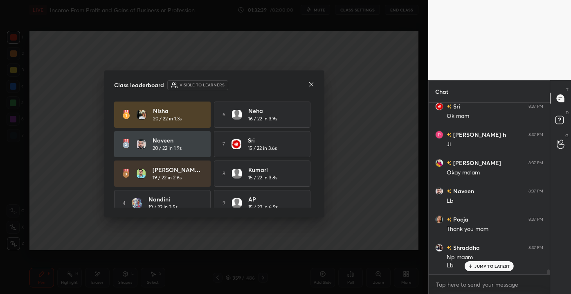
drag, startPoint x: 314, startPoint y: 145, endPoint x: 322, endPoint y: 163, distance: 19.2
click at [322, 163] on div "Class leaderboard Visible to learners Nisha 20 / 22 in 1.3s 6 Neha 16 / 22 in 3…" at bounding box center [214, 143] width 220 height 147
drag, startPoint x: 162, startPoint y: 113, endPoint x: 164, endPoint y: 139, distance: 26.2
click at [163, 115] on div "Nisha 20 / 22 in 1.3s" at bounding box center [178, 114] width 50 height 16
drag, startPoint x: 164, startPoint y: 146, endPoint x: 162, endPoint y: 150, distance: 4.3
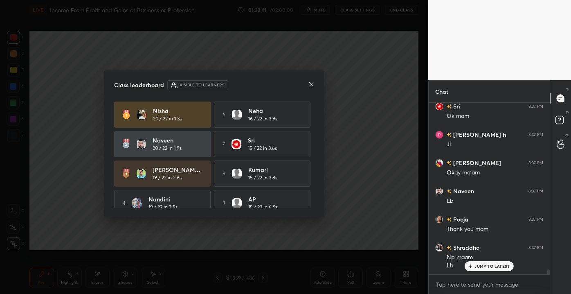
click at [165, 157] on div "Nisha 20 / 22 in 1.3s 6 Neha 16 / 22 in 3.9s Naveen 20 / 22 in 1.9s 7 Sri 15 / …" at bounding box center [214, 174] width 201 height 144
drag, startPoint x: 164, startPoint y: 154, endPoint x: 193, endPoint y: 186, distance: 43.2
click at [166, 187] on div "Nisha 20 / 22 in 1.3s 6 Neha 16 / 22 in 3.9s Naveen 20 / 22 in 1.9s 7 Sri 15 / …" at bounding box center [214, 174] width 201 height 144
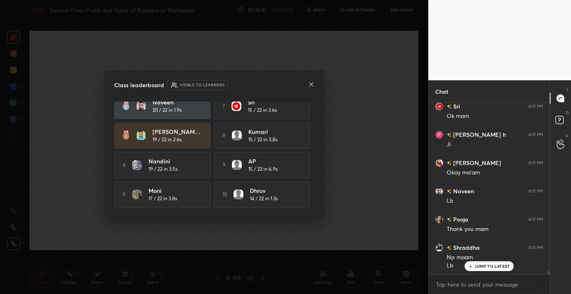
drag, startPoint x: 257, startPoint y: 192, endPoint x: 268, endPoint y: 198, distance: 11.9
click at [267, 200] on div "10 [PERSON_NAME] 14 / 22 in 1.3s" at bounding box center [262, 194] width 97 height 26
drag, startPoint x: 241, startPoint y: 199, endPoint x: 240, endPoint y: 181, distance: 18.5
click at [242, 197] on div "10 [PERSON_NAME] 14 / 22 in 1.3s" at bounding box center [262, 194] width 97 height 26
drag, startPoint x: 260, startPoint y: 198, endPoint x: 265, endPoint y: 198, distance: 4.5
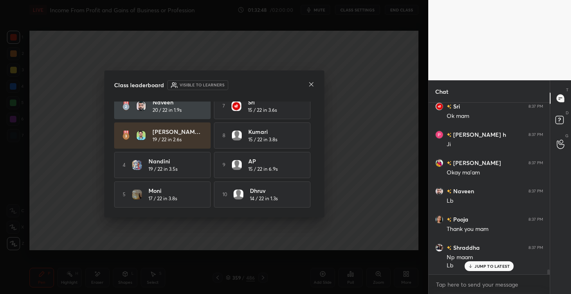
click at [265, 199] on div "10 [PERSON_NAME] 14 / 22 in 1.3s" at bounding box center [262, 194] width 97 height 26
drag, startPoint x: 257, startPoint y: 192, endPoint x: 233, endPoint y: 207, distance: 27.8
click at [233, 207] on div "Nisha 20 / 22 in 1.3s 6 Neha 16 / 22 in 3.9s Naveen 20 / 22 in 1.9s 7 Sri 15 / …" at bounding box center [214, 155] width 201 height 106
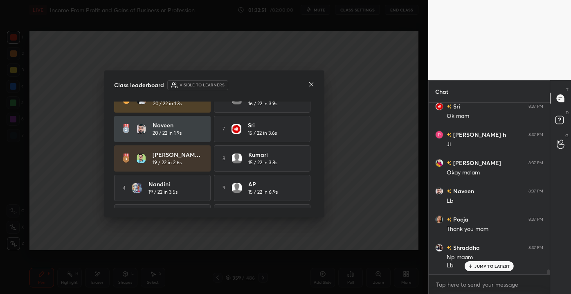
scroll to position [0, 0]
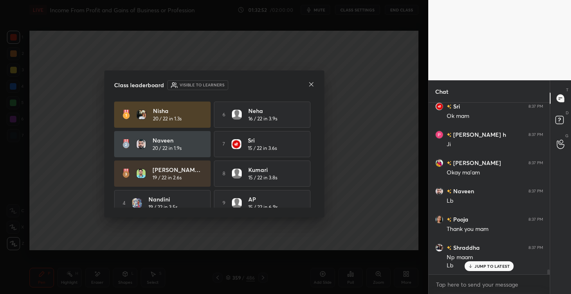
drag, startPoint x: 157, startPoint y: 116, endPoint x: 157, endPoint y: 121, distance: 4.5
click at [157, 117] on h5 "20 / 22 in 1.3s" at bounding box center [167, 118] width 29 height 7
click at [165, 151] on h5 "20 / 22 in 1.9s" at bounding box center [167, 147] width 29 height 7
click at [169, 171] on h4 "[PERSON_NAME].." at bounding box center [178, 169] width 51 height 9
drag, startPoint x: 311, startPoint y: 144, endPoint x: 314, endPoint y: 164, distance: 19.9
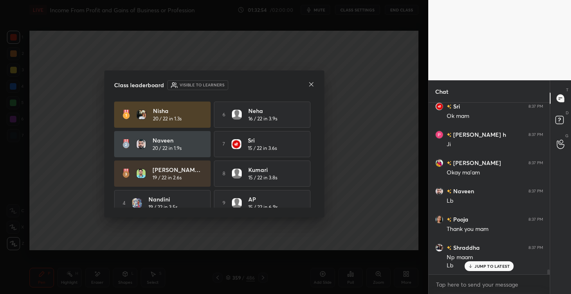
click at [314, 171] on div "Class leaderboard Visible to learners Nisha 20 / 22 in 1.3s 6 Neha 16 / 22 in 3…" at bounding box center [214, 143] width 220 height 147
drag, startPoint x: 315, startPoint y: 160, endPoint x: 316, endPoint y: 169, distance: 9.5
click at [316, 181] on div "Class leaderboard Visible to learners Nisha 20 / 22 in 1.3s 6 Neha 16 / 22 in 3…" at bounding box center [214, 143] width 220 height 147
drag, startPoint x: 316, startPoint y: 161, endPoint x: 318, endPoint y: 171, distance: 10.1
click at [318, 172] on div "Class leaderboard Visible to learners Nisha 20 / 22 in 1.3s 6 Neha 16 / 22 in 3…" at bounding box center [214, 143] width 220 height 147
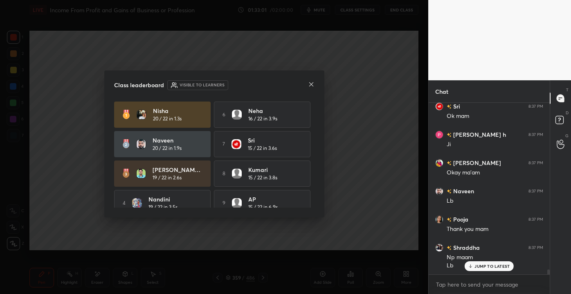
drag, startPoint x: 315, startPoint y: 167, endPoint x: 319, endPoint y: 185, distance: 18.5
click at [319, 186] on div "Class leaderboard Visible to learners Nisha 20 / 22 in 1.3s 6 Neha 16 / 22 in 3…" at bounding box center [214, 143] width 220 height 147
drag, startPoint x: 311, startPoint y: 165, endPoint x: 315, endPoint y: 171, distance: 6.5
click at [316, 179] on div "Class leaderboard Visible to learners Nisha 20 / 22 in 1.3s 6 Neha 16 / 22 in 3…" at bounding box center [214, 143] width 220 height 147
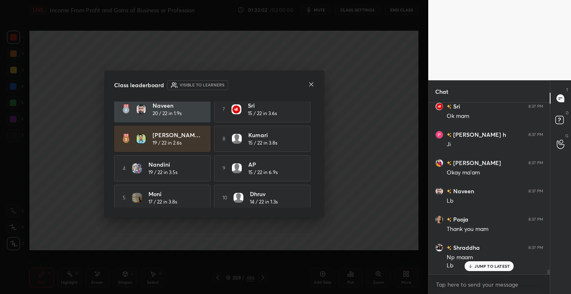
scroll to position [40, 0]
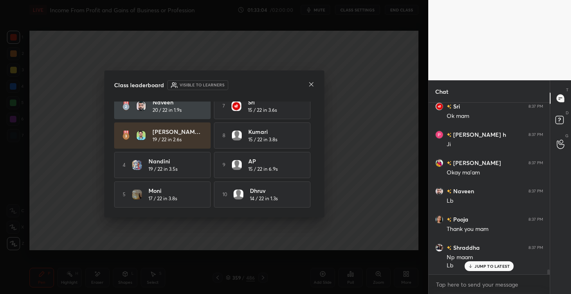
click at [159, 195] on h5 "17 / 22 in 3.8s" at bounding box center [163, 198] width 29 height 7
drag, startPoint x: 143, startPoint y: 189, endPoint x: 283, endPoint y: 187, distance: 140.0
click at [187, 190] on div "5 Moni 17 / 22 in 3.8s" at bounding box center [162, 194] width 97 height 26
click at [316, 187] on div "Class leaderboard Visible to learners Nisha 20 / 22 in 1.3s 6 Neha 16 / 22 in 3…" at bounding box center [214, 143] width 220 height 147
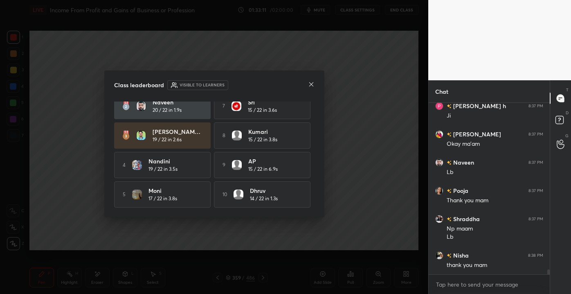
click at [316, 81] on div "Class leaderboard Visible to learners Nisha 20 / 22 in 1.3s 6 Neha 16 / 22 in 3…" at bounding box center [214, 143] width 220 height 147
click at [311, 81] on icon at bounding box center [311, 84] width 7 height 7
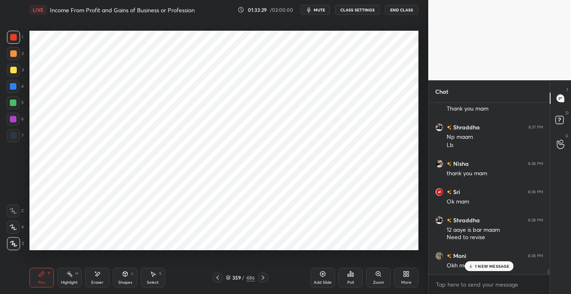
scroll to position [6083, 0]
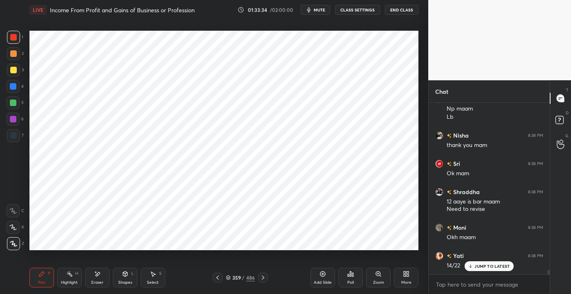
click at [477, 268] on p "JUMP TO LATEST" at bounding box center [492, 266] width 35 height 5
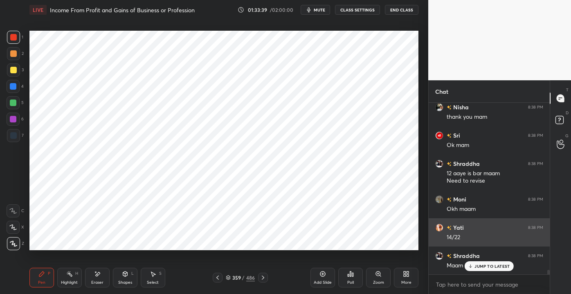
scroll to position [6140, 0]
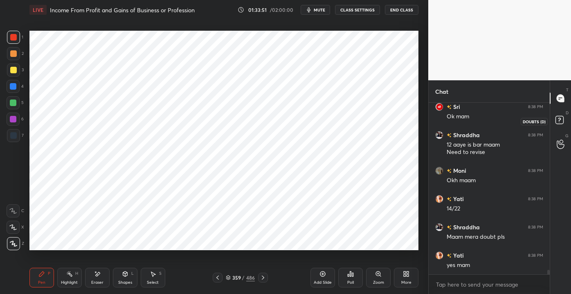
click at [564, 122] on rect at bounding box center [560, 120] width 8 height 8
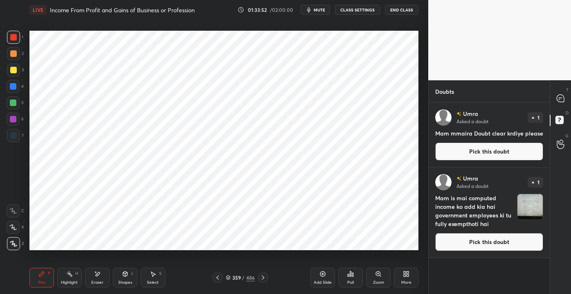
click at [487, 237] on button "Pick this doubt" at bounding box center [490, 242] width 108 height 18
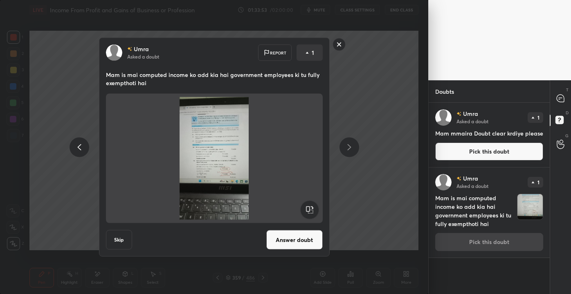
click at [312, 249] on button "Answer doubt" at bounding box center [294, 240] width 56 height 20
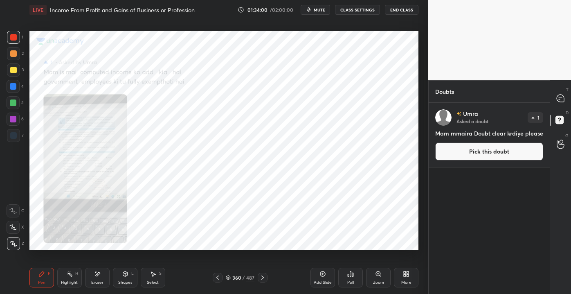
click at [376, 278] on div "Zoom" at bounding box center [378, 278] width 25 height 20
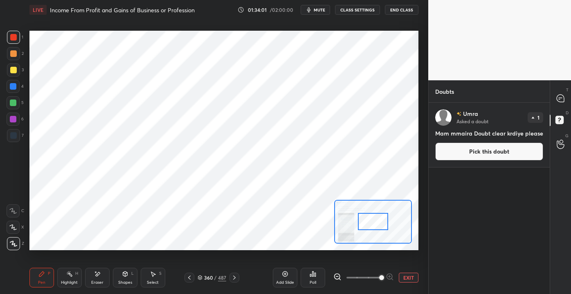
drag, startPoint x: 381, startPoint y: 275, endPoint x: 384, endPoint y: 268, distance: 7.5
click at [384, 275] on span at bounding box center [381, 277] width 5 height 5
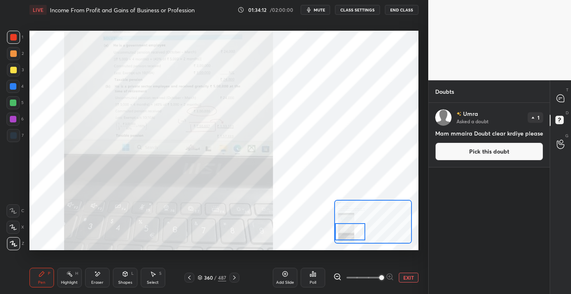
drag, startPoint x: 362, startPoint y: 217, endPoint x: 337, endPoint y: 225, distance: 25.6
click at [338, 226] on div at bounding box center [350, 231] width 31 height 17
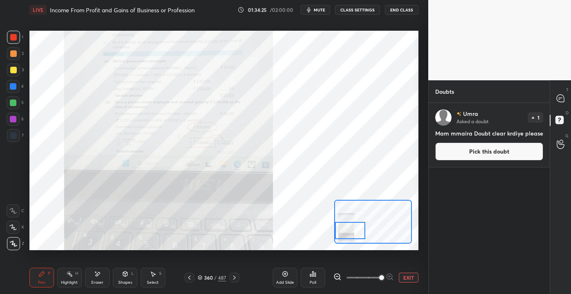
click at [554, 98] on div at bounding box center [561, 98] width 16 height 15
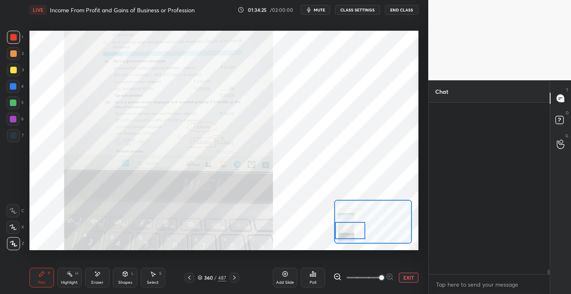
scroll to position [169, 119]
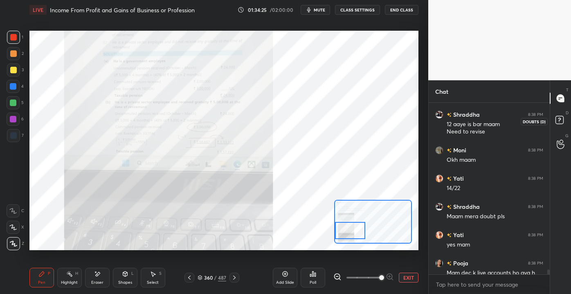
drag, startPoint x: 560, startPoint y: 116, endPoint x: 554, endPoint y: 120, distance: 7.0
click at [560, 117] on rect at bounding box center [560, 120] width 8 height 8
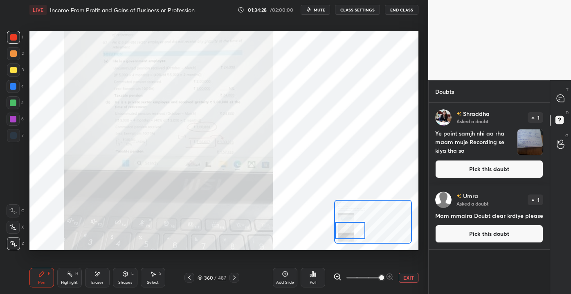
click at [484, 169] on button "Pick this doubt" at bounding box center [490, 169] width 108 height 18
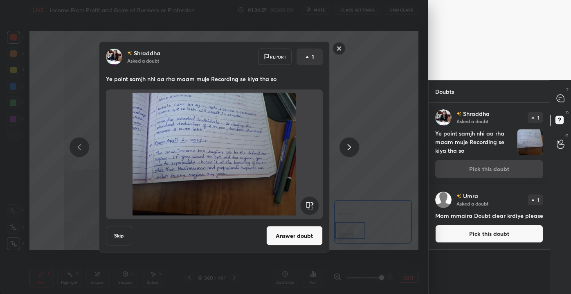
click at [307, 240] on button "Answer doubt" at bounding box center [294, 236] width 56 height 20
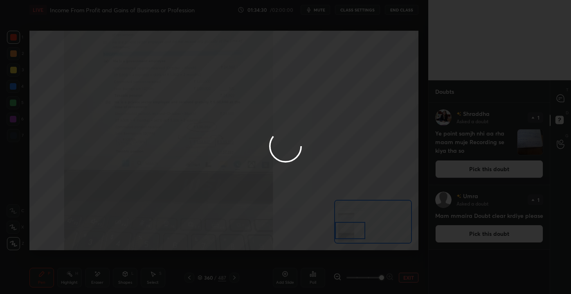
click at [562, 99] on div at bounding box center [285, 147] width 571 height 294
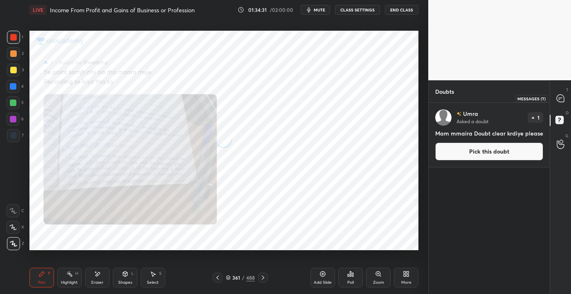
click at [563, 94] on icon at bounding box center [561, 98] width 9 height 9
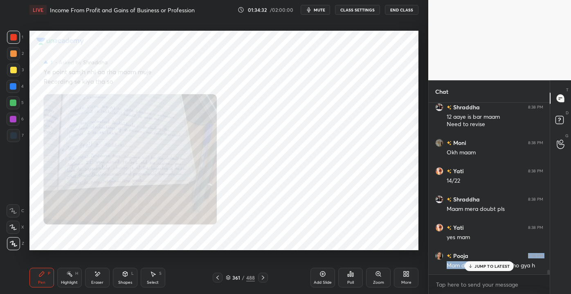
click at [492, 261] on div "Pooja 8:37 PM Okk. Mam [PERSON_NAME] 8:37 PM Yes maam Sri 8:37 PM Ok mam [PERSO…" at bounding box center [489, 189] width 121 height 172
click at [490, 266] on p "JUMP TO LATEST" at bounding box center [492, 266] width 35 height 5
click at [373, 278] on div "Zoom" at bounding box center [378, 278] width 25 height 20
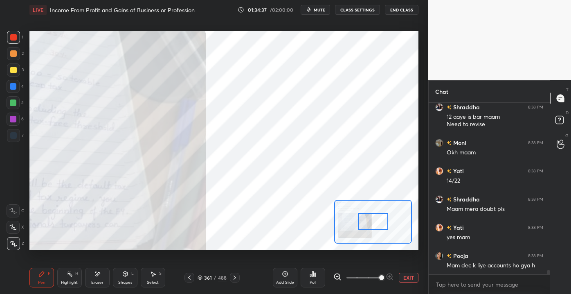
click at [384, 275] on span at bounding box center [381, 277] width 5 height 5
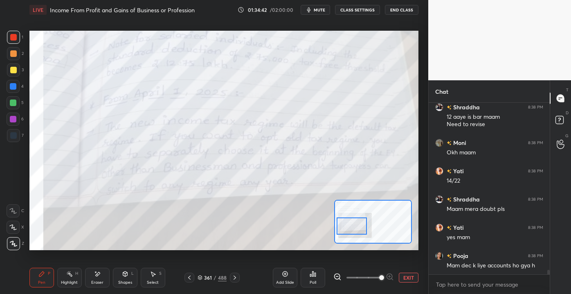
drag, startPoint x: 368, startPoint y: 220, endPoint x: 346, endPoint y: 224, distance: 21.8
click at [346, 224] on div at bounding box center [352, 225] width 31 height 17
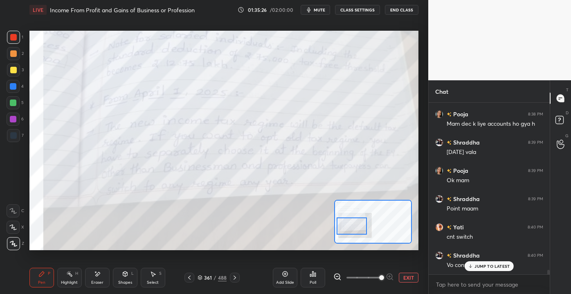
scroll to position [6316, 0]
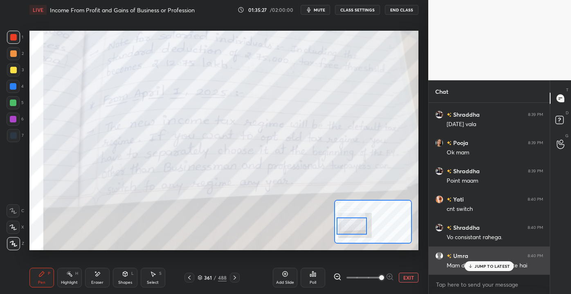
click at [476, 265] on p "JUMP TO LATEST" at bounding box center [492, 266] width 35 height 5
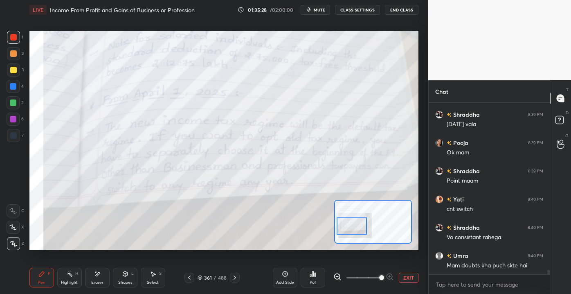
click at [405, 277] on button "EXIT" at bounding box center [409, 278] width 20 height 10
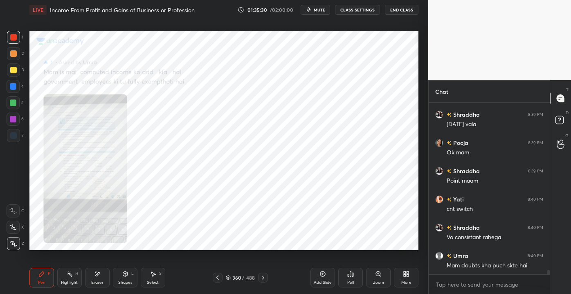
scroll to position [6352, 0]
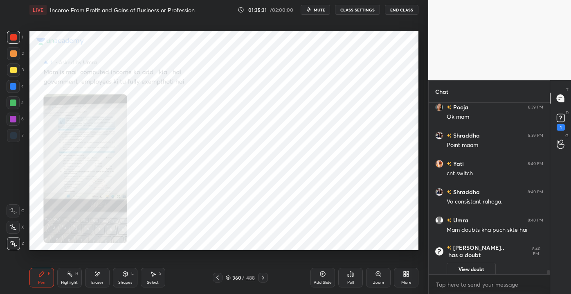
click at [384, 279] on div "Zoom" at bounding box center [378, 278] width 25 height 20
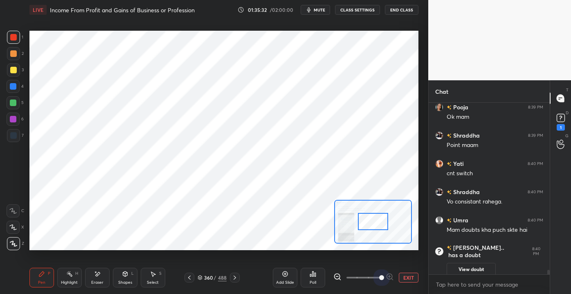
drag, startPoint x: 361, startPoint y: 275, endPoint x: 376, endPoint y: 262, distance: 20.3
click at [384, 276] on span at bounding box center [381, 277] width 5 height 5
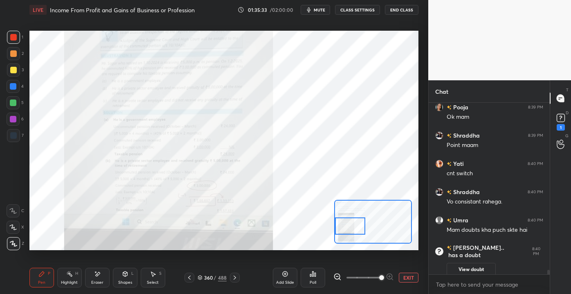
click at [321, 226] on div "Setting up your live class Poll for secs No correct answer Start poll" at bounding box center [223, 140] width 389 height 219
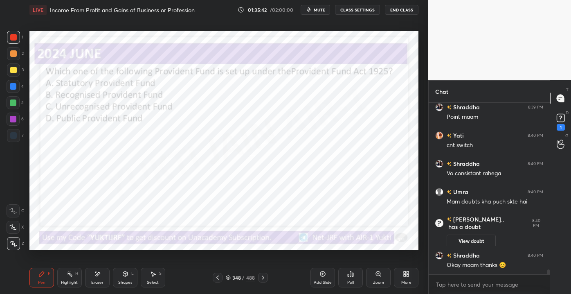
drag, startPoint x: 244, startPoint y: 282, endPoint x: 249, endPoint y: 282, distance: 5.3
click at [243, 282] on div "348 / 488" at bounding box center [240, 278] width 55 height 10
click at [240, 279] on div "348 / 488" at bounding box center [240, 277] width 29 height 7
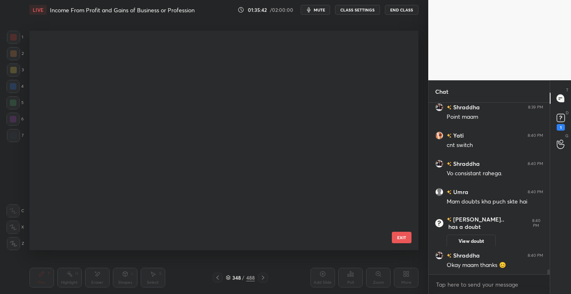
scroll to position [217, 385]
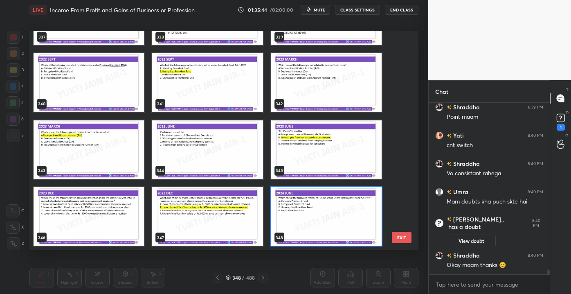
click at [404, 161] on div "337 338 339 340 341 342 343 344 345 346 347 348 349 350 351 352 353 354 EXIT" at bounding box center [223, 140] width 389 height 219
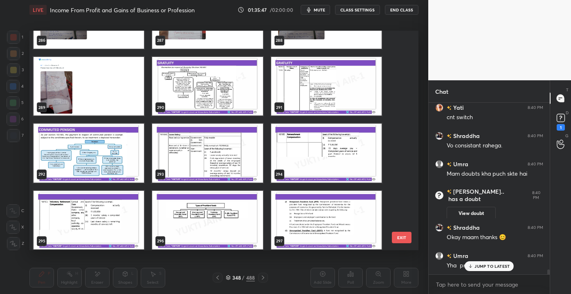
scroll to position [6413, 0]
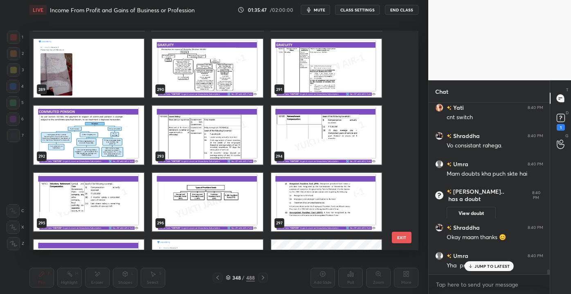
click at [88, 156] on img "grid" at bounding box center [89, 135] width 111 height 59
click at [91, 149] on img "grid" at bounding box center [89, 135] width 111 height 59
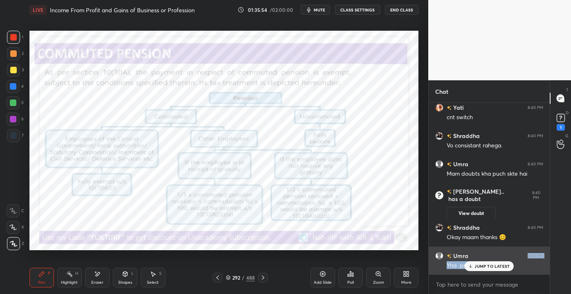
click at [474, 260] on div "Yha pr smjh nhi ayaa" at bounding box center [495, 265] width 97 height 10
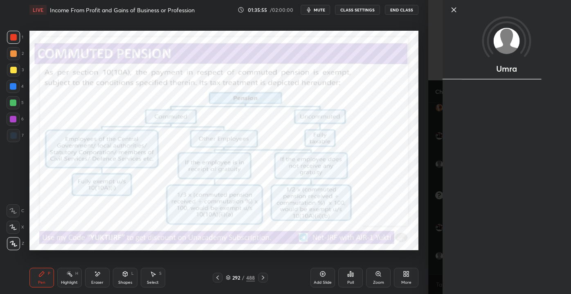
click at [485, 271] on div "Umra" at bounding box center [507, 147] width 129 height 294
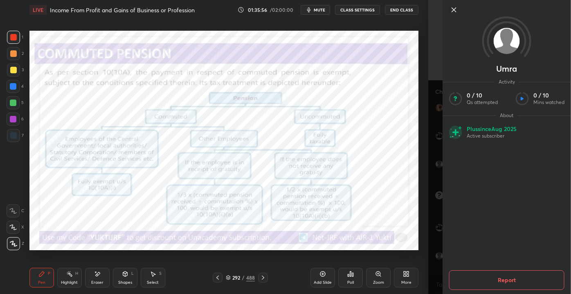
click at [451, 9] on div "Umra Activity 0 / 10 Qs attempted 0 / 10 Mins watched About Plus since [DATE] A…" at bounding box center [507, 147] width 129 height 294
click at [454, 11] on icon at bounding box center [454, 10] width 10 height 10
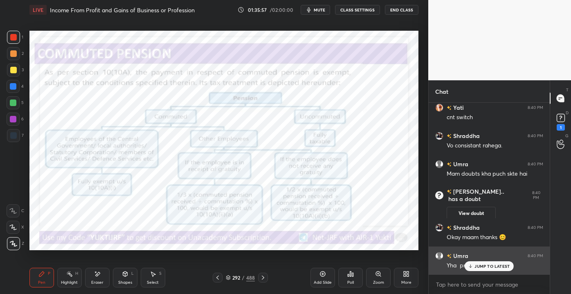
click at [483, 270] on div "JUMP TO LATEST" at bounding box center [489, 266] width 49 height 10
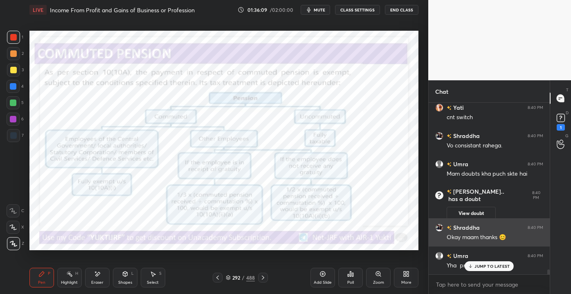
scroll to position [5752, 0]
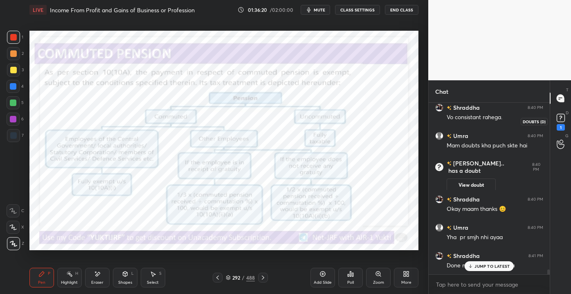
click at [560, 120] on rect at bounding box center [561, 118] width 8 height 8
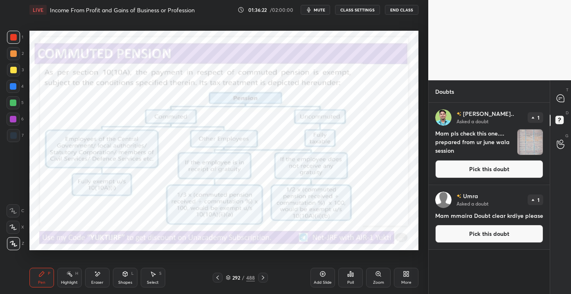
click at [480, 239] on button "Pick this doubt" at bounding box center [490, 234] width 108 height 18
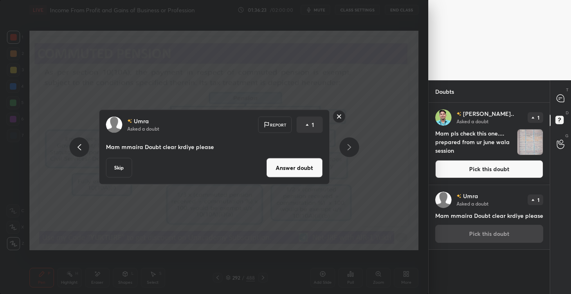
click at [289, 178] on div "Umra Asked a doubt Report 1 Mam mmaira Doubt clear krdiye please Skip Answer do…" at bounding box center [214, 147] width 231 height 75
click at [287, 169] on button "Answer doubt" at bounding box center [294, 168] width 56 height 20
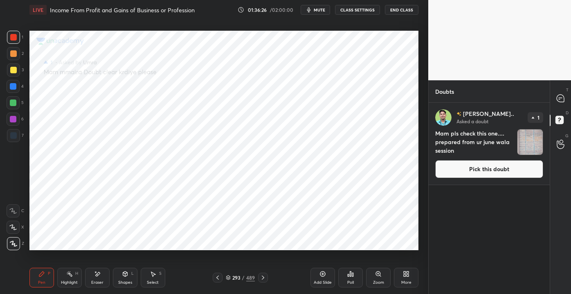
click at [455, 170] on button "Pick this doubt" at bounding box center [490, 169] width 108 height 18
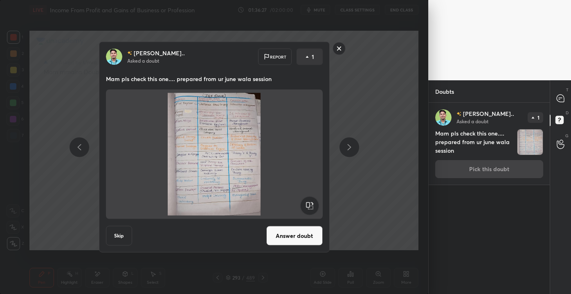
click at [297, 238] on button "Answer doubt" at bounding box center [294, 236] width 56 height 20
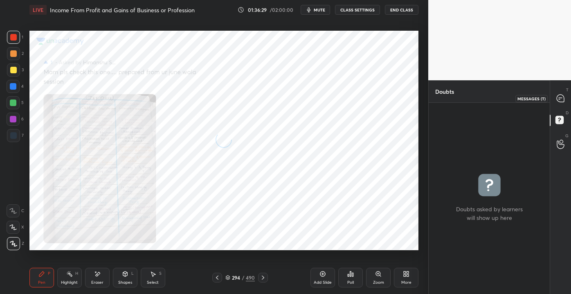
click at [561, 98] on icon at bounding box center [560, 98] width 3 height 0
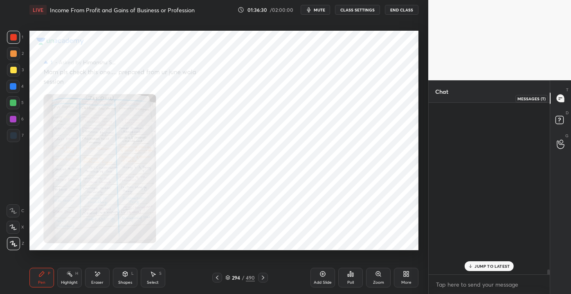
scroll to position [169, 119]
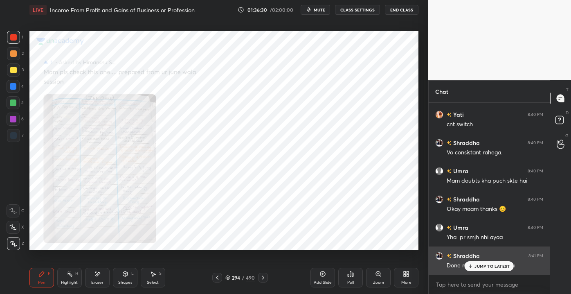
click at [485, 264] on p "JUMP TO LATEST" at bounding box center [492, 266] width 35 height 5
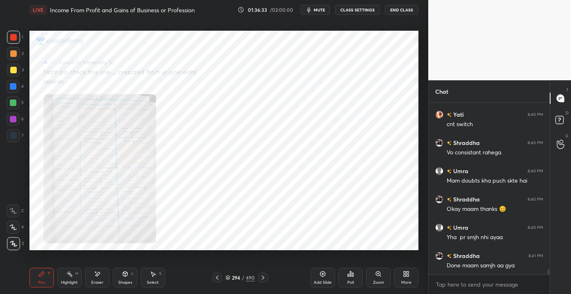
click at [371, 277] on div "Zoom" at bounding box center [378, 278] width 25 height 20
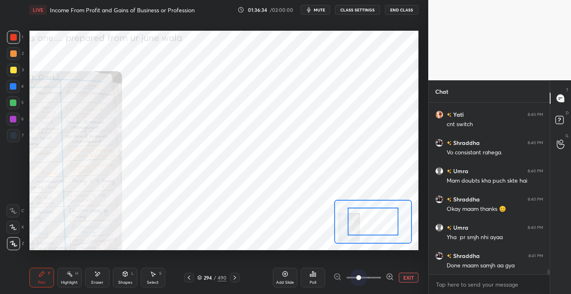
drag, startPoint x: 357, startPoint y: 273, endPoint x: 386, endPoint y: 258, distance: 33.3
click at [395, 268] on div "Add Slide Poll EXIT" at bounding box center [346, 278] width 146 height 46
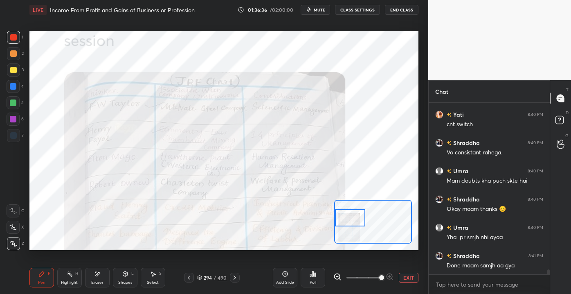
drag, startPoint x: 357, startPoint y: 222, endPoint x: 337, endPoint y: 215, distance: 21.1
click at [336, 217] on div at bounding box center [350, 217] width 31 height 17
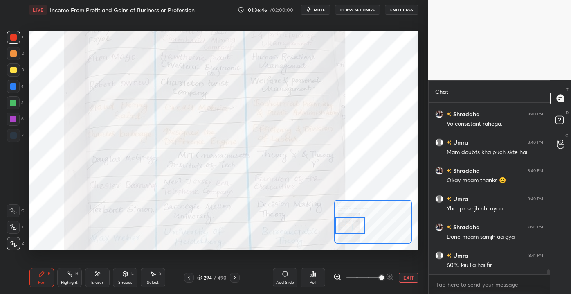
drag, startPoint x: 355, startPoint y: 224, endPoint x: 353, endPoint y: 232, distance: 8.2
click at [353, 232] on div at bounding box center [350, 225] width 31 height 17
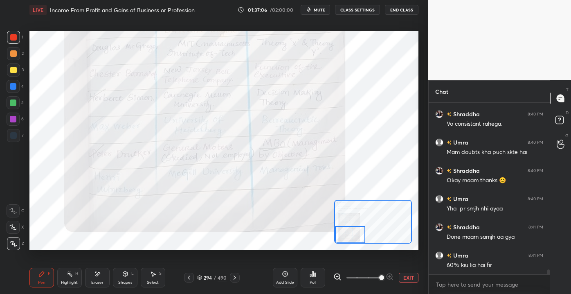
drag, startPoint x: 350, startPoint y: 227, endPoint x: 347, endPoint y: 239, distance: 12.2
click at [347, 239] on div at bounding box center [350, 234] width 31 height 17
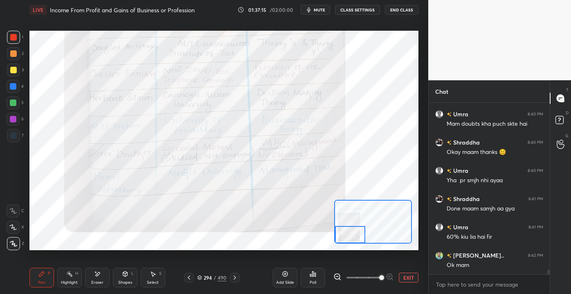
click at [409, 274] on button "EXIT" at bounding box center [409, 278] width 20 height 10
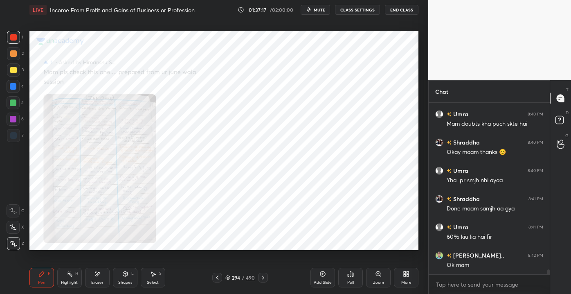
scroll to position [5911, 0]
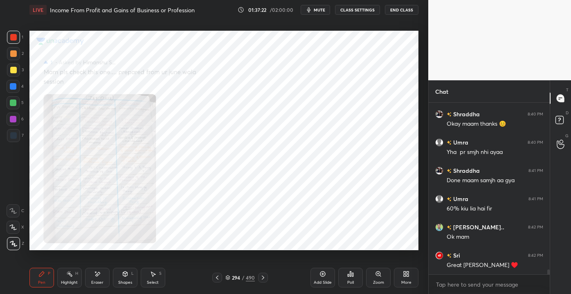
click at [375, 291] on div "LIVE Income From Profit and Gains of Business or Profession 01:37:22 / 02:00:00…" at bounding box center [224, 147] width 396 height 294
click at [368, 262] on div "LIVE Income From Profit and Gains of Business or Profession 01:37:24 / 02:00:00…" at bounding box center [224, 147] width 396 height 294
click at [377, 281] on div "Zoom" at bounding box center [378, 282] width 11 height 4
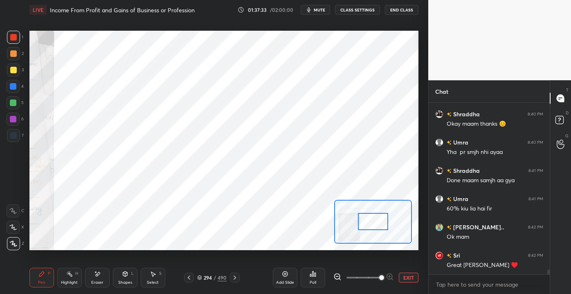
drag, startPoint x: 377, startPoint y: 278, endPoint x: 384, endPoint y: 273, distance: 8.1
click at [384, 277] on span at bounding box center [381, 277] width 5 height 5
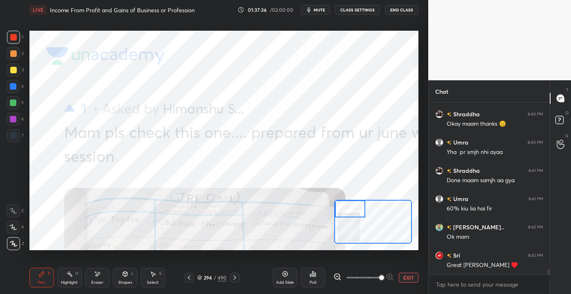
drag, startPoint x: 372, startPoint y: 219, endPoint x: 336, endPoint y: 201, distance: 40.7
click at [336, 205] on div at bounding box center [350, 208] width 31 height 17
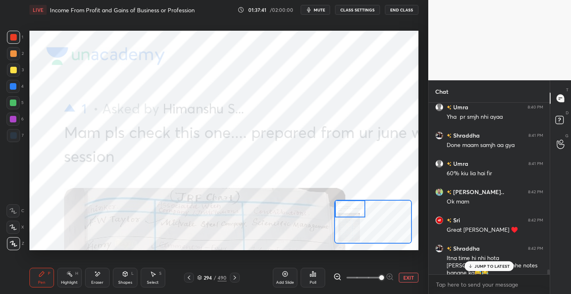
click at [479, 265] on p "JUMP TO LATEST" at bounding box center [492, 266] width 35 height 5
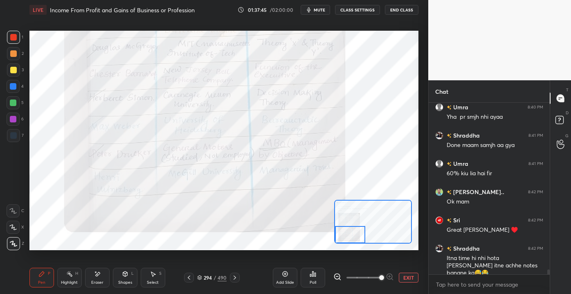
drag, startPoint x: 351, startPoint y: 208, endPoint x: 343, endPoint y: 241, distance: 34.3
click at [343, 241] on div at bounding box center [350, 234] width 31 height 17
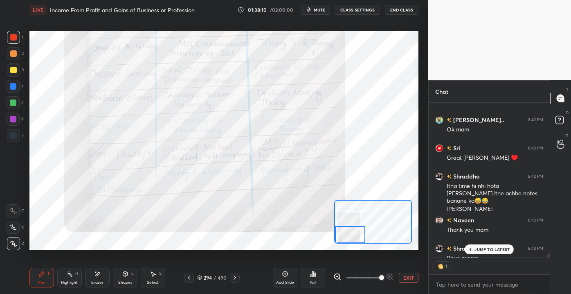
scroll to position [3, 2]
click at [487, 250] on p "JUMP TO LATEST" at bounding box center [492, 249] width 35 height 5
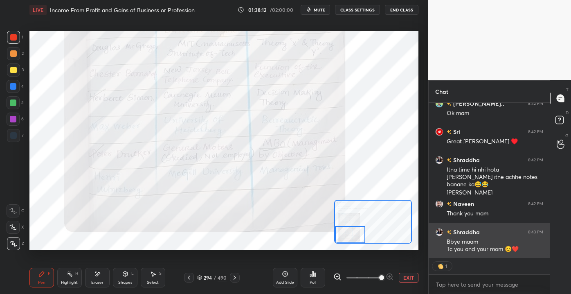
scroll to position [6063, 0]
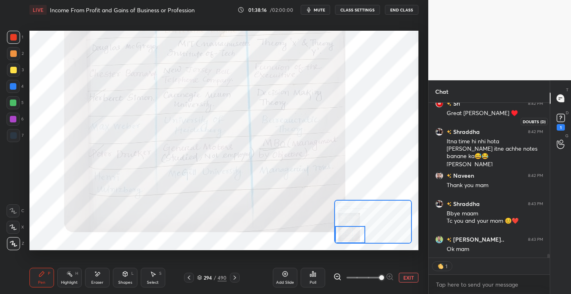
click at [565, 120] on icon at bounding box center [561, 118] width 12 height 12
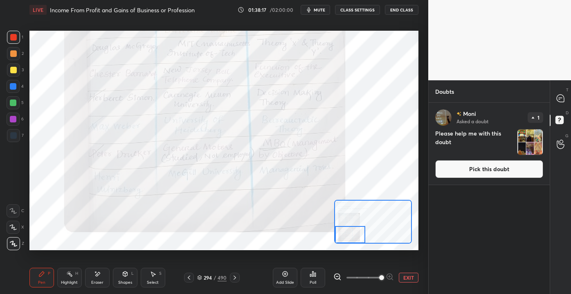
click at [501, 169] on button "Pick this doubt" at bounding box center [490, 169] width 108 height 18
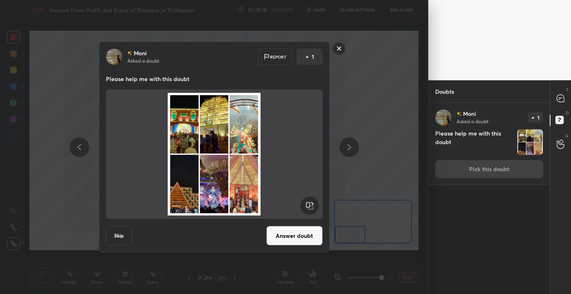
click at [312, 228] on button "Answer doubt" at bounding box center [294, 236] width 56 height 20
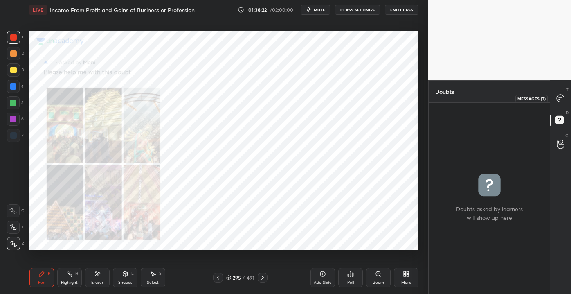
click at [563, 102] on icon at bounding box center [561, 98] width 9 height 9
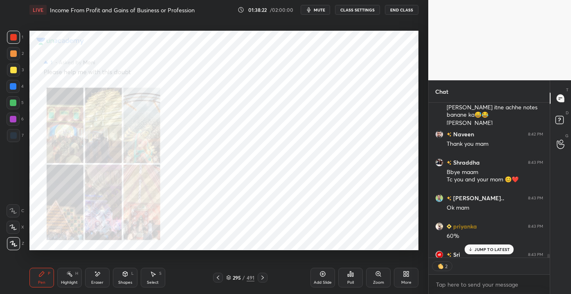
scroll to position [6148, 0]
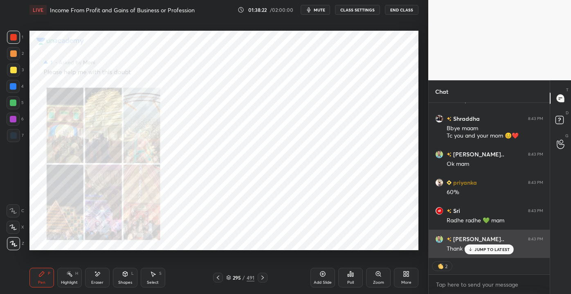
click at [477, 247] on p "JUMP TO LATEST" at bounding box center [492, 249] width 35 height 5
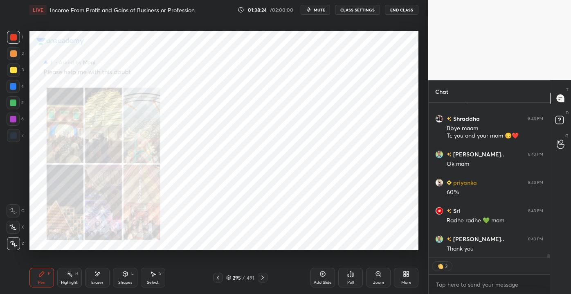
click at [379, 278] on div "Zoom" at bounding box center [378, 278] width 25 height 20
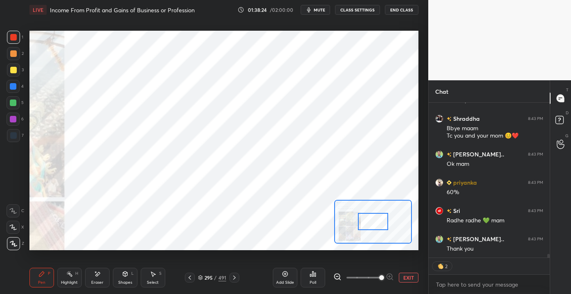
drag, startPoint x: 382, startPoint y: 274, endPoint x: 388, endPoint y: 272, distance: 6.4
click at [384, 275] on span at bounding box center [381, 277] width 5 height 5
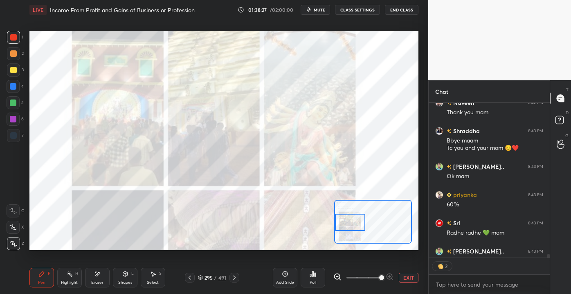
scroll to position [6132, 0]
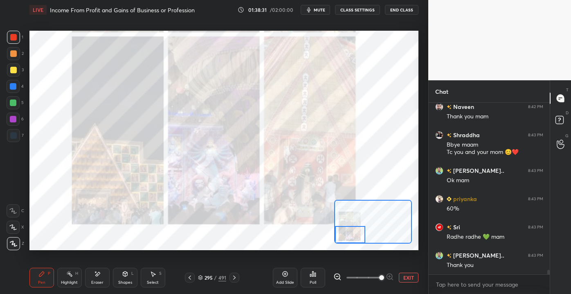
drag, startPoint x: 370, startPoint y: 217, endPoint x: 341, endPoint y: 231, distance: 31.7
click at [338, 233] on div at bounding box center [350, 234] width 31 height 17
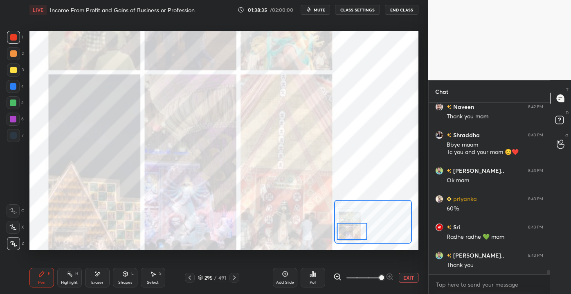
drag, startPoint x: 354, startPoint y: 225, endPoint x: 345, endPoint y: 226, distance: 9.9
click at [345, 226] on div at bounding box center [352, 231] width 31 height 17
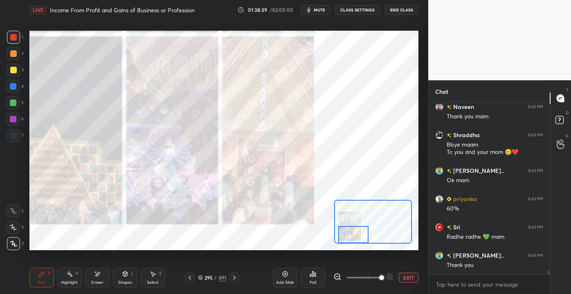
drag, startPoint x: 346, startPoint y: 223, endPoint x: 354, endPoint y: 235, distance: 14.2
click at [354, 235] on div at bounding box center [353, 234] width 31 height 17
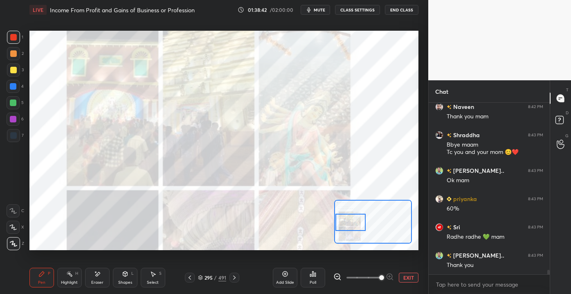
scroll to position [6167, 0]
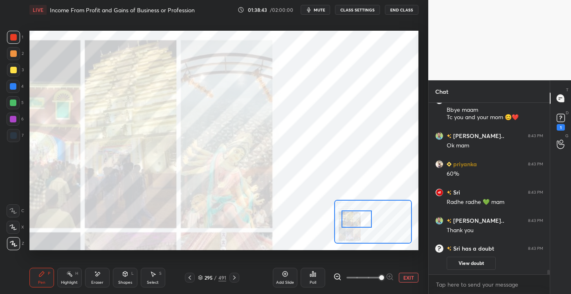
drag, startPoint x: 349, startPoint y: 231, endPoint x: 352, endPoint y: 212, distance: 18.7
click at [354, 214] on div at bounding box center [357, 218] width 31 height 17
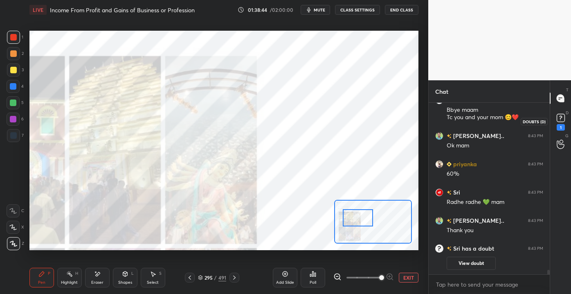
drag, startPoint x: 556, startPoint y: 119, endPoint x: 544, endPoint y: 124, distance: 13.5
click at [557, 119] on icon at bounding box center [561, 118] width 12 height 12
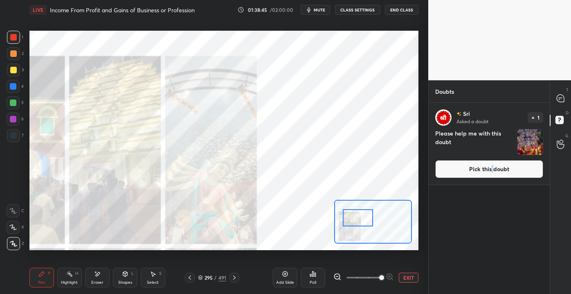
click at [493, 170] on button "Pick this doubt" at bounding box center [490, 169] width 108 height 18
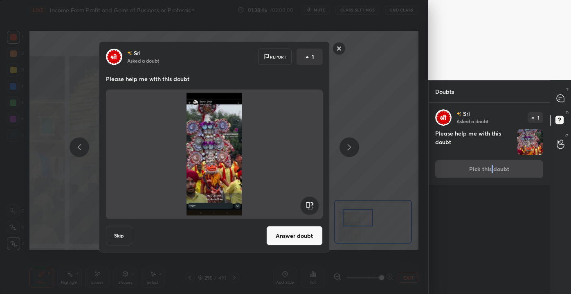
click at [279, 234] on button "Answer doubt" at bounding box center [294, 236] width 56 height 20
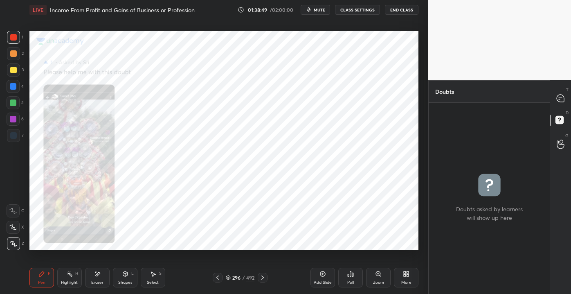
click at [382, 283] on div "Zoom" at bounding box center [378, 282] width 11 height 4
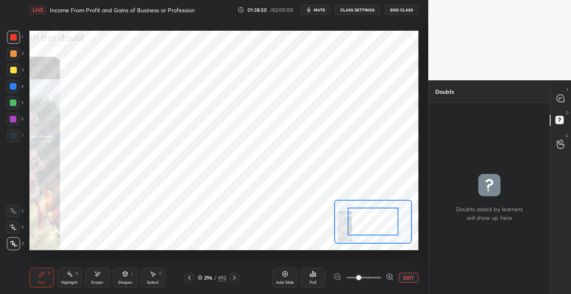
drag, startPoint x: 366, startPoint y: 274, endPoint x: 377, endPoint y: 271, distance: 11.5
click at [361, 275] on span at bounding box center [359, 277] width 5 height 5
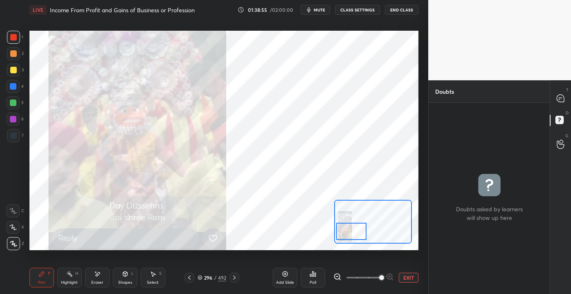
drag, startPoint x: 363, startPoint y: 220, endPoint x: 343, endPoint y: 230, distance: 23.1
click at [343, 230] on div at bounding box center [351, 231] width 31 height 17
click at [557, 100] on icon at bounding box center [561, 98] width 9 height 9
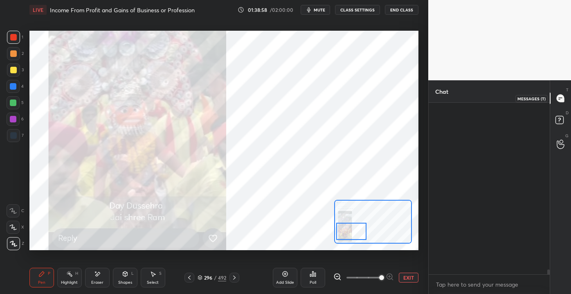
scroll to position [169, 119]
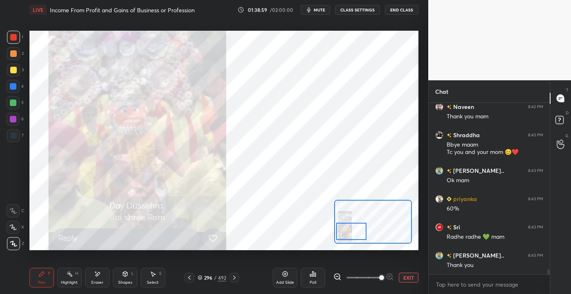
click at [409, 273] on button "EXIT" at bounding box center [409, 278] width 20 height 10
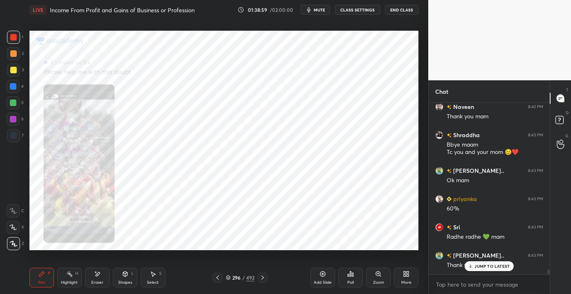
scroll to position [6027, 0]
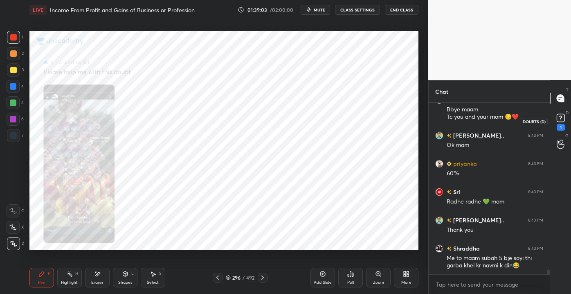
click at [567, 119] on div "1" at bounding box center [561, 121] width 16 height 15
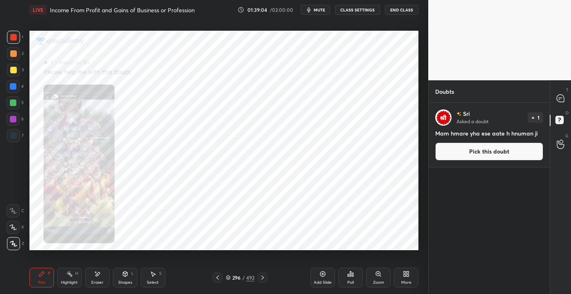
click at [487, 151] on button "Pick this doubt" at bounding box center [490, 151] width 108 height 18
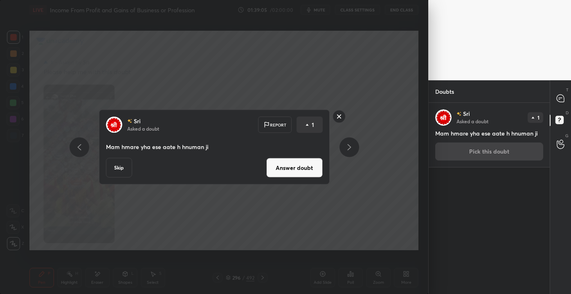
click at [294, 164] on button "Answer doubt" at bounding box center [294, 168] width 56 height 20
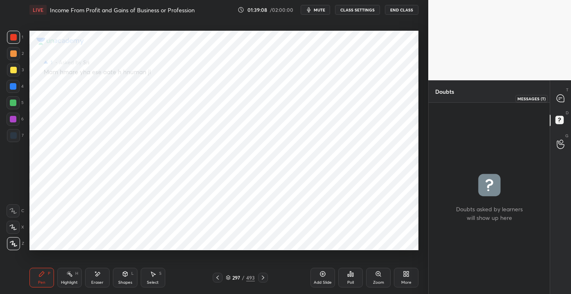
click at [564, 97] on icon at bounding box center [560, 98] width 7 height 7
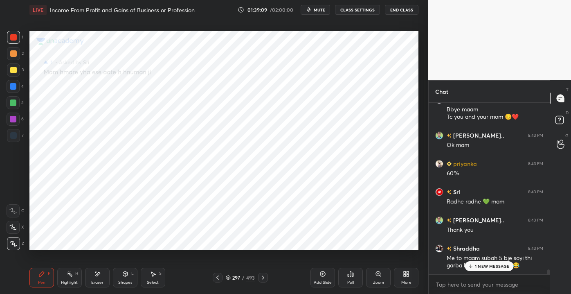
scroll to position [6055, 0]
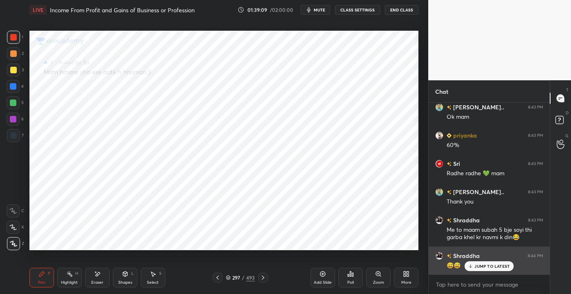
drag, startPoint x: 482, startPoint y: 264, endPoint x: 487, endPoint y: 264, distance: 5.0
click at [482, 265] on p "JUMP TO LATEST" at bounding box center [492, 266] width 35 height 5
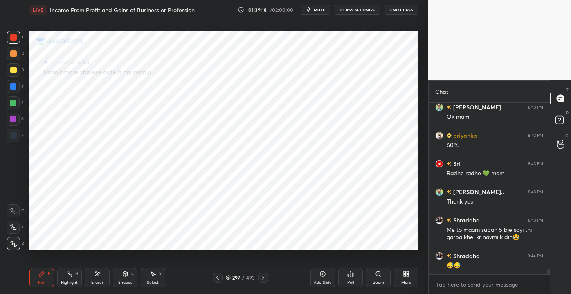
click at [96, 276] on icon at bounding box center [97, 274] width 7 height 7
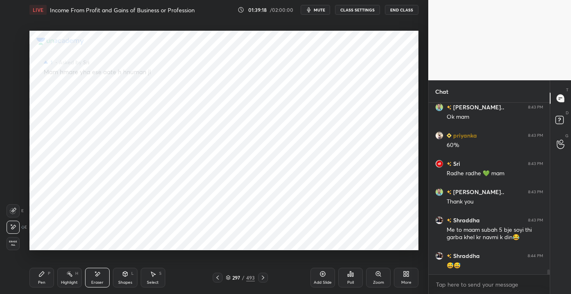
click at [14, 248] on div "Erase all" at bounding box center [13, 243] width 13 height 13
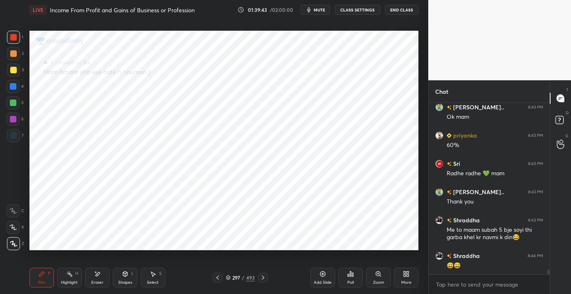
click at [88, 282] on div "Eraser" at bounding box center [97, 278] width 25 height 20
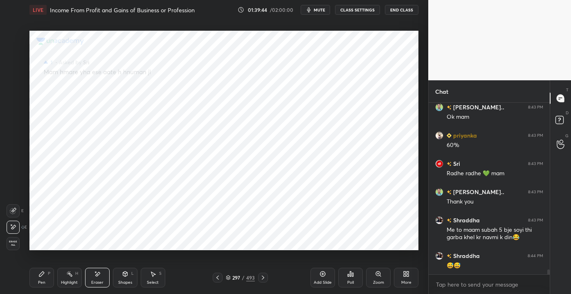
click at [11, 243] on span "Erase all" at bounding box center [13, 243] width 12 height 6
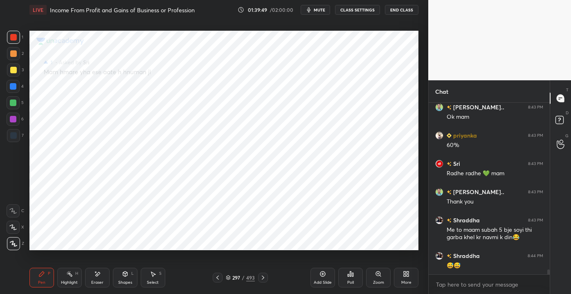
scroll to position [6071, 0]
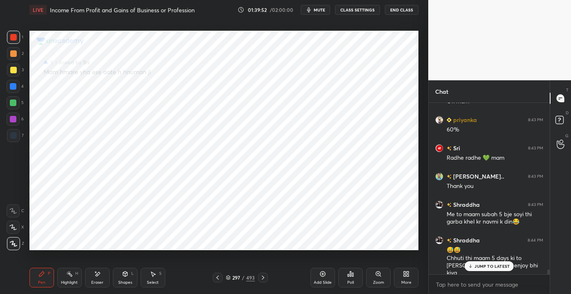
click at [491, 268] on p "JUMP TO LATEST" at bounding box center [492, 266] width 35 height 5
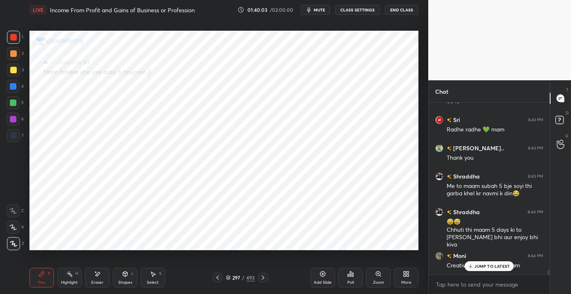
scroll to position [6127, 0]
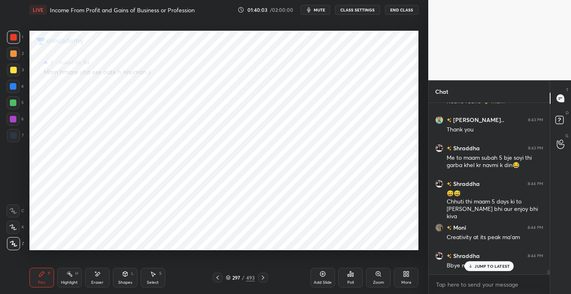
click at [400, 9] on button "End Class" at bounding box center [402, 10] width 34 height 10
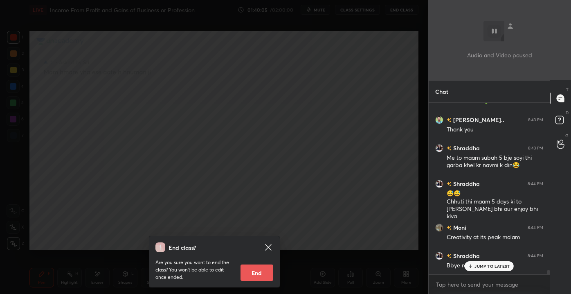
click at [255, 274] on button "End" at bounding box center [257, 272] width 33 height 16
type textarea "x"
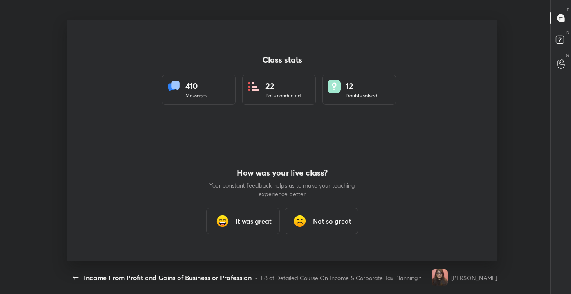
scroll to position [0, 0]
